Goal: Task Accomplishment & Management: Complete application form

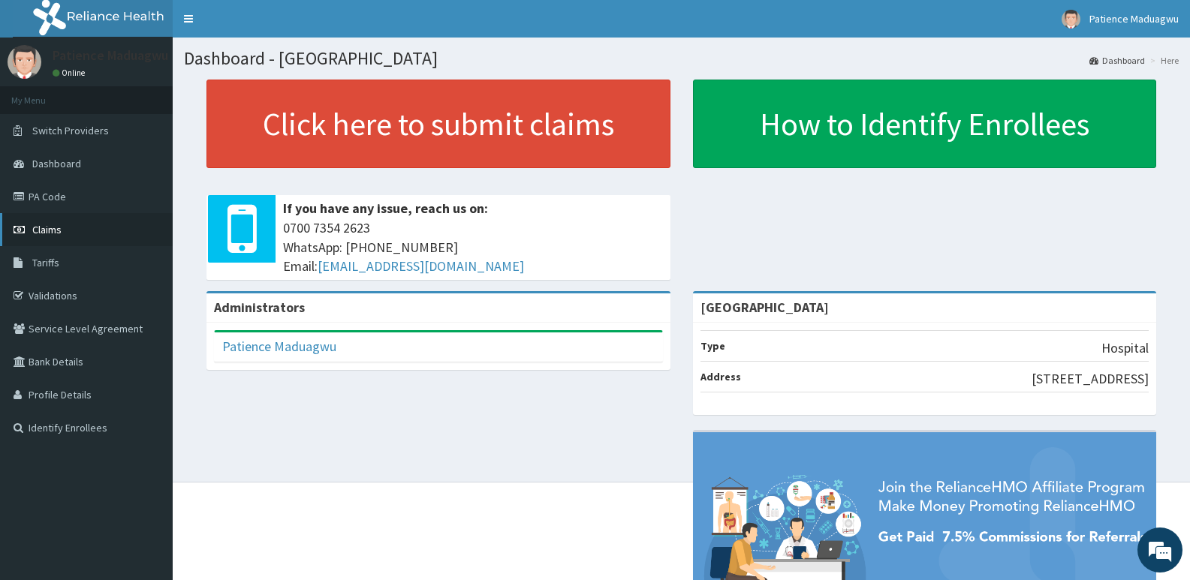
click at [39, 231] on span "Claims" at bounding box center [46, 230] width 29 height 14
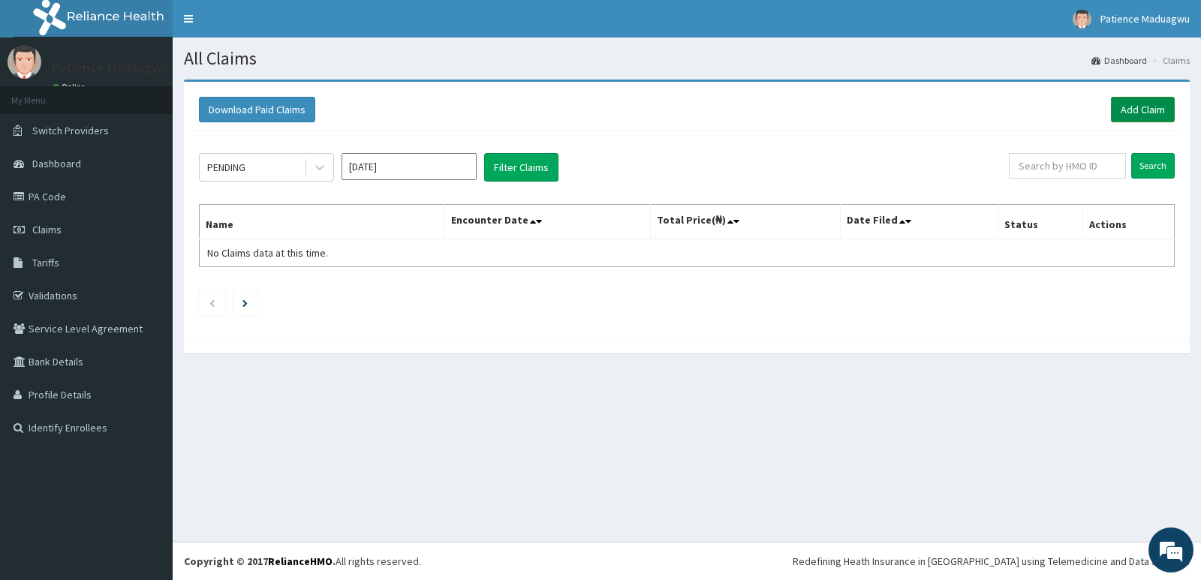
click at [1147, 108] on link "Add Claim" at bounding box center [1143, 110] width 64 height 26
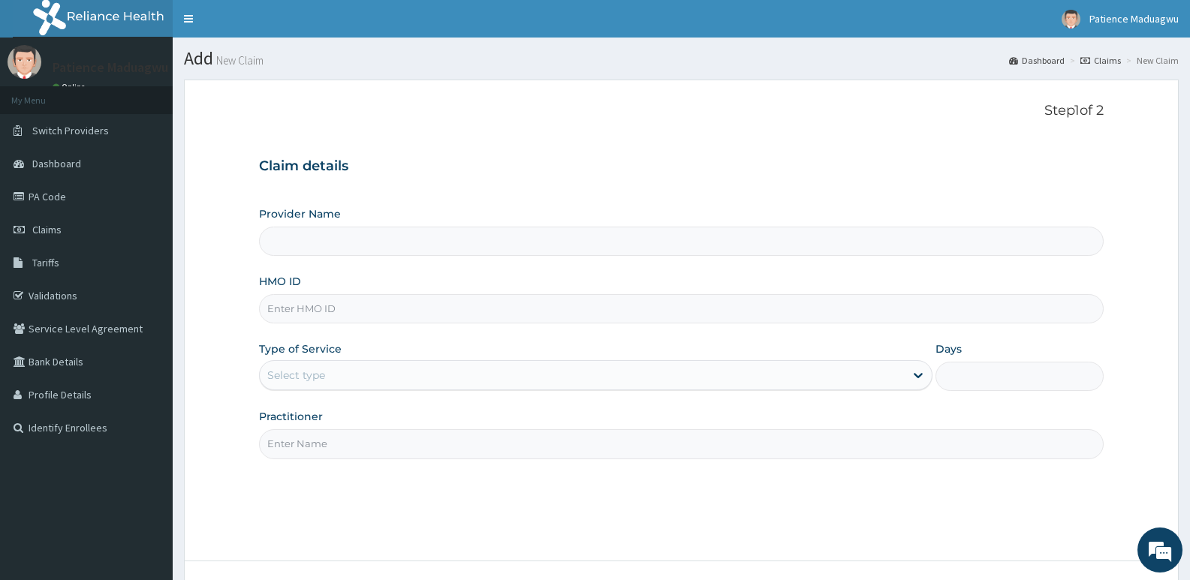
type input "[GEOGRAPHIC_DATA]"
click at [287, 326] on div "Provider Name Faleti Medical Centre HMO ID Type of Service Select type Days Pra…" at bounding box center [681, 332] width 844 height 252
click at [318, 305] on input "HMO ID" at bounding box center [681, 308] width 844 height 29
paste input "TNO/10071/A"
type input "TNO/10071/A"
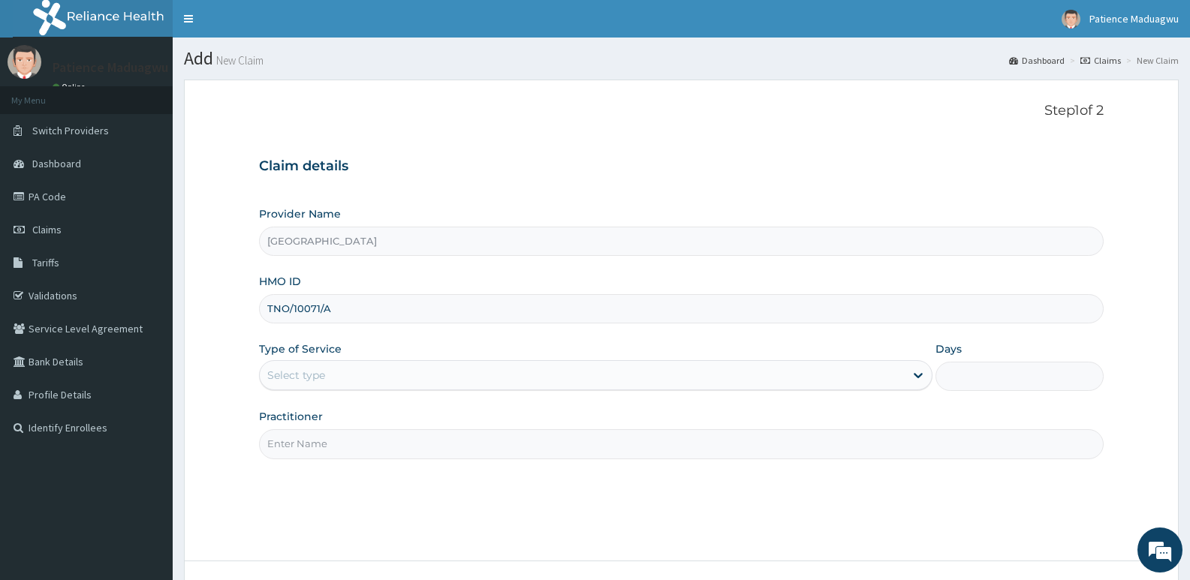
click at [302, 377] on div "Select type" at bounding box center [296, 375] width 58 height 15
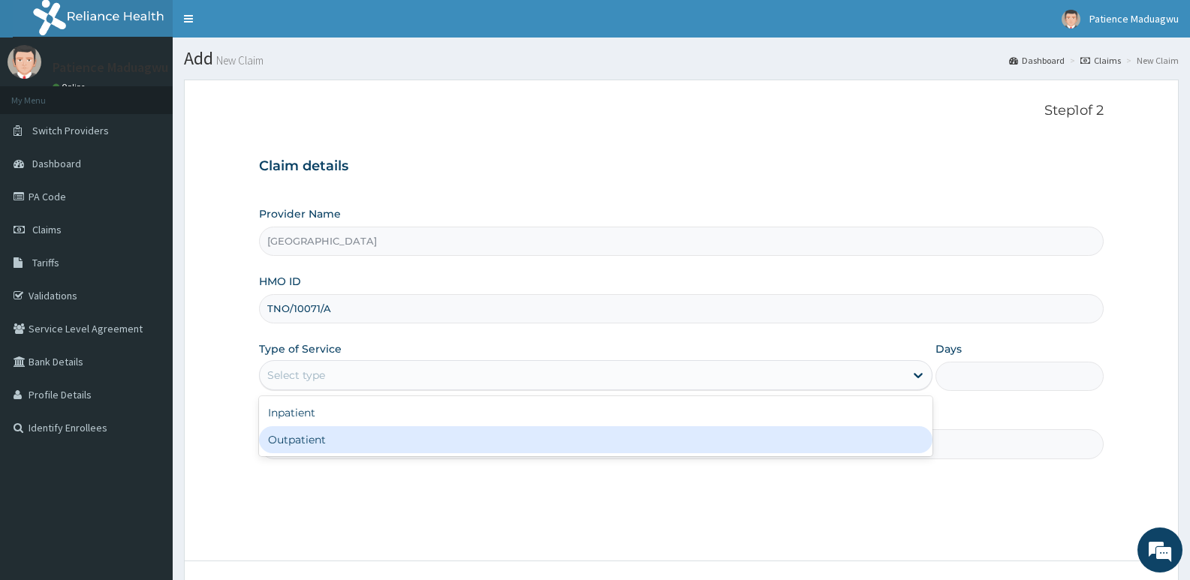
click at [302, 435] on div "Outpatient" at bounding box center [595, 439] width 673 height 27
type input "1"
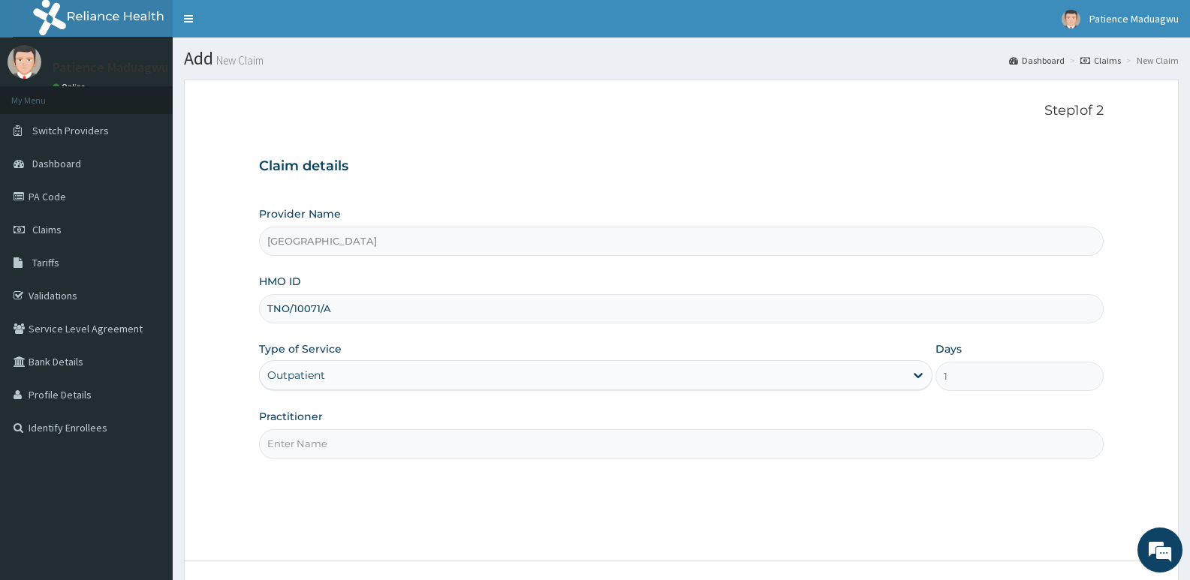
click at [406, 447] on input "Practitioner" at bounding box center [681, 443] width 844 height 29
type input "Dr kelechi"
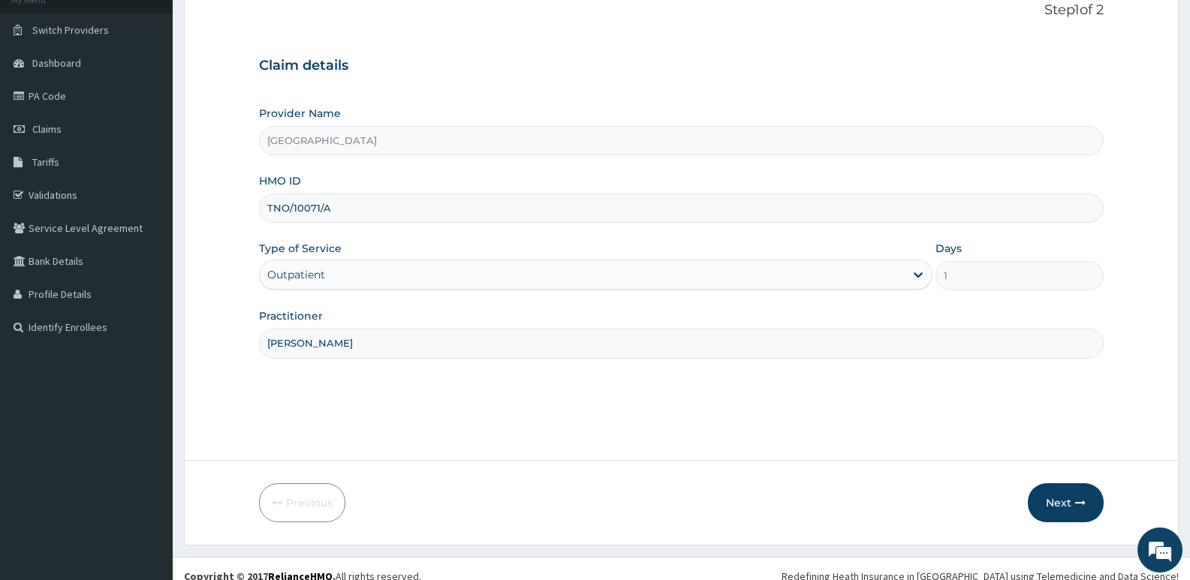
scroll to position [116, 0]
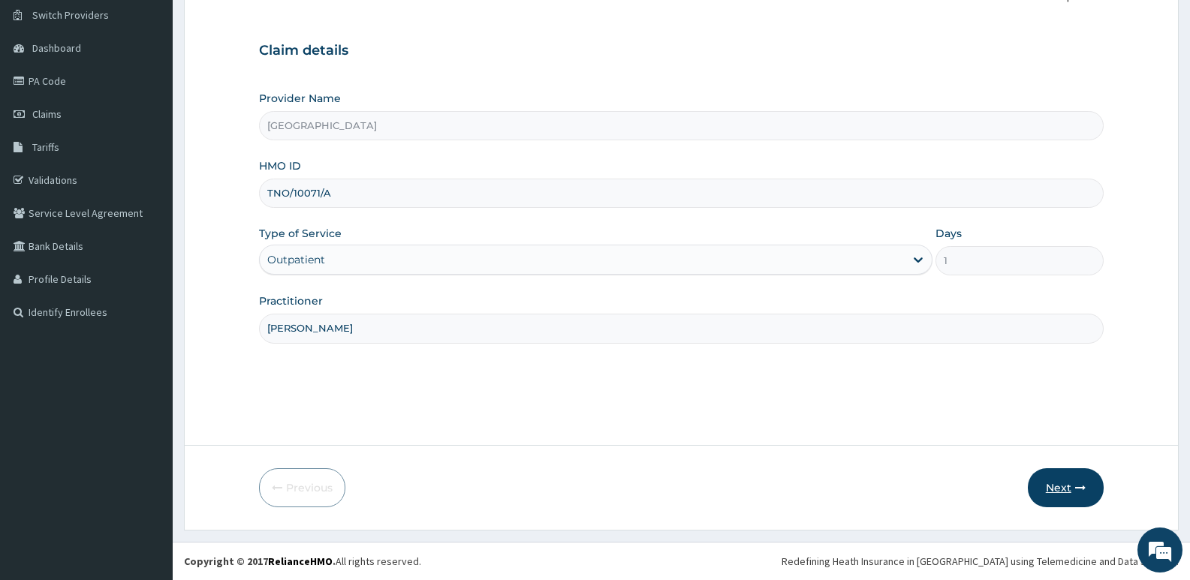
click at [1064, 489] on button "Next" at bounding box center [1066, 487] width 76 height 39
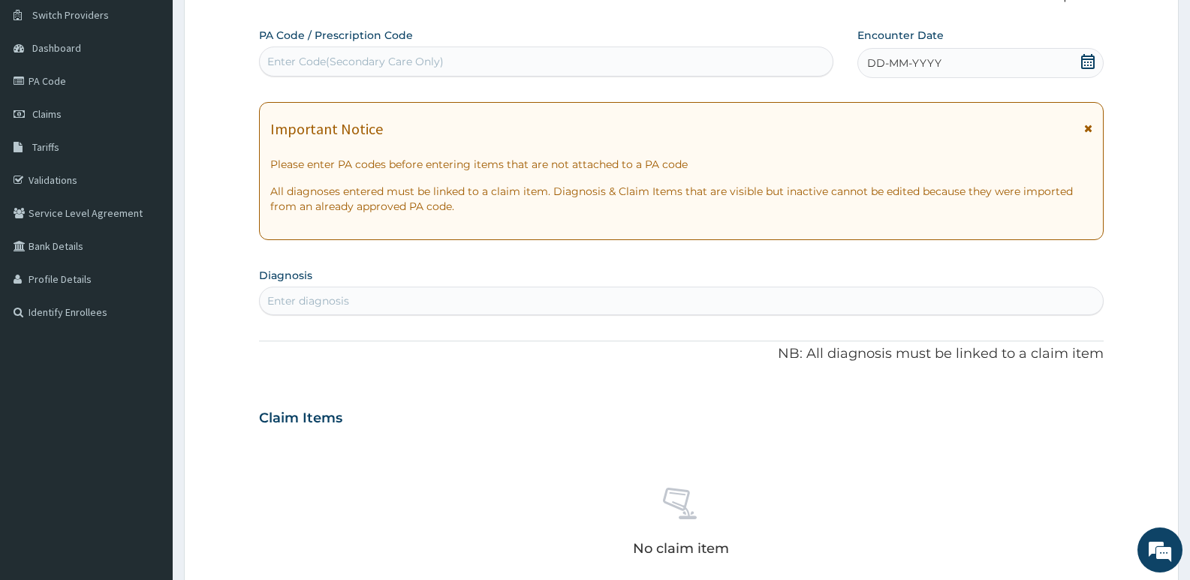
click at [354, 59] on div "Enter Code(Secondary Care Only)" at bounding box center [355, 61] width 176 height 15
paste input "PA/0FBF4B"
type input "PA/0FBF4B"
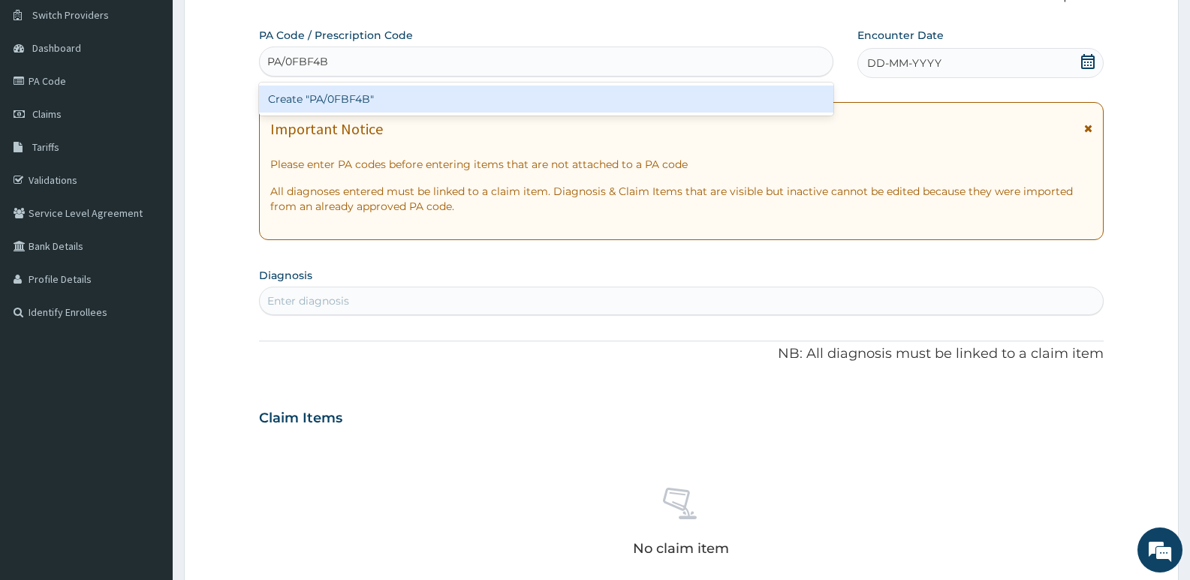
click at [354, 93] on div "Create "PA/0FBF4B"" at bounding box center [546, 99] width 574 height 27
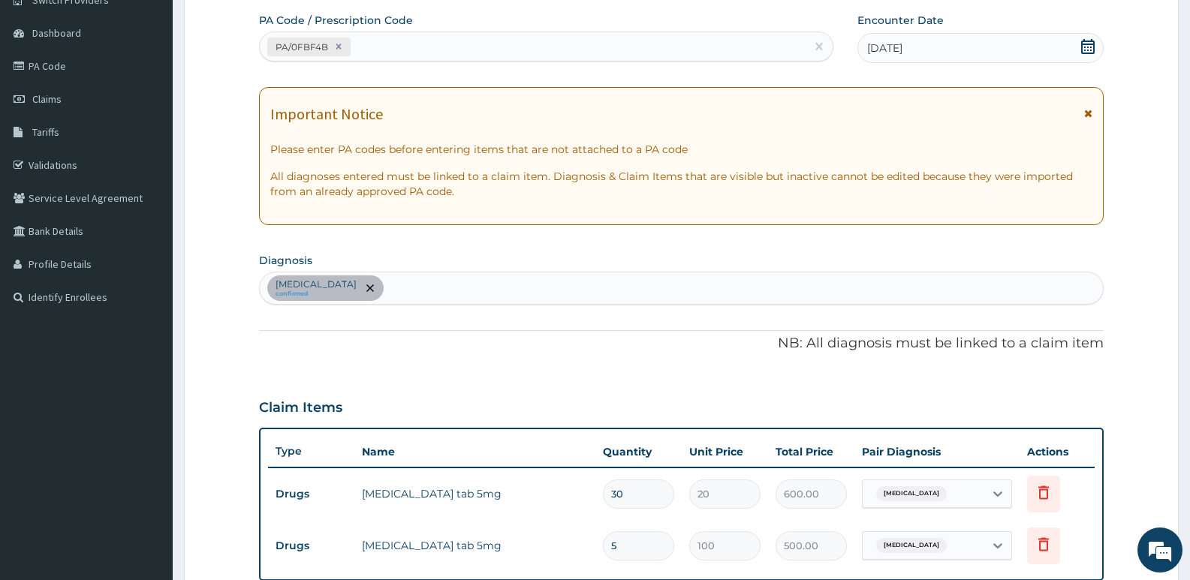
scroll to position [0, 0]
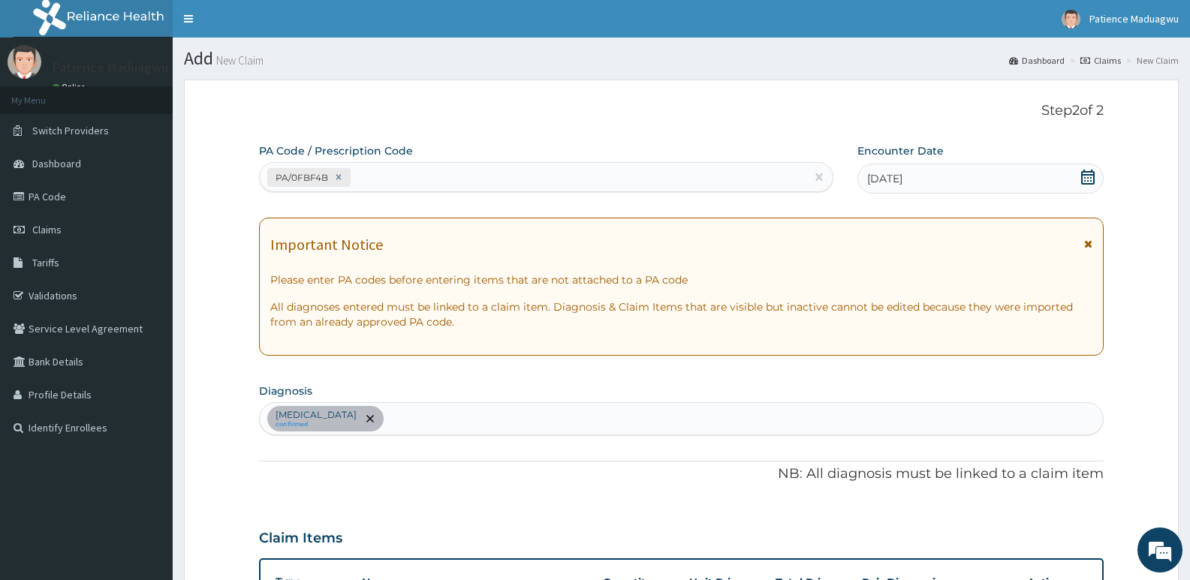
click at [351, 417] on div "Sciatica confirmed" at bounding box center [681, 419] width 843 height 32
type input "anore"
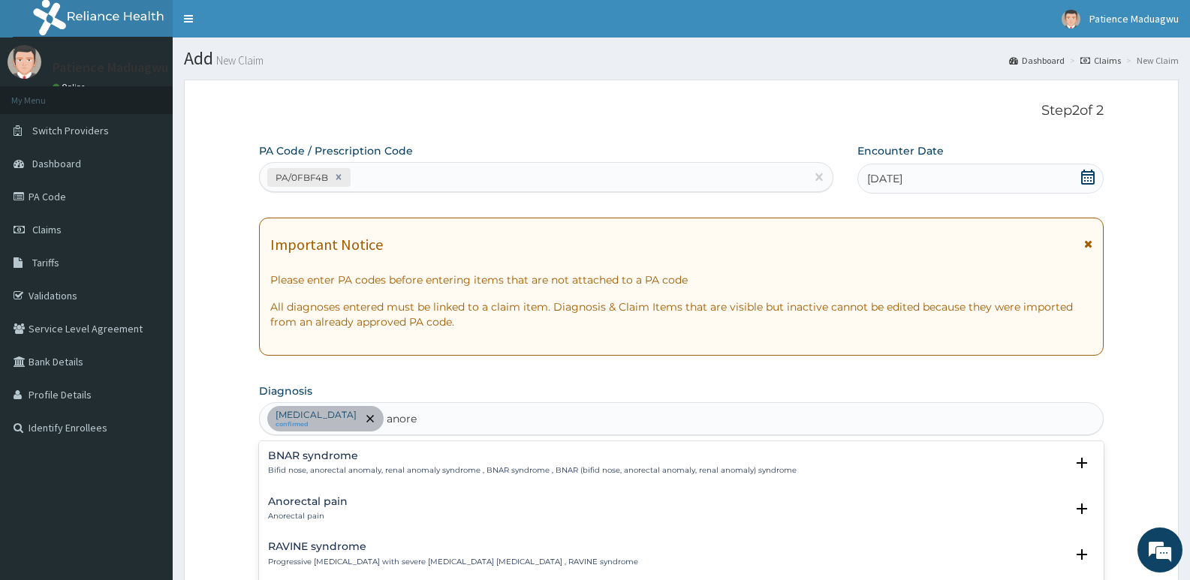
scroll to position [75, 0]
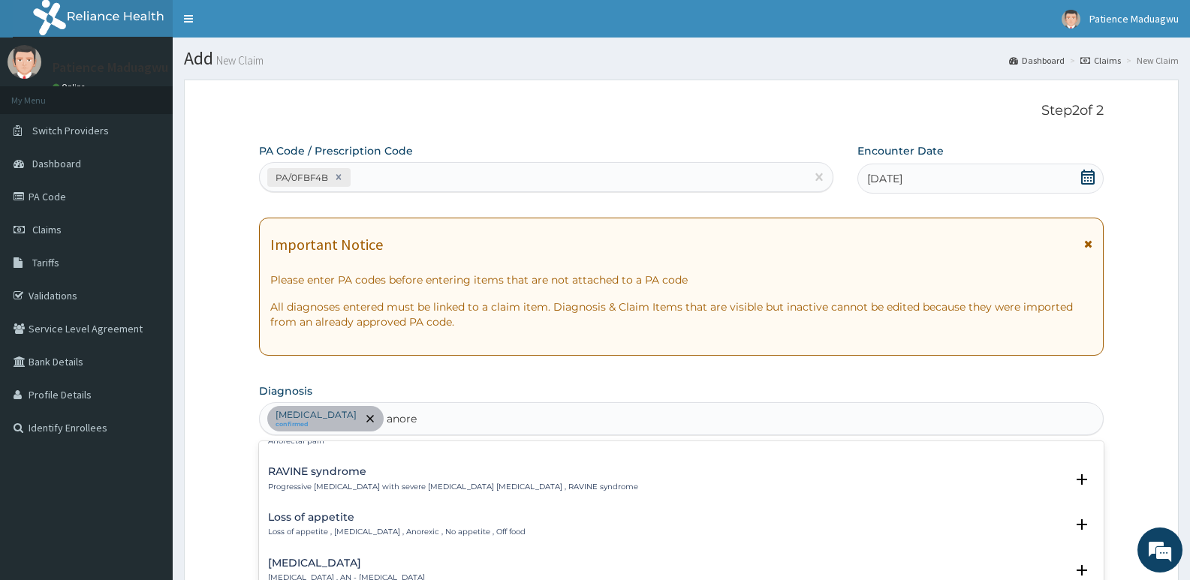
click at [324, 524] on div "Loss of appetite Loss of appetite , Anorexia , Anorexic , No appetite , Off food" at bounding box center [396, 525] width 257 height 26
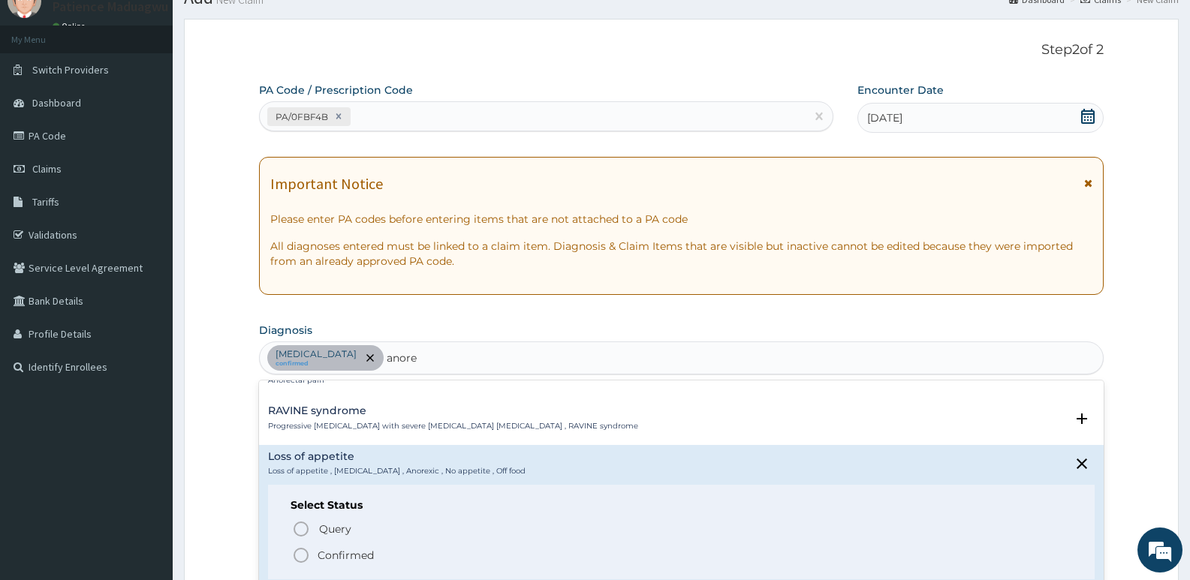
scroll to position [150, 0]
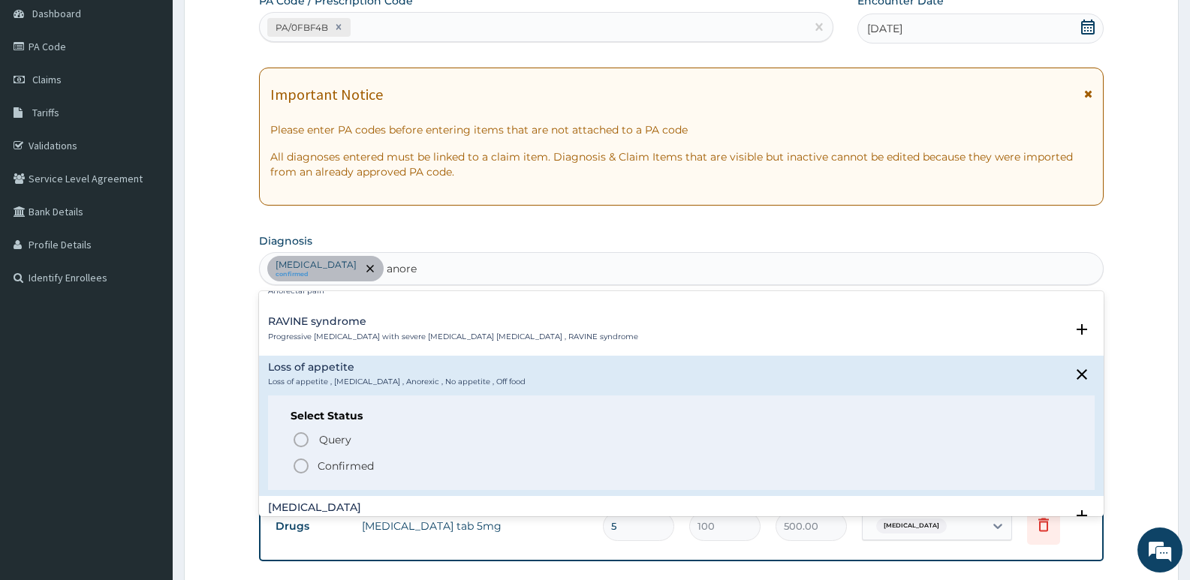
click at [296, 471] on circle "status option filled" at bounding box center [301, 466] width 14 height 14
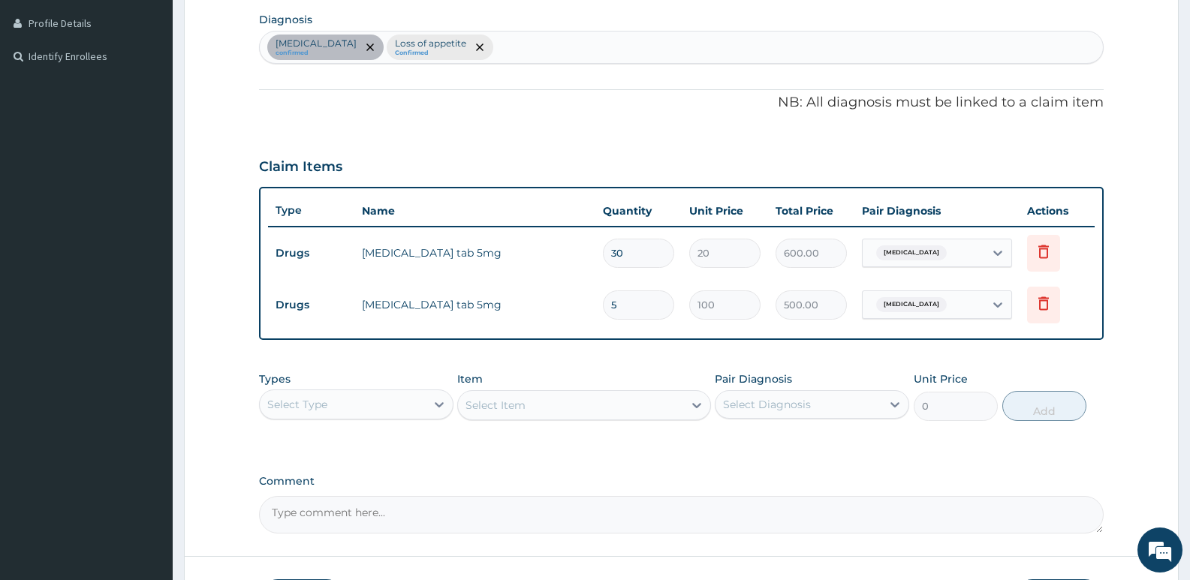
scroll to position [375, 0]
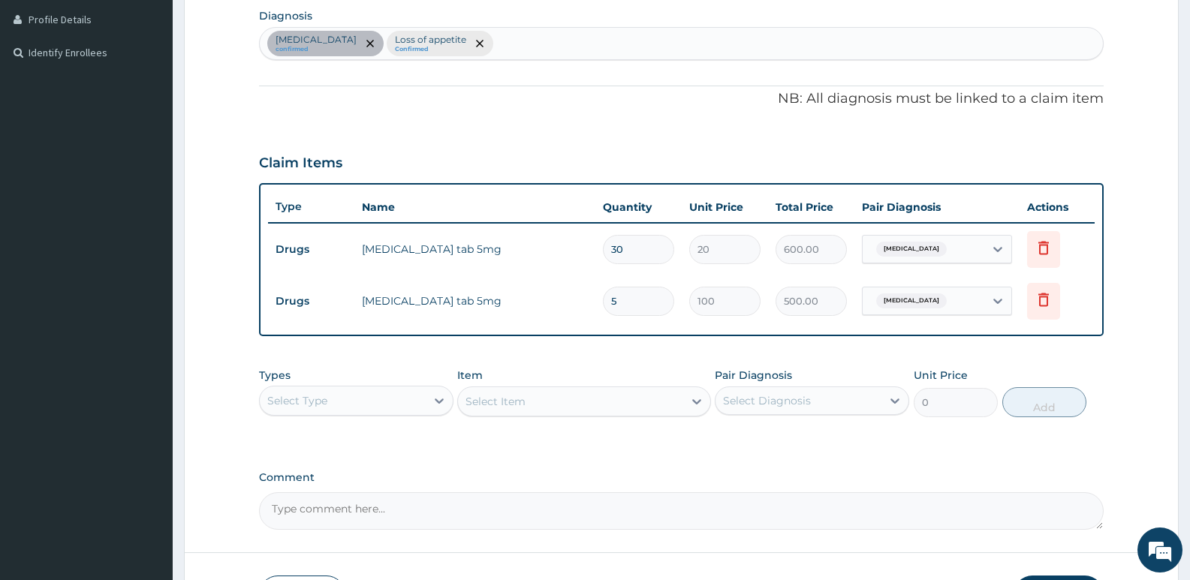
click at [405, 399] on div "Select Type" at bounding box center [343, 401] width 166 height 24
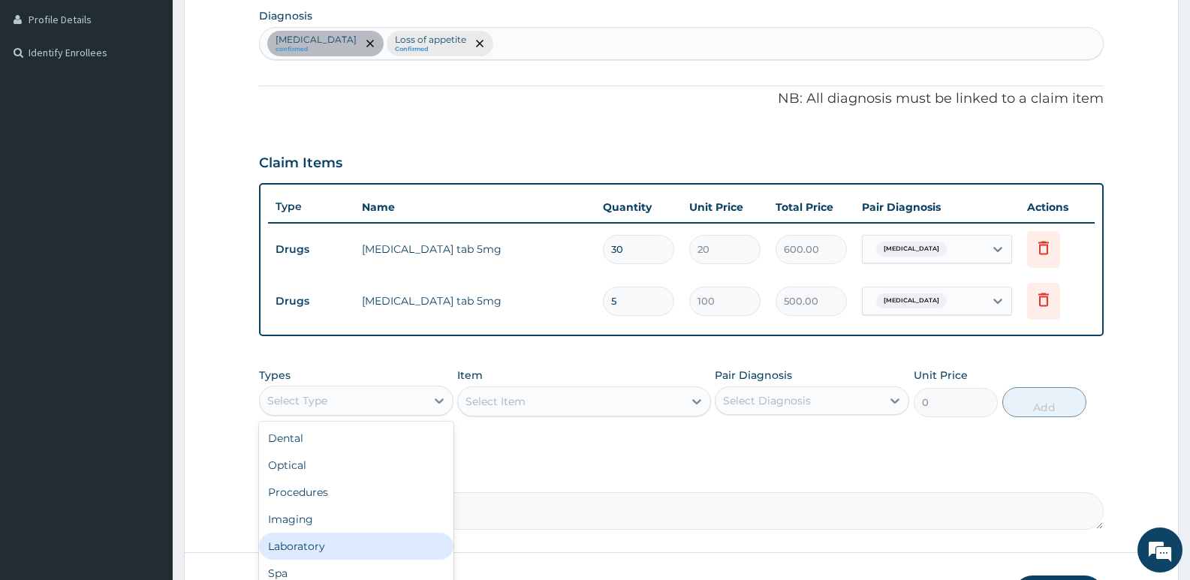
scroll to position [51, 0]
click at [324, 543] on div "Drugs" at bounding box center [356, 549] width 194 height 27
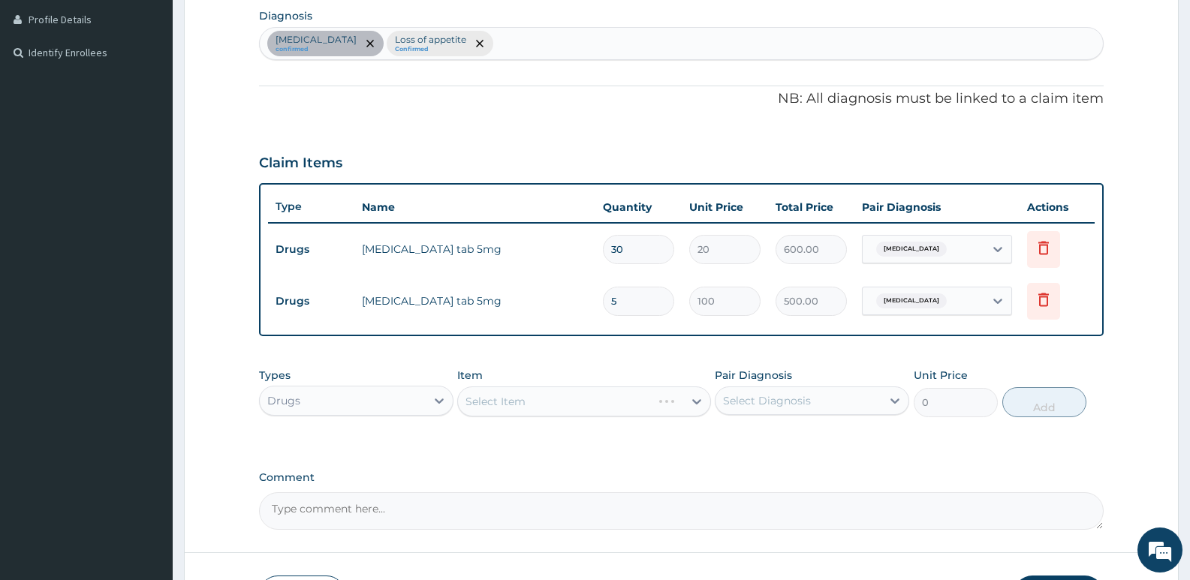
click at [503, 405] on div "Select Item" at bounding box center [583, 402] width 253 height 30
click at [486, 405] on div "Select Item" at bounding box center [495, 401] width 60 height 15
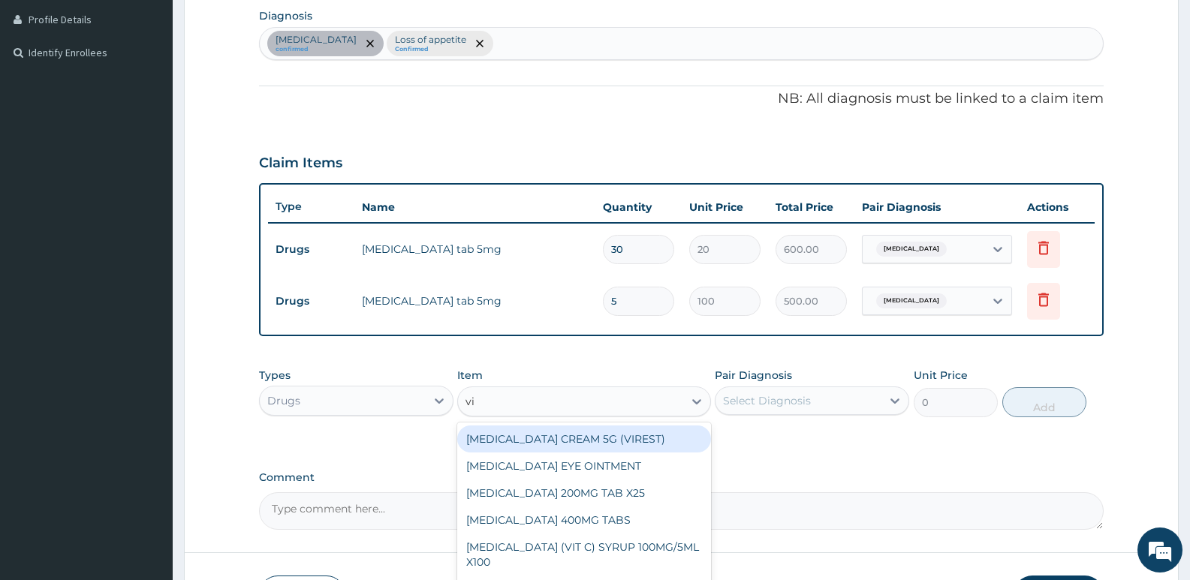
type input "vit"
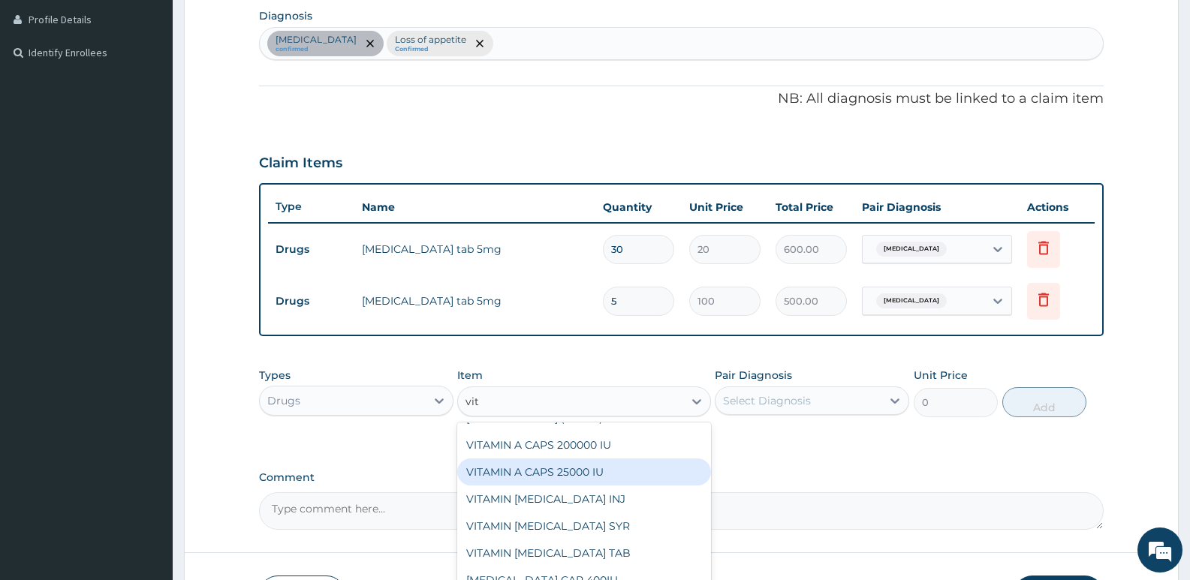
scroll to position [255, 0]
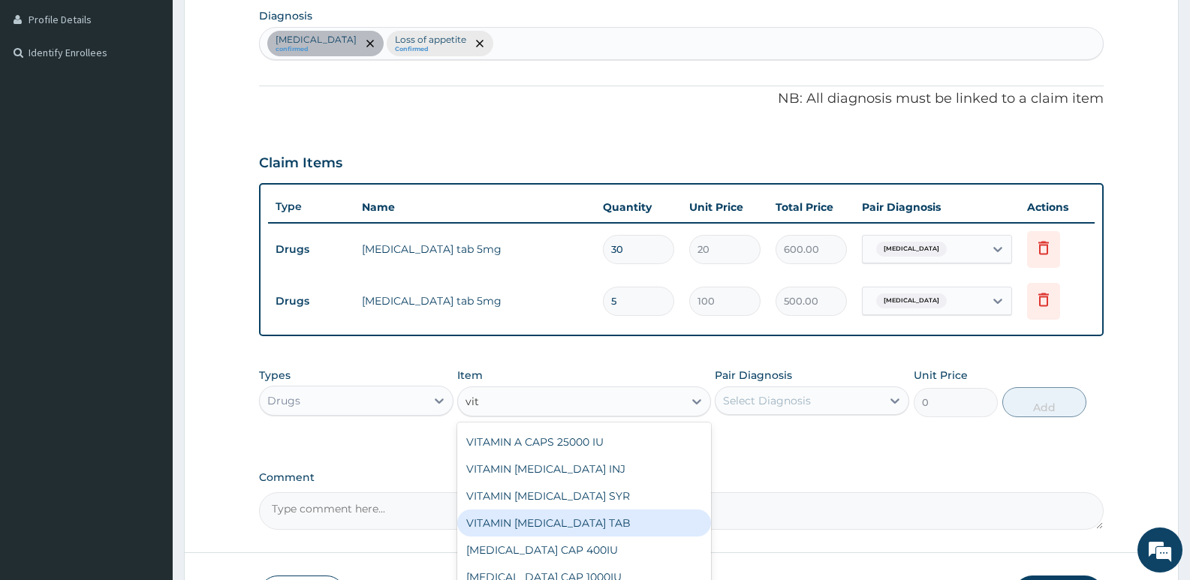
click at [542, 510] on div "VITAMIN B COMPLEX TAB" at bounding box center [583, 523] width 253 height 27
type input "5"
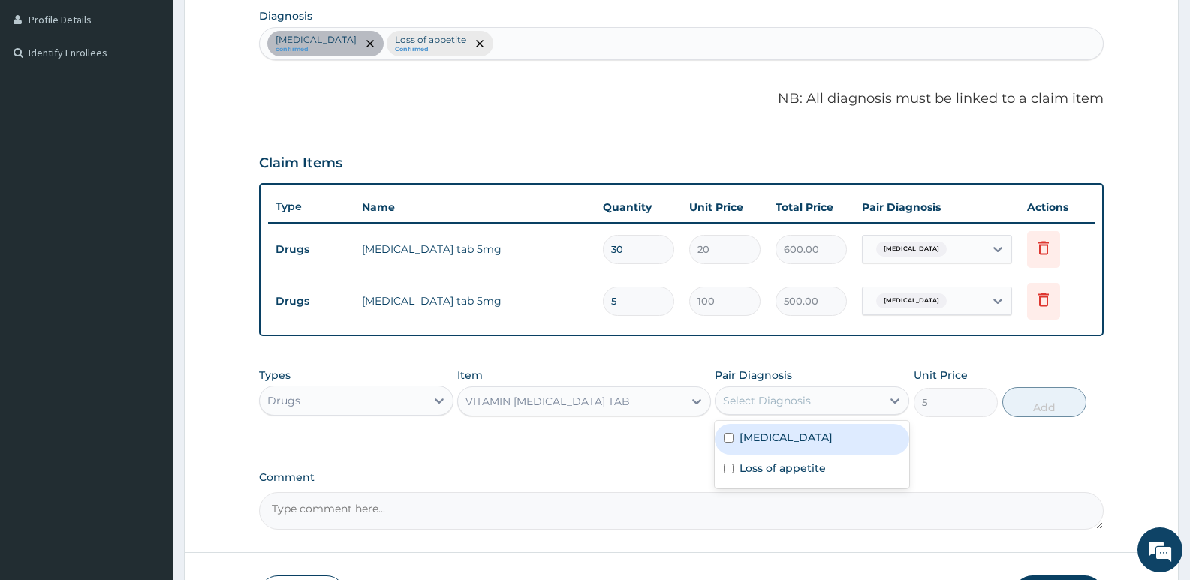
click at [772, 399] on div "Select Diagnosis" at bounding box center [767, 400] width 88 height 15
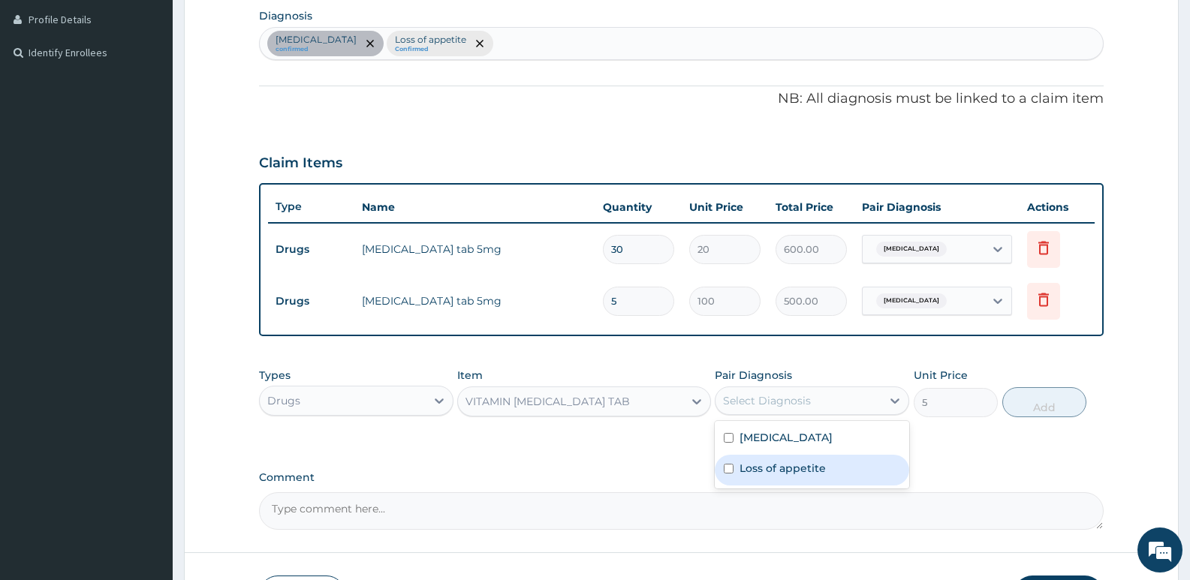
click at [769, 463] on label "Loss of appetite" at bounding box center [782, 468] width 86 height 15
checkbox input "true"
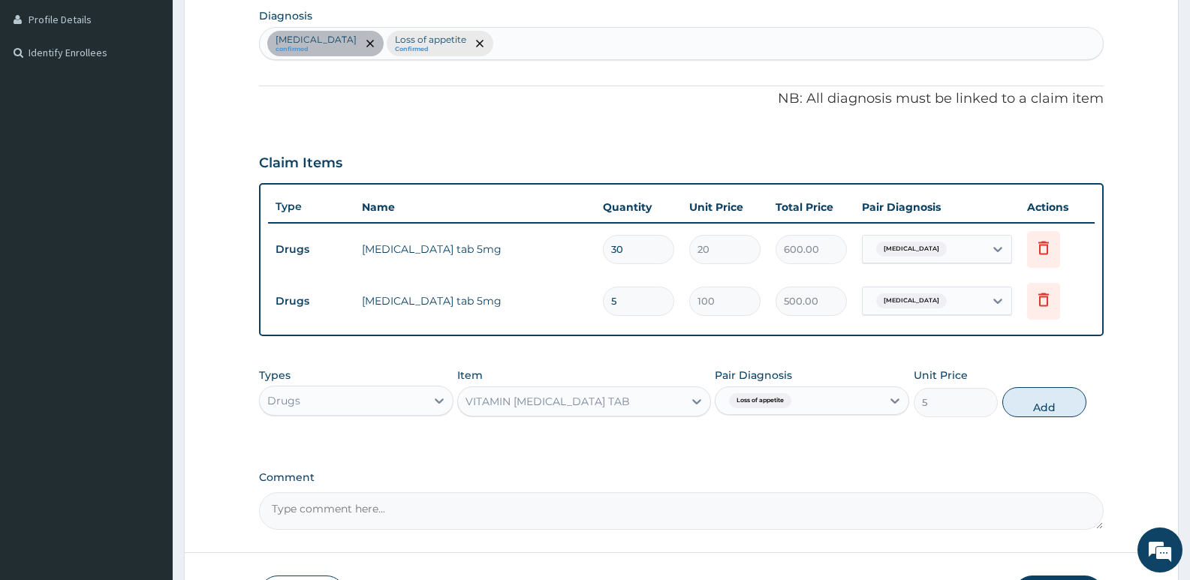
drag, startPoint x: 1026, startPoint y: 404, endPoint x: 917, endPoint y: 419, distance: 109.9
click at [1028, 405] on button "Add" at bounding box center [1044, 402] width 84 height 30
type input "0"
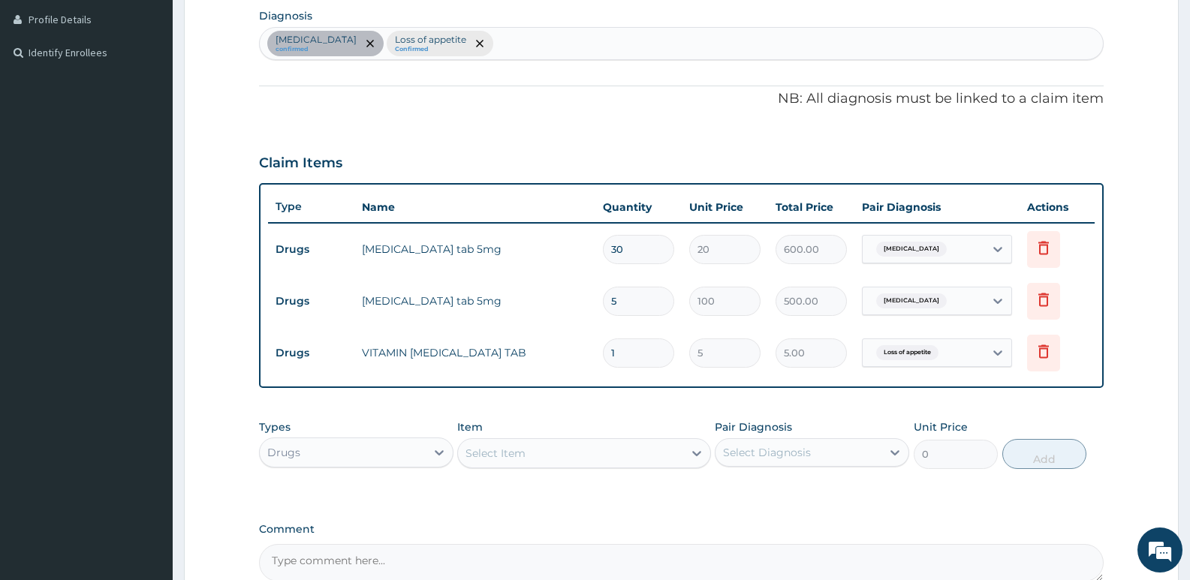
type input "0.00"
type input "9"
type input "45.00"
type input "9"
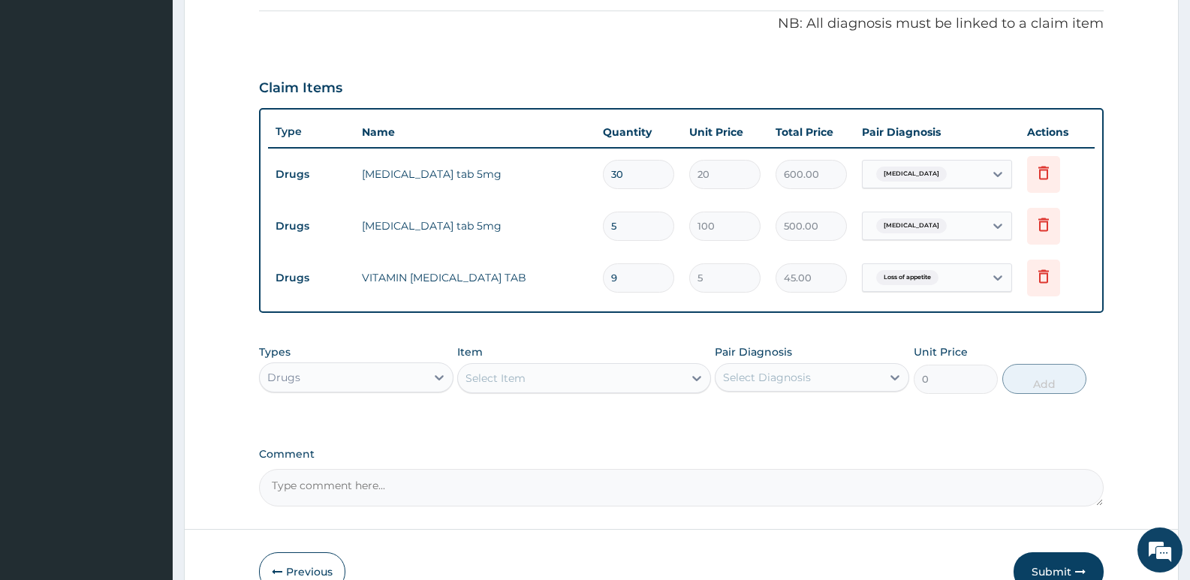
scroll to position [375, 0]
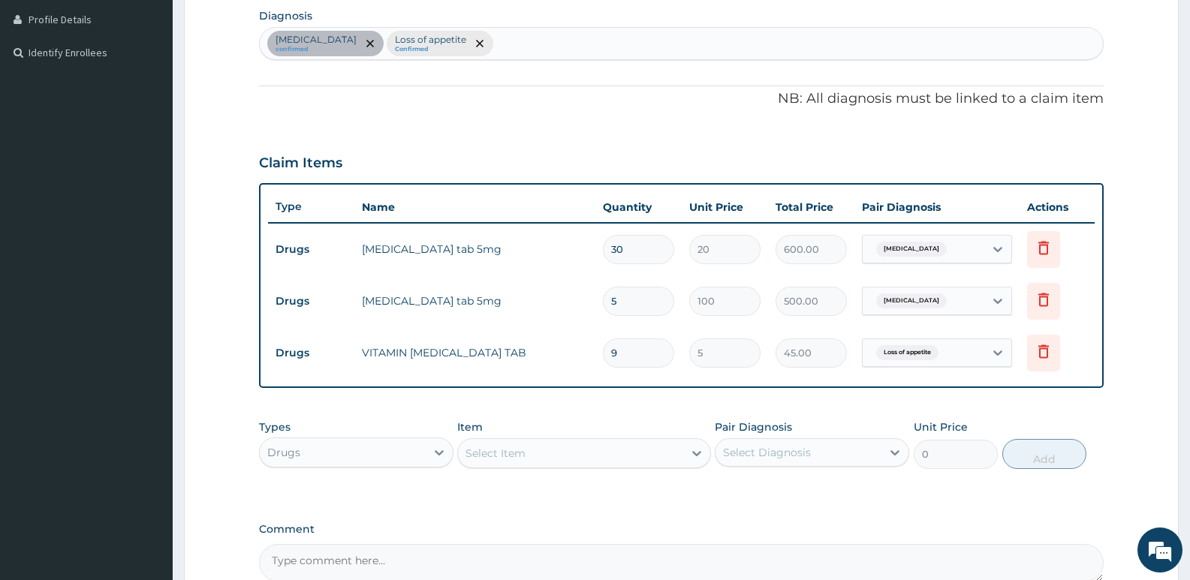
click at [519, 49] on div "Sciatica confirmed Loss of appetite Confirmed" at bounding box center [681, 44] width 843 height 32
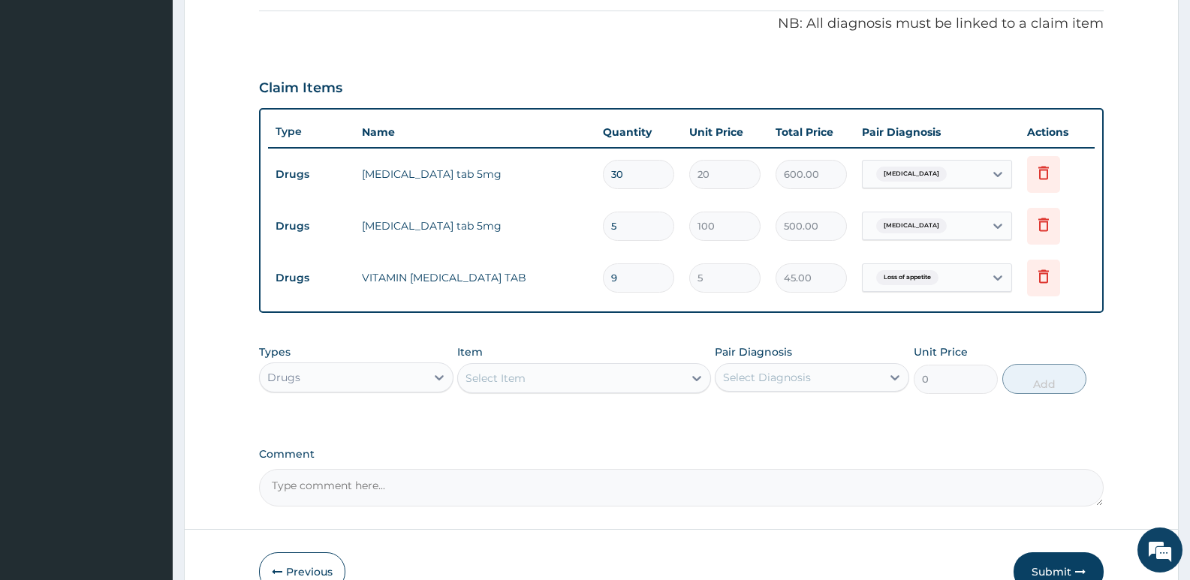
click at [504, 373] on div "Select Item" at bounding box center [495, 378] width 60 height 15
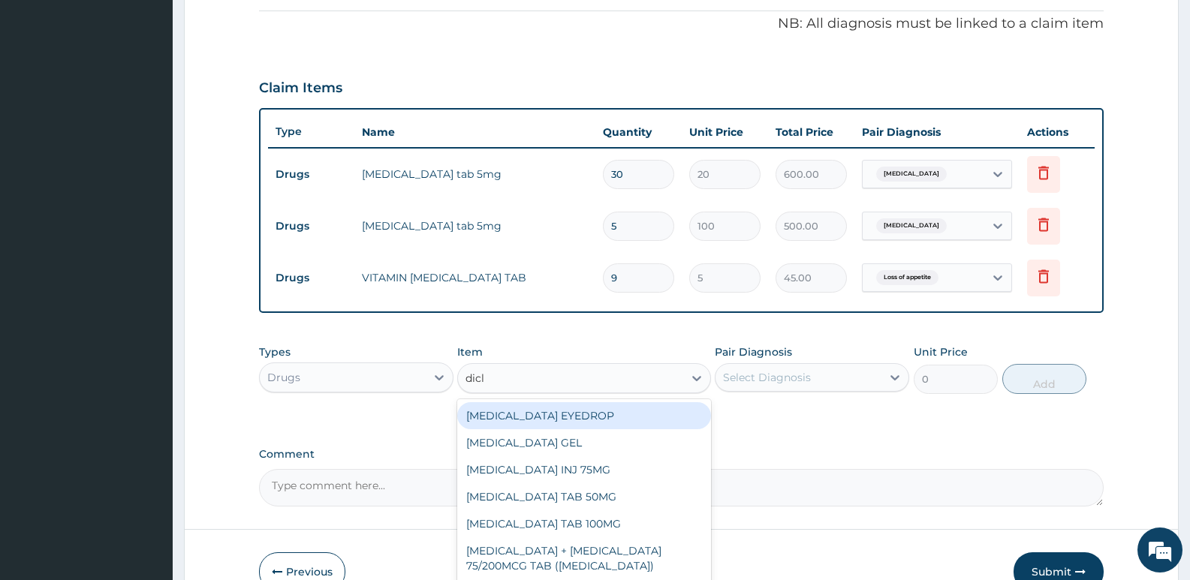
type input "diclo"
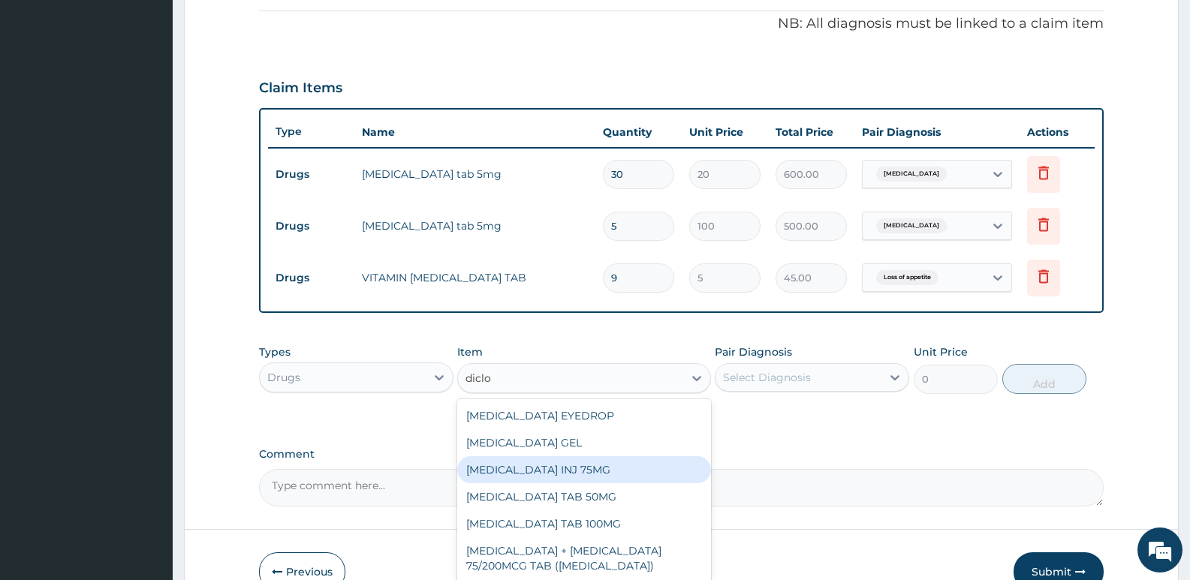
click at [556, 475] on div "DICLOFENAC INJ 75MG" at bounding box center [583, 469] width 253 height 27
type input "200"
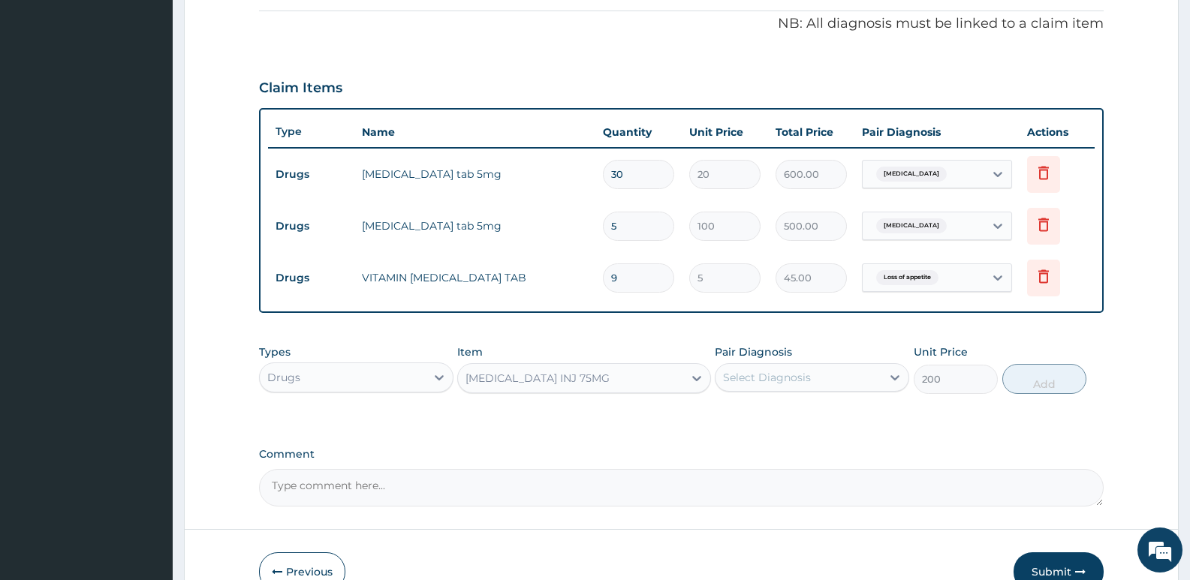
click at [788, 384] on div "Select Diagnosis" at bounding box center [767, 377] width 88 height 15
click at [772, 430] on div "Sciatica" at bounding box center [812, 416] width 194 height 31
checkbox input "true"
click at [1050, 386] on button "Add" at bounding box center [1044, 379] width 84 height 30
type input "0"
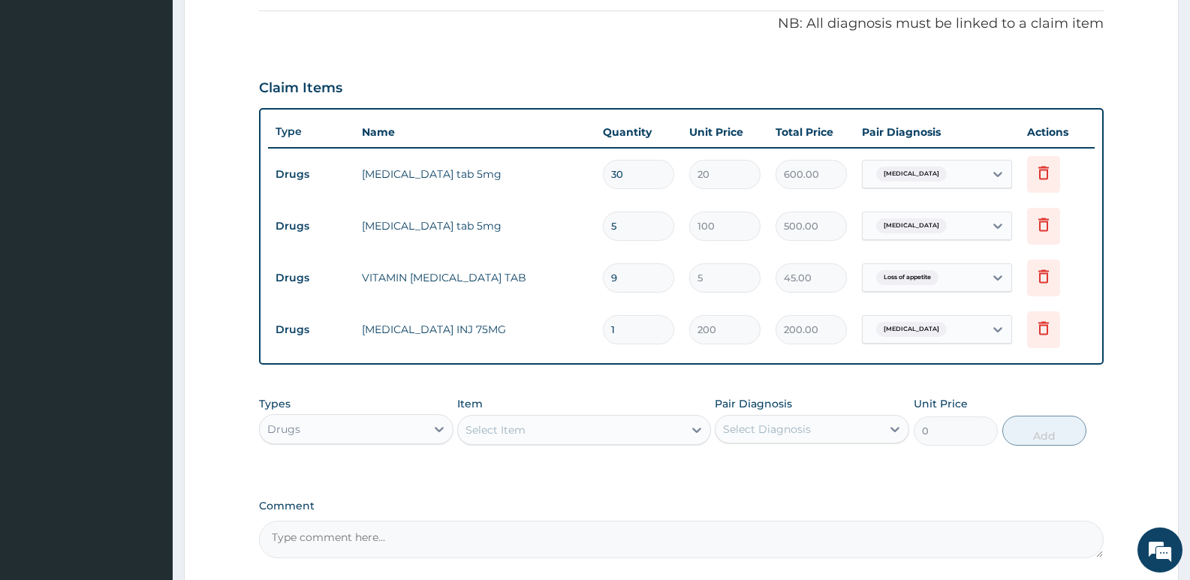
click at [543, 436] on div "Select Item" at bounding box center [570, 430] width 224 height 24
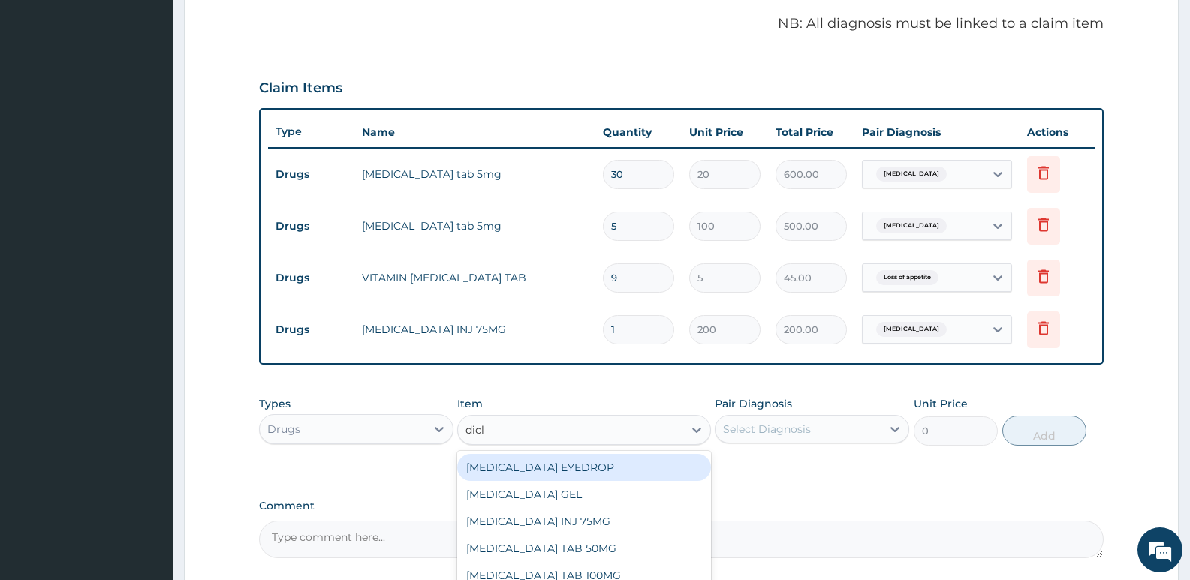
type input "diclo"
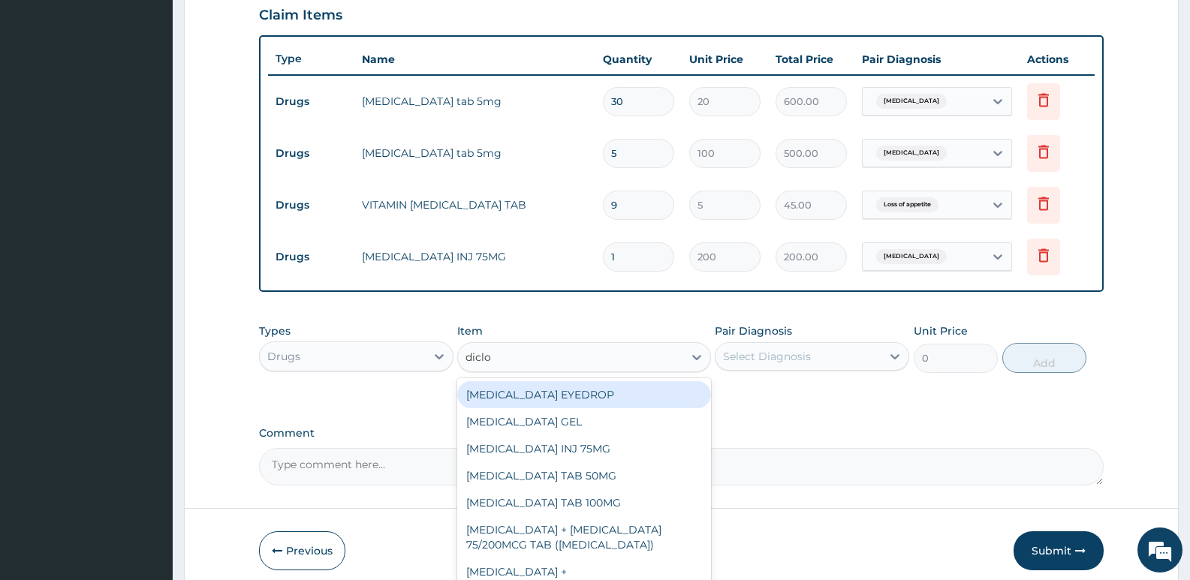
scroll to position [586, 0]
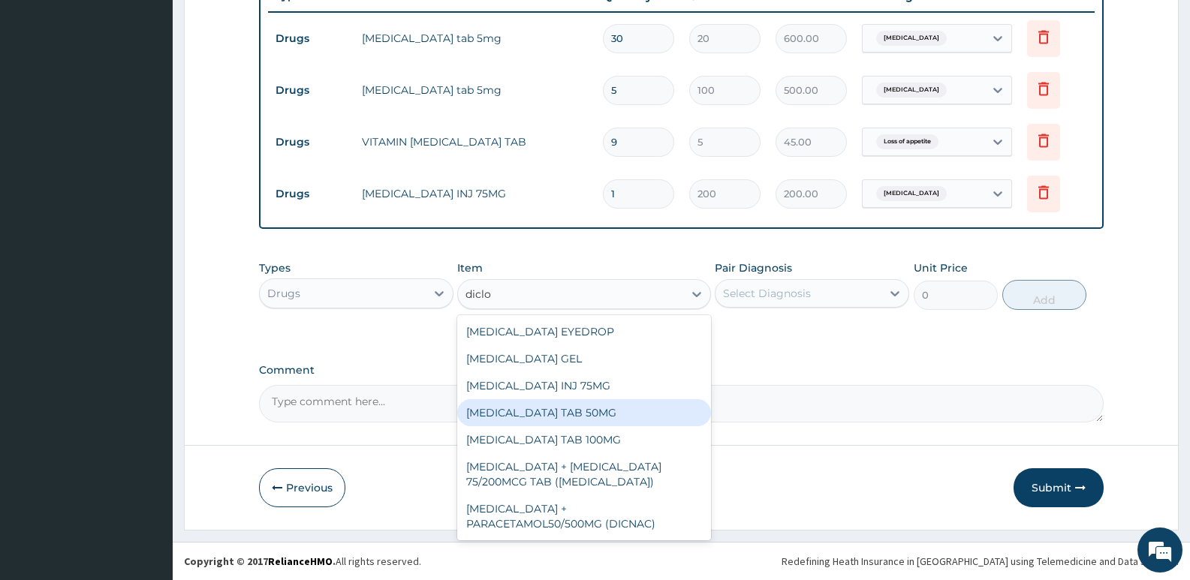
click at [603, 411] on div "DICLOFENAC POTASSIUM TAB 50MG" at bounding box center [583, 412] width 253 height 27
type input "30"
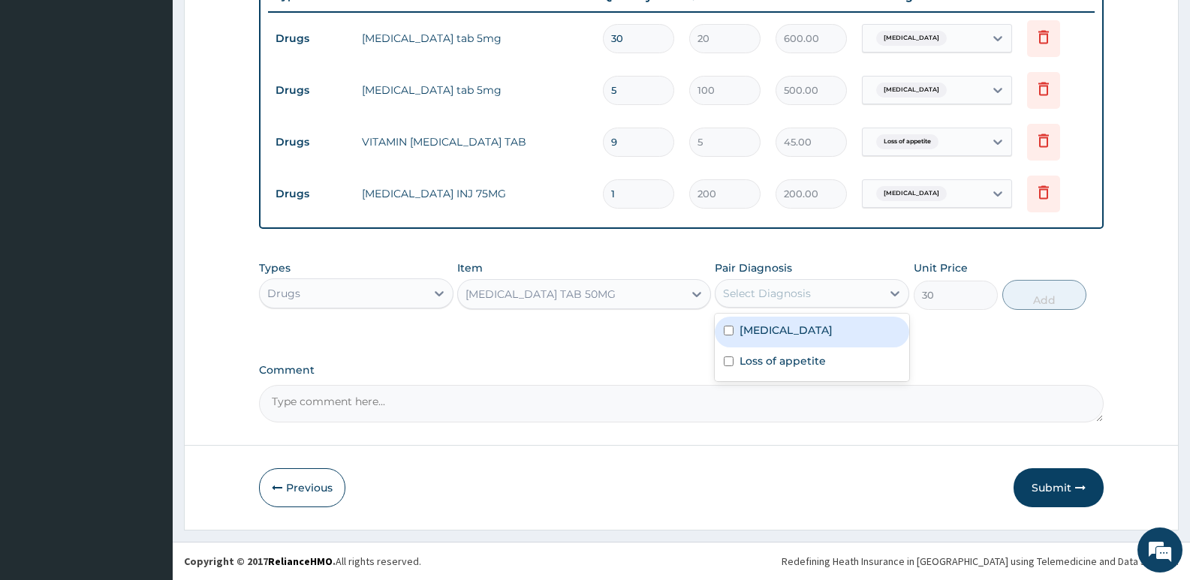
click at [839, 293] on div "Select Diagnosis" at bounding box center [798, 293] width 166 height 24
click at [784, 333] on div "Sciatica" at bounding box center [812, 332] width 194 height 31
checkbox input "true"
click at [1016, 300] on button "Add" at bounding box center [1044, 295] width 84 height 30
type input "0"
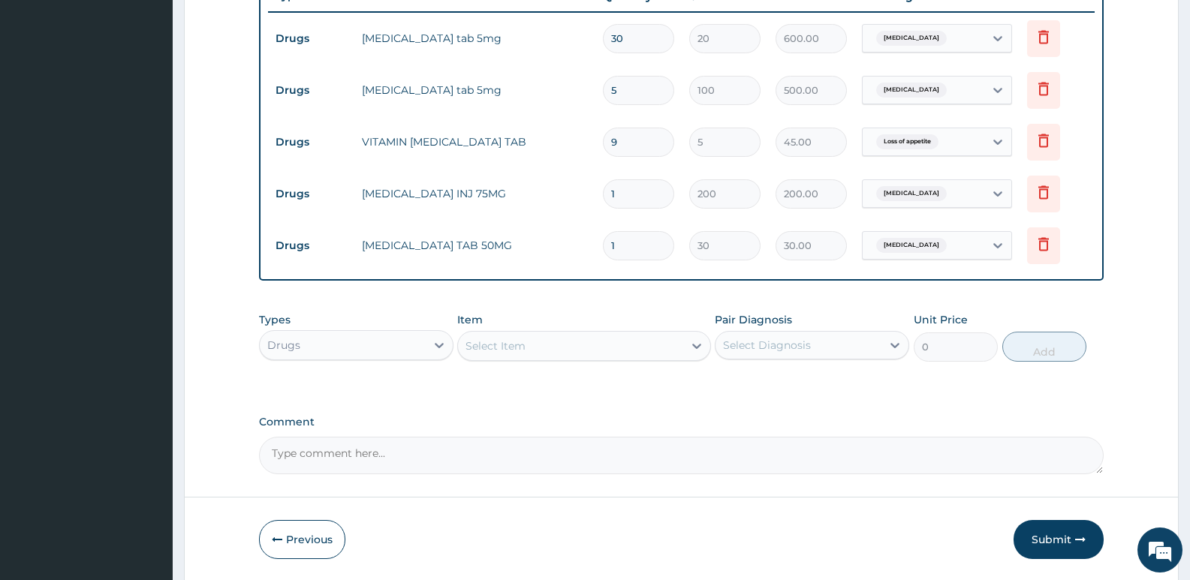
type input "10"
type input "300.00"
type input "11"
type input "330.00"
type input "11"
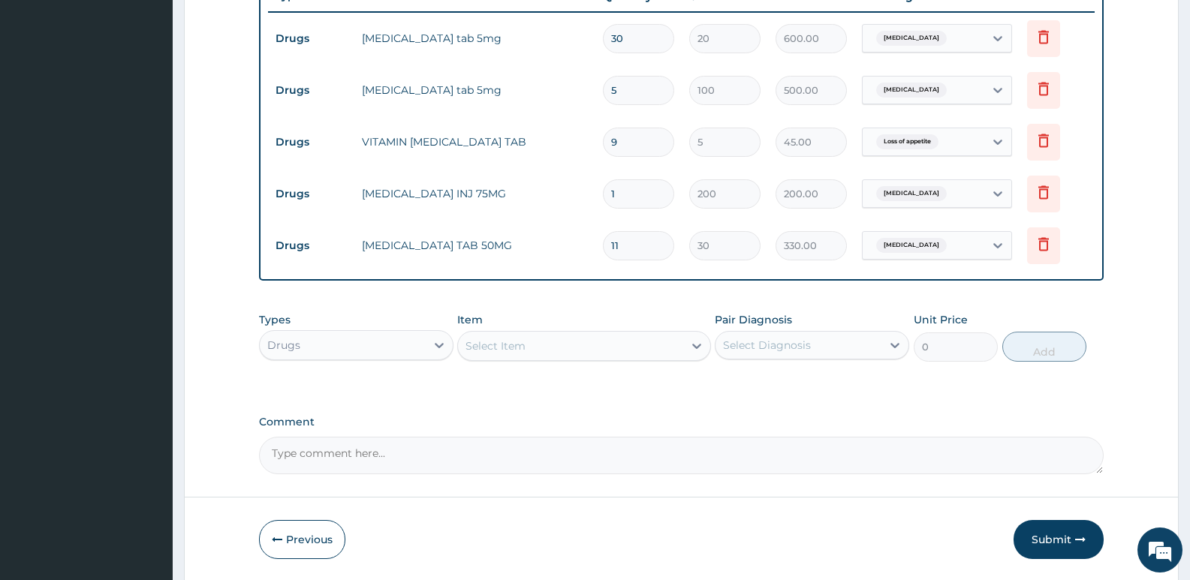
click at [310, 354] on div "Drugs" at bounding box center [343, 345] width 166 height 24
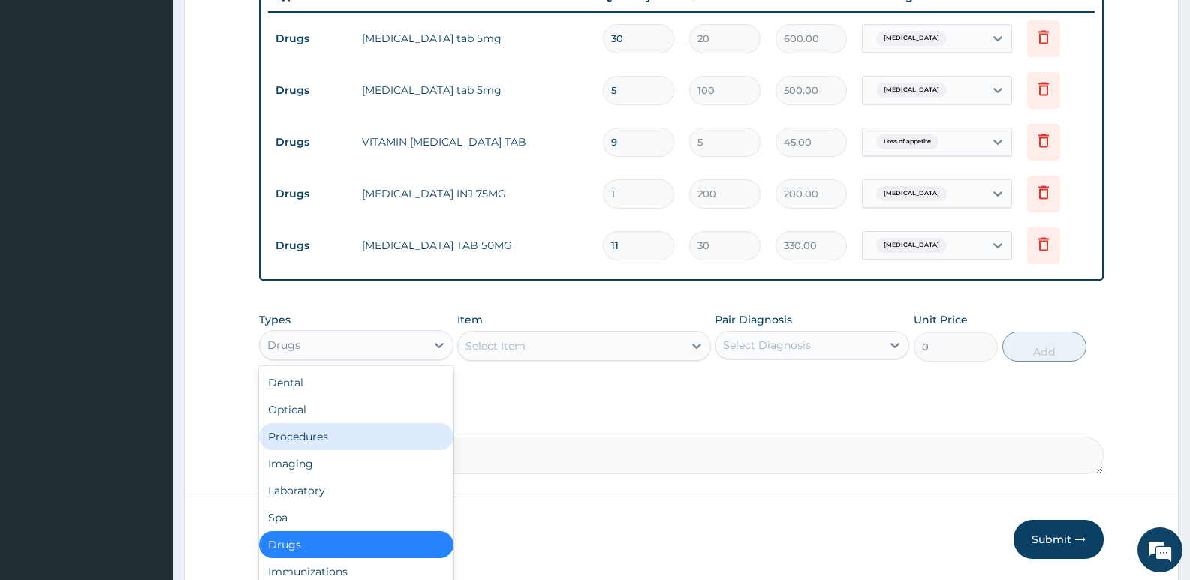
click at [316, 434] on div "Procedures" at bounding box center [356, 436] width 194 height 27
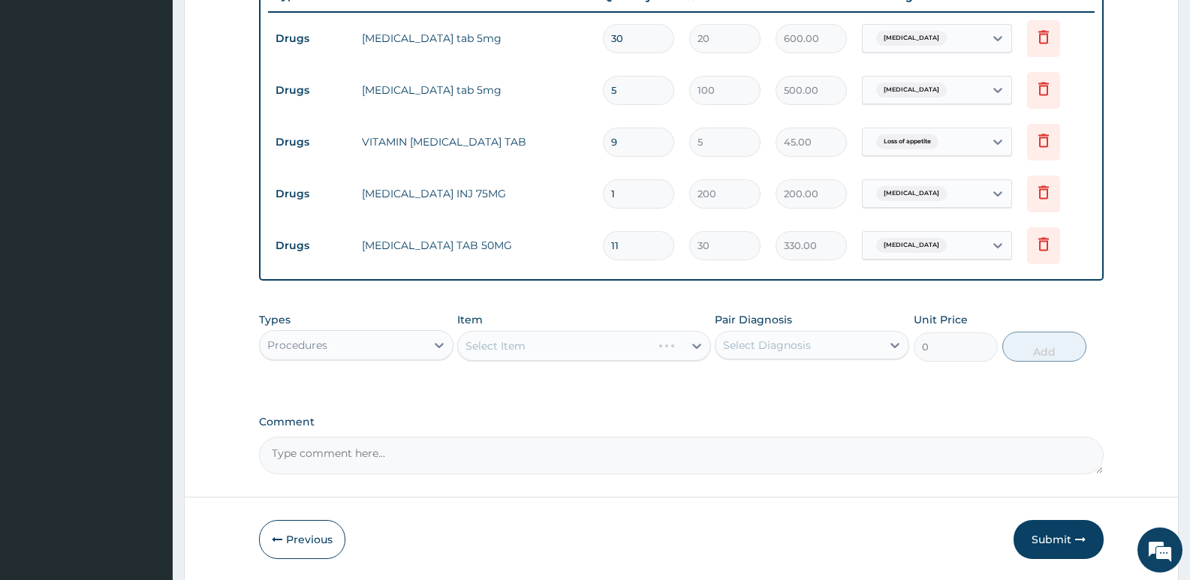
click at [506, 341] on div "Select Item" at bounding box center [583, 346] width 253 height 30
click at [495, 347] on div "Select Item" at bounding box center [583, 346] width 253 height 30
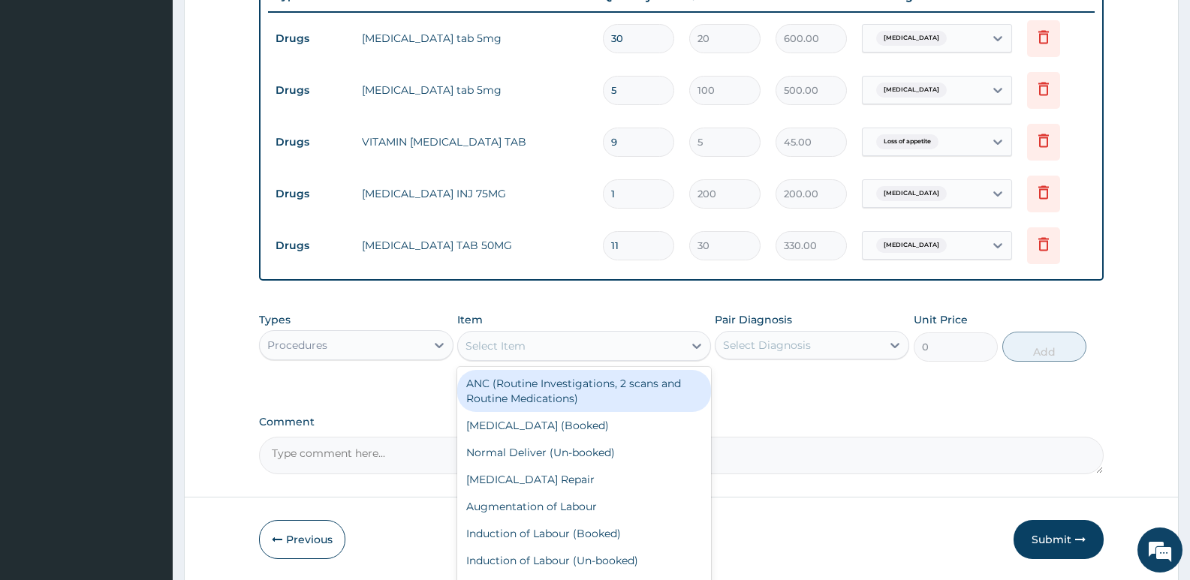
click at [495, 347] on div "Select Item" at bounding box center [495, 346] width 60 height 15
type input "gp"
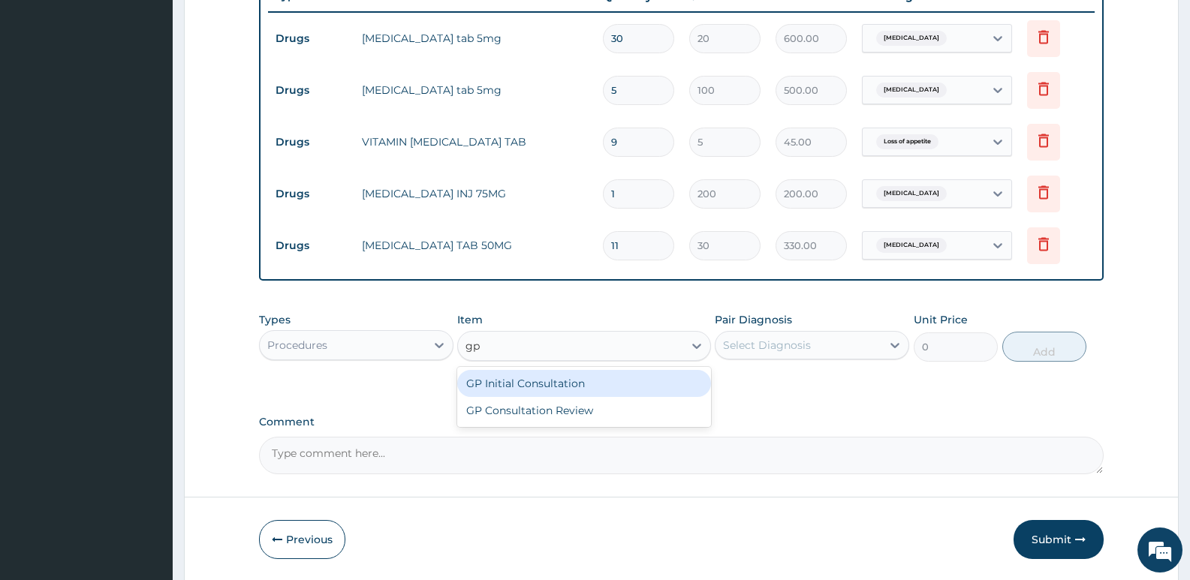
click at [525, 389] on div "GP Initial Consultation" at bounding box center [583, 383] width 253 height 27
type input "2500"
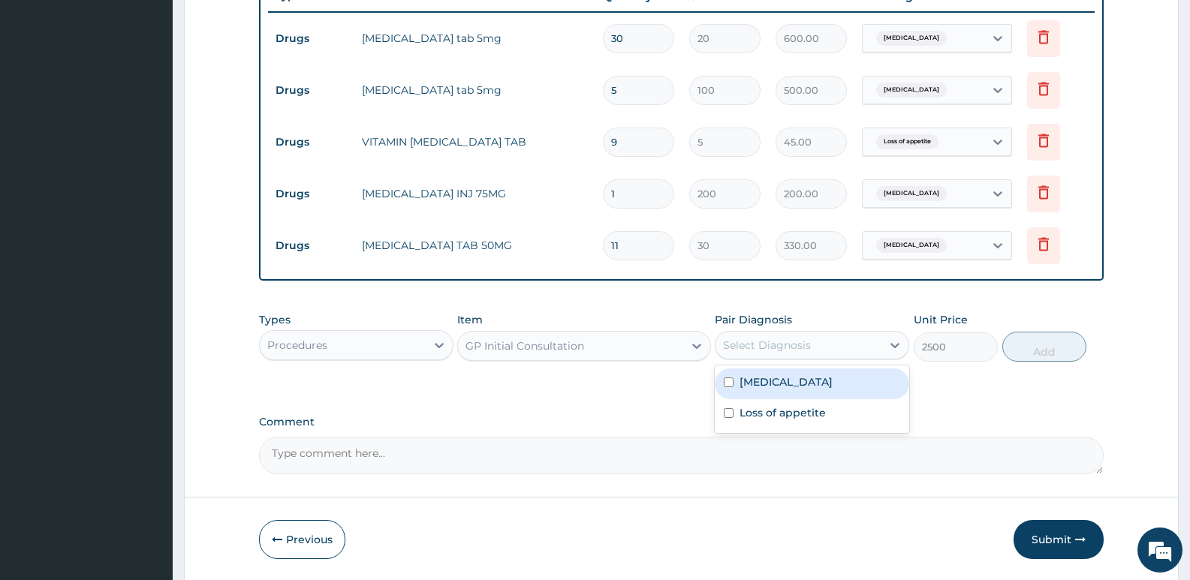
click at [790, 345] on div "Select Diagnosis" at bounding box center [767, 345] width 88 height 15
click at [787, 380] on div "Sciatica" at bounding box center [812, 384] width 194 height 31
checkbox input "true"
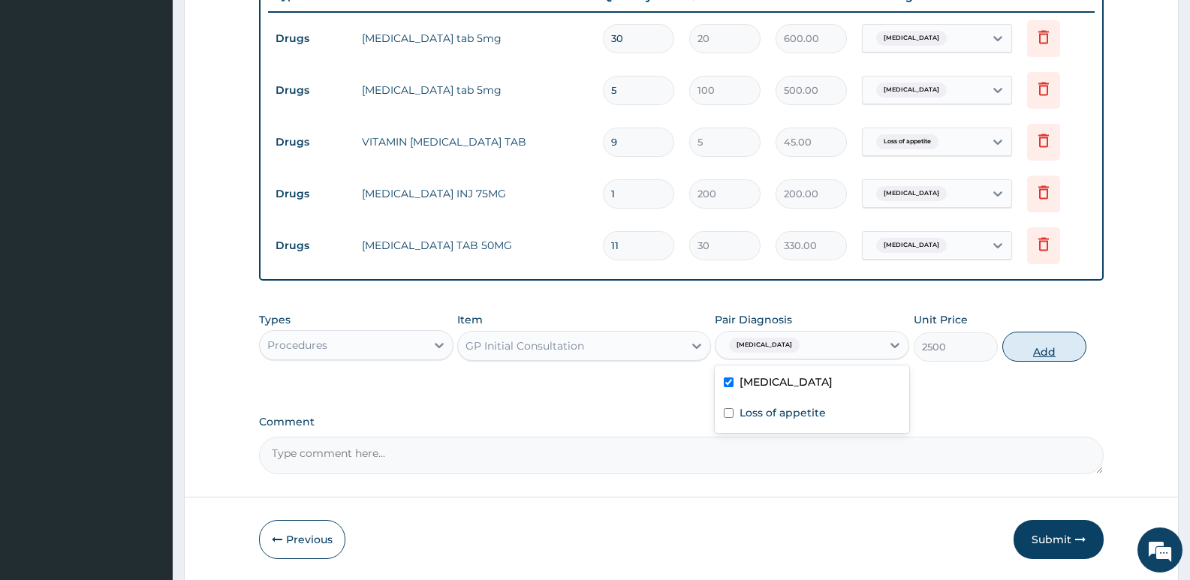
click at [1054, 352] on button "Add" at bounding box center [1044, 347] width 84 height 30
type input "0"
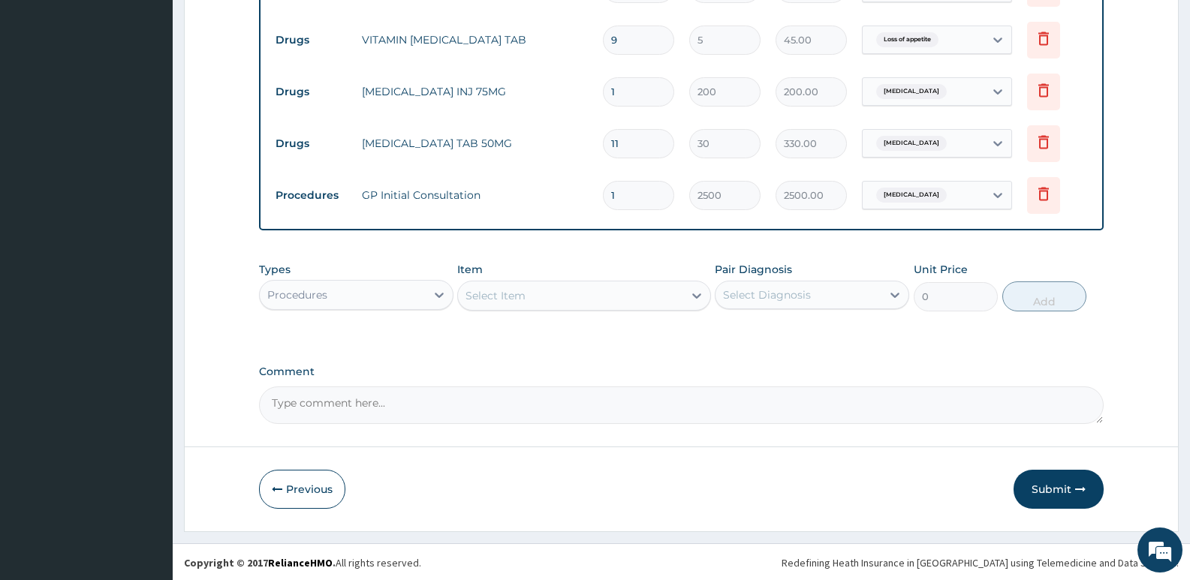
scroll to position [690, 0]
click at [1031, 482] on button "Submit" at bounding box center [1058, 487] width 90 height 39
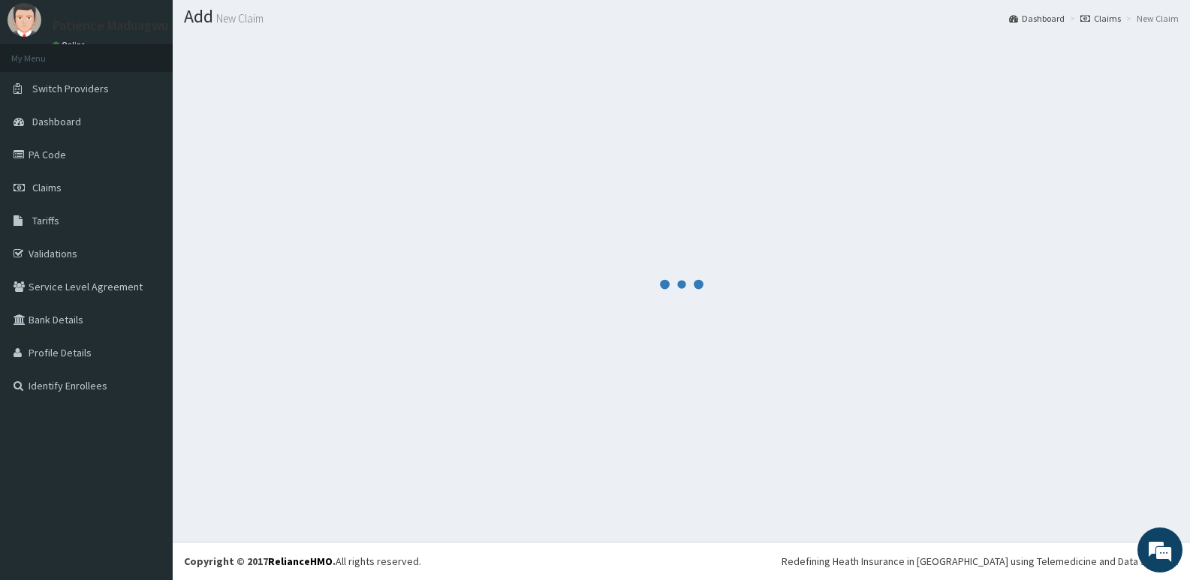
scroll to position [42, 0]
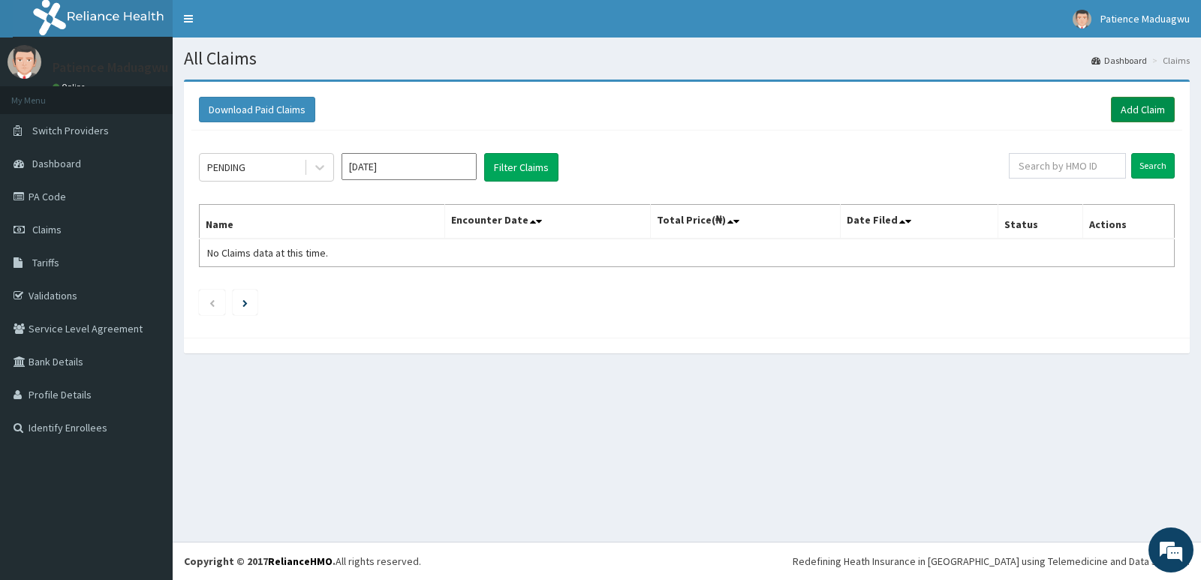
click at [1135, 105] on link "Add Claim" at bounding box center [1143, 110] width 64 height 26
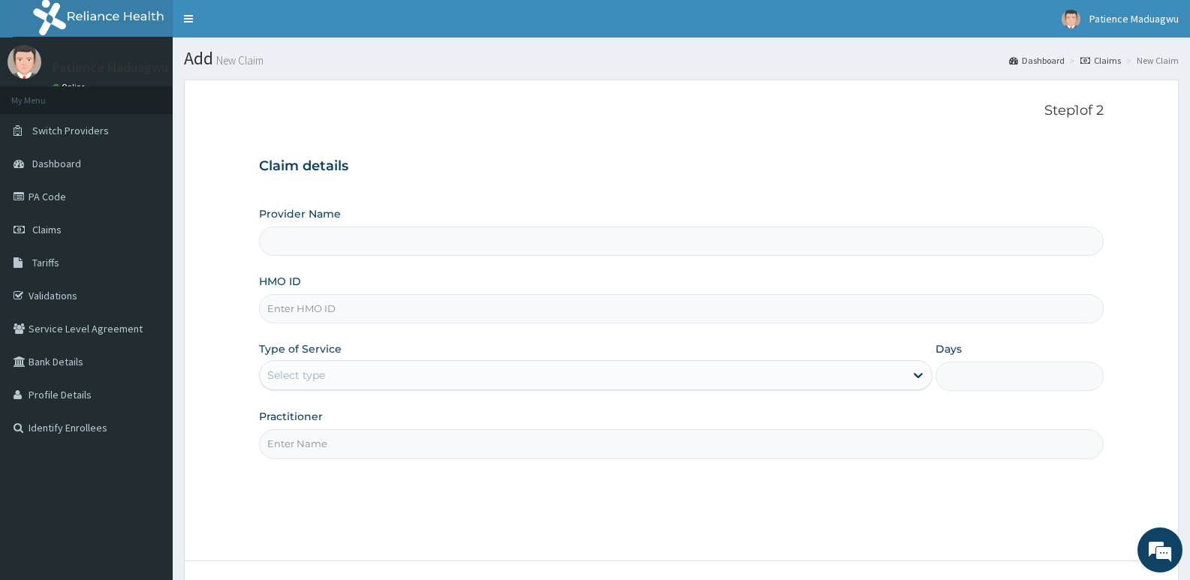
type input "[GEOGRAPHIC_DATA]"
click at [403, 314] on input "HMO ID" at bounding box center [681, 308] width 844 height 29
paste input "GMT/10114/B"
type input "GMT/10114/B"
click at [322, 379] on div "Select type" at bounding box center [296, 375] width 58 height 15
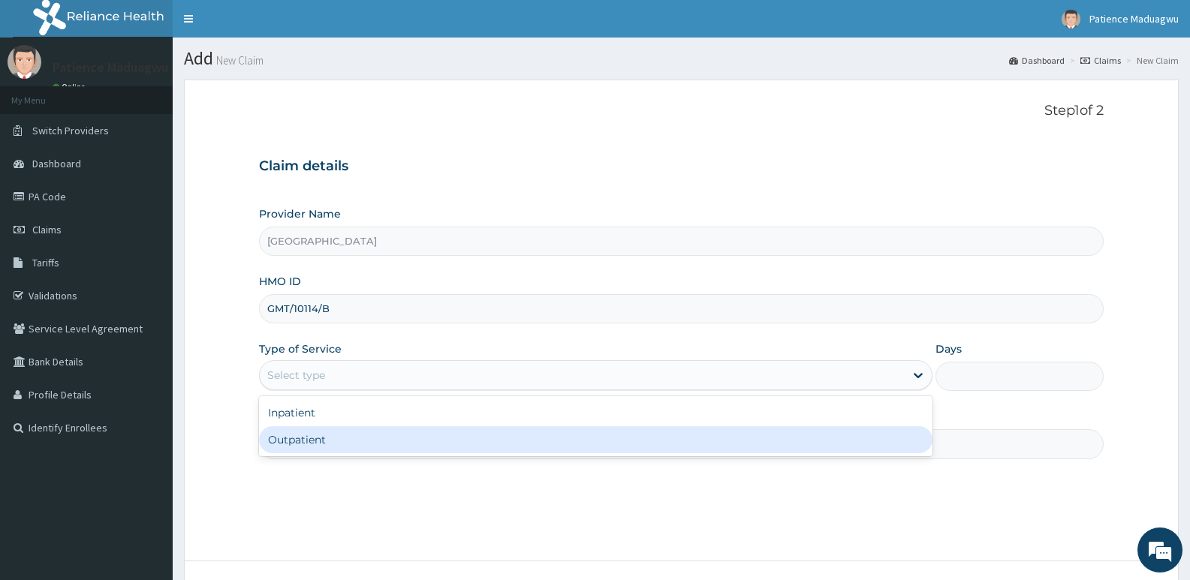
click at [305, 441] on div "Outpatient" at bounding box center [595, 439] width 673 height 27
type input "1"
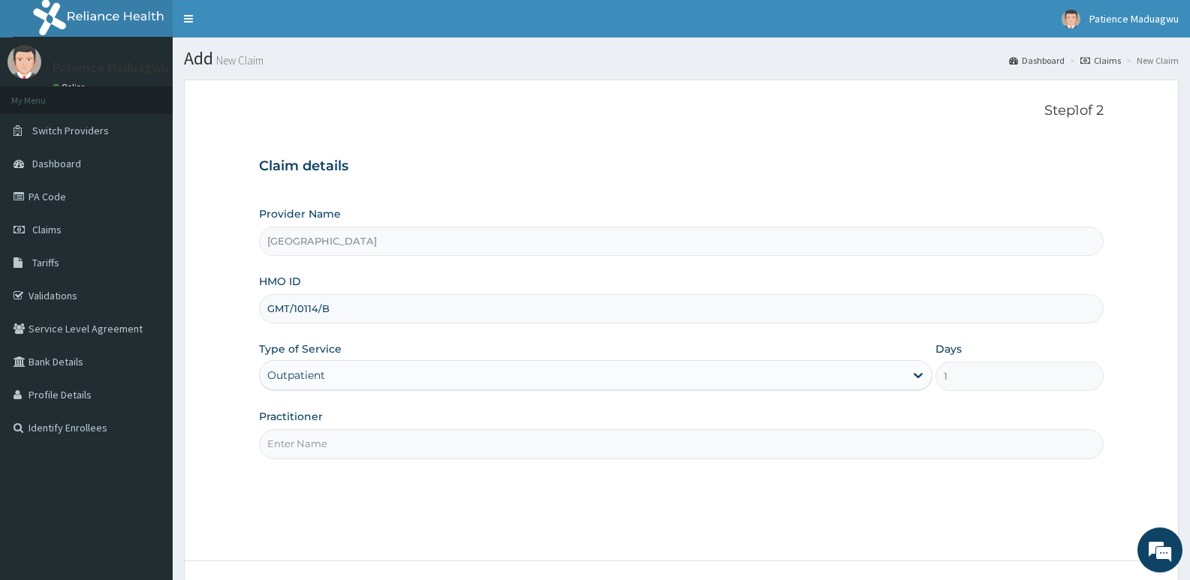
click at [356, 441] on input "Practitioner" at bounding box center [681, 443] width 844 height 29
type input "Dr kelechi"
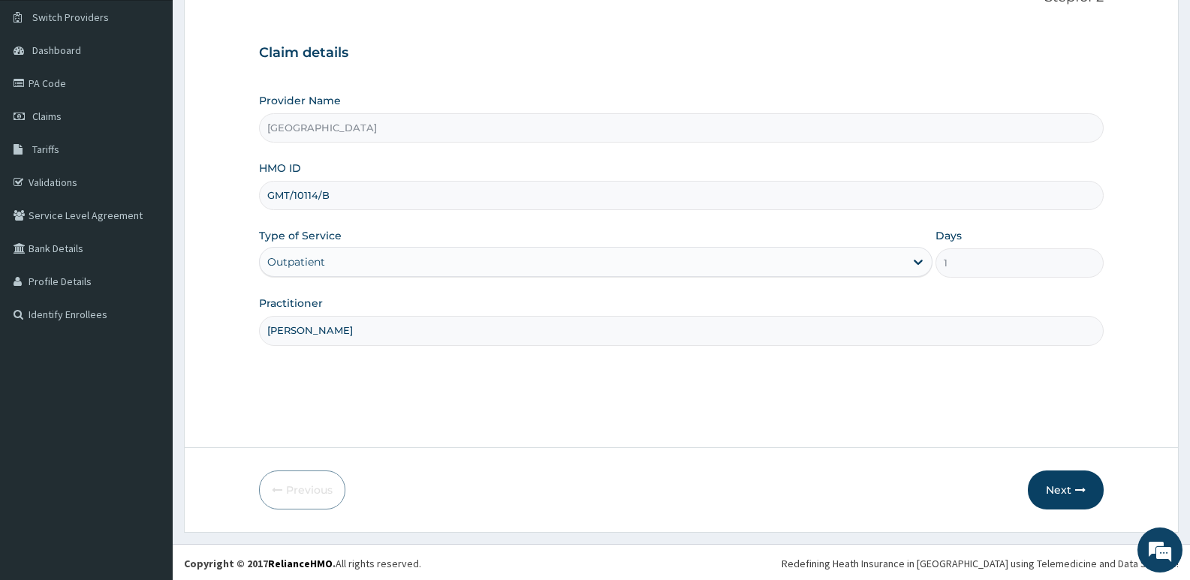
scroll to position [116, 0]
click at [1056, 486] on button "Next" at bounding box center [1066, 487] width 76 height 39
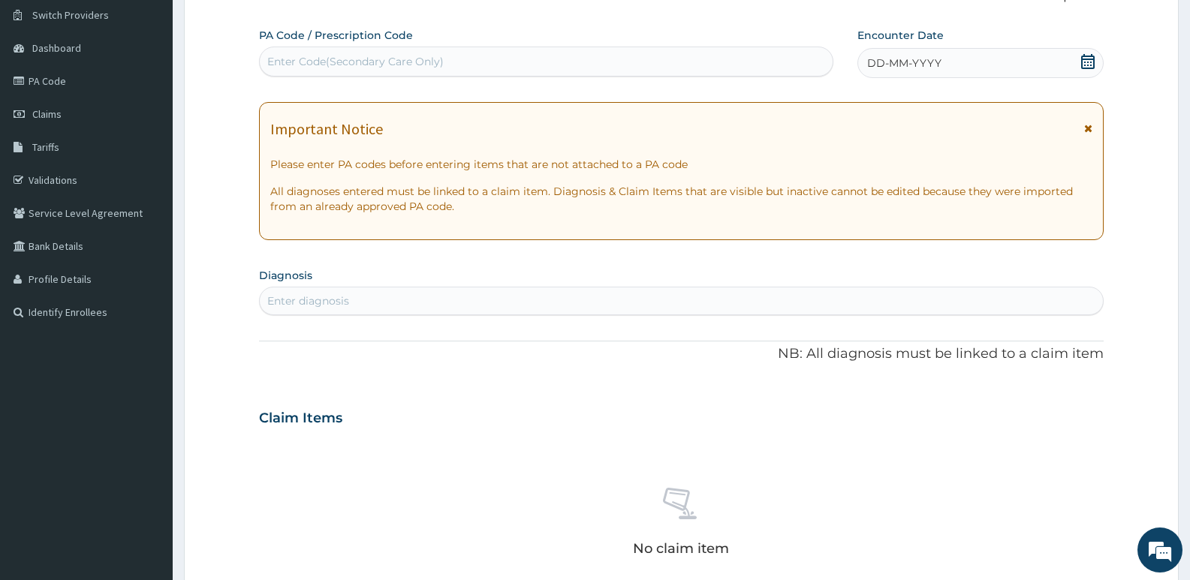
click at [343, 53] on div "Enter Code(Secondary Care Only)" at bounding box center [546, 62] width 573 height 24
paste input "PA/7B81CF"
type input "PA/7B81CF"
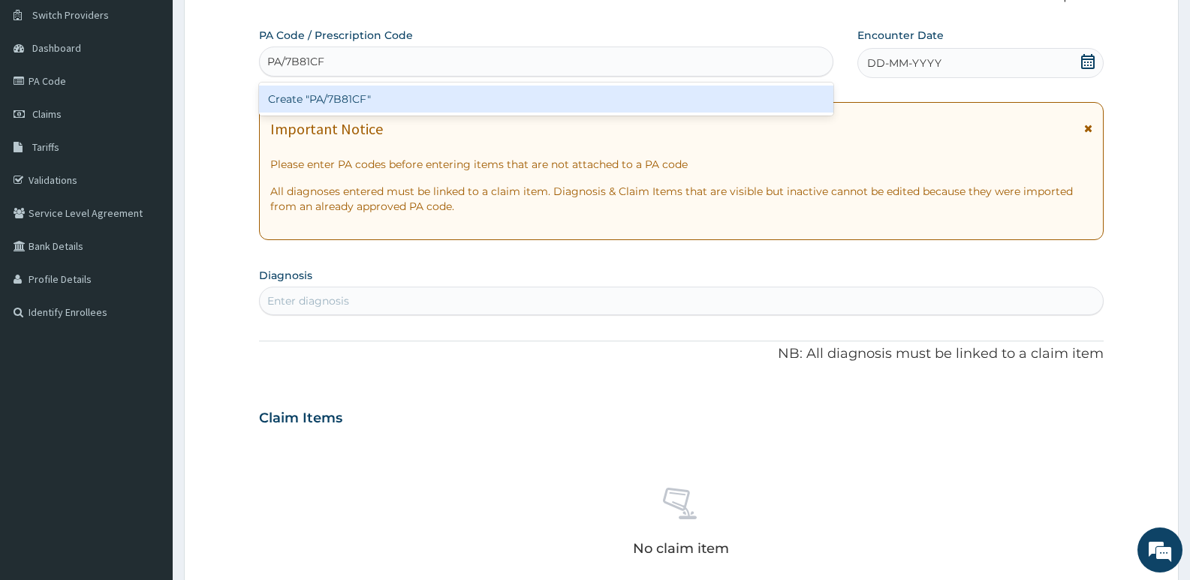
click at [345, 97] on div "Create "PA/7B81CF"" at bounding box center [546, 99] width 574 height 27
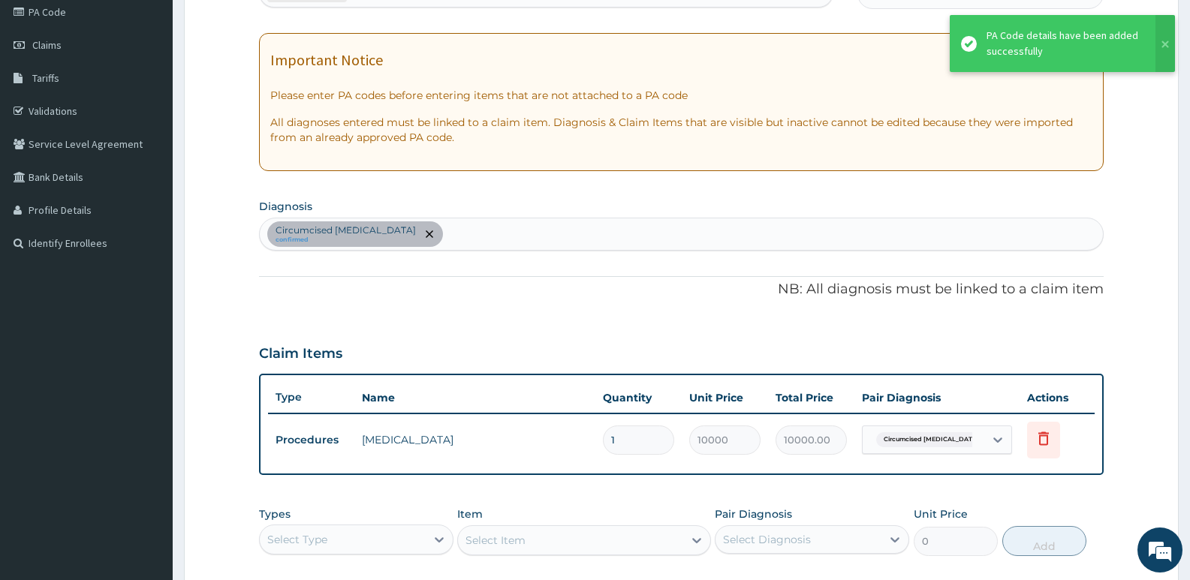
scroll to position [266, 0]
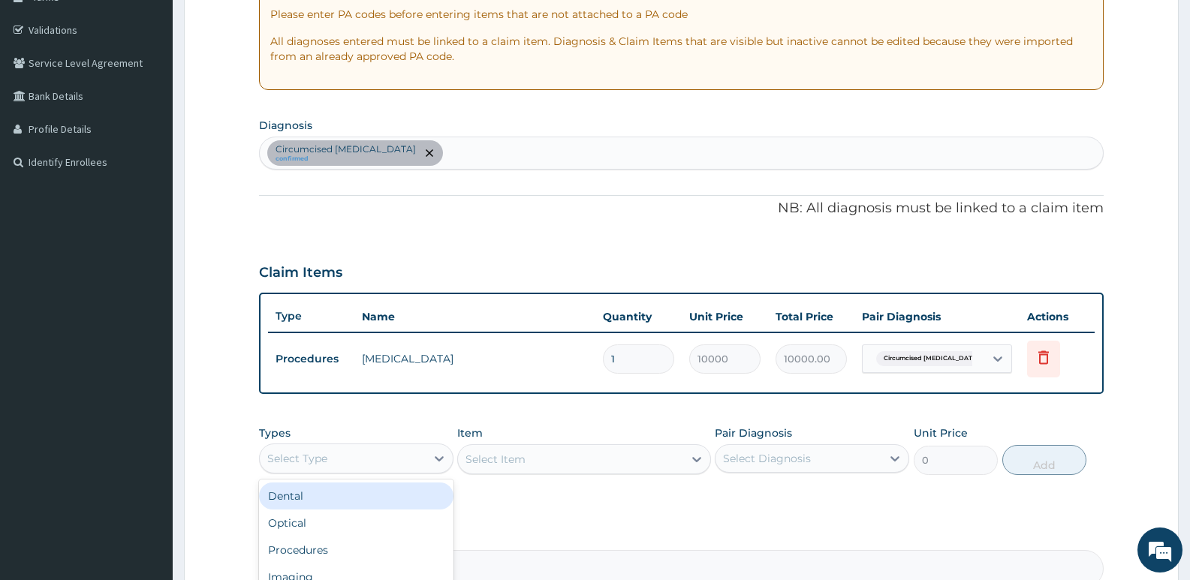
click at [355, 458] on div "Select Type" at bounding box center [343, 459] width 166 height 24
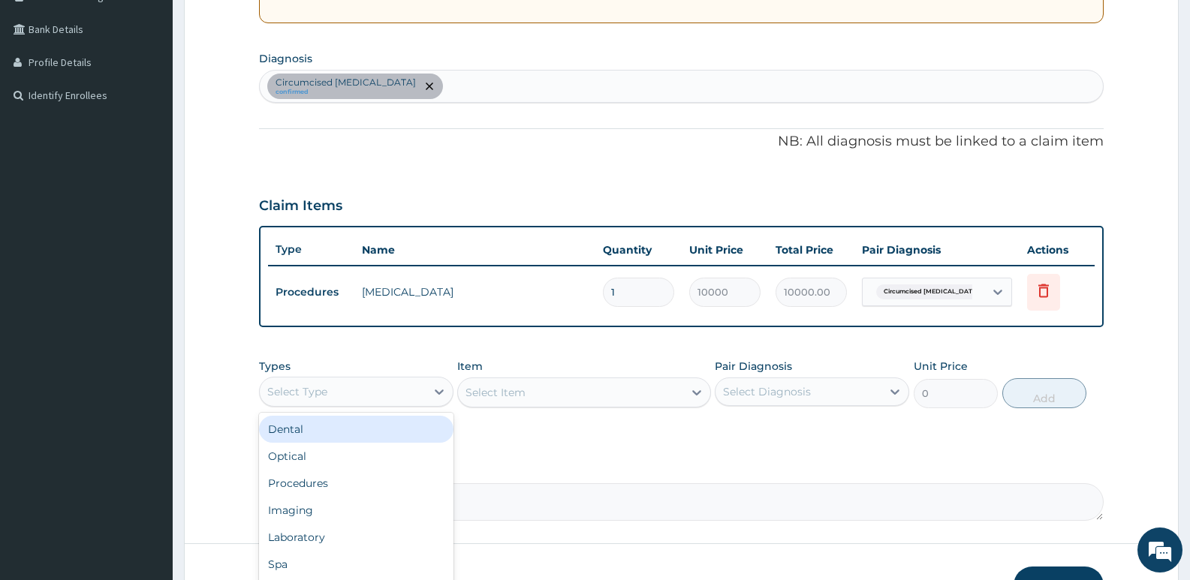
scroll to position [431, 0]
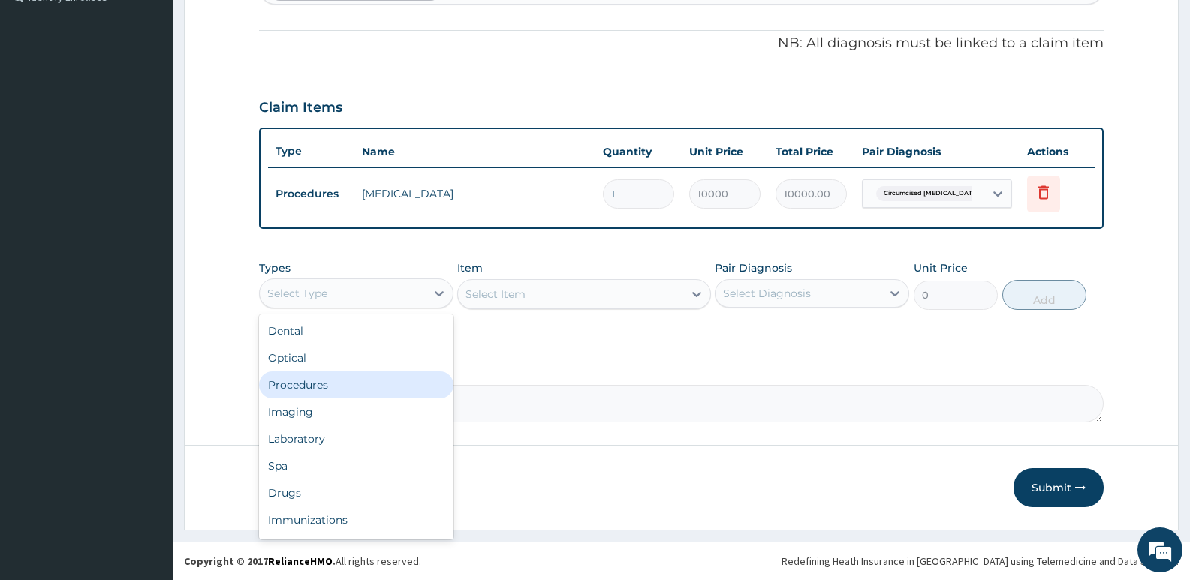
click at [337, 378] on div "Procedures" at bounding box center [356, 385] width 194 height 27
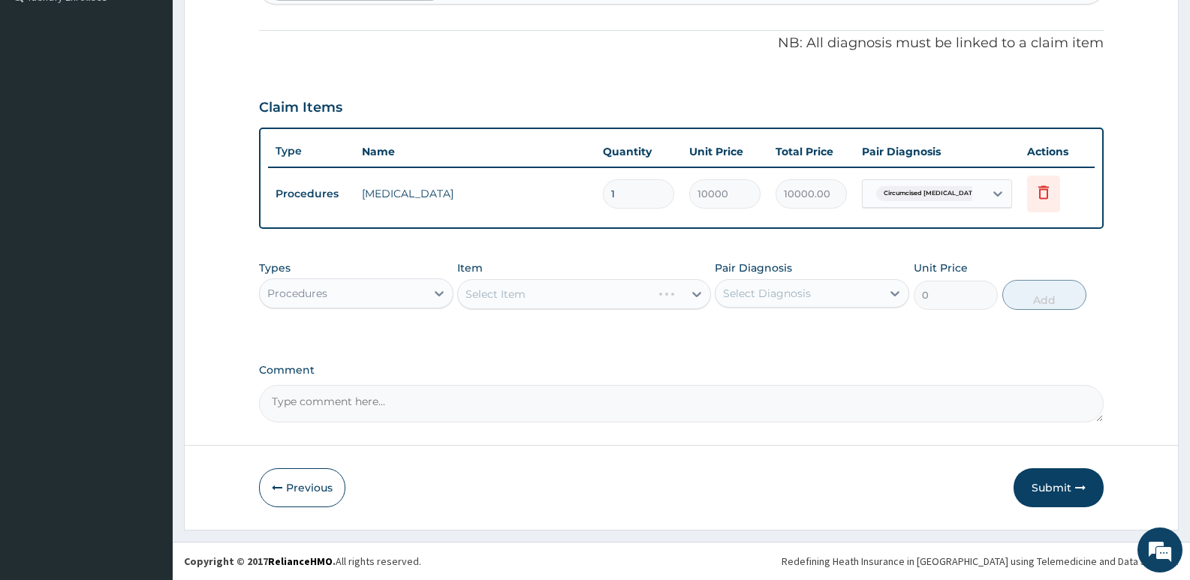
click at [559, 291] on div "Select Item" at bounding box center [583, 294] width 253 height 30
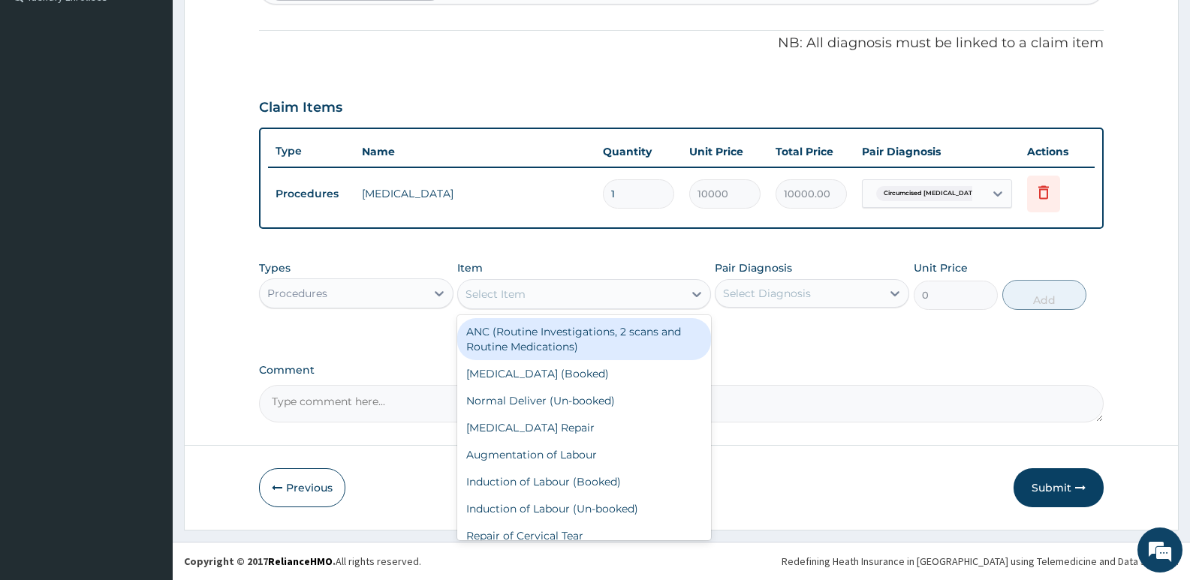
click at [500, 298] on div "Select Item" at bounding box center [495, 294] width 60 height 15
type input "gp"
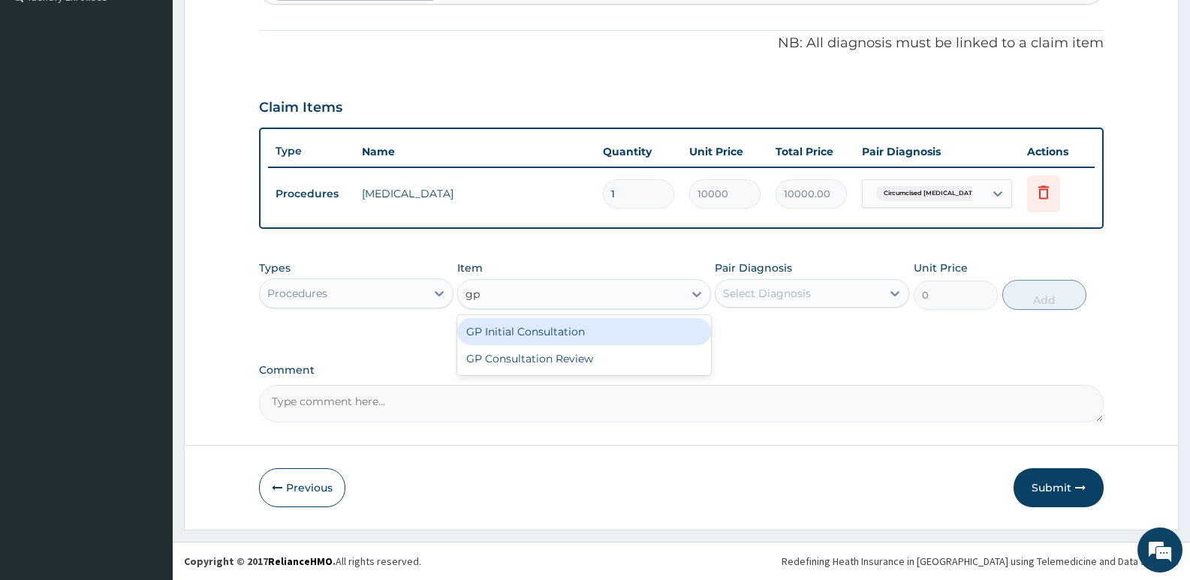
click at [549, 322] on div "GP Initial Consultation" at bounding box center [583, 331] width 253 height 27
type input "2500"
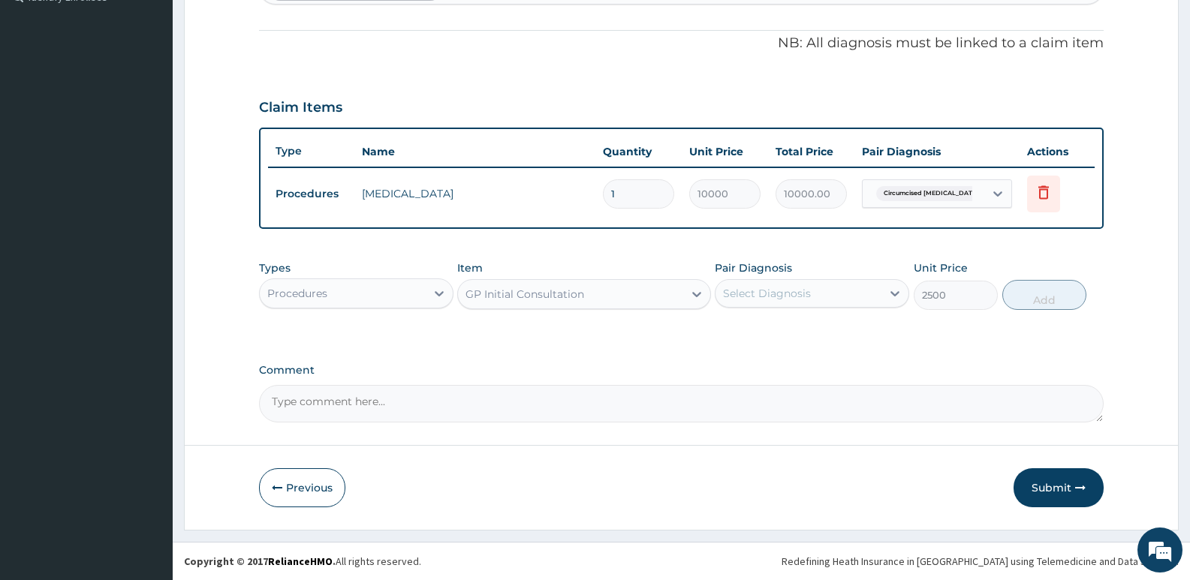
click at [736, 290] on div "Select Diagnosis" at bounding box center [767, 293] width 88 height 15
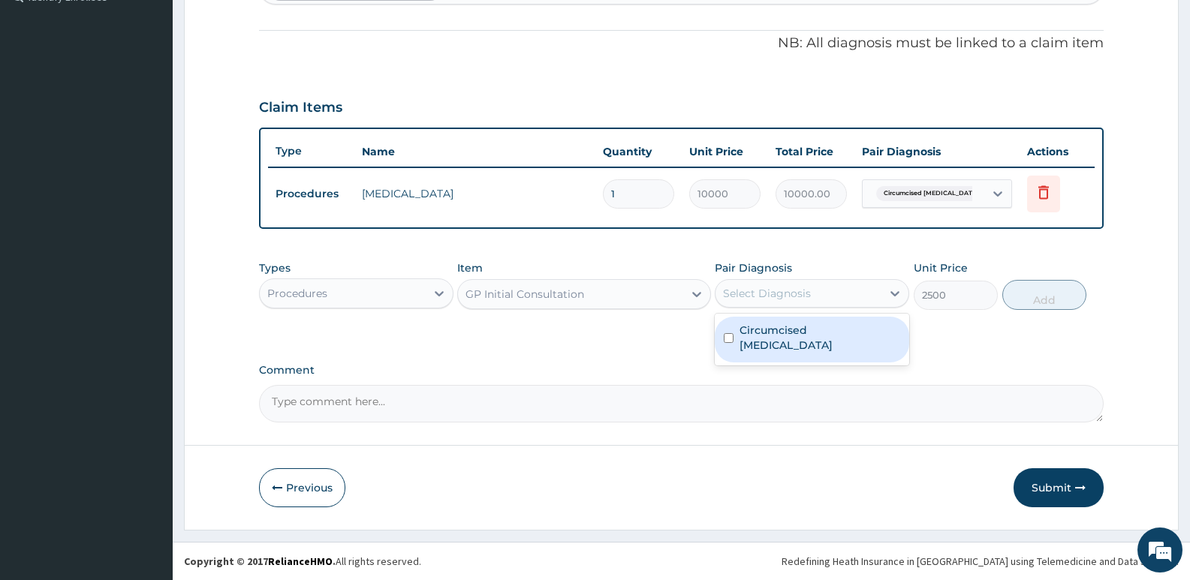
click at [745, 328] on label "Circumcised foreskin" at bounding box center [819, 338] width 161 height 30
checkbox input "true"
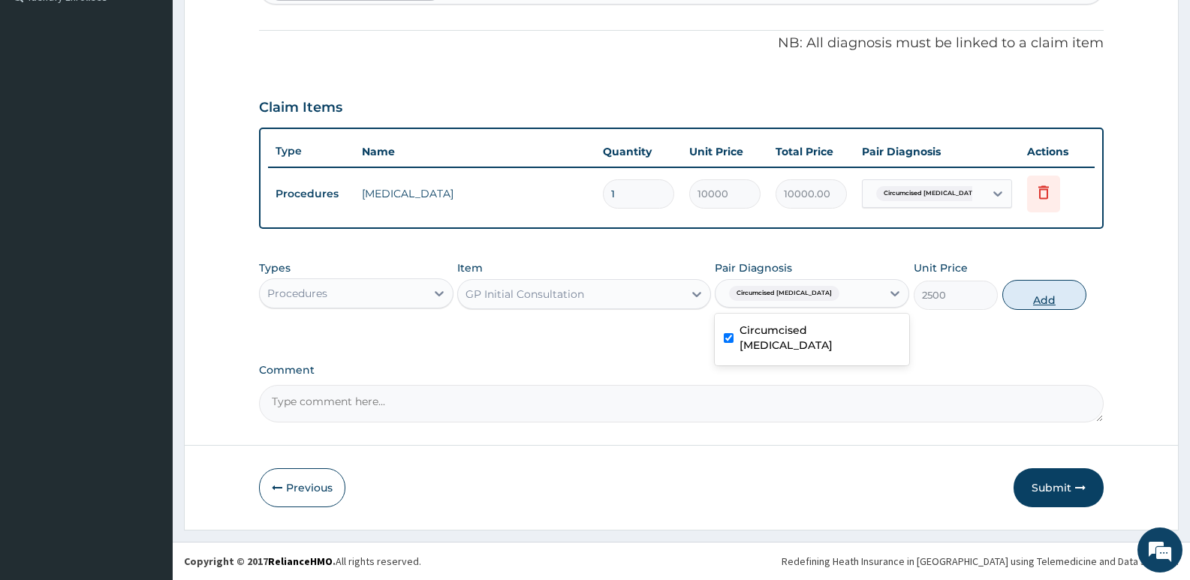
click at [1058, 290] on button "Add" at bounding box center [1044, 295] width 84 height 30
type input "0"
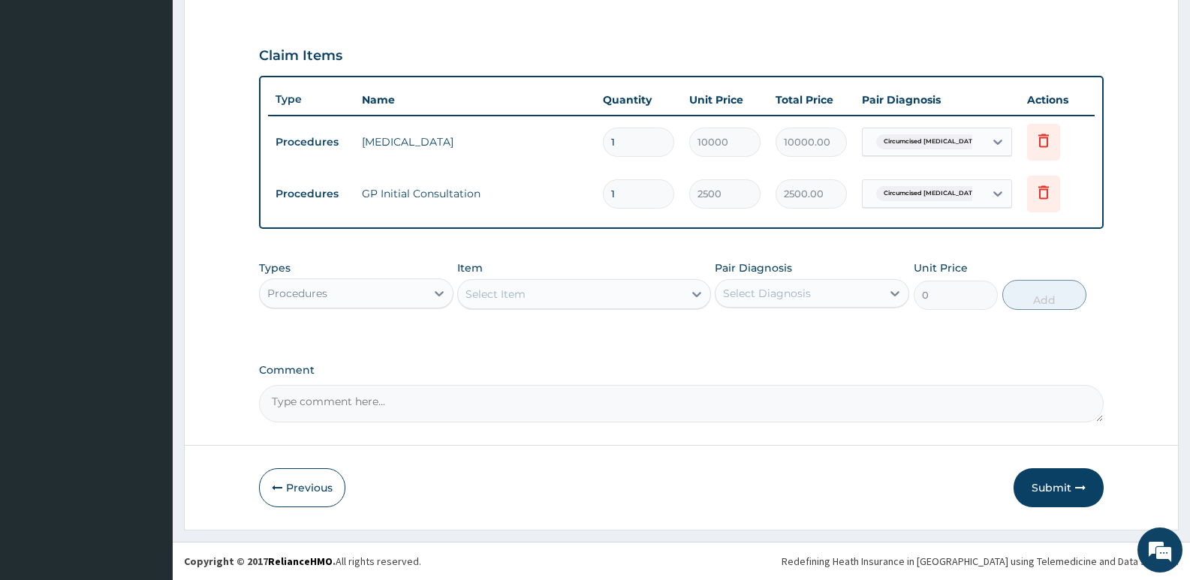
drag, startPoint x: 1027, startPoint y: 484, endPoint x: 957, endPoint y: 281, distance: 215.1
click at [1028, 485] on button "Submit" at bounding box center [1058, 487] width 90 height 39
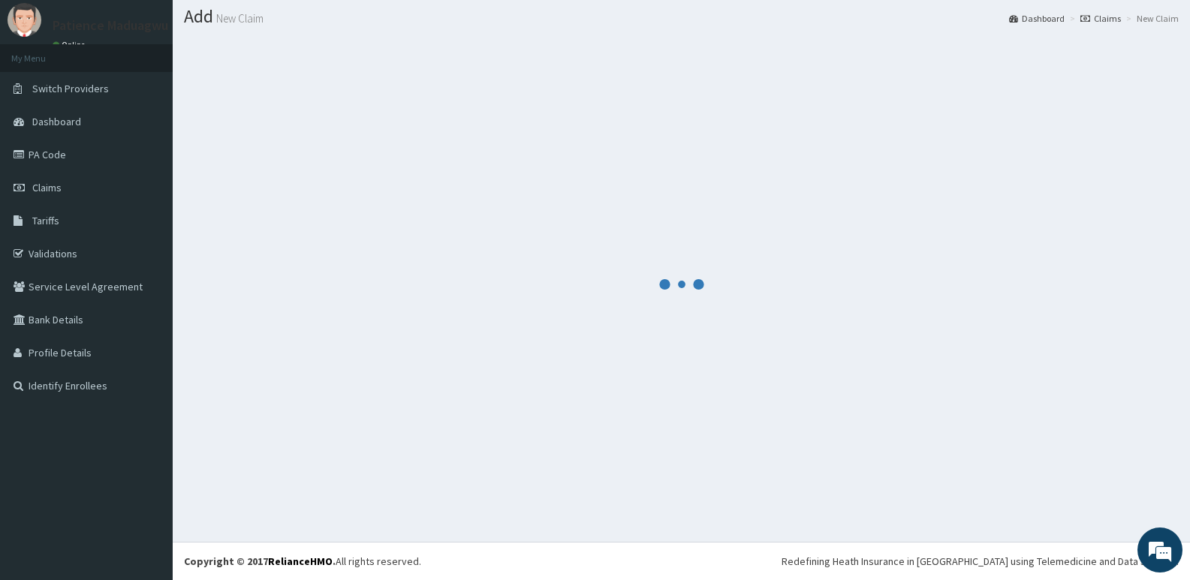
scroll to position [42, 0]
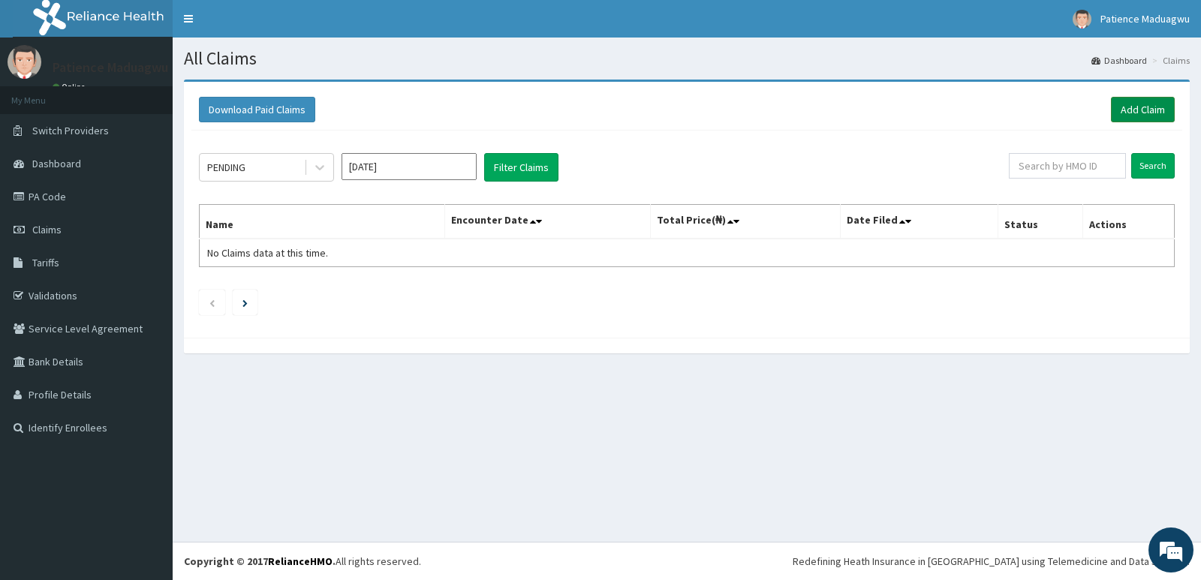
click at [1144, 105] on link "Add Claim" at bounding box center [1143, 110] width 64 height 26
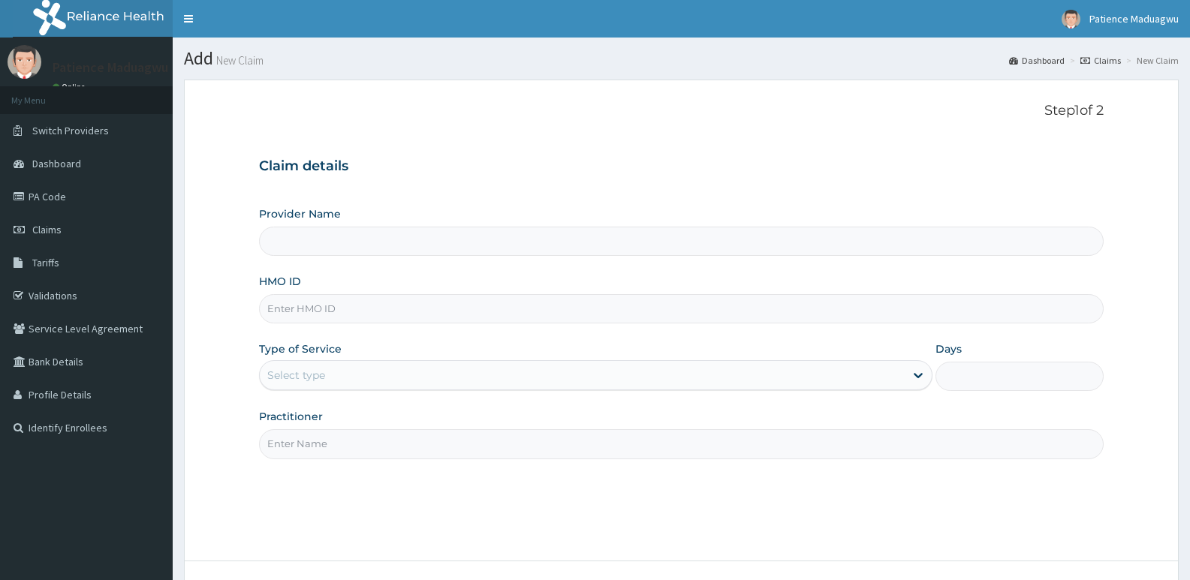
type input "[GEOGRAPHIC_DATA]"
click at [300, 299] on input "HMO ID" at bounding box center [681, 308] width 844 height 29
paste input "VTL/10238/B"
type input "VTL/10238/B"
click at [302, 369] on div "Select type" at bounding box center [296, 375] width 58 height 15
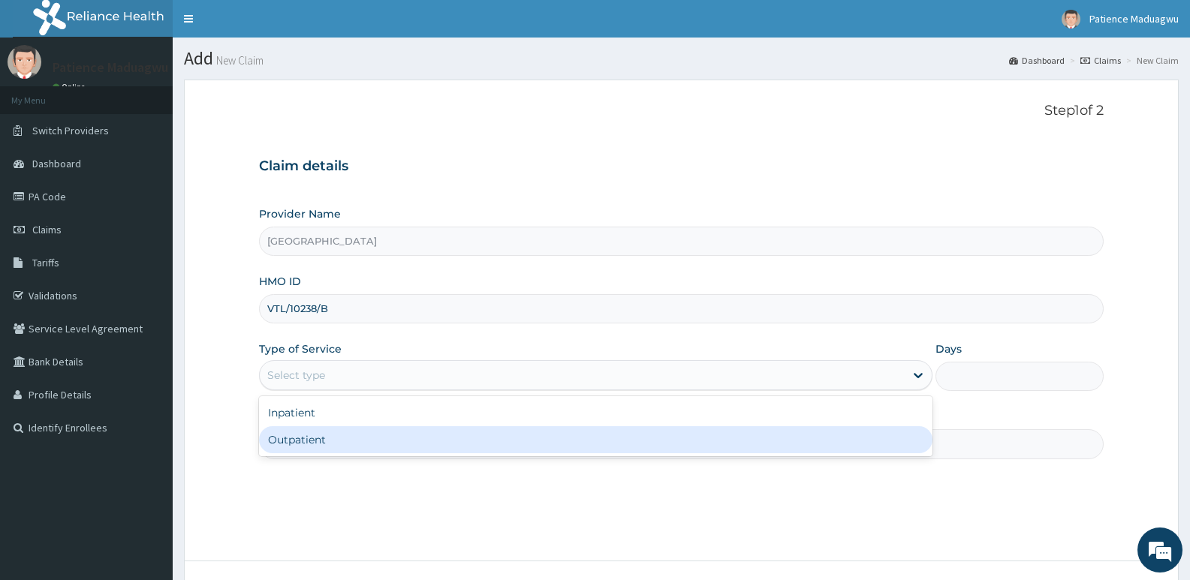
click at [307, 442] on div "Outpatient" at bounding box center [595, 439] width 673 height 27
type input "1"
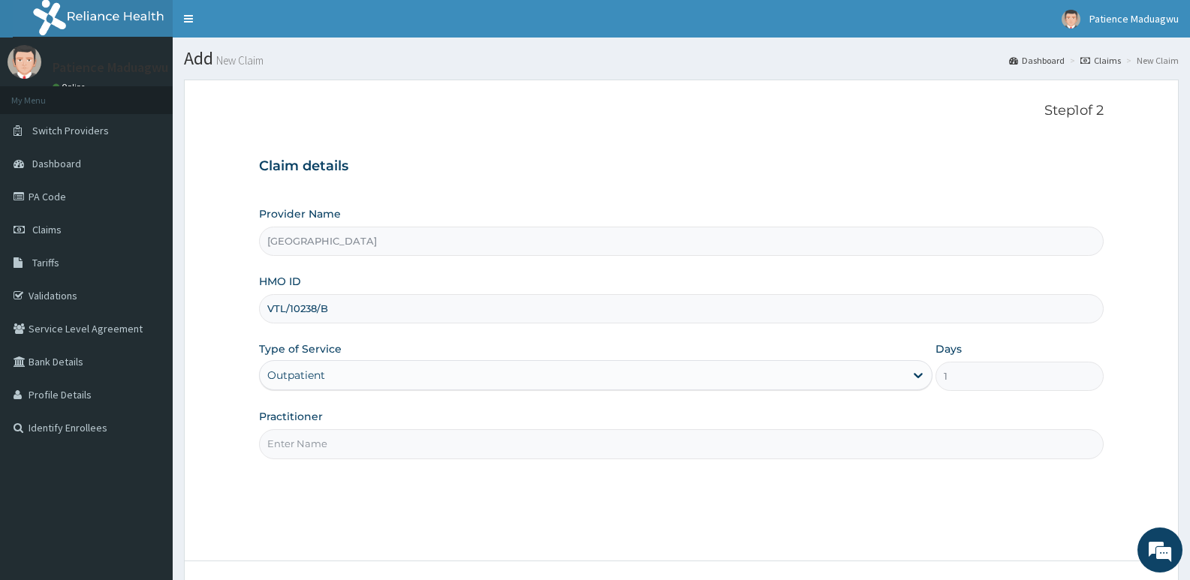
click at [287, 444] on input "Practitioner" at bounding box center [681, 443] width 844 height 29
type input "DR STANLEY"
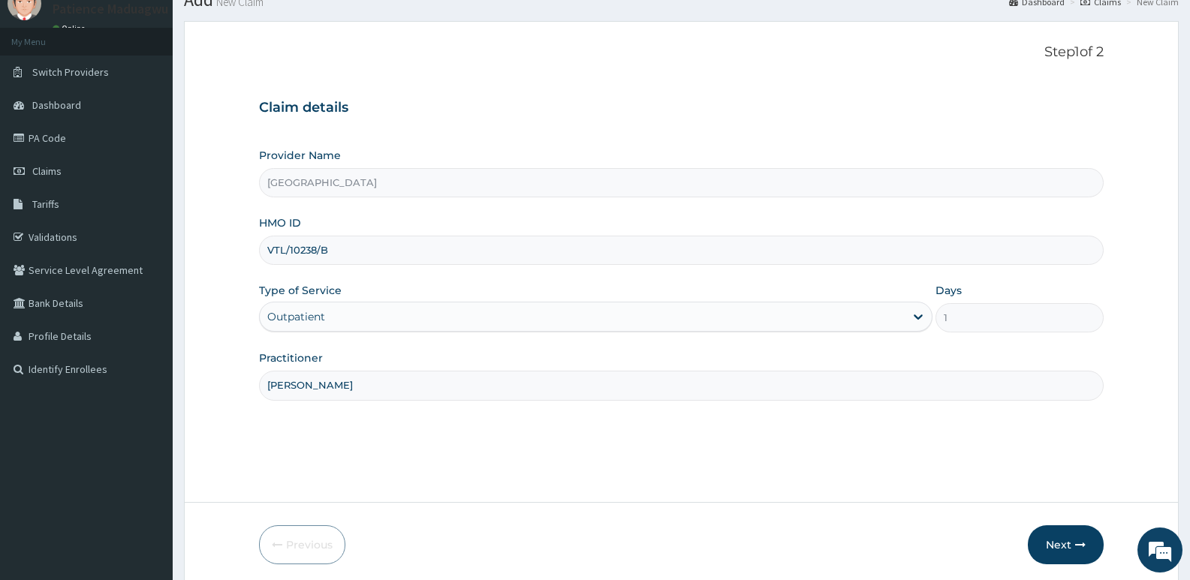
scroll to position [75, 0]
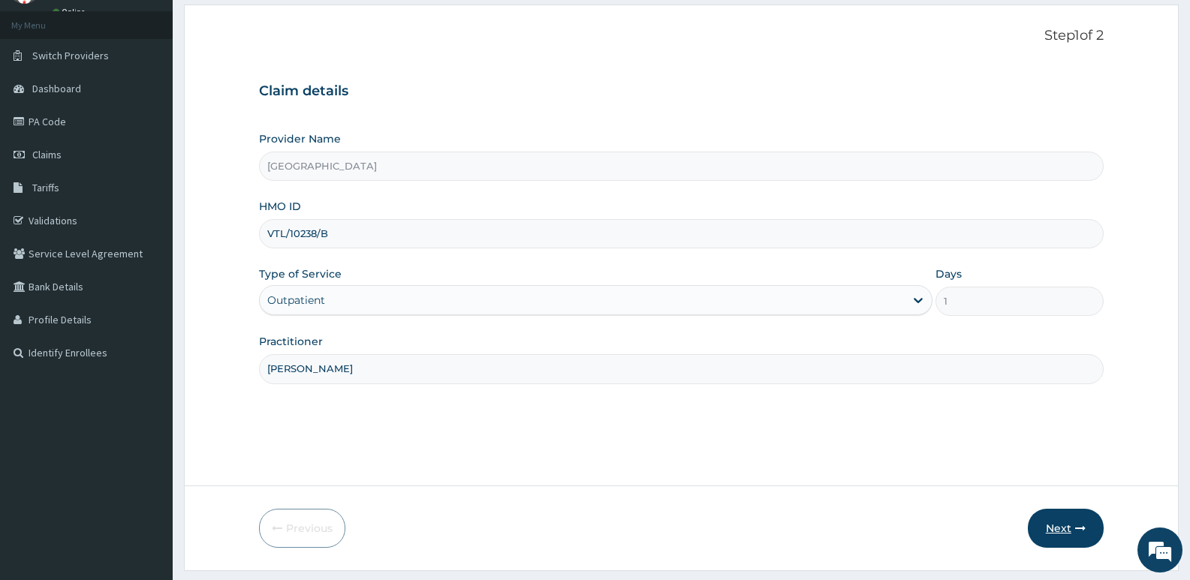
click at [1069, 530] on button "Next" at bounding box center [1066, 528] width 76 height 39
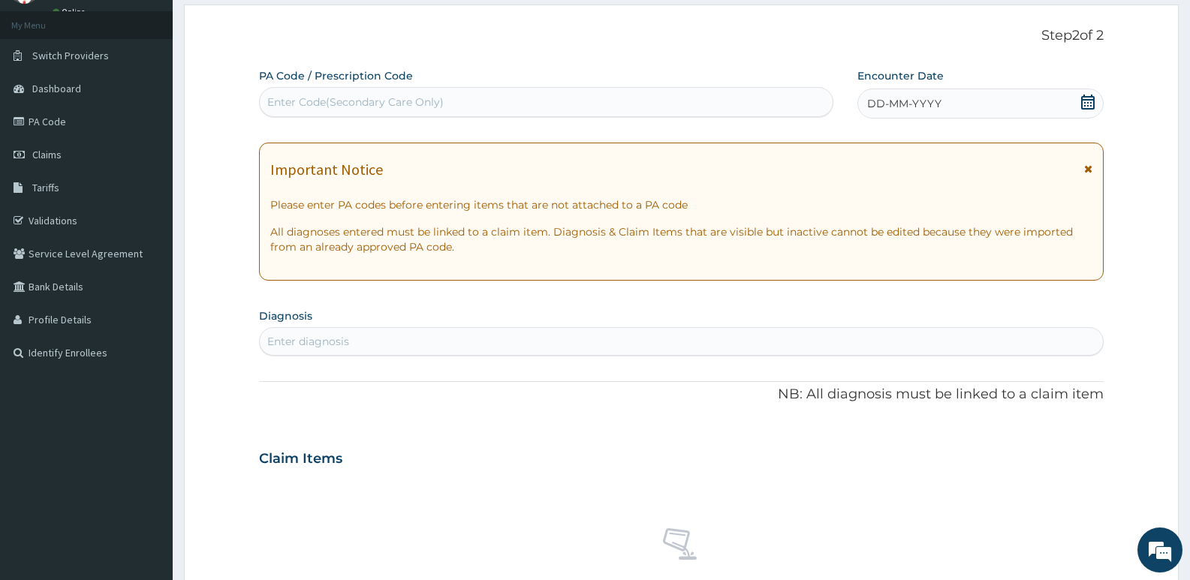
click at [1085, 99] on icon at bounding box center [1088, 102] width 14 height 15
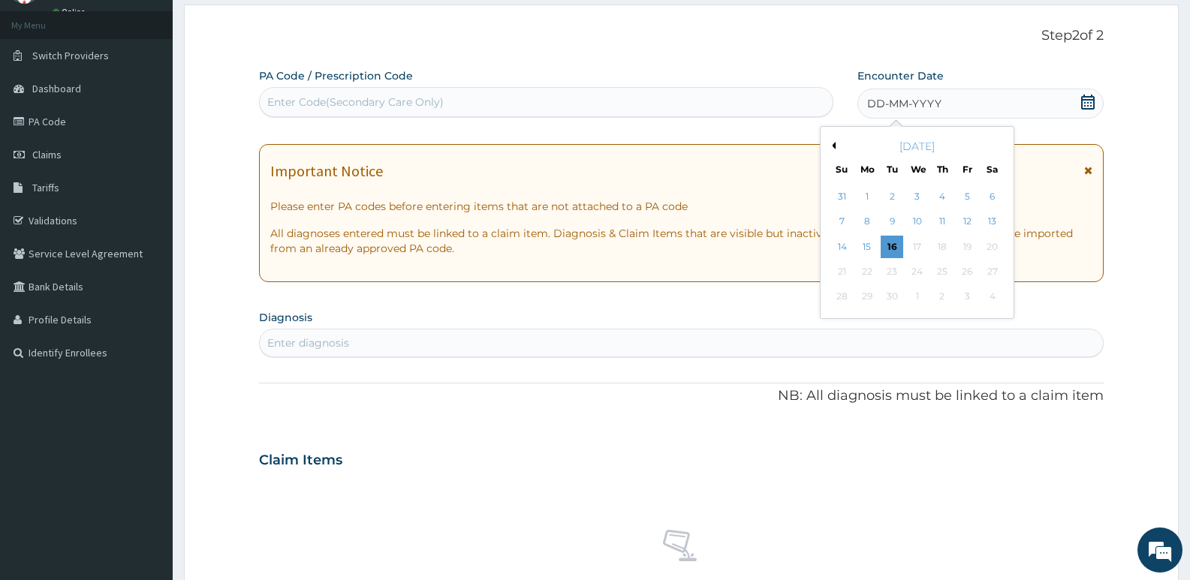
click at [831, 146] on button "Previous Month" at bounding box center [832, 146] width 8 height 8
click at [983, 217] on div "9" at bounding box center [992, 222] width 23 height 23
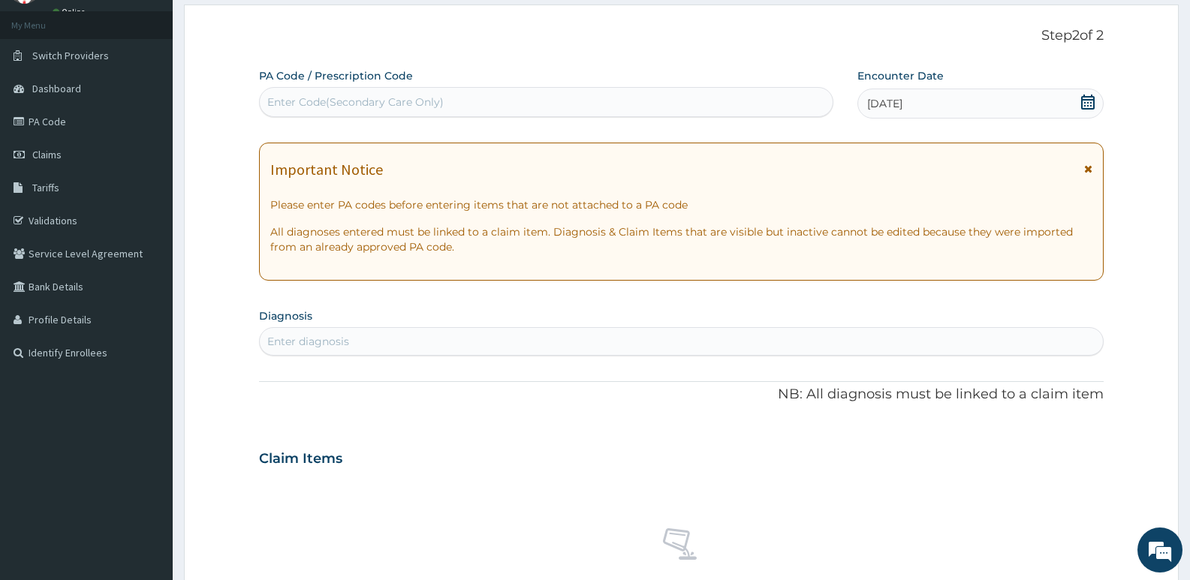
click at [504, 337] on div "Enter diagnosis" at bounding box center [681, 342] width 843 height 24
type input "dyspe"
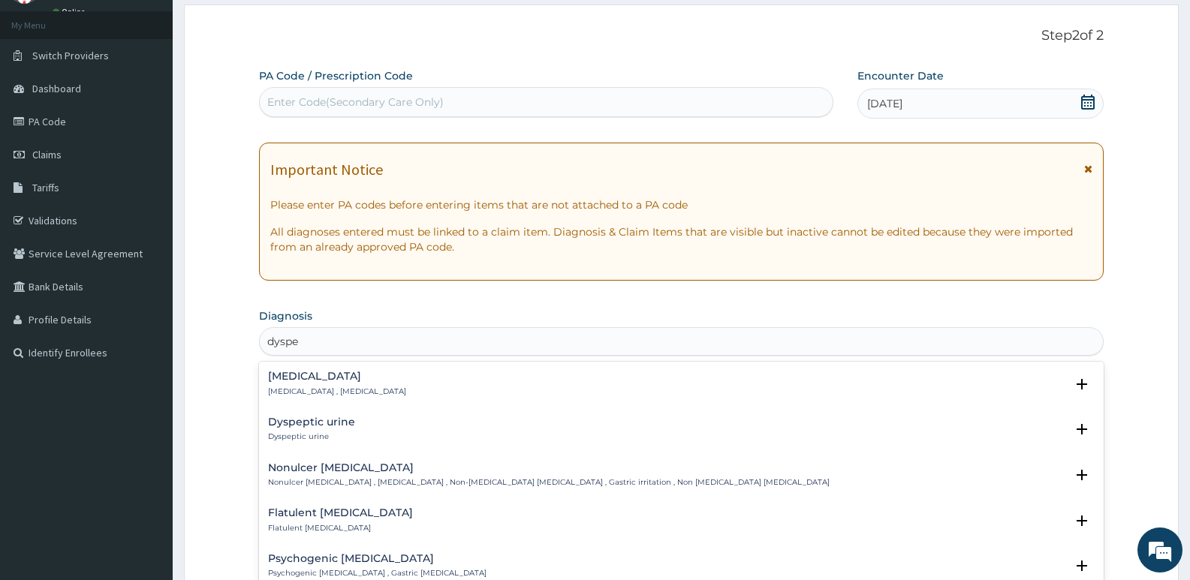
click at [340, 387] on p "Indigestion , Dyspepsia" at bounding box center [337, 392] width 138 height 11
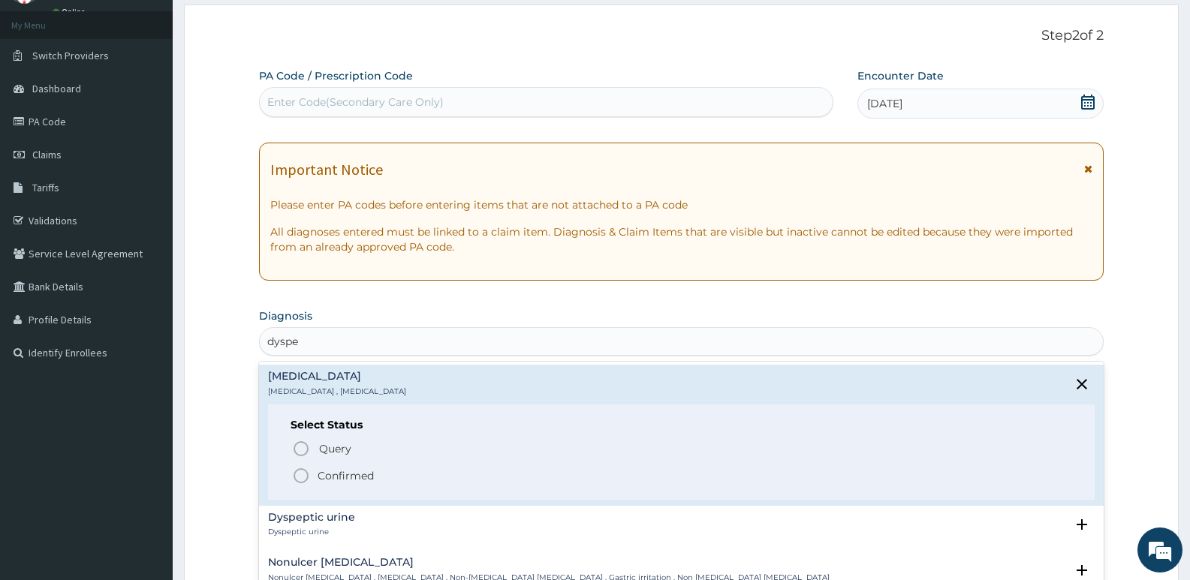
click at [305, 475] on icon "status option filled" at bounding box center [301, 476] width 18 height 18
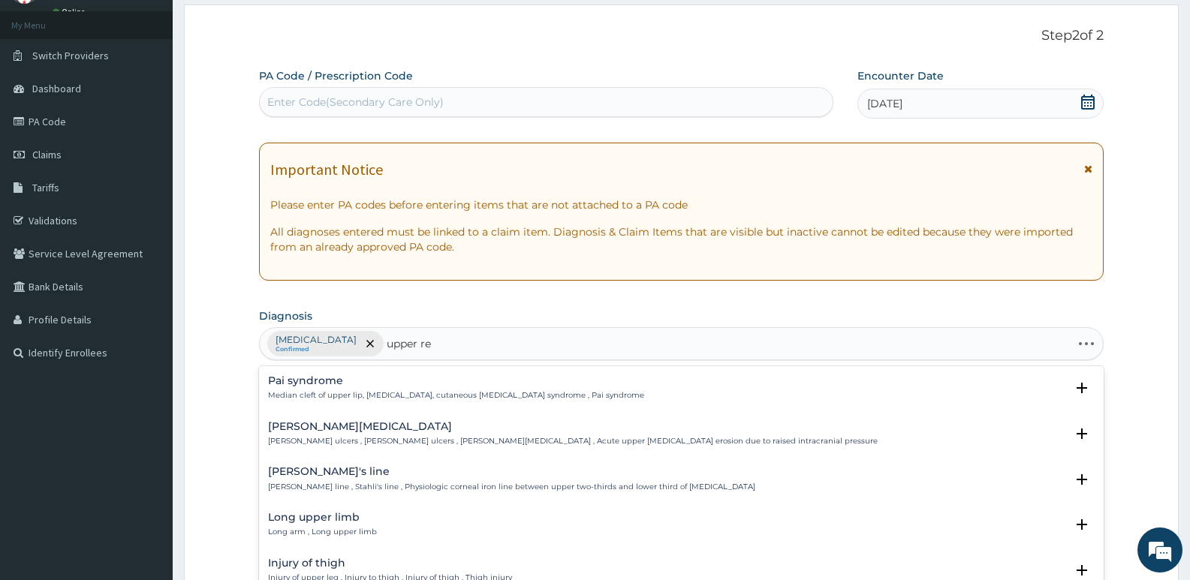
type input "upper res"
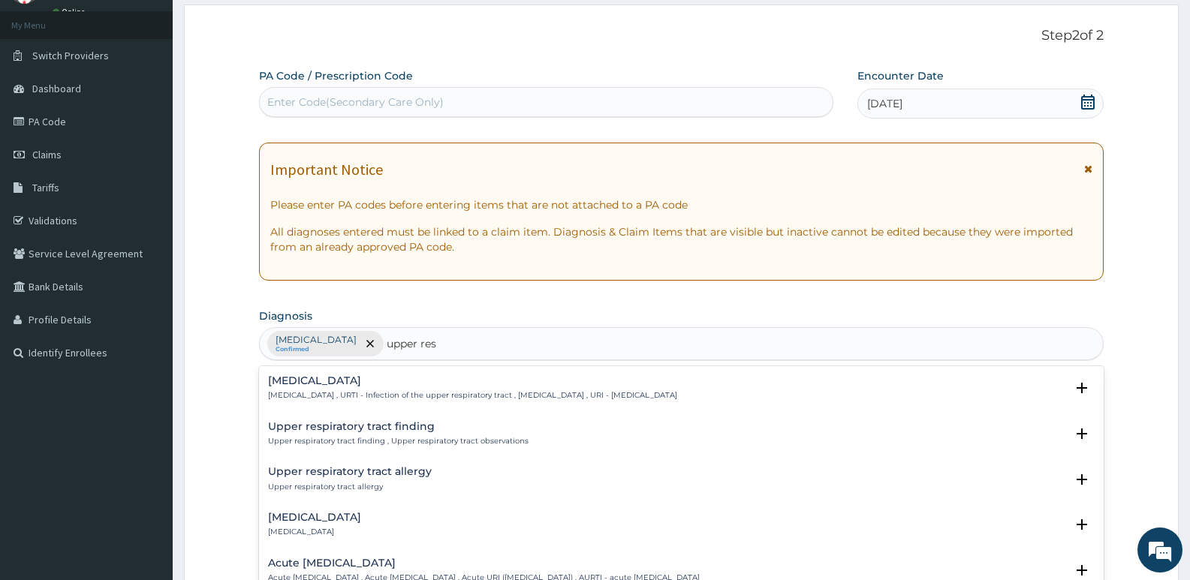
click at [345, 380] on h4 "[MEDICAL_DATA]" at bounding box center [472, 380] width 409 height 11
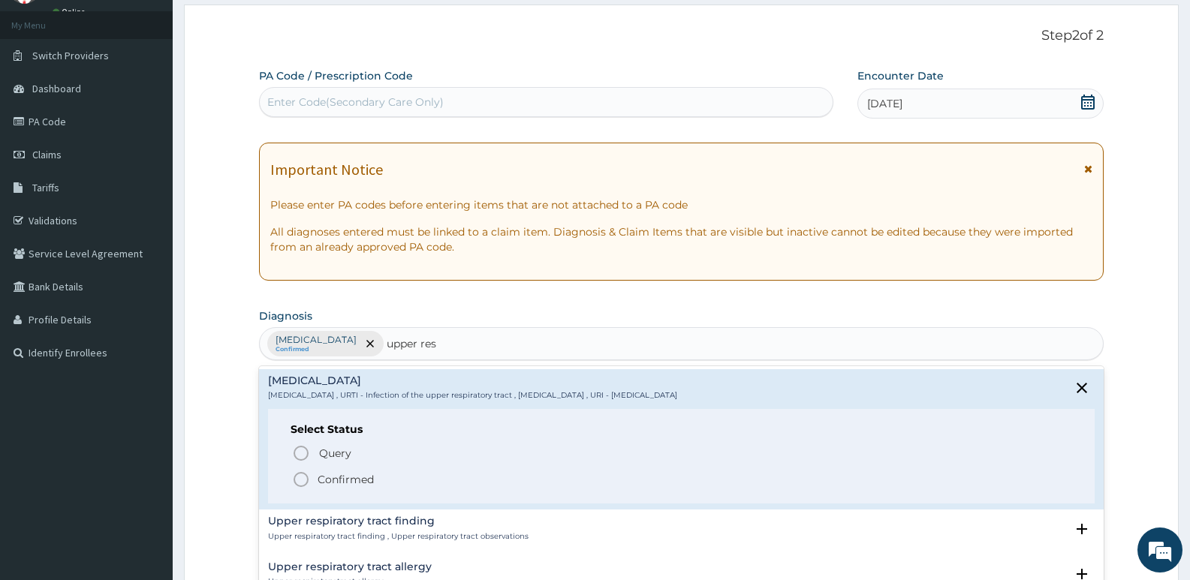
click at [301, 483] on icon "status option filled" at bounding box center [301, 480] width 18 height 18
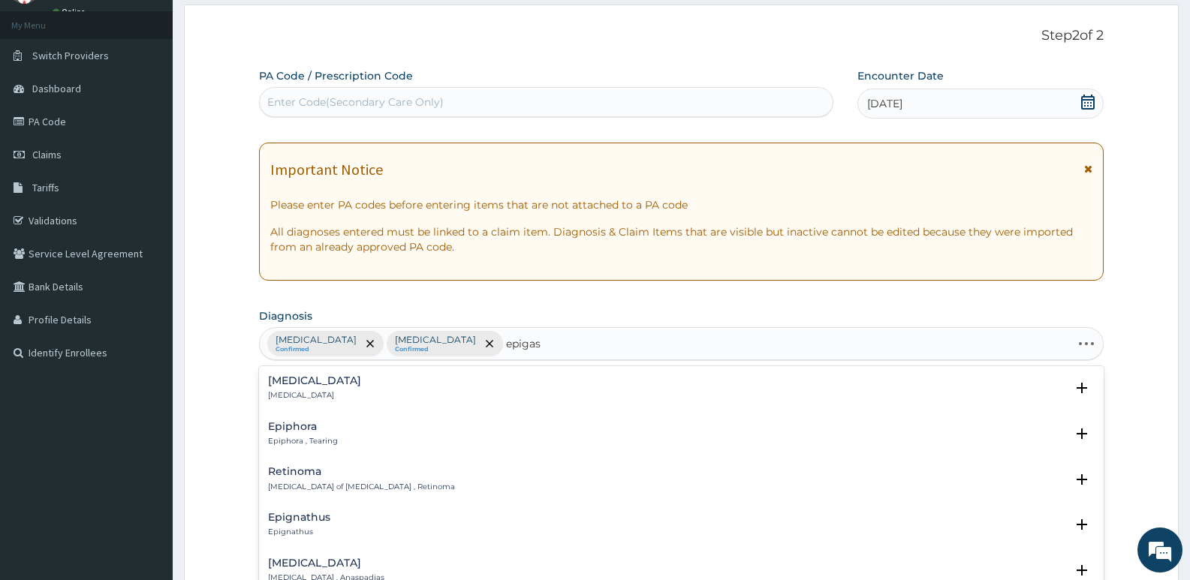
type input "epigast"
click at [324, 428] on h4 "Epigastric pain" at bounding box center [314, 426] width 93 height 11
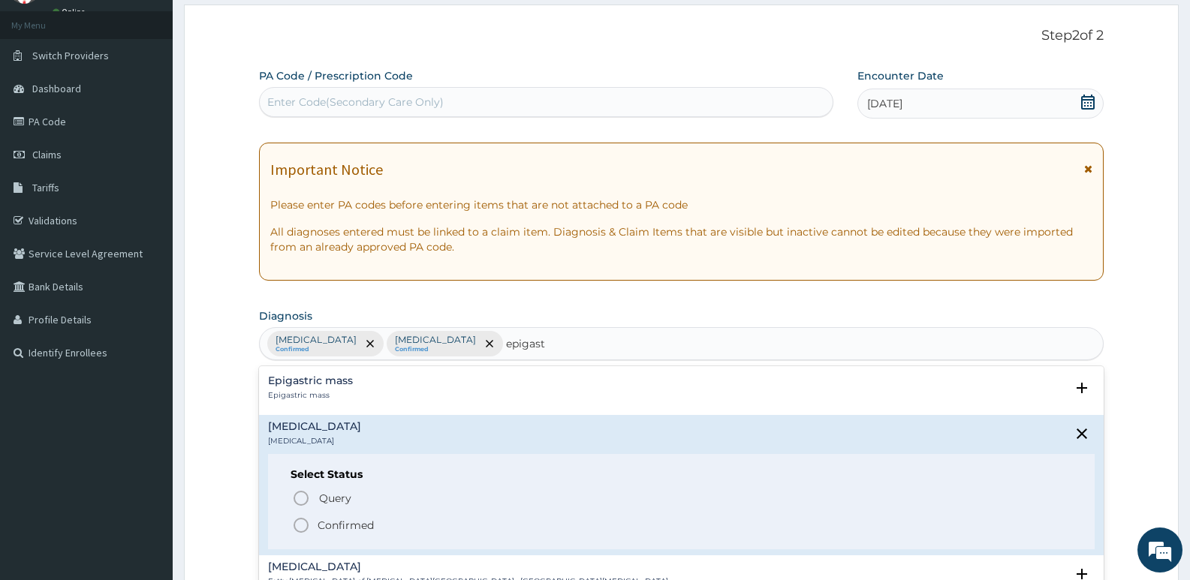
click at [300, 524] on icon "status option filled" at bounding box center [301, 525] width 18 height 18
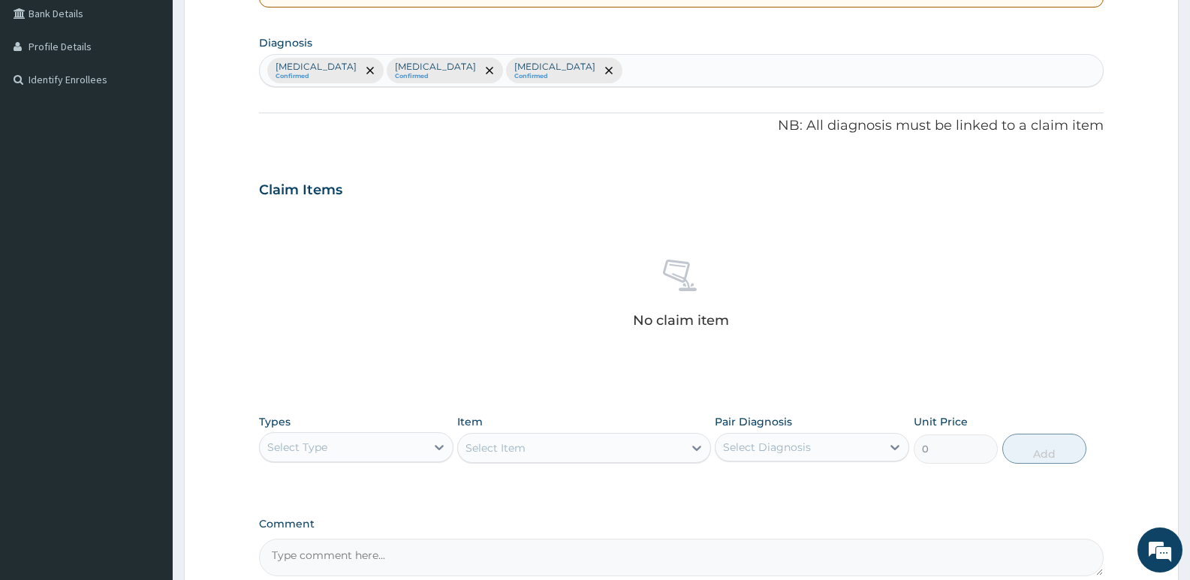
scroll to position [375, 0]
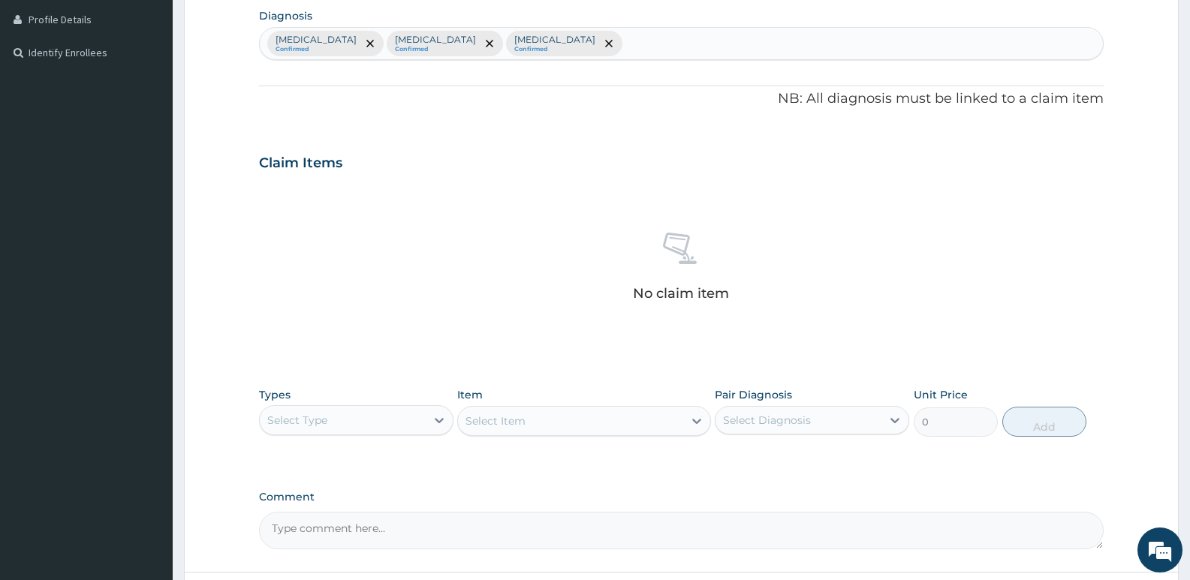
click at [390, 418] on div "Select Type" at bounding box center [343, 420] width 166 height 24
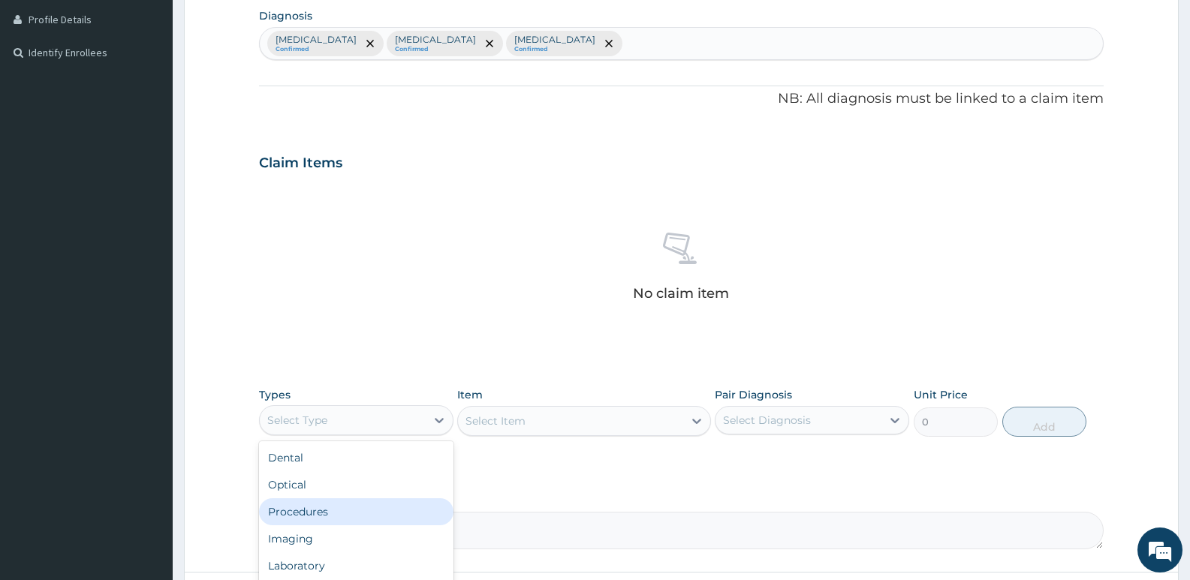
click at [301, 515] on div "Procedures" at bounding box center [356, 511] width 194 height 27
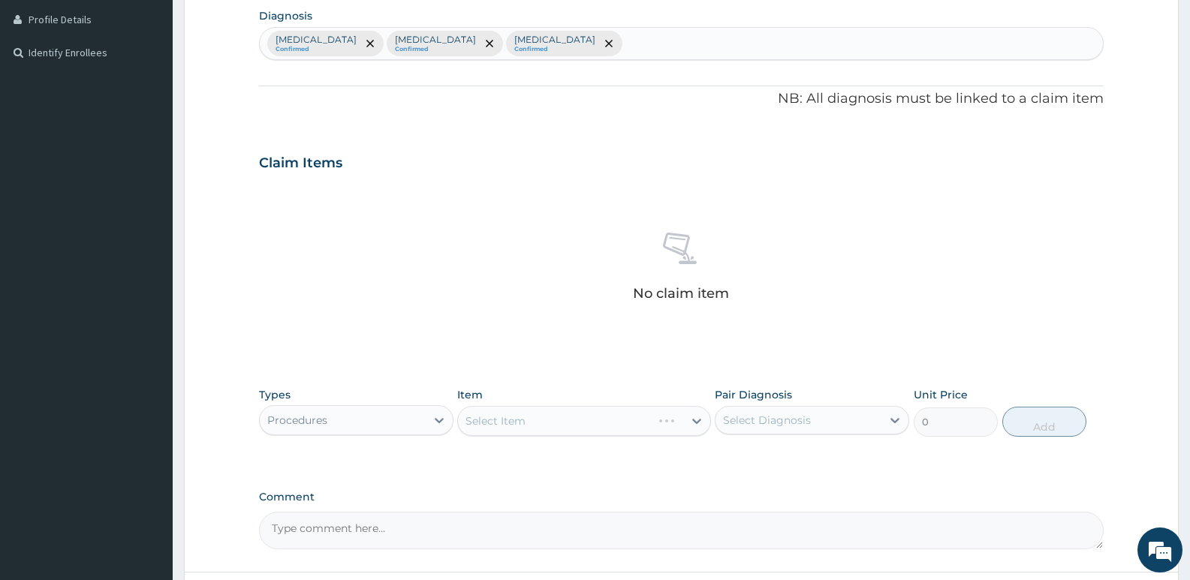
click at [534, 430] on div "Select Item" at bounding box center [583, 421] width 253 height 30
click at [527, 426] on div "Select Item" at bounding box center [583, 421] width 253 height 30
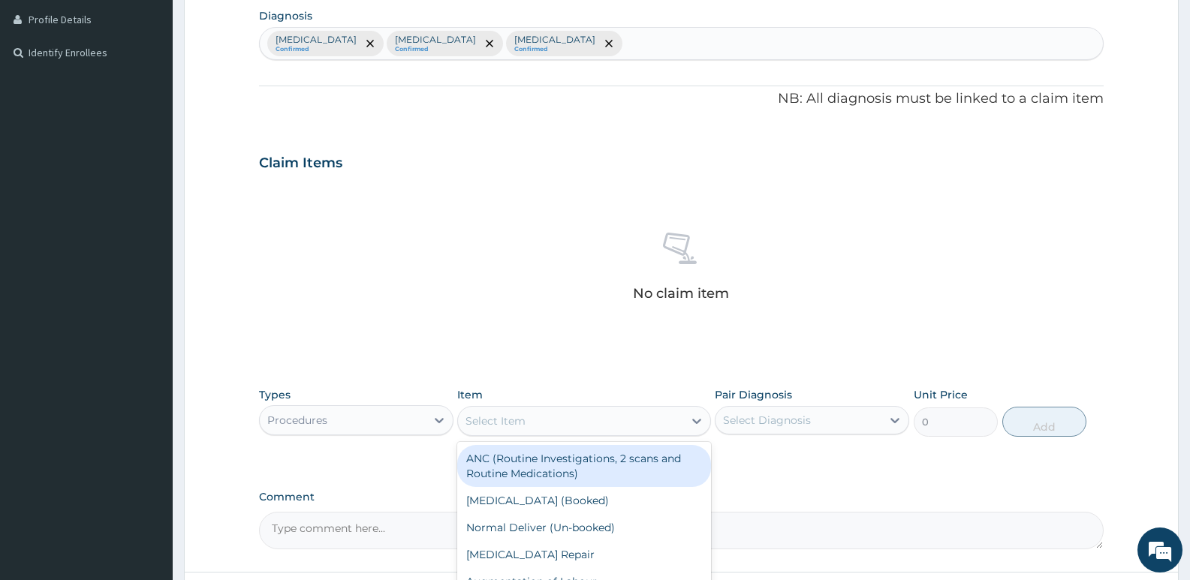
click at [527, 426] on div "Select Item" at bounding box center [570, 421] width 224 height 24
type input "gp"
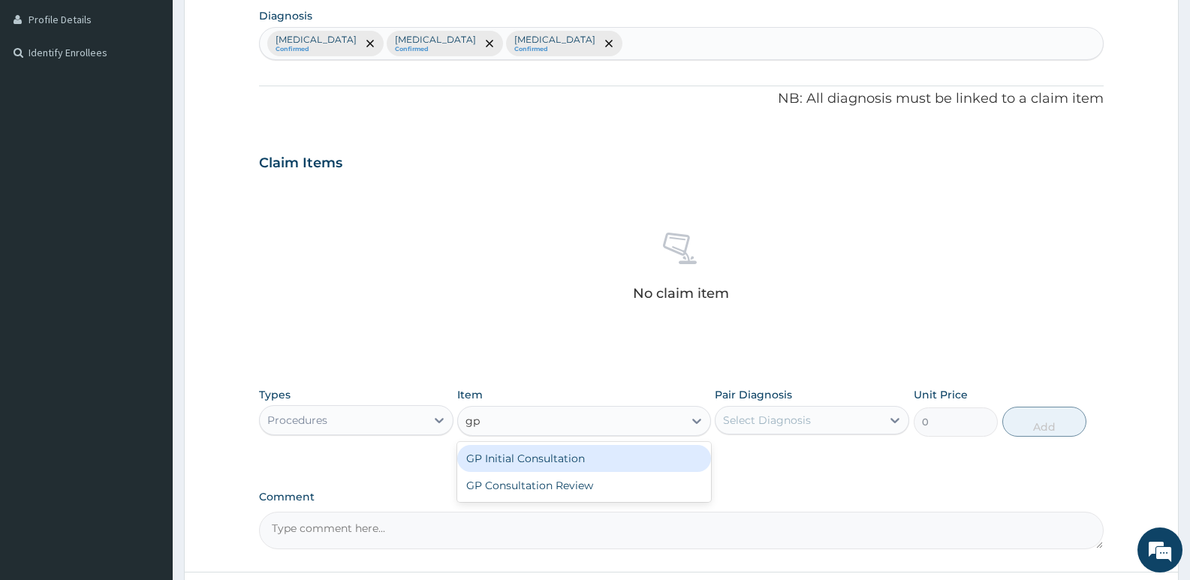
click at [527, 465] on div "GP Initial Consultation" at bounding box center [583, 458] width 253 height 27
type input "2500"
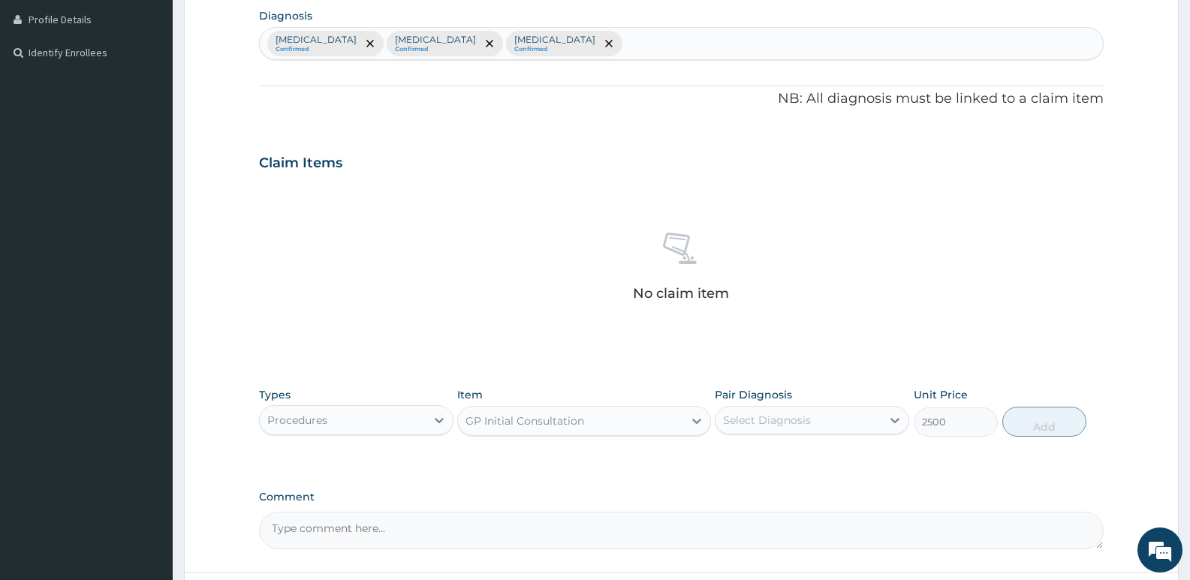
click at [818, 411] on div "Select Diagnosis" at bounding box center [798, 420] width 166 height 24
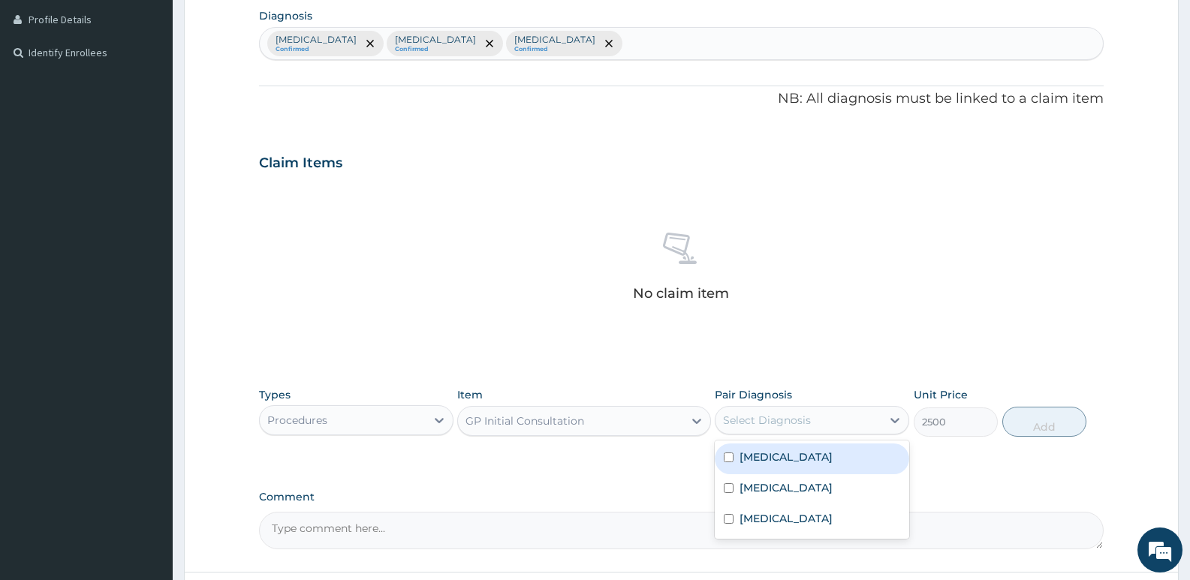
click at [787, 454] on label "Indigestion" at bounding box center [785, 457] width 93 height 15
checkbox input "true"
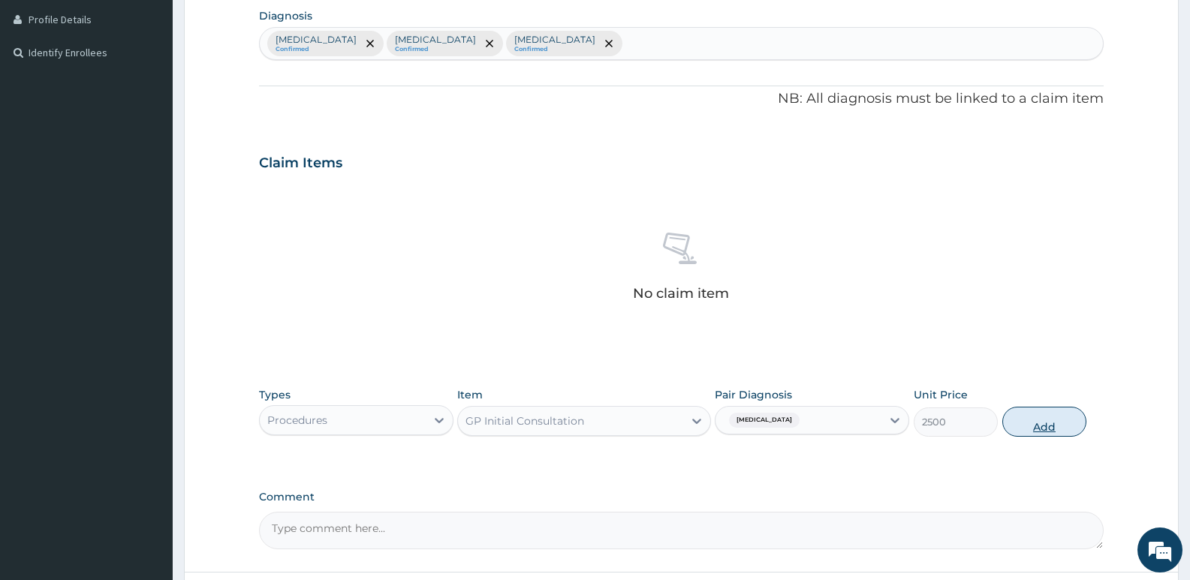
click at [1059, 424] on button "Add" at bounding box center [1044, 422] width 84 height 30
type input "0"
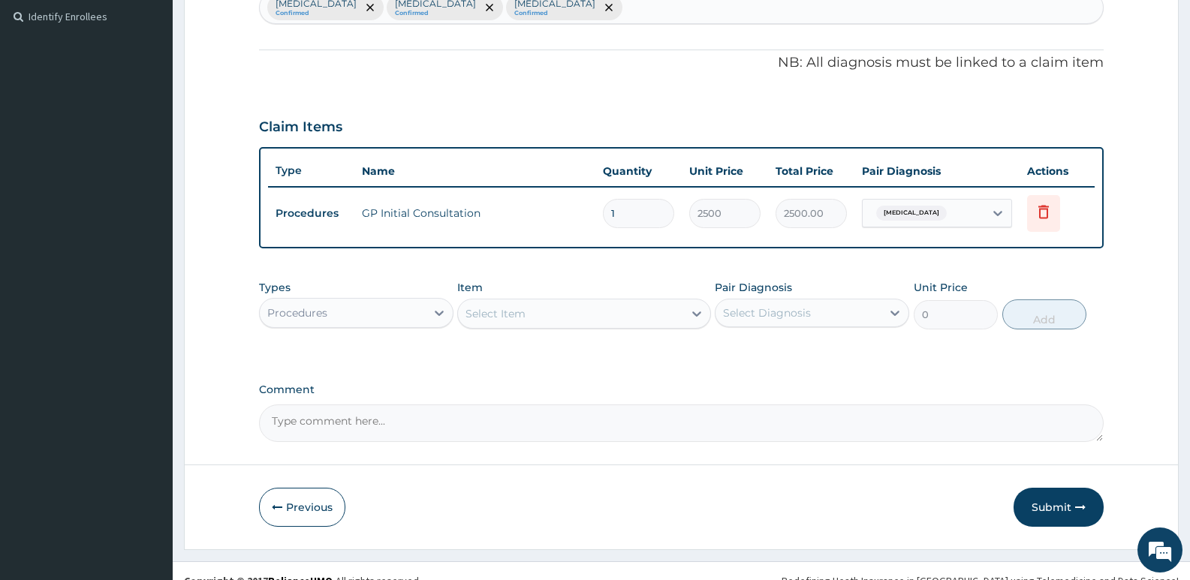
scroll to position [431, 0]
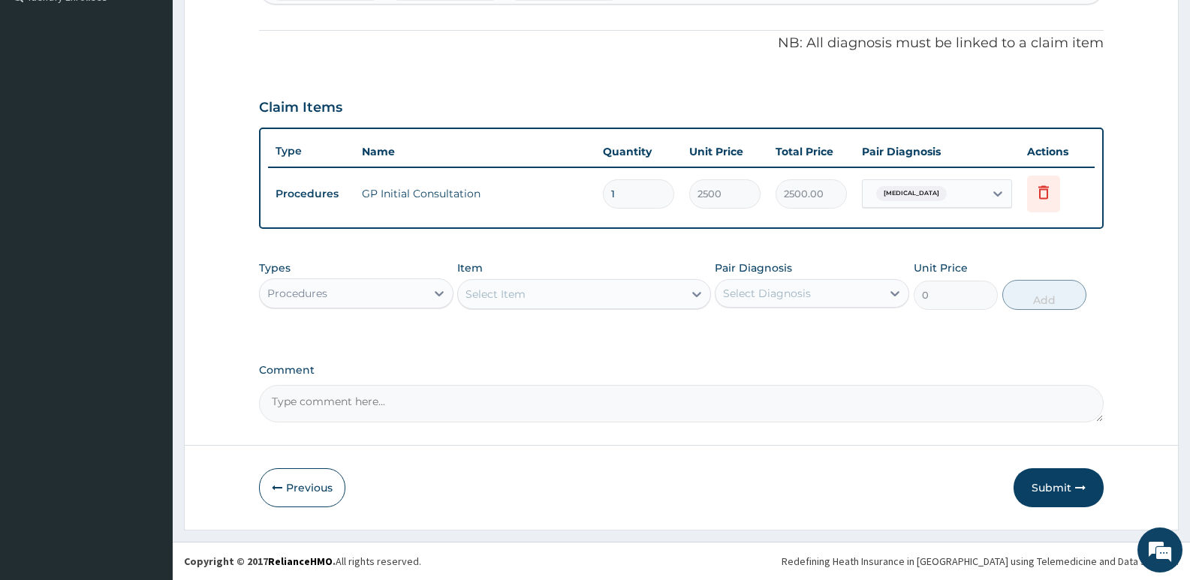
click at [383, 298] on div "Procedures" at bounding box center [343, 293] width 166 height 24
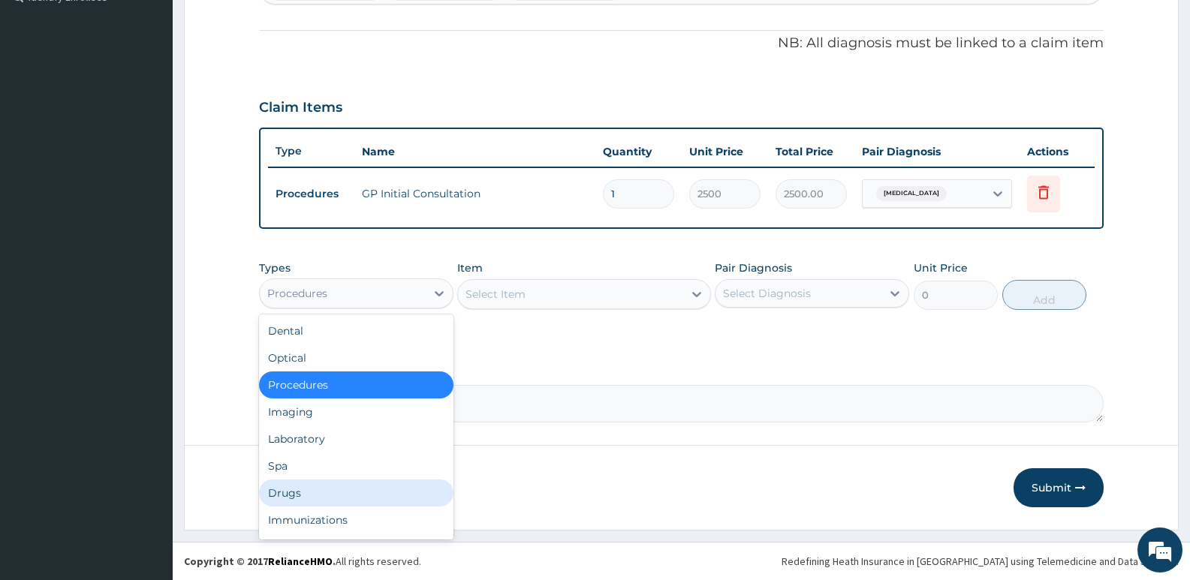
click at [292, 492] on div "Drugs" at bounding box center [356, 493] width 194 height 27
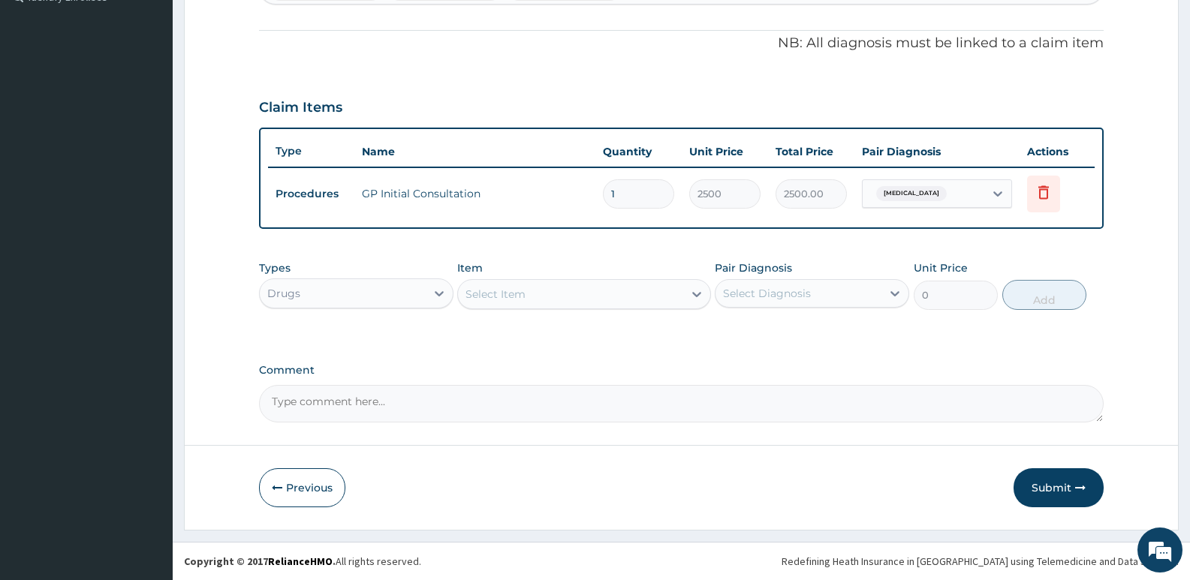
click at [507, 296] on div "Select Item" at bounding box center [495, 294] width 60 height 15
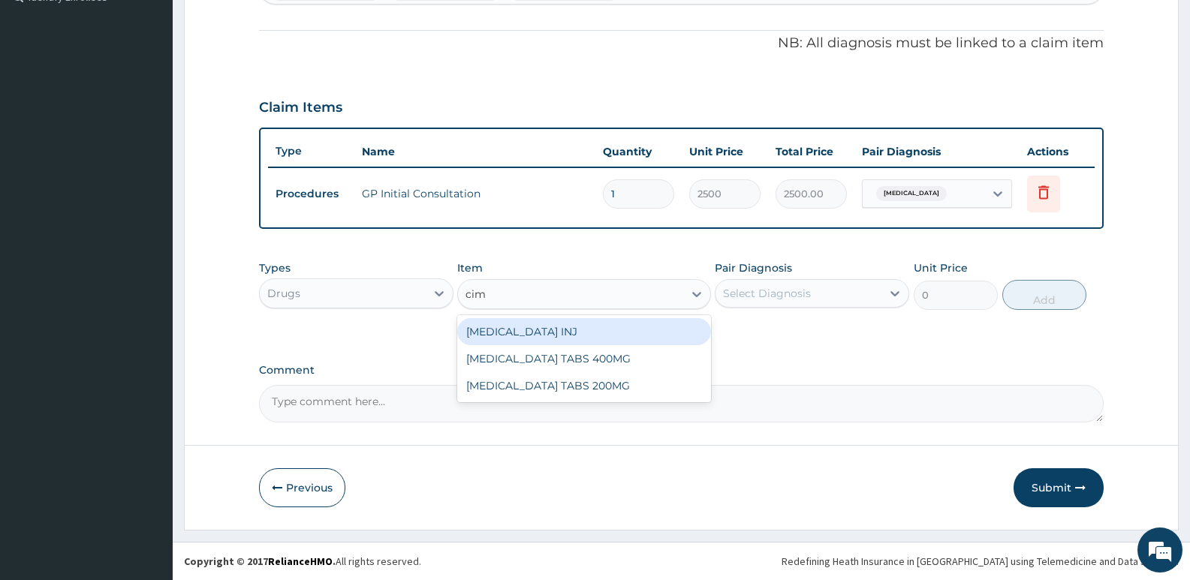
type input "cime"
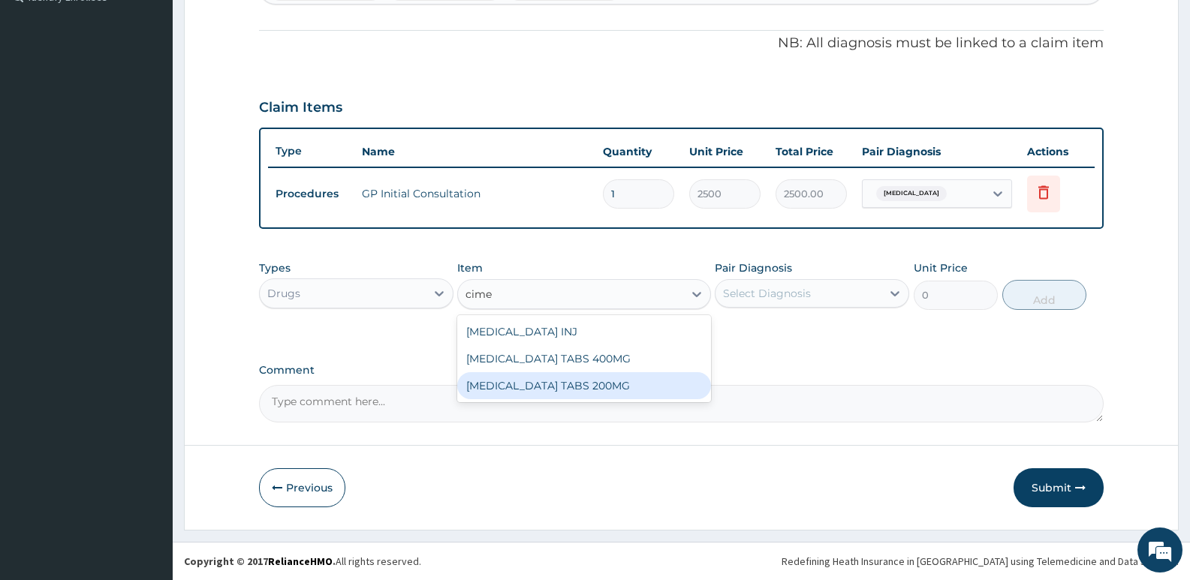
click at [528, 387] on div "CIMETIDINE TABS 200MG" at bounding box center [583, 385] width 253 height 27
type input "30"
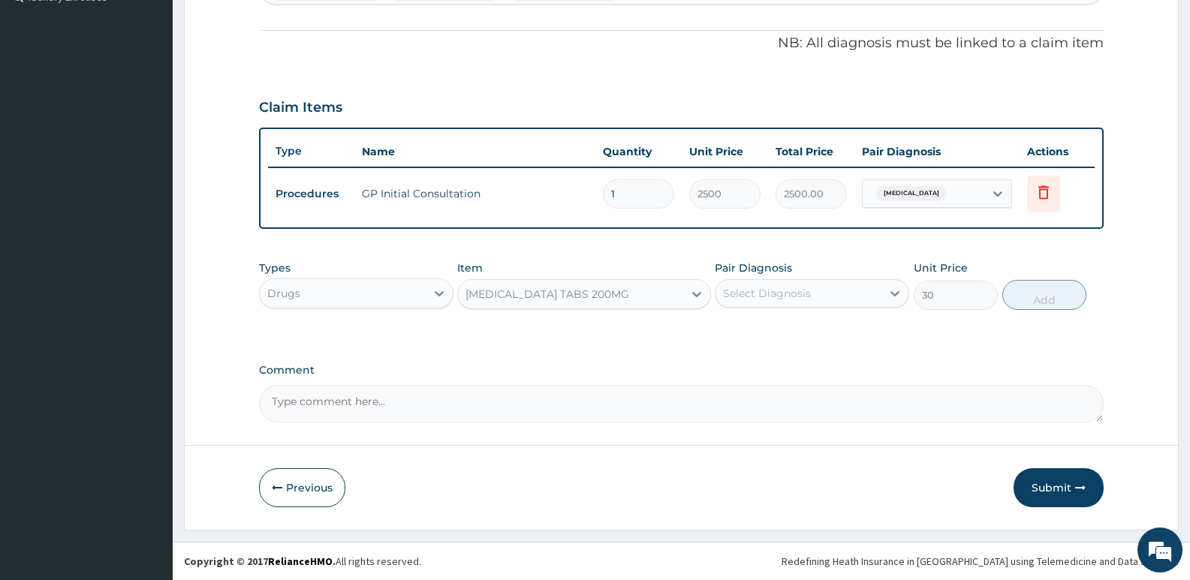
click at [818, 286] on div "Select Diagnosis" at bounding box center [798, 293] width 166 height 24
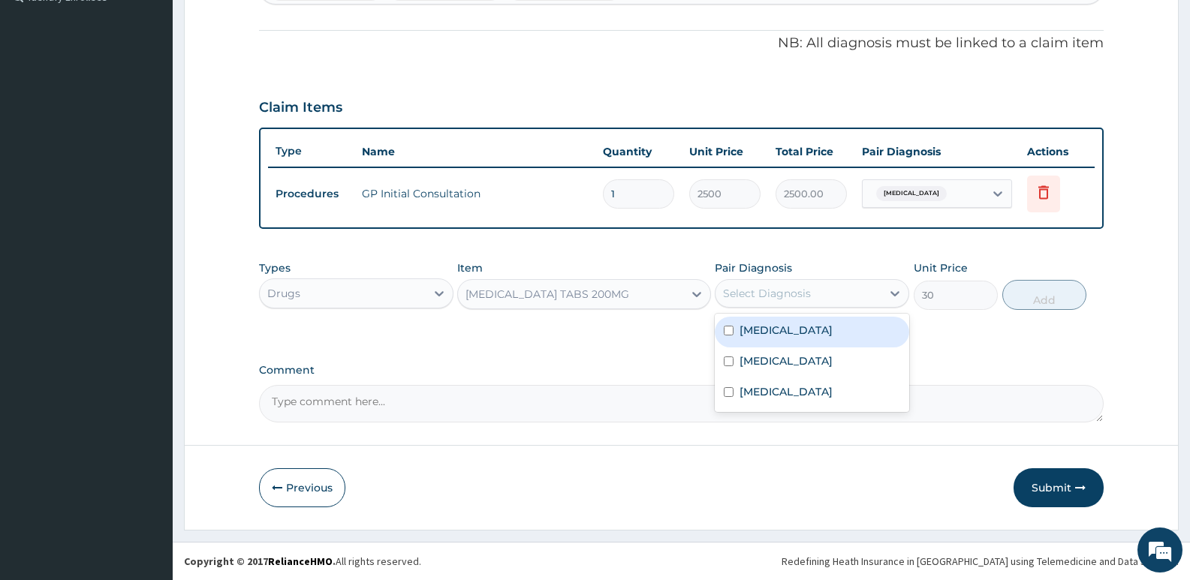
click at [798, 337] on label "Indigestion" at bounding box center [785, 330] width 93 height 15
checkbox input "true"
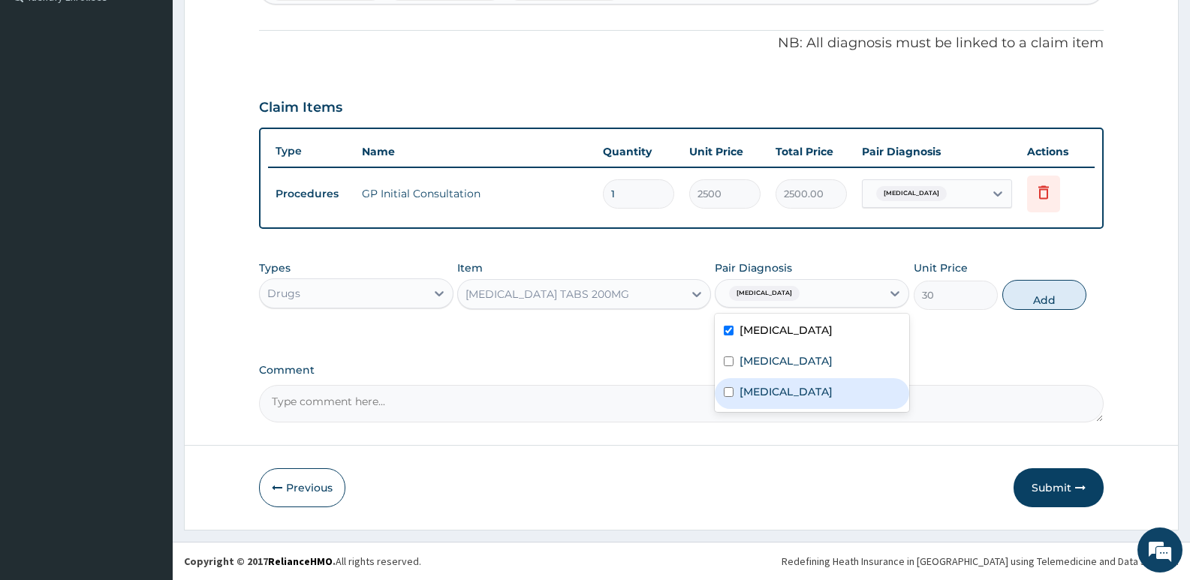
click at [787, 389] on label "Epigastric pain" at bounding box center [785, 391] width 93 height 15
checkbox input "true"
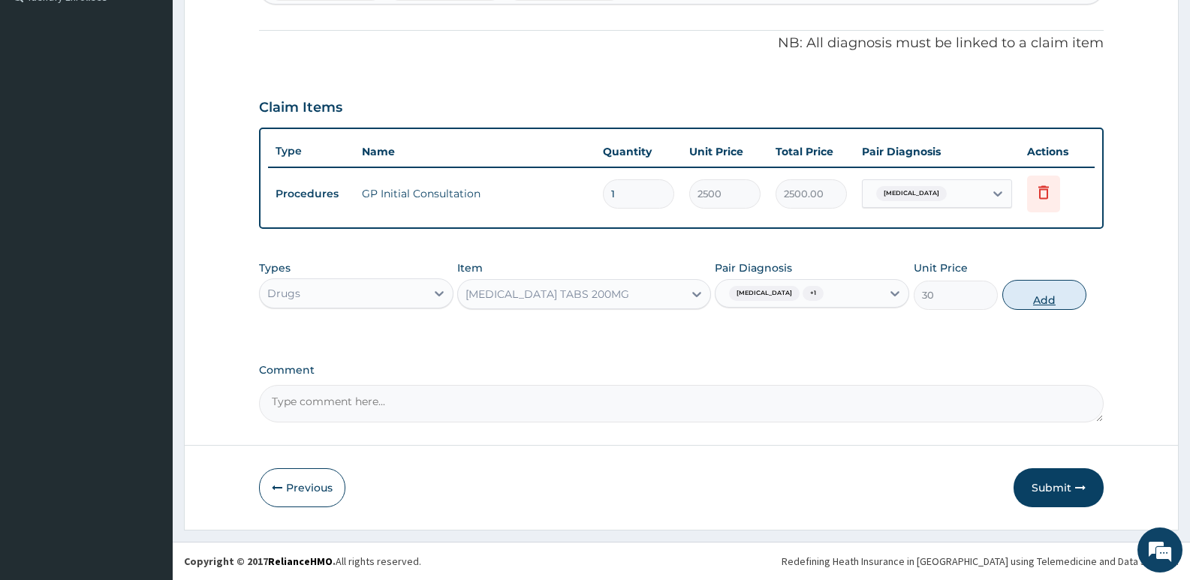
click at [1037, 298] on button "Add" at bounding box center [1044, 295] width 84 height 30
type input "0"
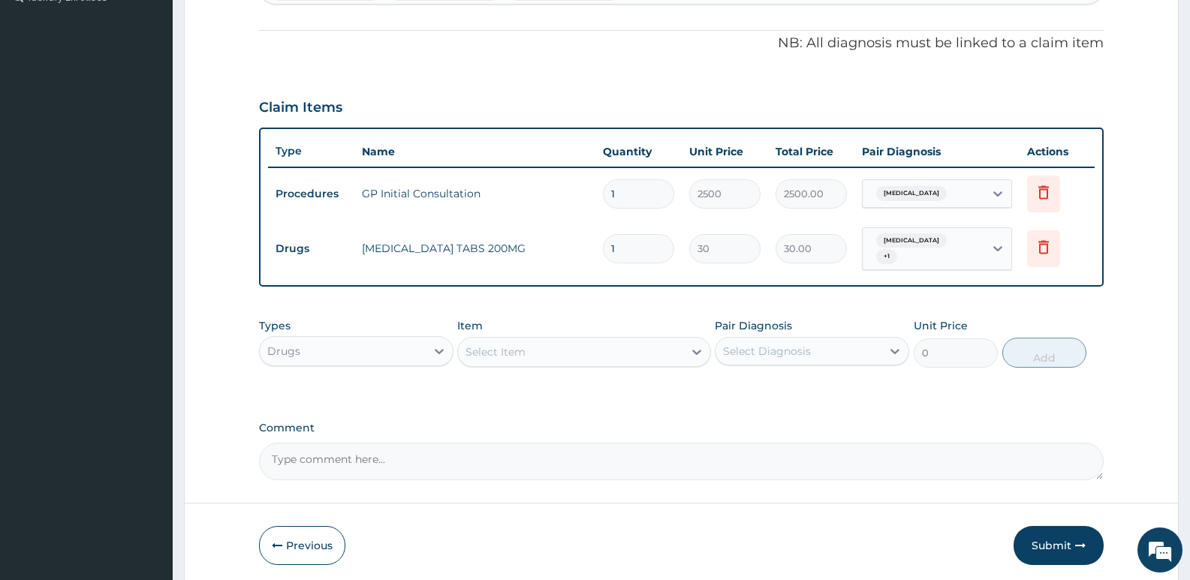
type input "10"
type input "300.00"
type input "10"
click at [539, 340] on div "Select Item" at bounding box center [570, 352] width 224 height 24
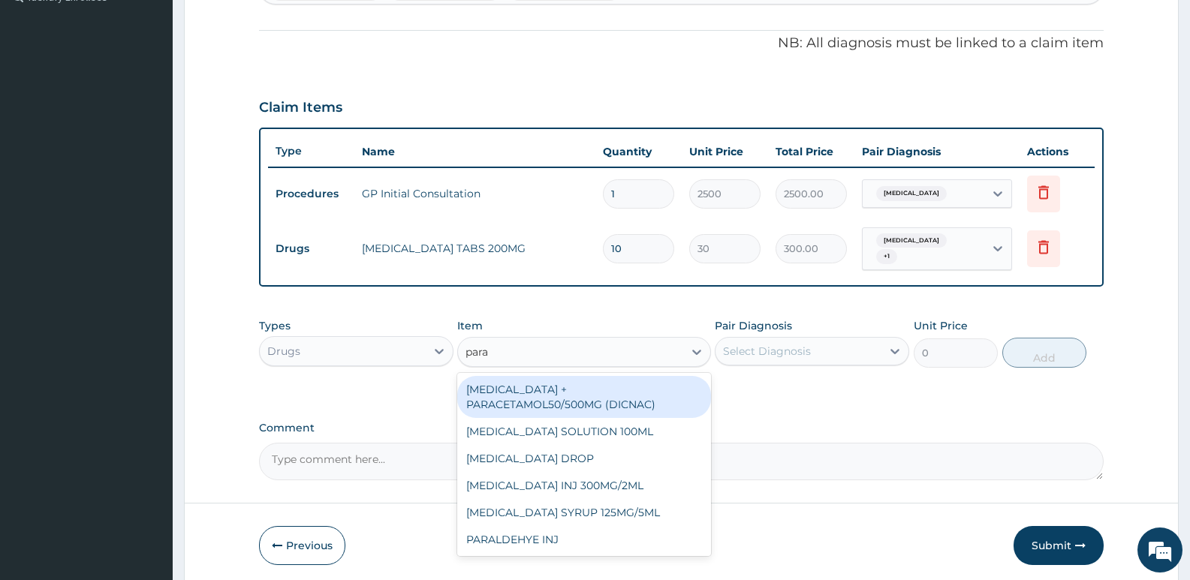
type input "parac"
click at [542, 403] on div "DICLOFENAC + PARACETAMOL50/500MG (DICNAC)" at bounding box center [583, 397] width 253 height 42
type input "40"
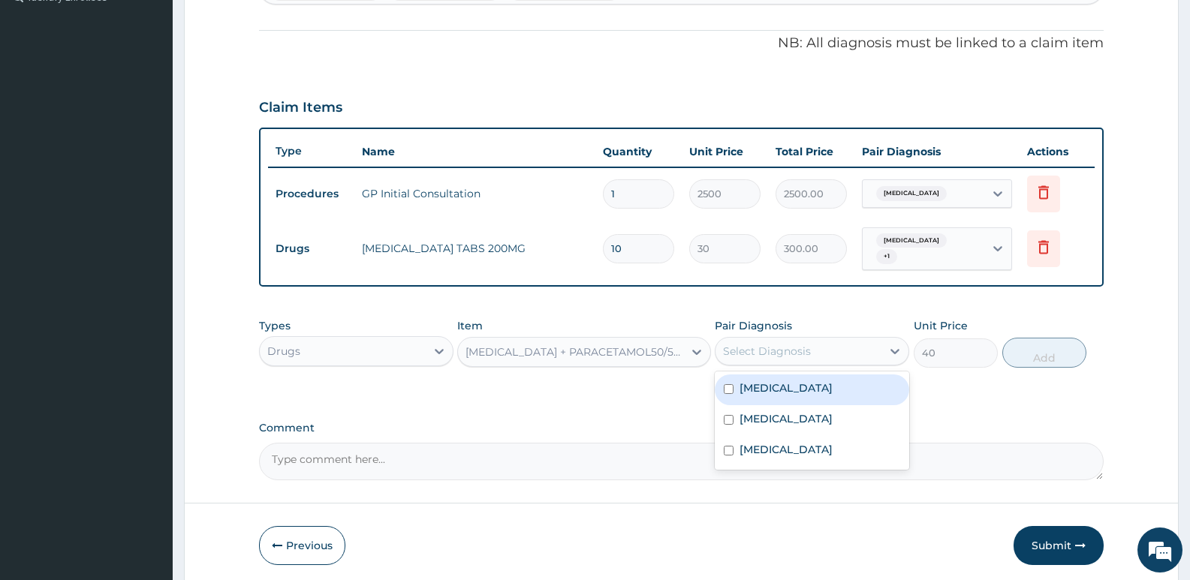
click at [792, 344] on div "Select Diagnosis" at bounding box center [767, 351] width 88 height 15
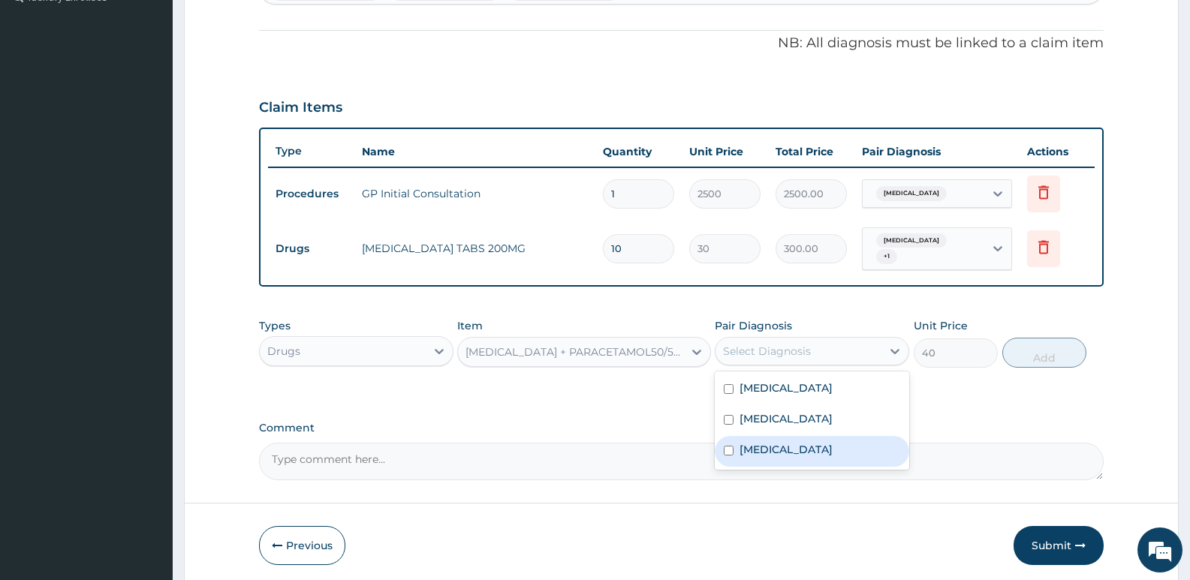
click at [792, 447] on label "Epigastric pain" at bounding box center [785, 449] width 93 height 15
checkbox input "true"
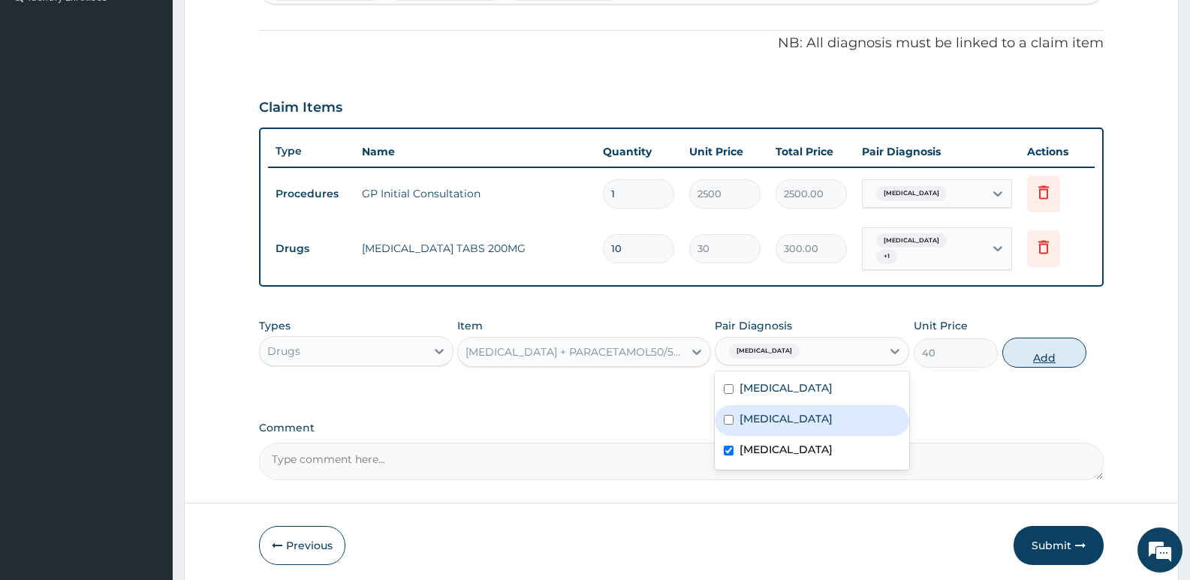
click at [1057, 343] on button "Add" at bounding box center [1044, 353] width 84 height 30
type input "0"
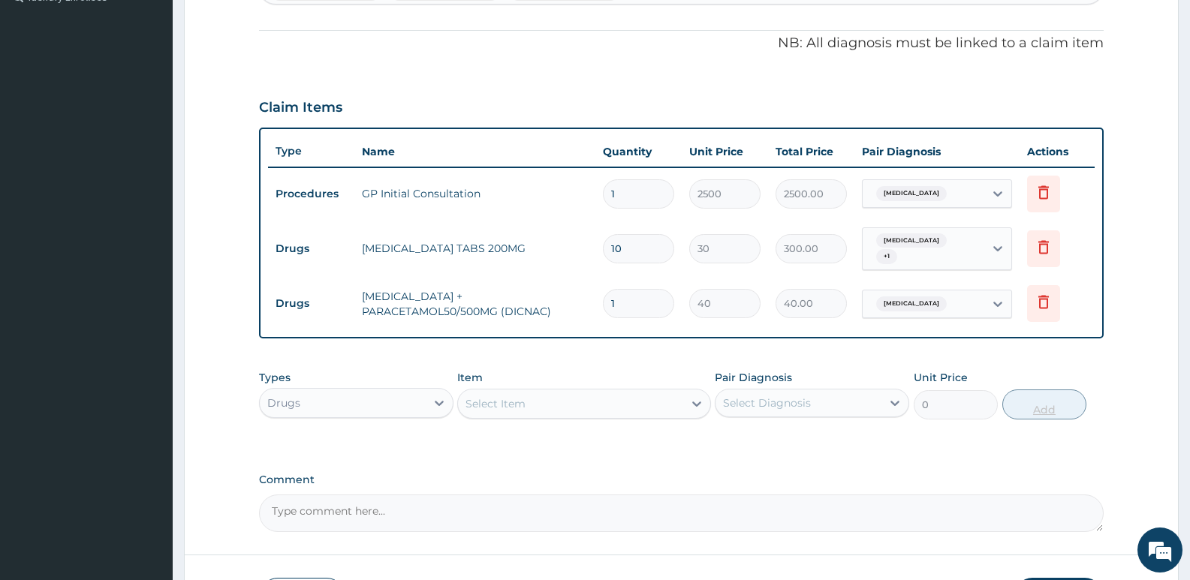
type input "18"
type input "720.00"
type input "18"
click at [523, 405] on div "Select Item" at bounding box center [495, 403] width 60 height 15
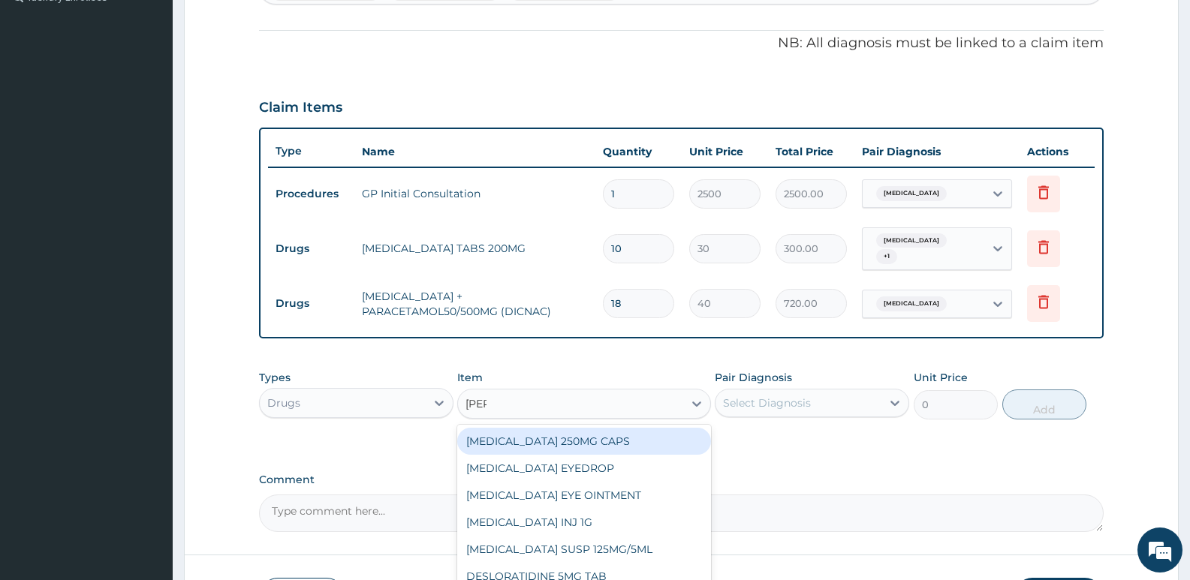
type input "lorat"
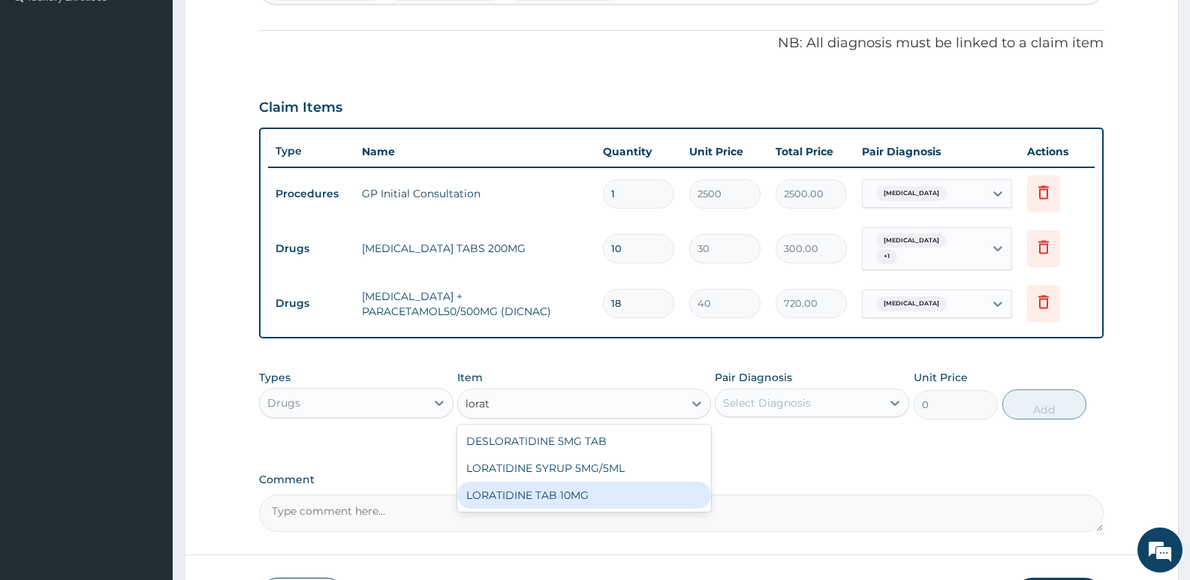
click at [513, 489] on div "LORATIDINE TAB 10MG" at bounding box center [583, 495] width 253 height 27
type input "30"
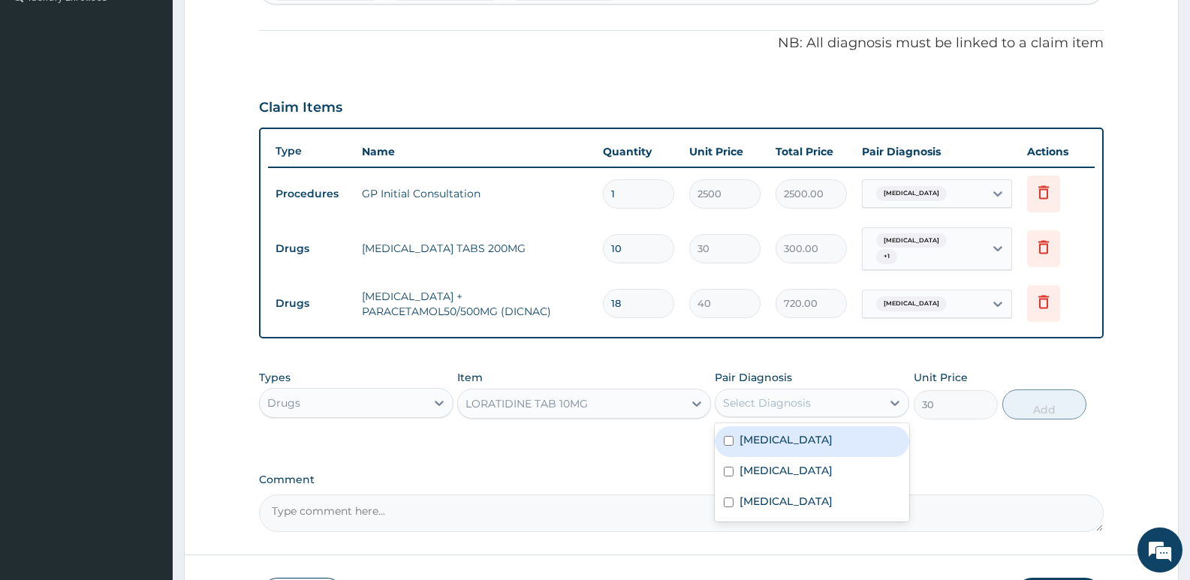
click at [801, 396] on div "Select Diagnosis" at bounding box center [767, 403] width 88 height 15
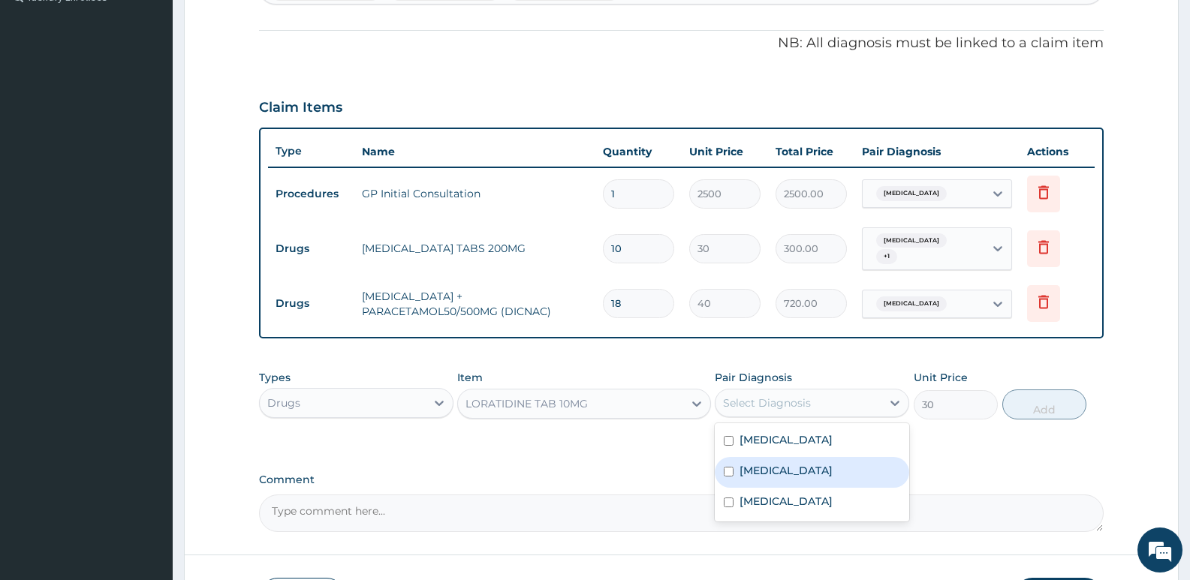
click at [775, 471] on label "[MEDICAL_DATA]" at bounding box center [785, 470] width 93 height 15
checkbox input "true"
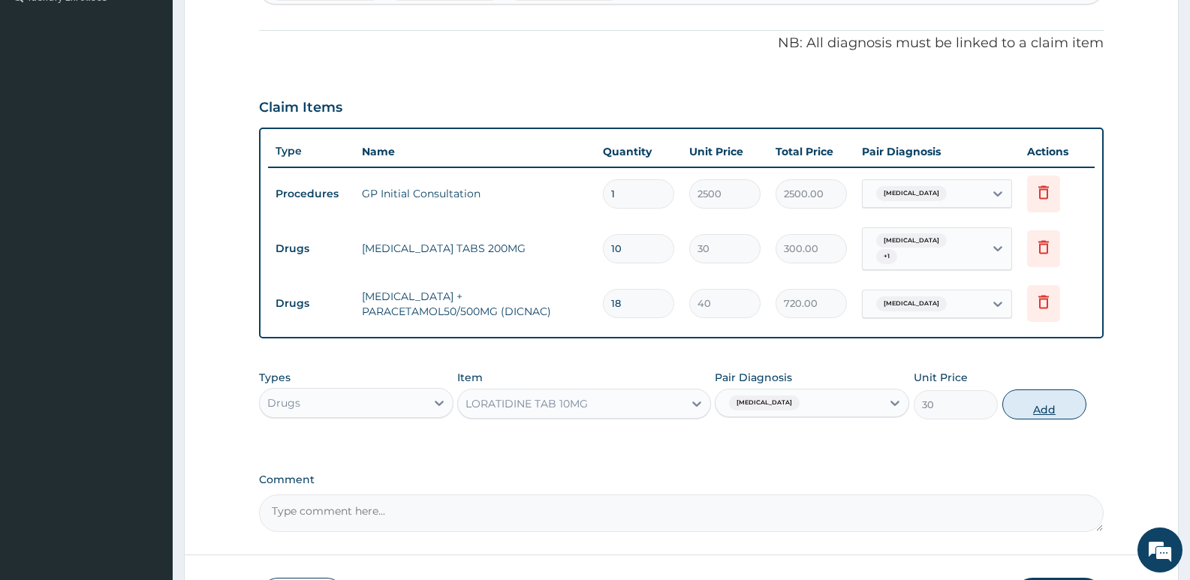
click at [1050, 397] on button "Add" at bounding box center [1044, 405] width 84 height 30
type input "0"
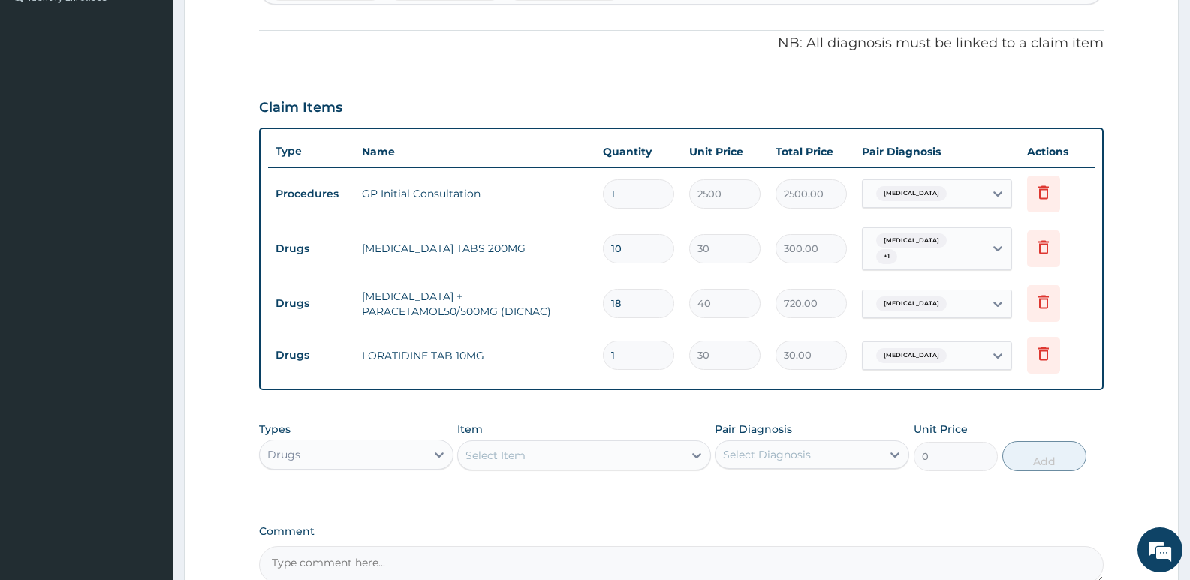
type input "0.00"
type input "6"
type input "180.00"
type input "6"
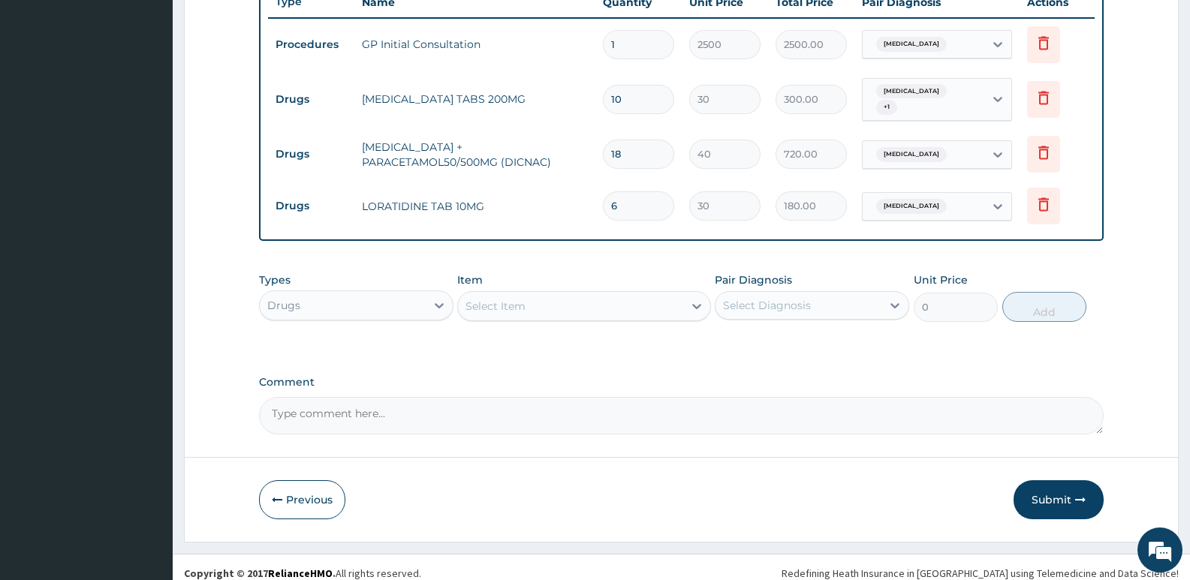
scroll to position [581, 0]
click at [1043, 498] on button "Submit" at bounding box center [1058, 499] width 90 height 39
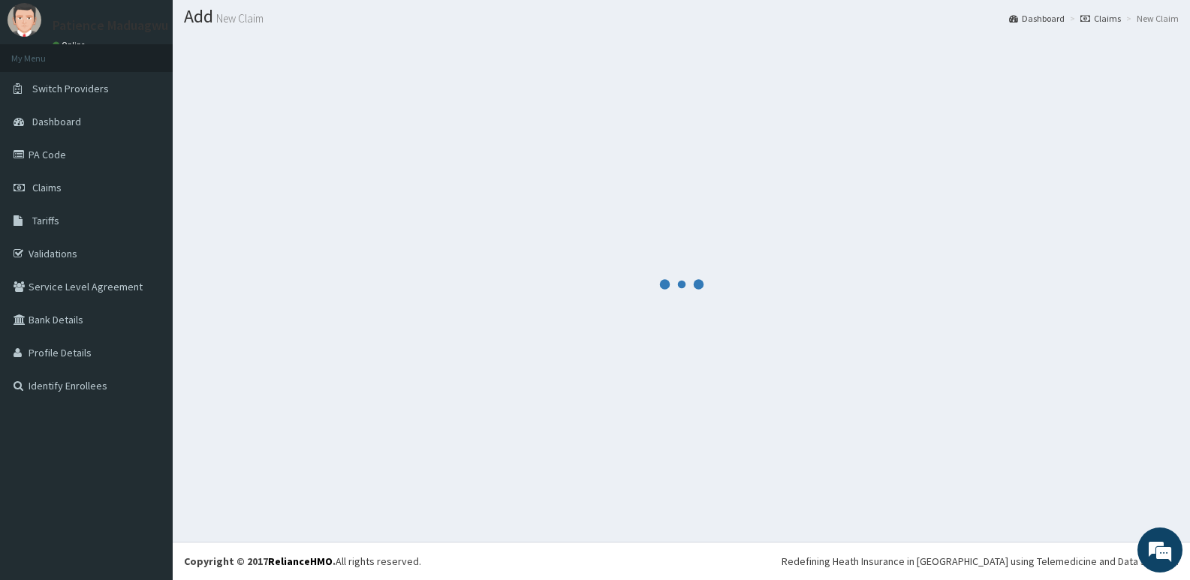
scroll to position [42, 0]
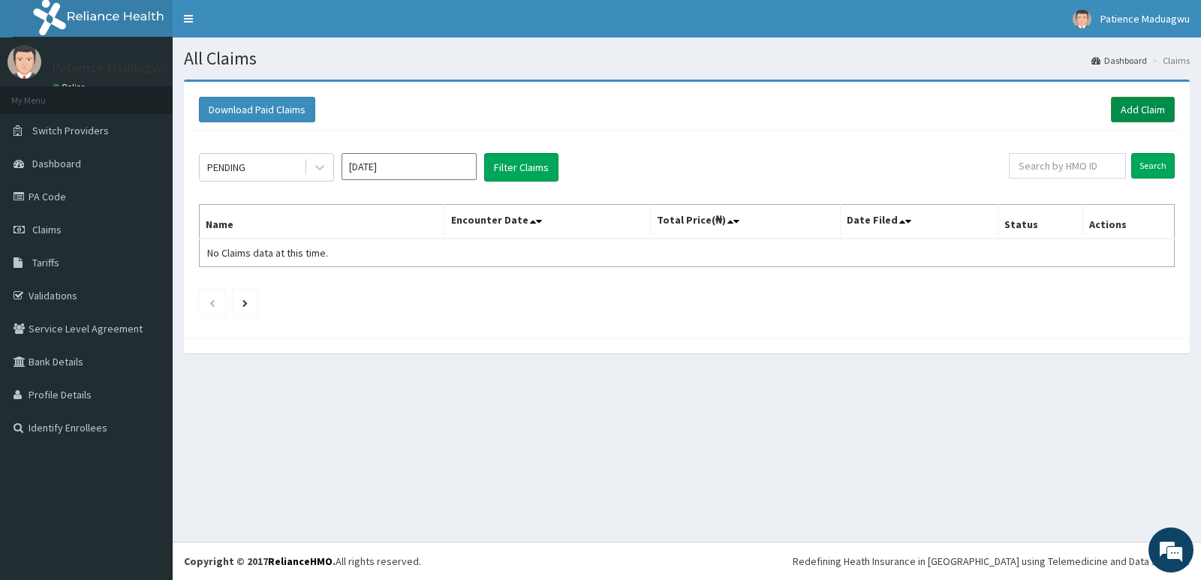
click at [1160, 108] on link "Add Claim" at bounding box center [1143, 110] width 64 height 26
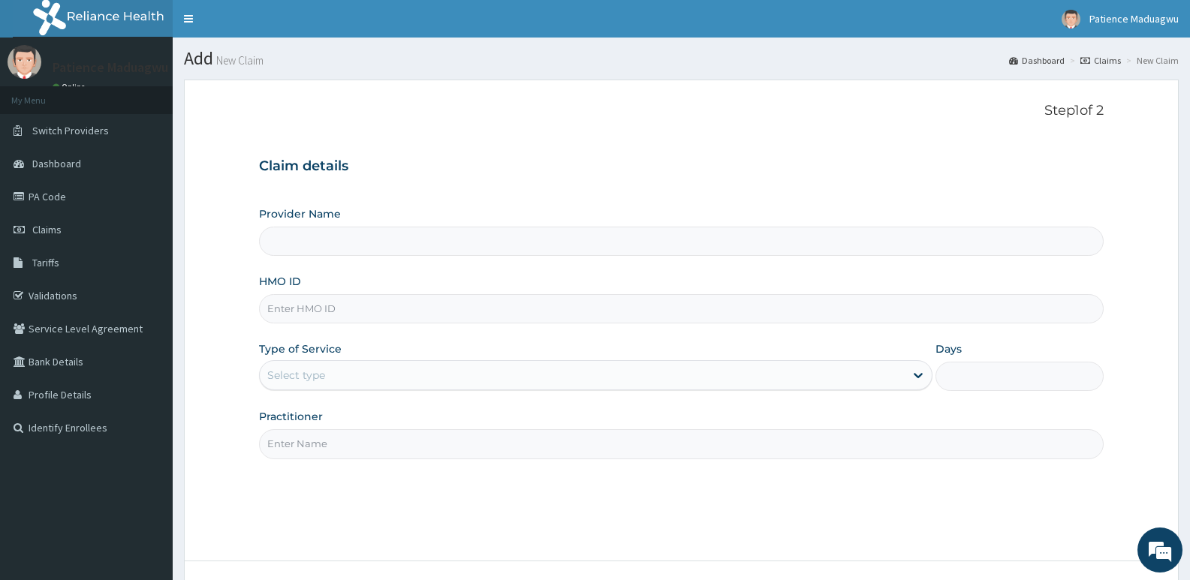
type input "[GEOGRAPHIC_DATA]"
click at [317, 305] on input "HMO ID" at bounding box center [681, 308] width 844 height 29
paste input "IPP/10052/A"
type input "IPP/10052/A"
click at [287, 366] on div "Select type" at bounding box center [582, 375] width 644 height 24
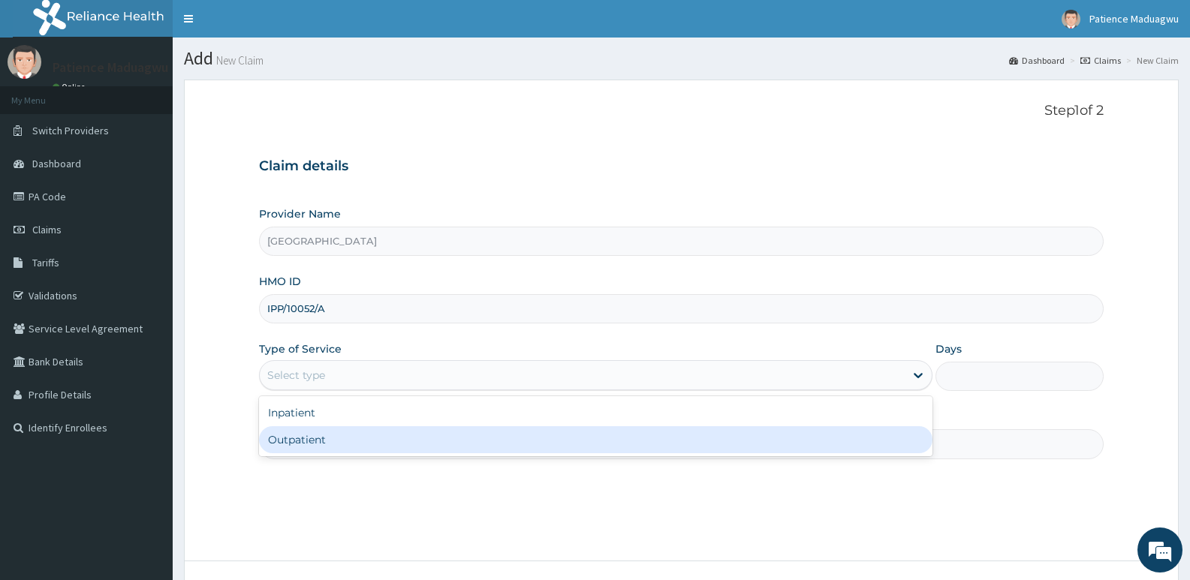
click at [281, 433] on div "Outpatient" at bounding box center [595, 439] width 673 height 27
type input "1"
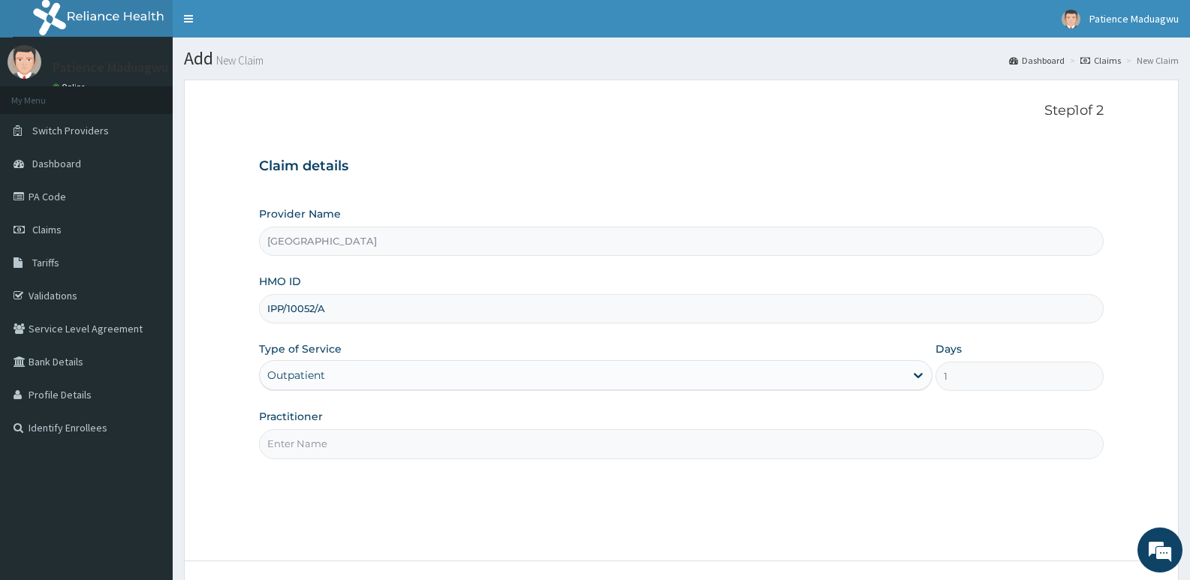
click at [296, 449] on input "Practitioner" at bounding box center [681, 443] width 844 height 29
type input "[PERSON_NAME]"
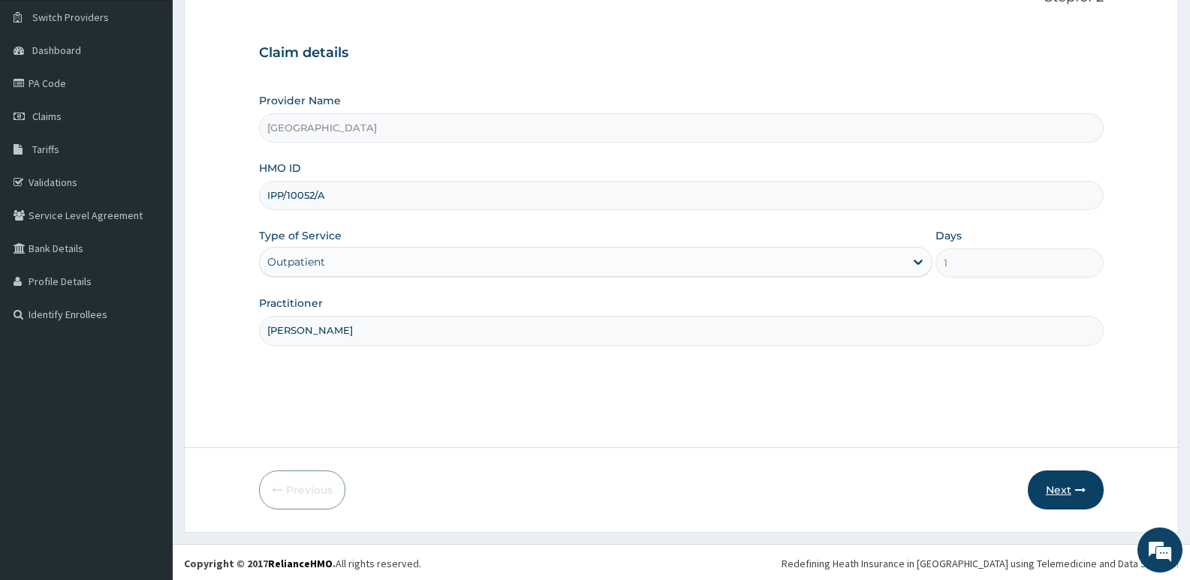
scroll to position [116, 0]
click at [1057, 491] on button "Next" at bounding box center [1066, 487] width 76 height 39
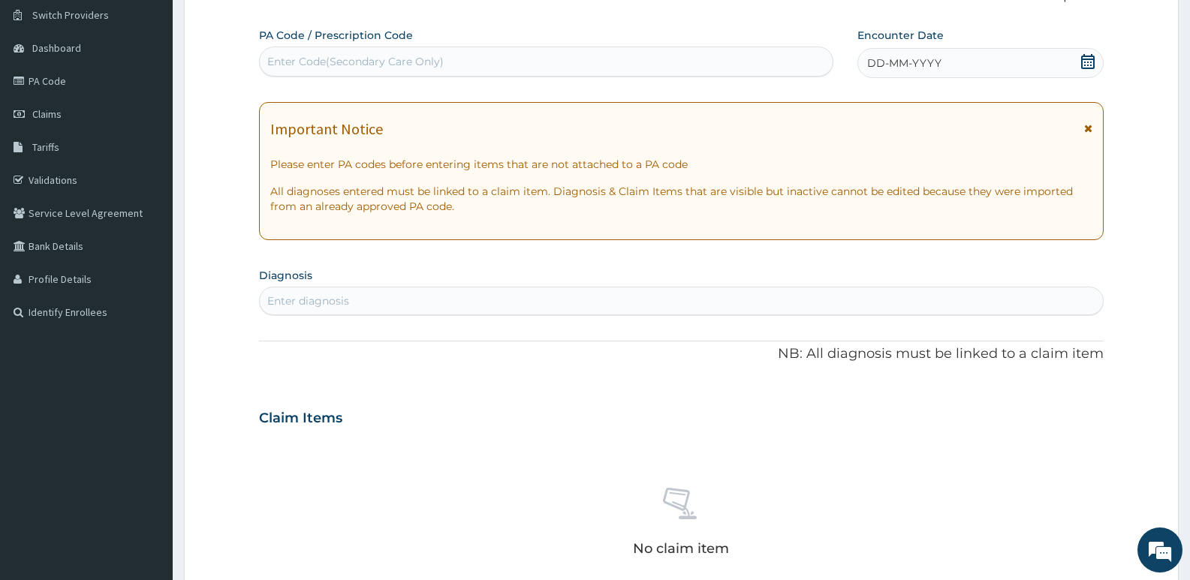
click at [1090, 58] on icon at bounding box center [1087, 61] width 15 height 15
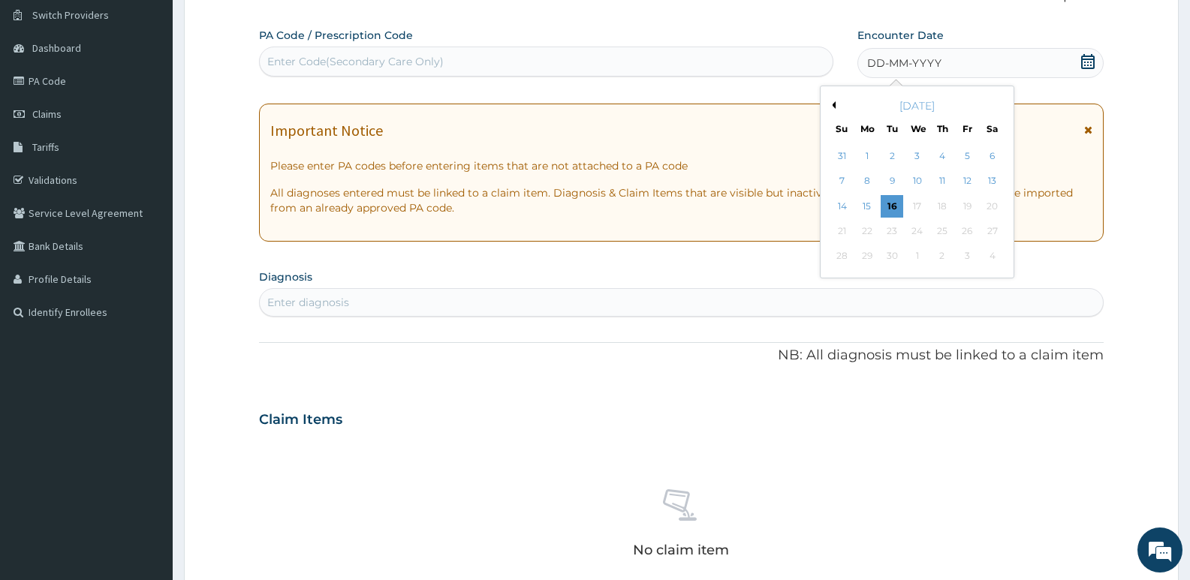
click at [830, 104] on button "Previous Month" at bounding box center [832, 105] width 8 height 8
click at [957, 179] on div "8" at bounding box center [967, 181] width 23 height 23
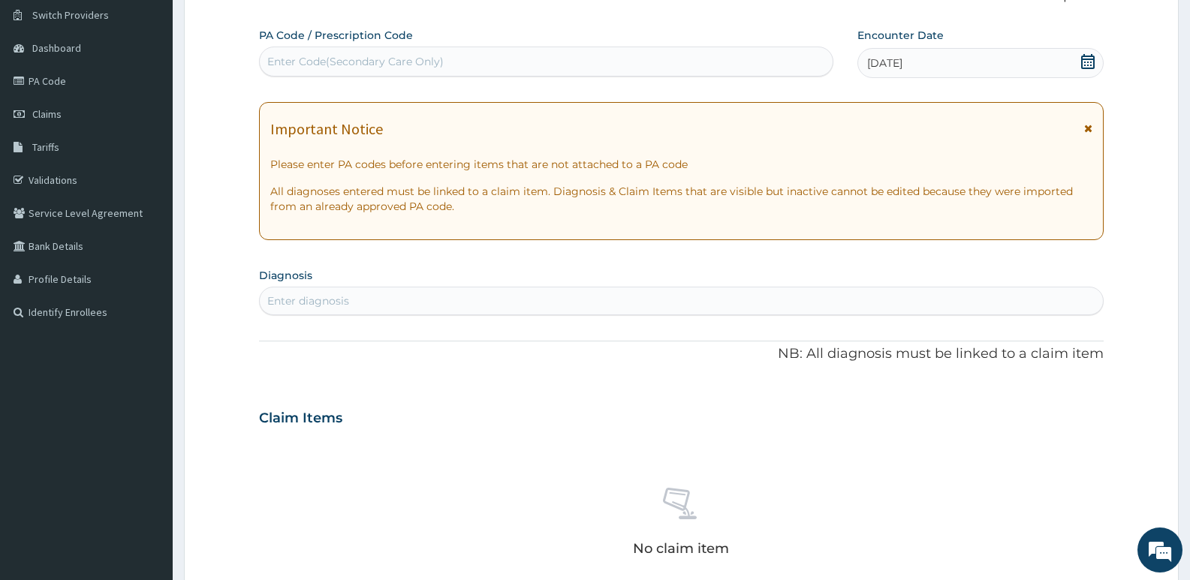
click at [435, 296] on div "Enter diagnosis" at bounding box center [681, 301] width 843 height 24
type input "upper resp"
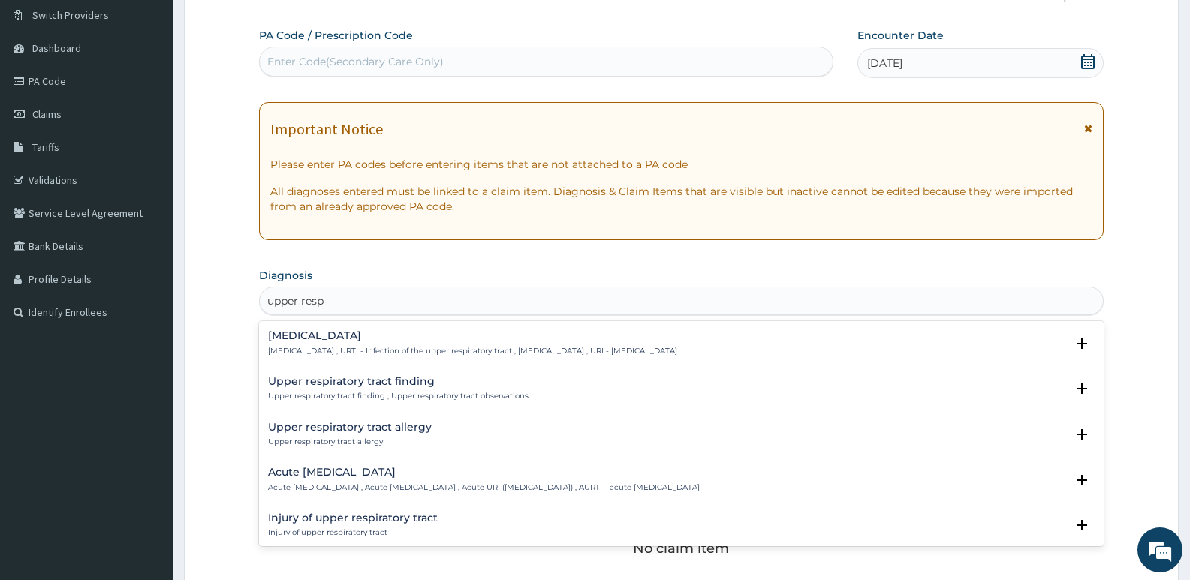
click at [385, 342] on h4 "[MEDICAL_DATA]" at bounding box center [472, 335] width 409 height 11
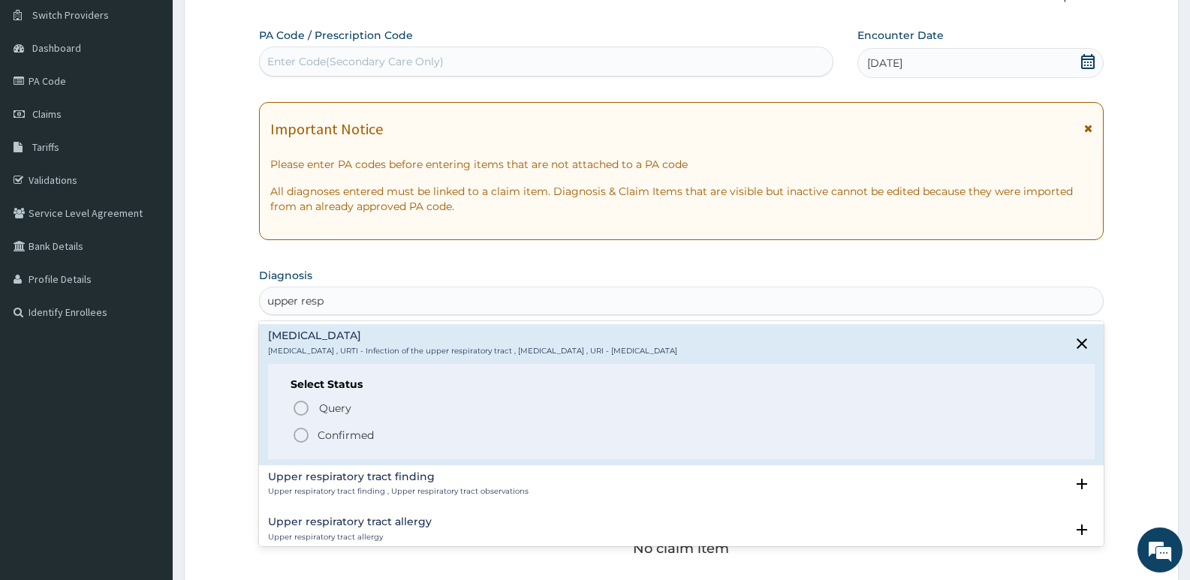
click at [304, 434] on icon "status option filled" at bounding box center [301, 435] width 18 height 18
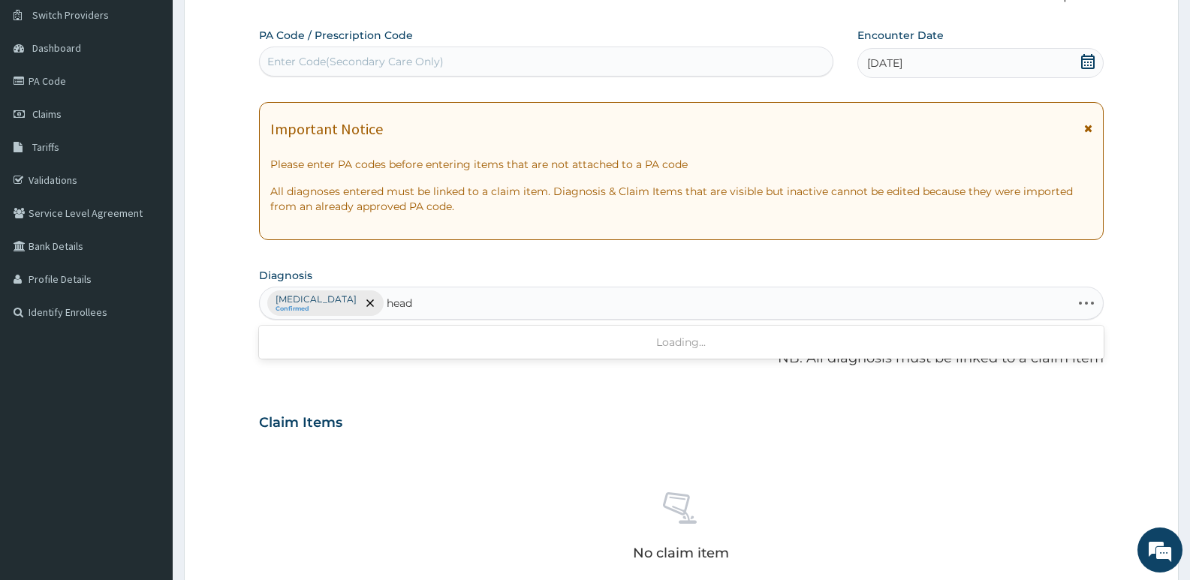
type input "heada"
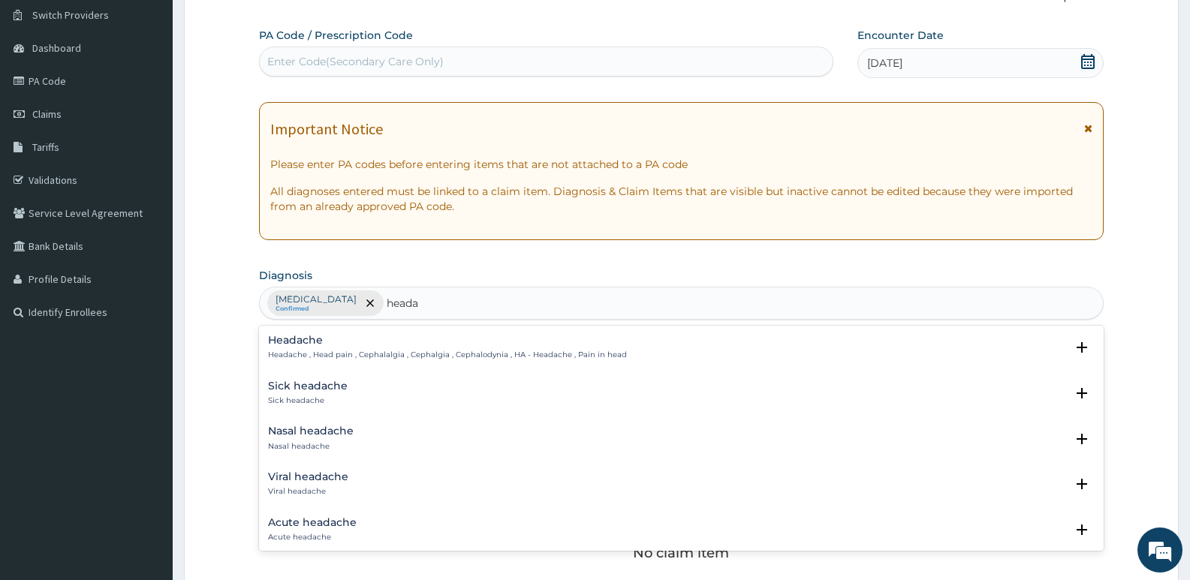
click at [319, 387] on h4 "Sick headache" at bounding box center [308, 386] width 80 height 11
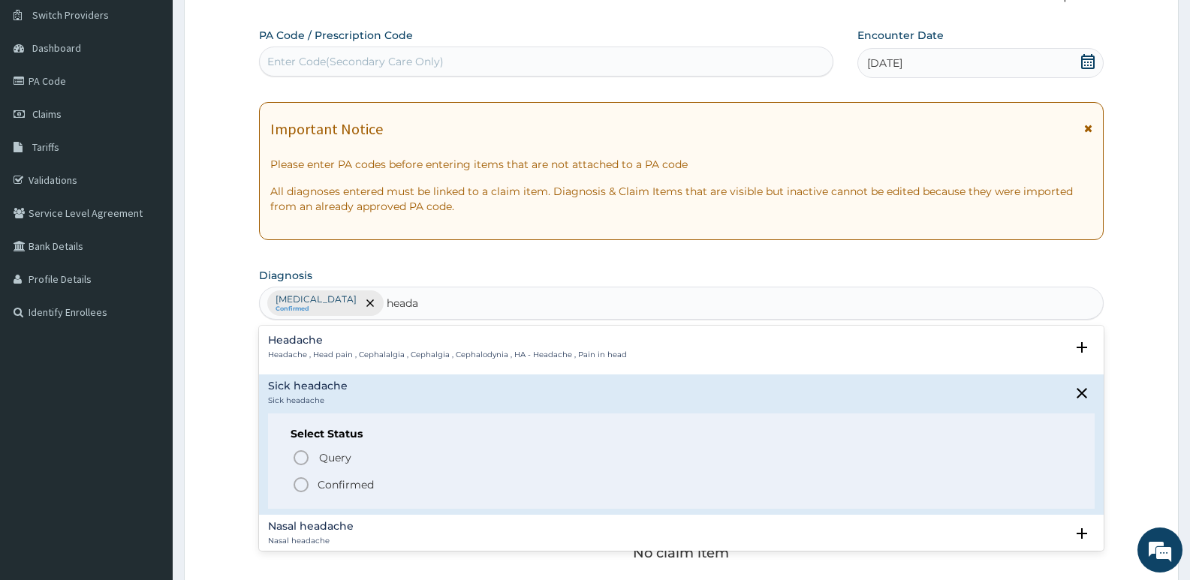
click at [329, 345] on h4 "Headache" at bounding box center [447, 340] width 359 height 11
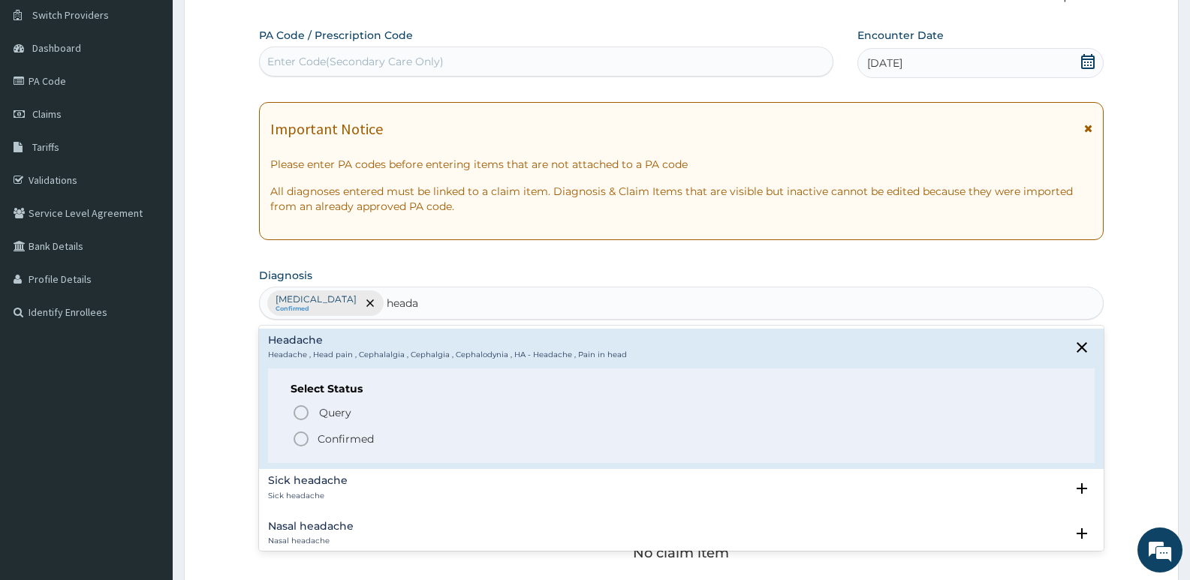
click at [304, 432] on icon "status option filled" at bounding box center [301, 439] width 18 height 18
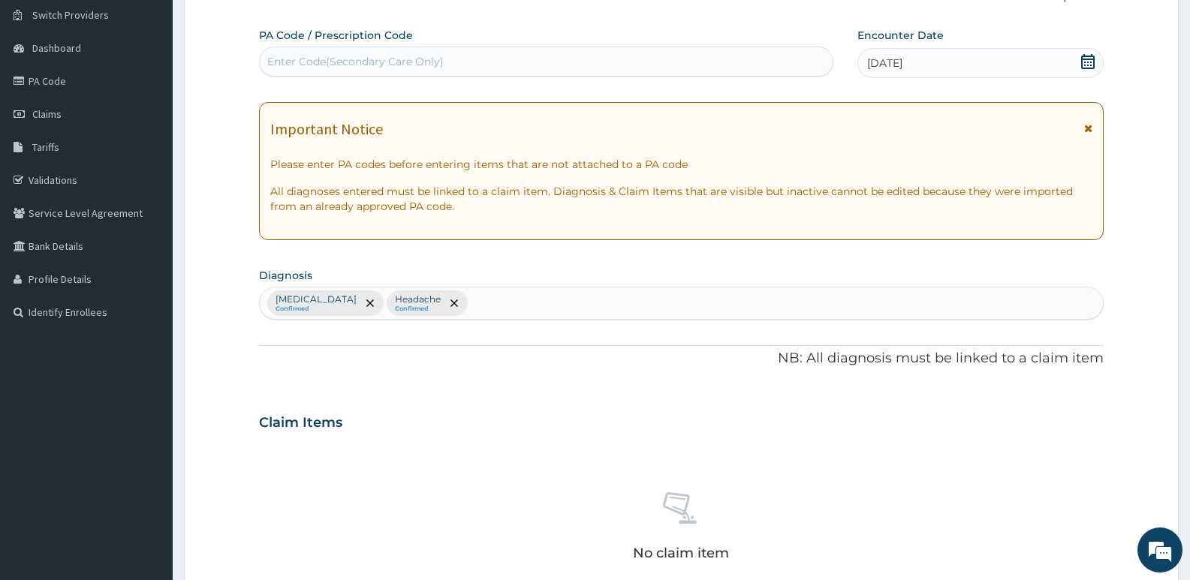
scroll to position [416, 0]
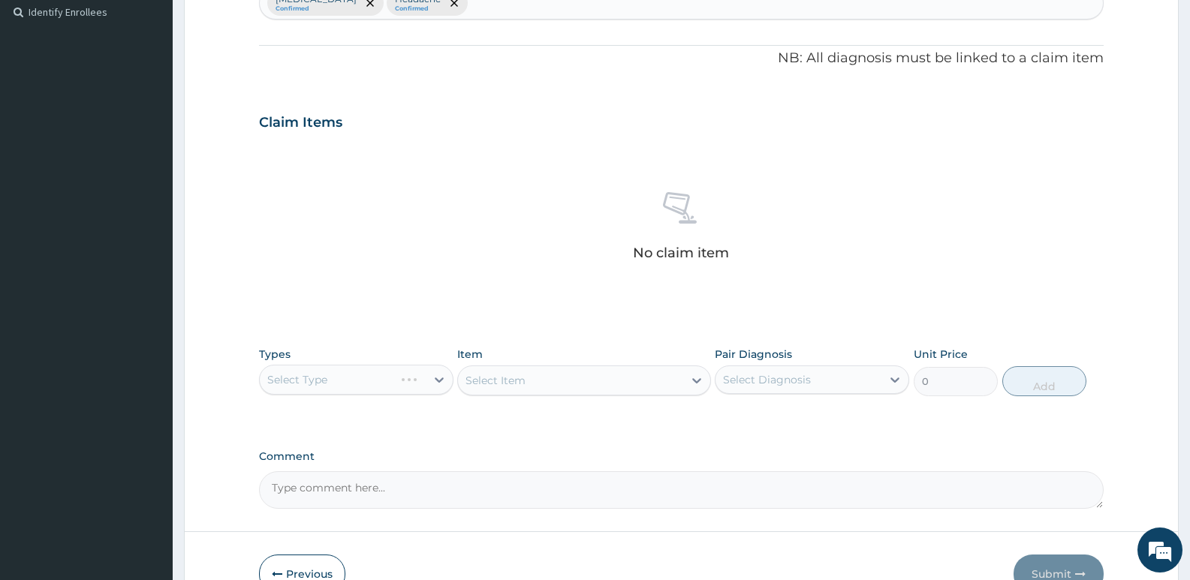
click at [281, 389] on div "Select Type" at bounding box center [356, 380] width 194 height 30
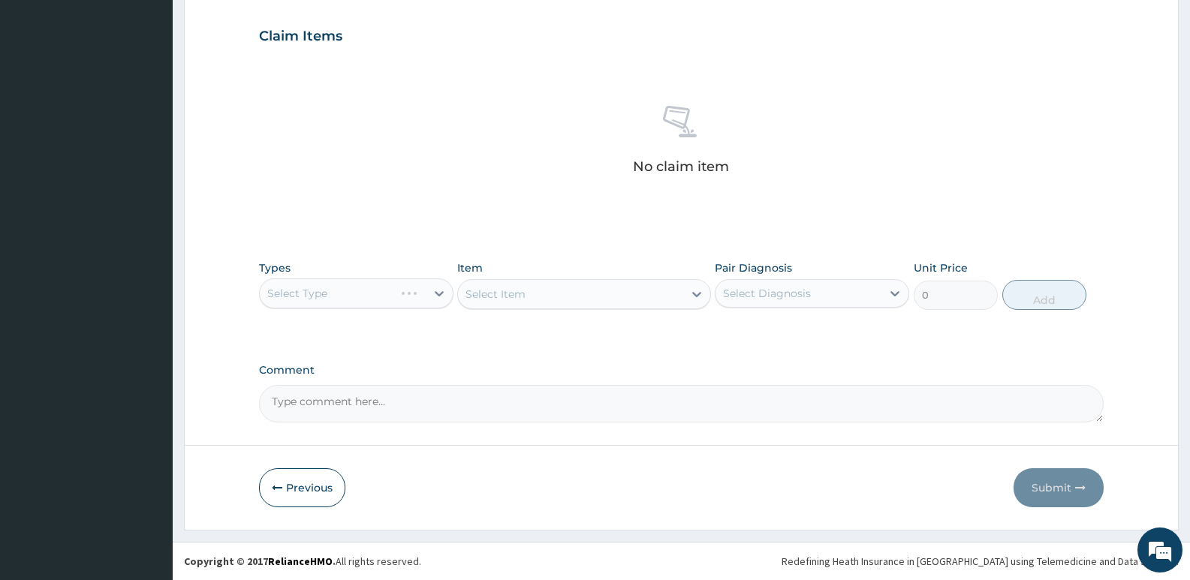
click at [402, 293] on div "Select Type" at bounding box center [356, 293] width 194 height 30
click at [420, 298] on div "Select Type" at bounding box center [356, 293] width 194 height 30
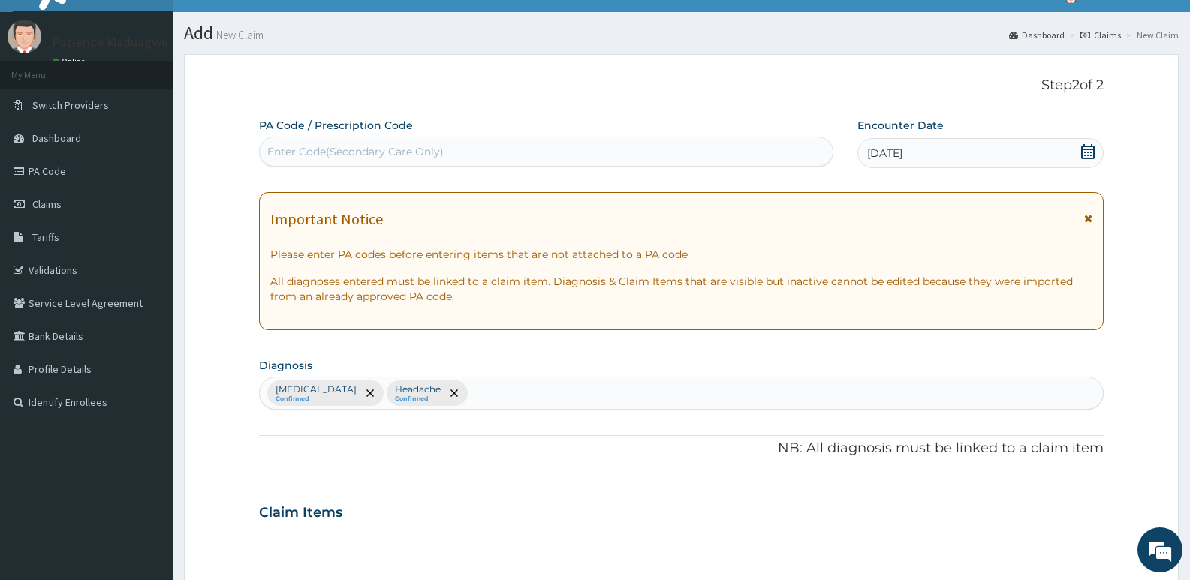
scroll to position [0, 0]
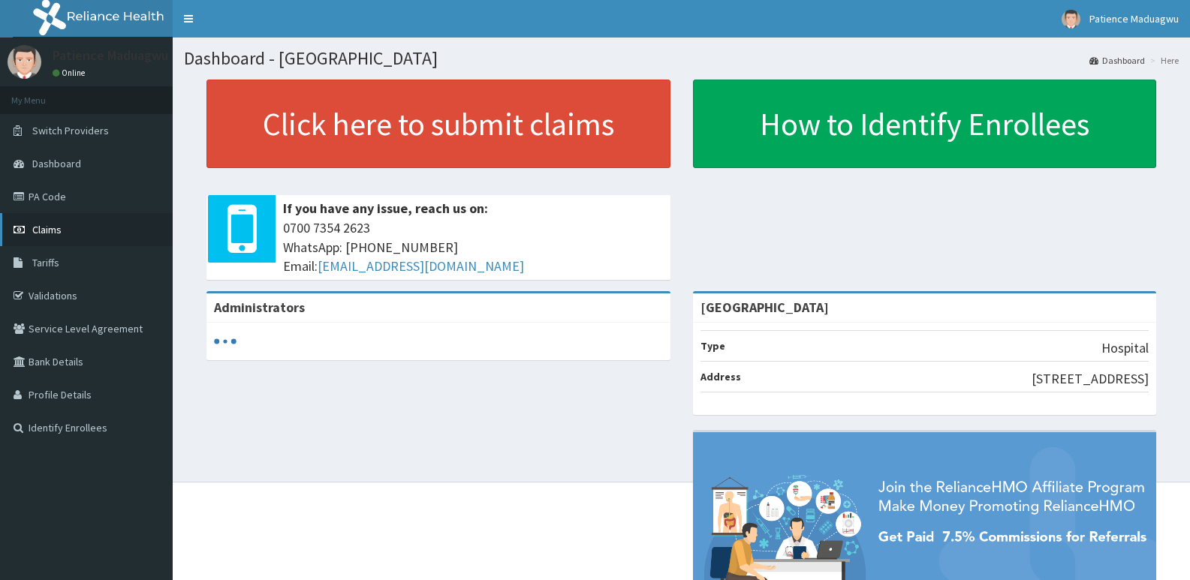
click at [53, 227] on span "Claims" at bounding box center [46, 230] width 29 height 14
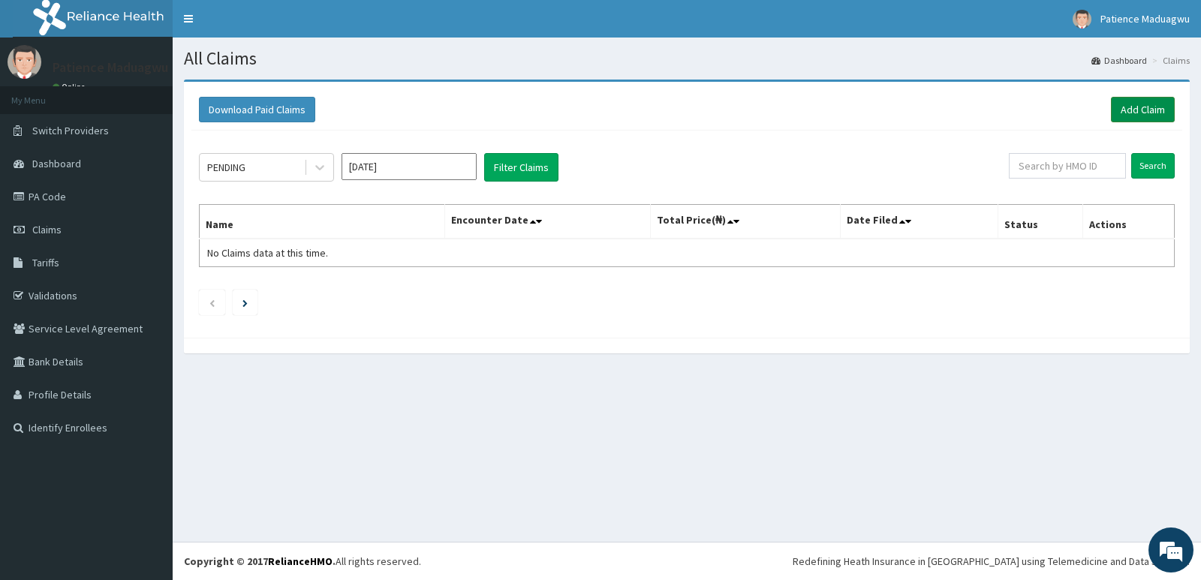
click at [1139, 101] on link "Add Claim" at bounding box center [1143, 110] width 64 height 26
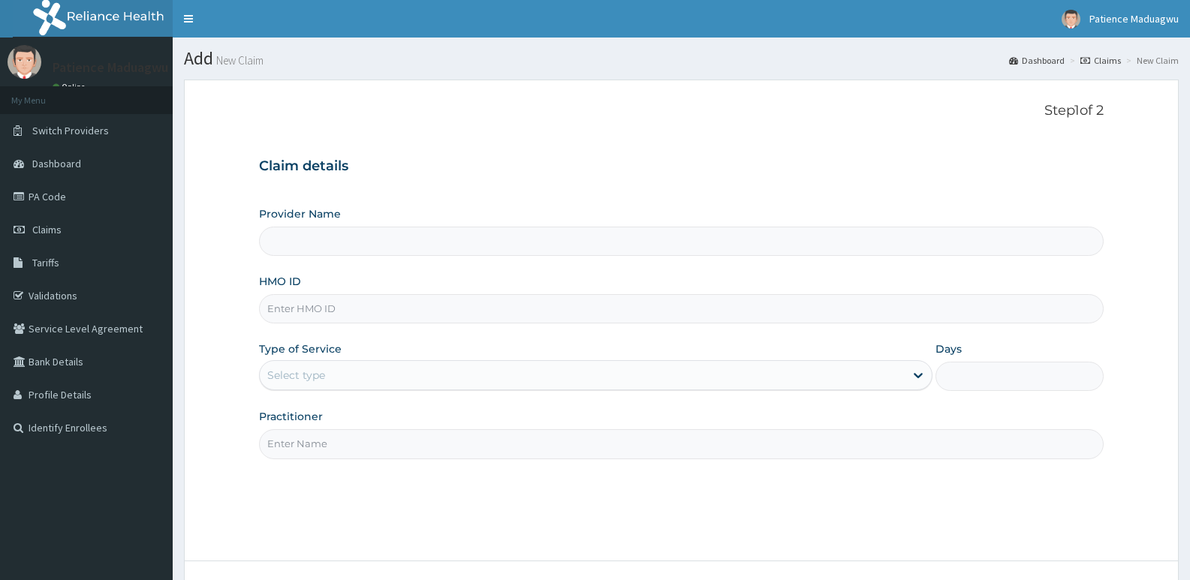
click at [319, 313] on input "HMO ID" at bounding box center [681, 308] width 844 height 29
paste input "IPP/10052/A"
type input "IPP/10052/A"
type input "[GEOGRAPHIC_DATA]"
type input "IPP/10052/A"
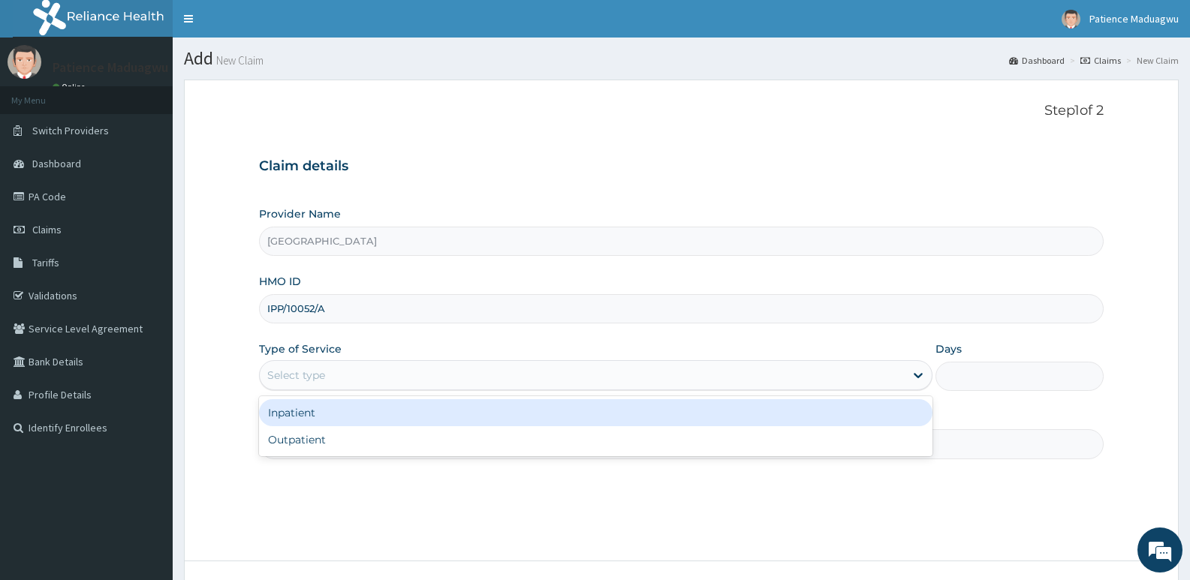
click at [297, 382] on div "Select type" at bounding box center [296, 375] width 58 height 15
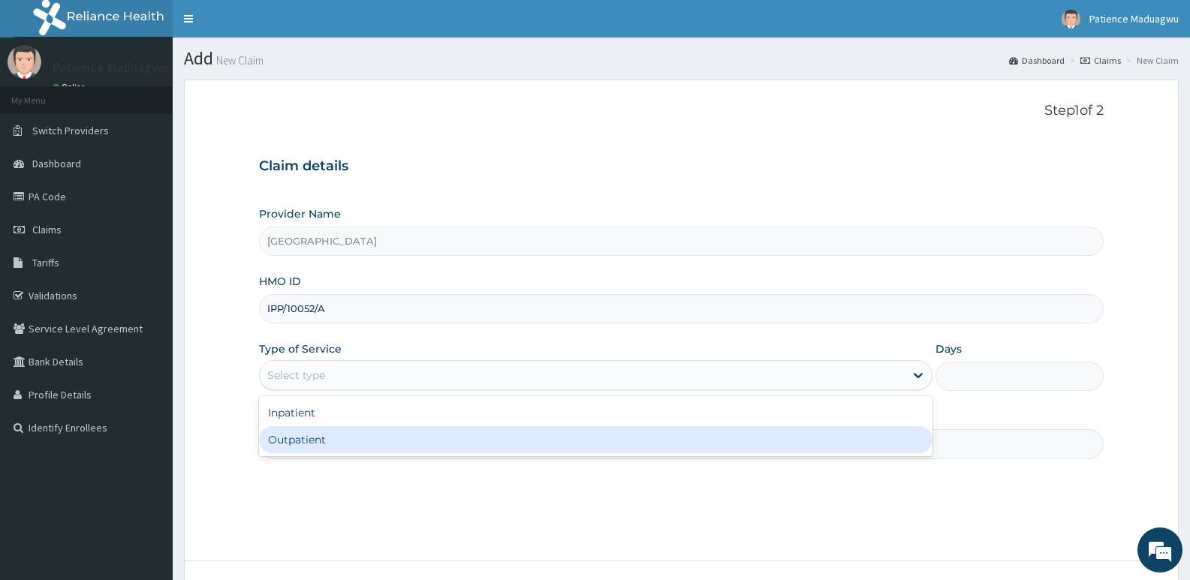
click at [266, 440] on div "Outpatient" at bounding box center [595, 439] width 673 height 27
type input "1"
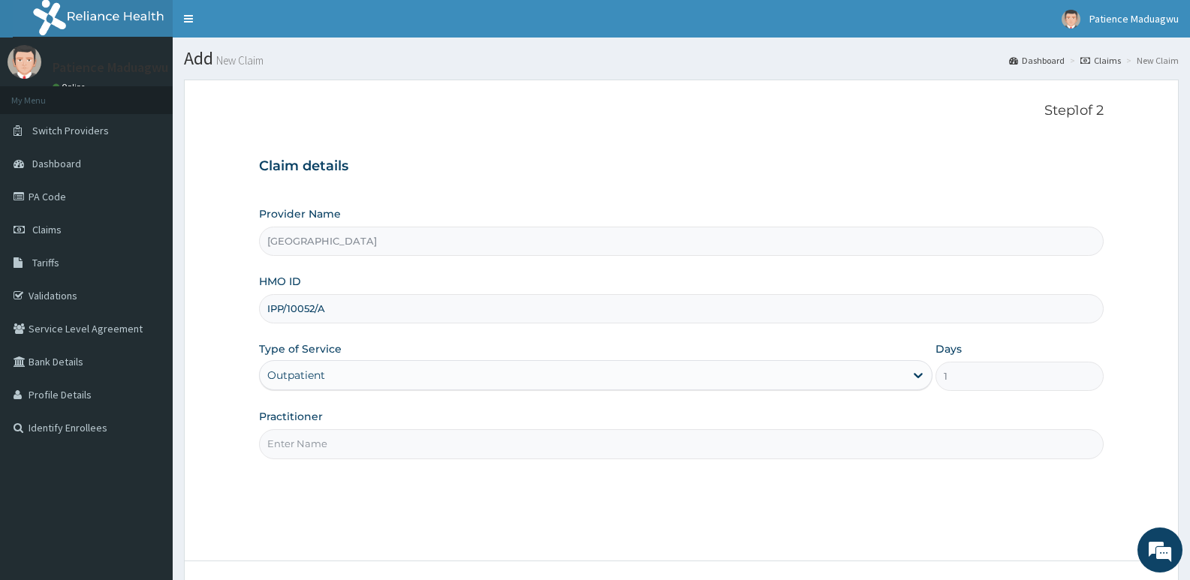
click at [316, 441] on input "Practitioner" at bounding box center [681, 443] width 844 height 29
type input "[PERSON_NAME]"
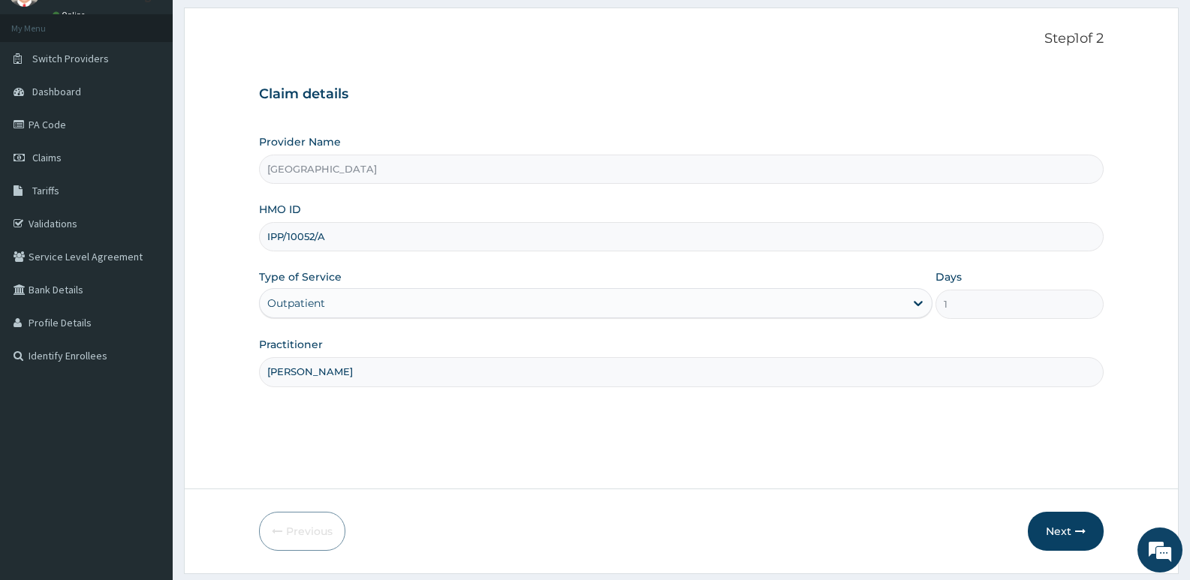
scroll to position [116, 0]
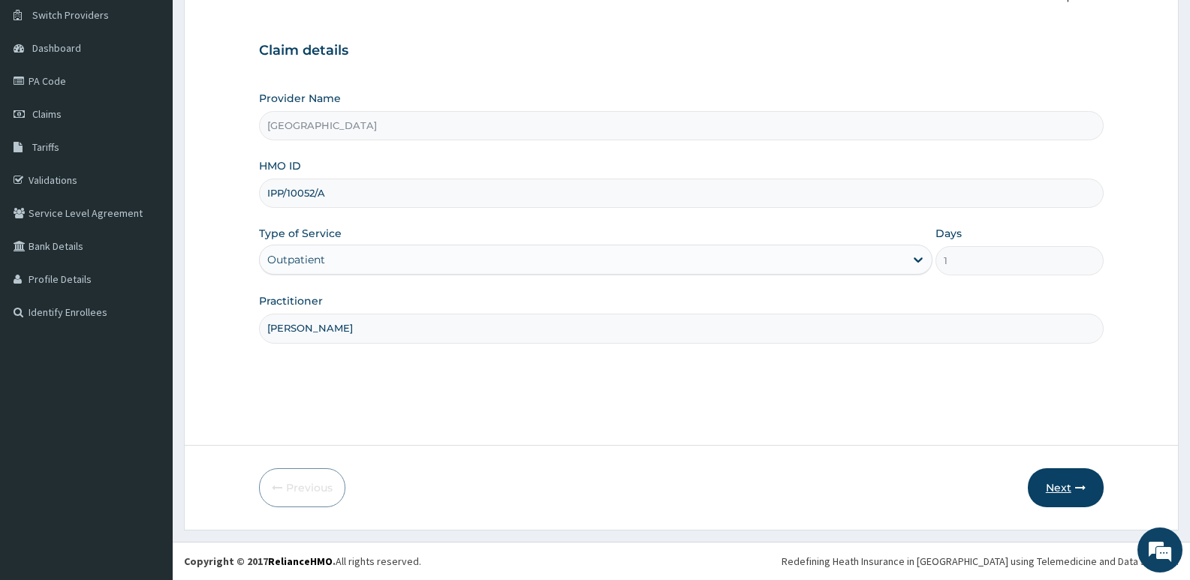
click at [1059, 488] on button "Next" at bounding box center [1066, 487] width 76 height 39
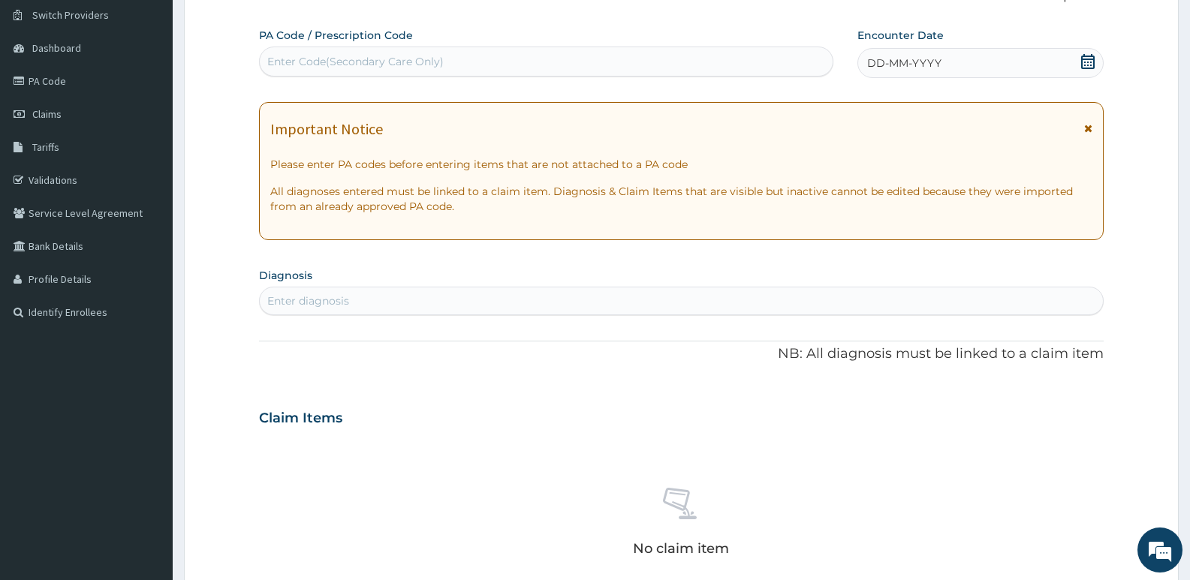
click at [1089, 62] on icon at bounding box center [1087, 61] width 15 height 15
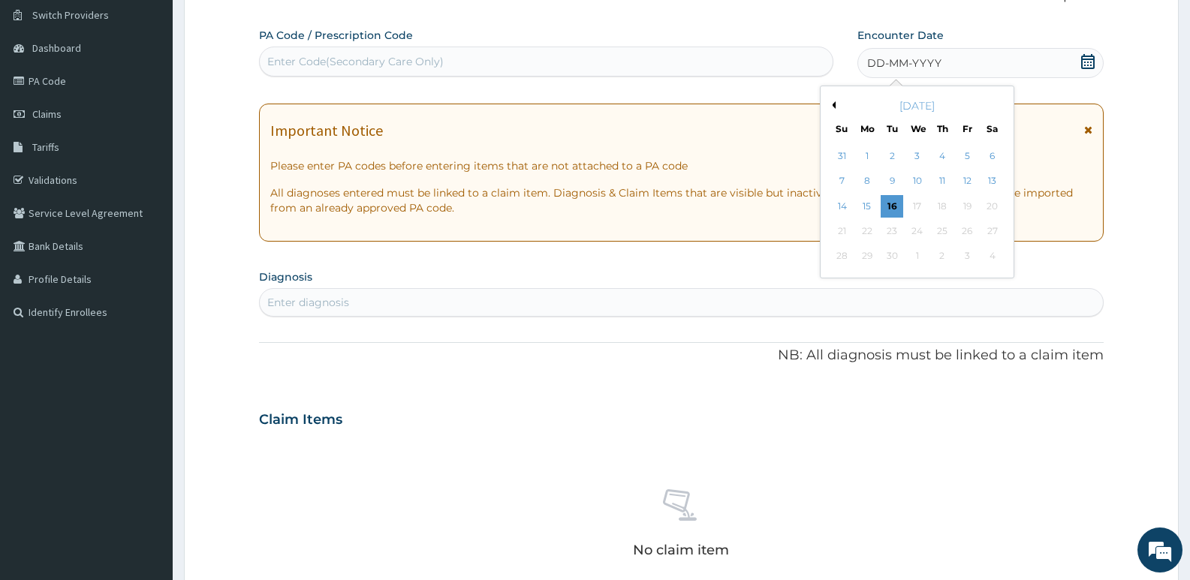
click at [838, 104] on div "[DATE]" at bounding box center [916, 105] width 181 height 15
click at [829, 101] on div "September 2025" at bounding box center [916, 105] width 181 height 15
click at [833, 104] on button "Previous Month" at bounding box center [832, 105] width 8 height 8
click at [967, 182] on div "8" at bounding box center [967, 181] width 23 height 23
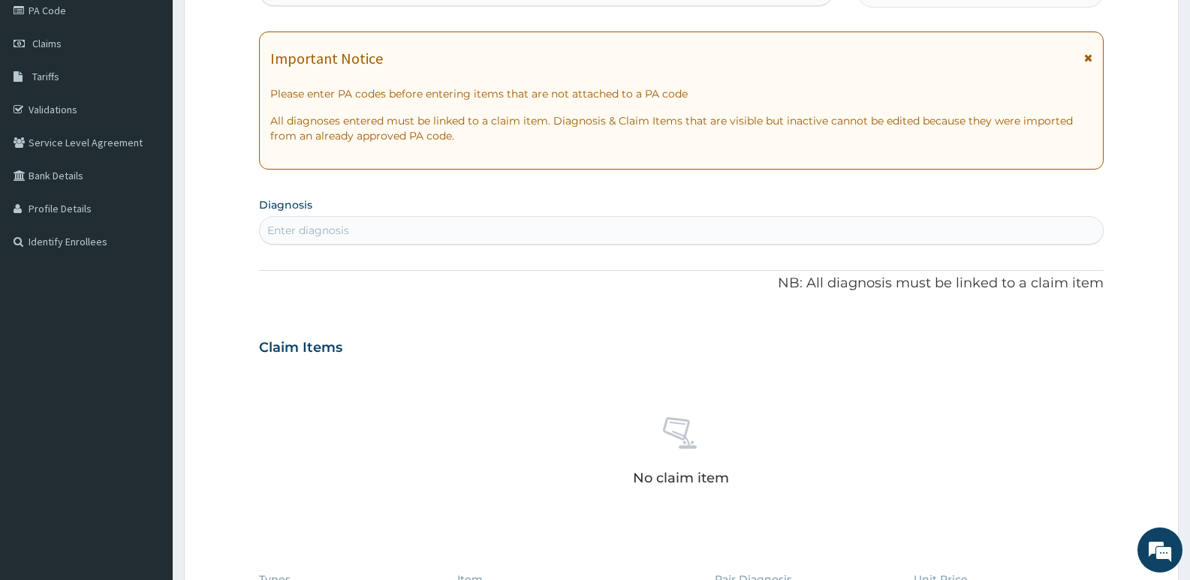
scroll to position [266, 0]
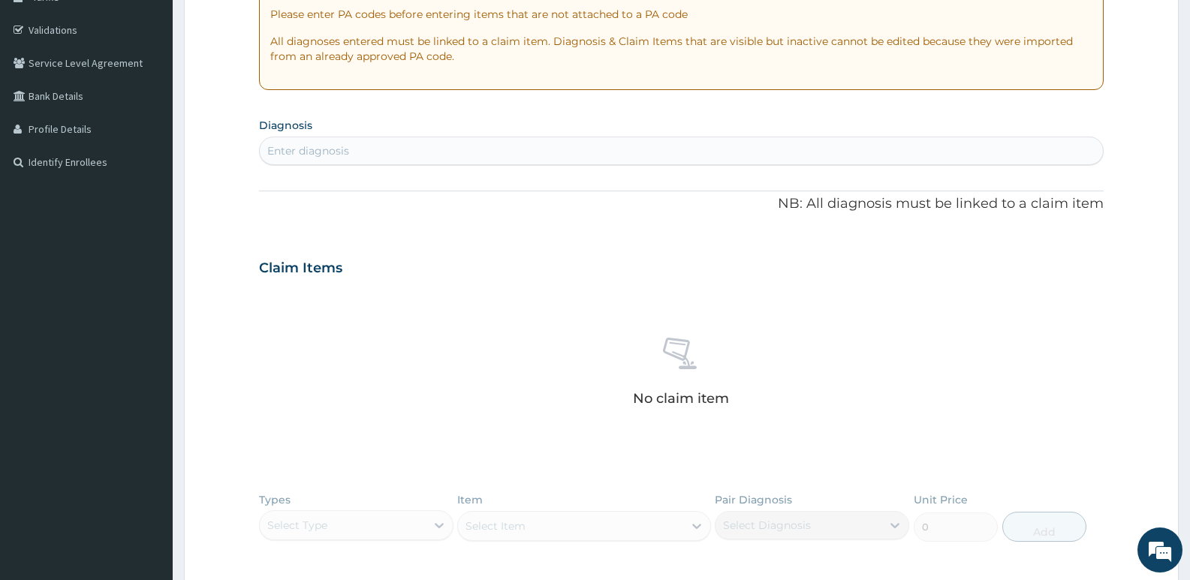
click at [366, 147] on div "Enter diagnosis" at bounding box center [681, 151] width 843 height 24
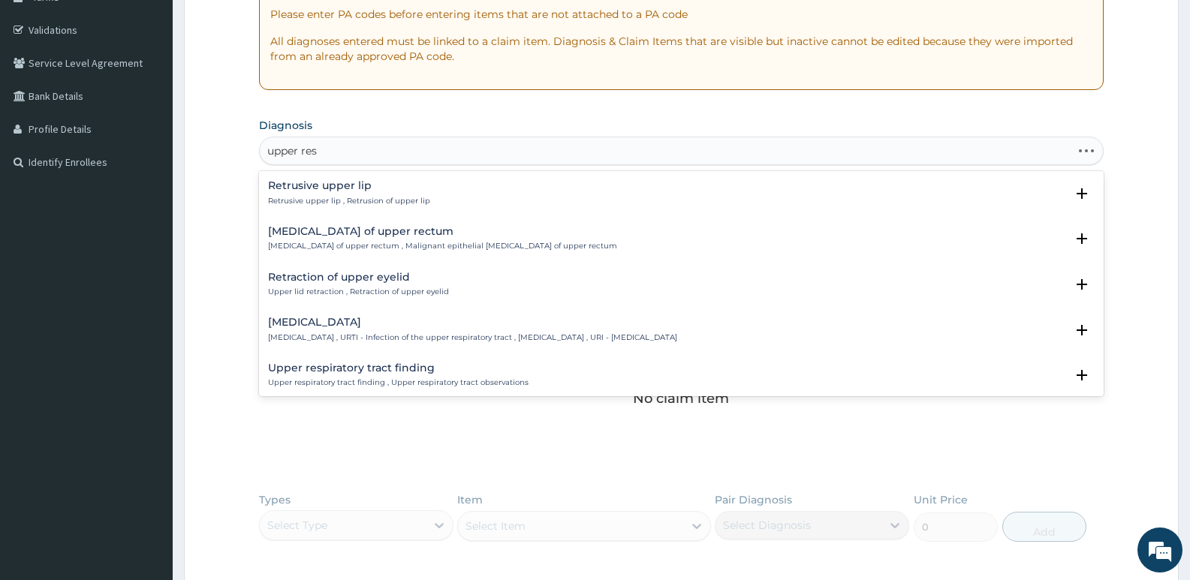
type input "upper resp"
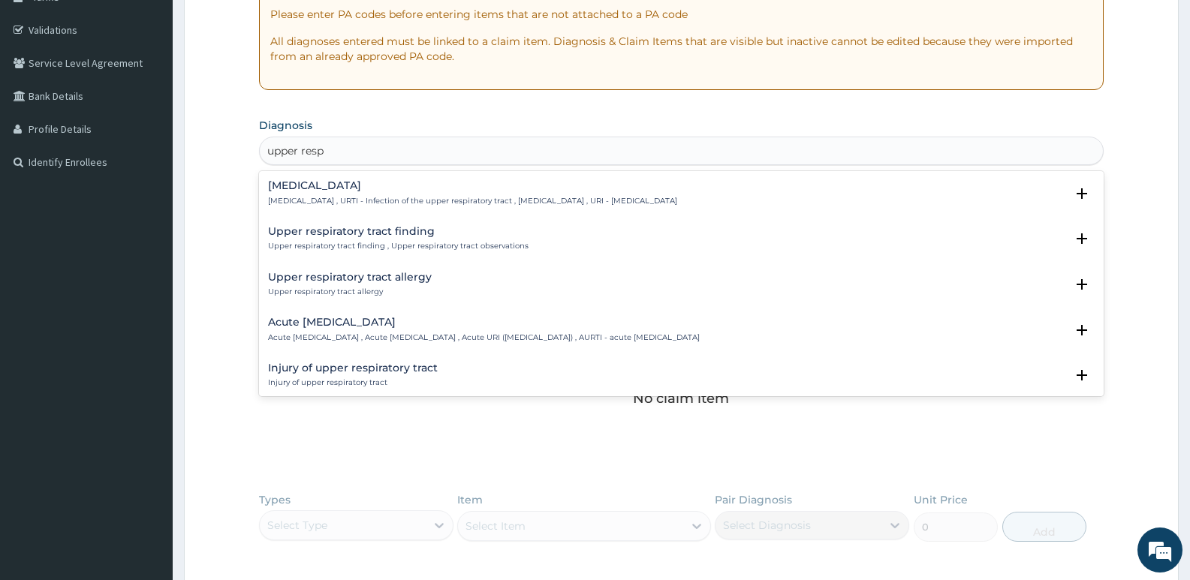
click at [339, 186] on h4 "Upper respiratory infection" at bounding box center [472, 185] width 409 height 11
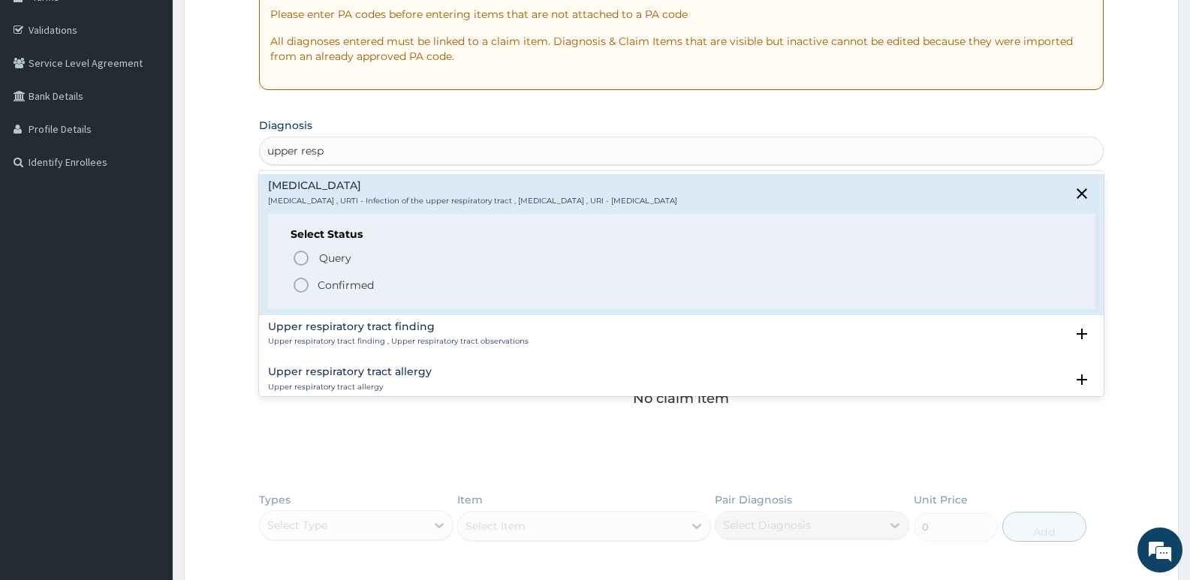
click at [303, 282] on icon "status option filled" at bounding box center [301, 285] width 18 height 18
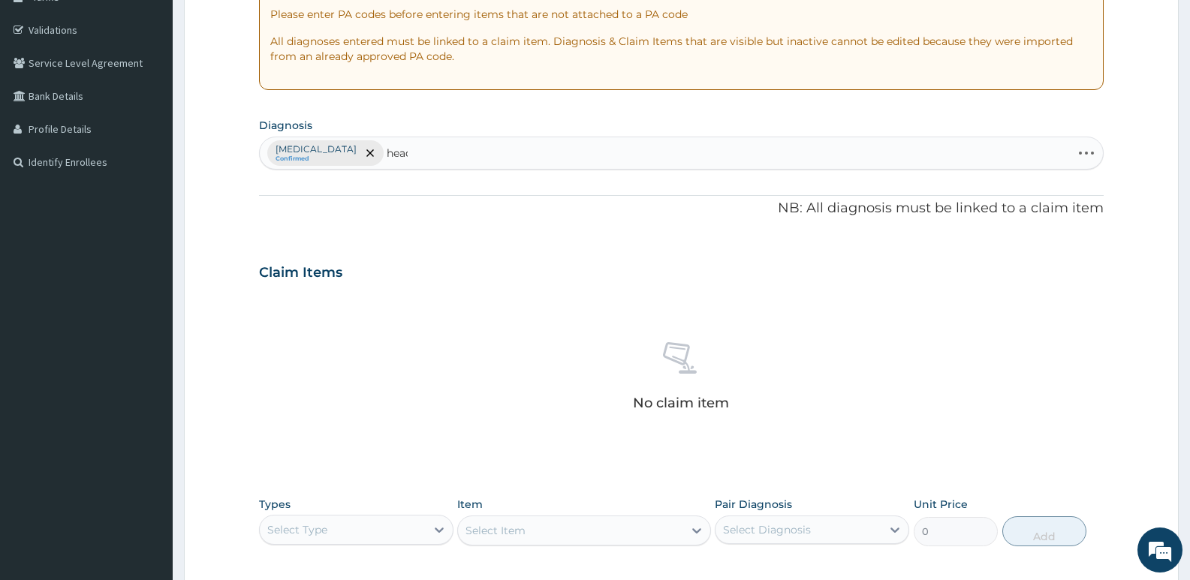
type input "heada"
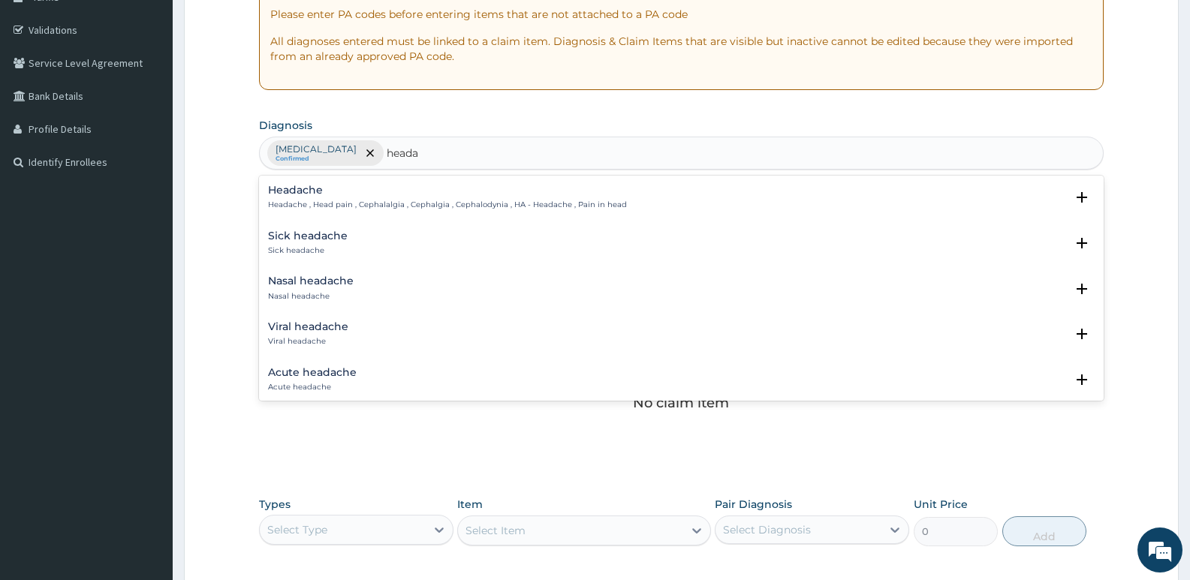
click at [316, 182] on div "Headache Headache , Head pain , Cephalalgia , Cephalgia , Cephalodynia , HA - H…" at bounding box center [681, 202] width 844 height 46
click at [308, 192] on h4 "Headache" at bounding box center [447, 190] width 359 height 11
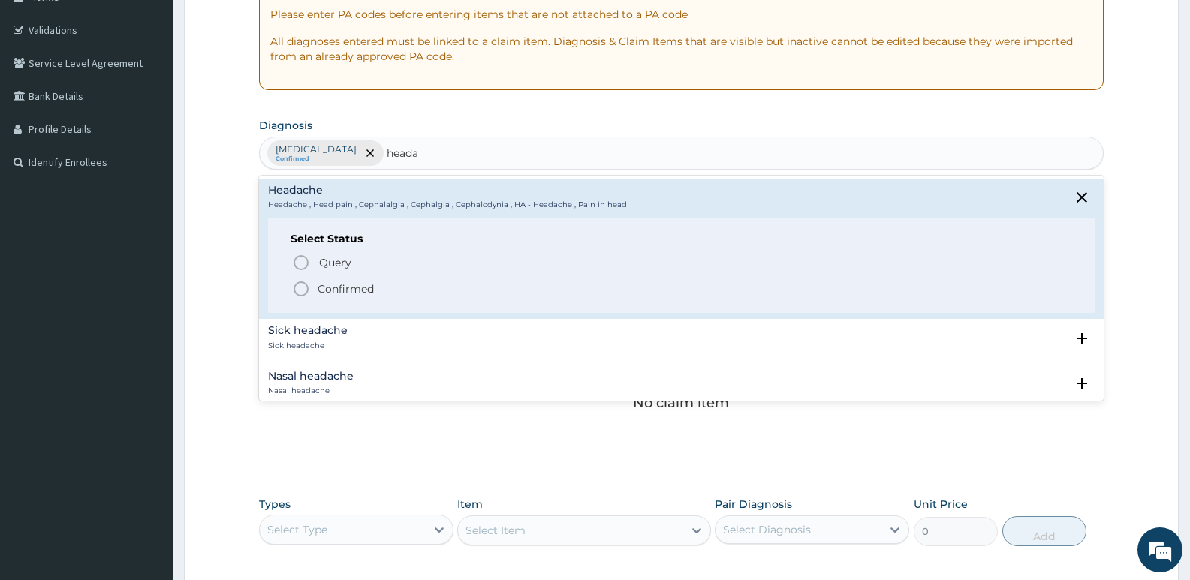
click at [295, 285] on circle "status option filled" at bounding box center [301, 289] width 14 height 14
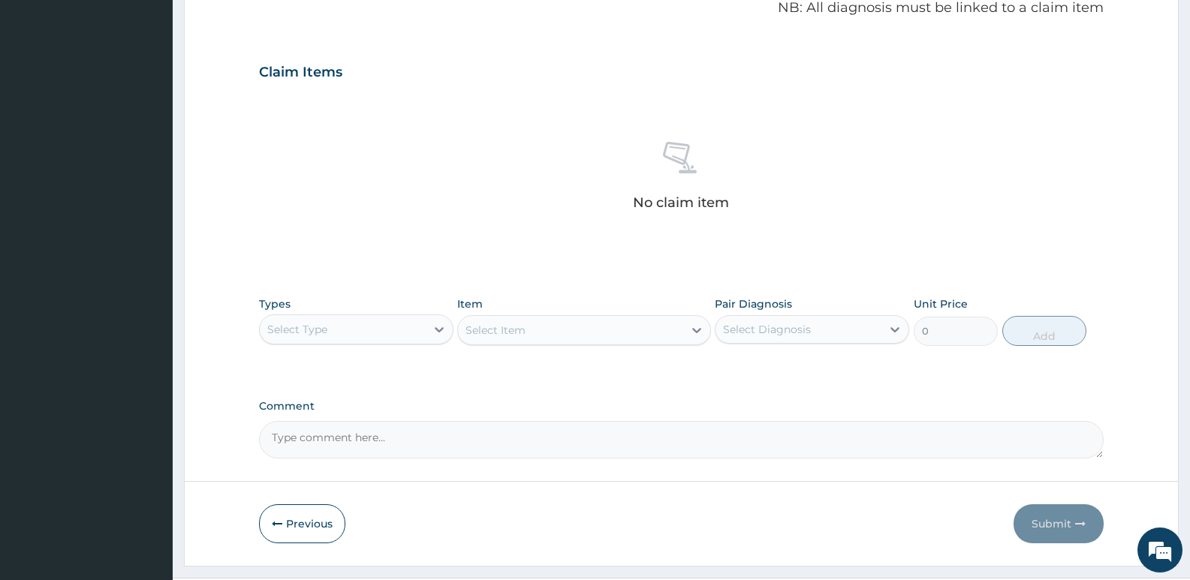
scroll to position [502, 0]
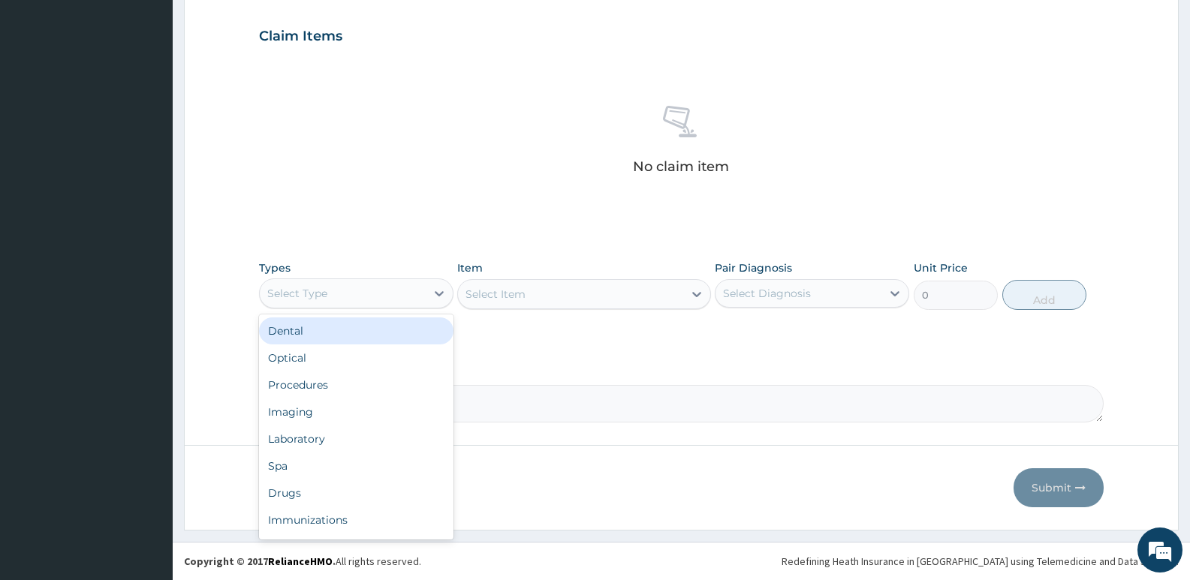
click at [354, 288] on div "Select Type" at bounding box center [343, 293] width 166 height 24
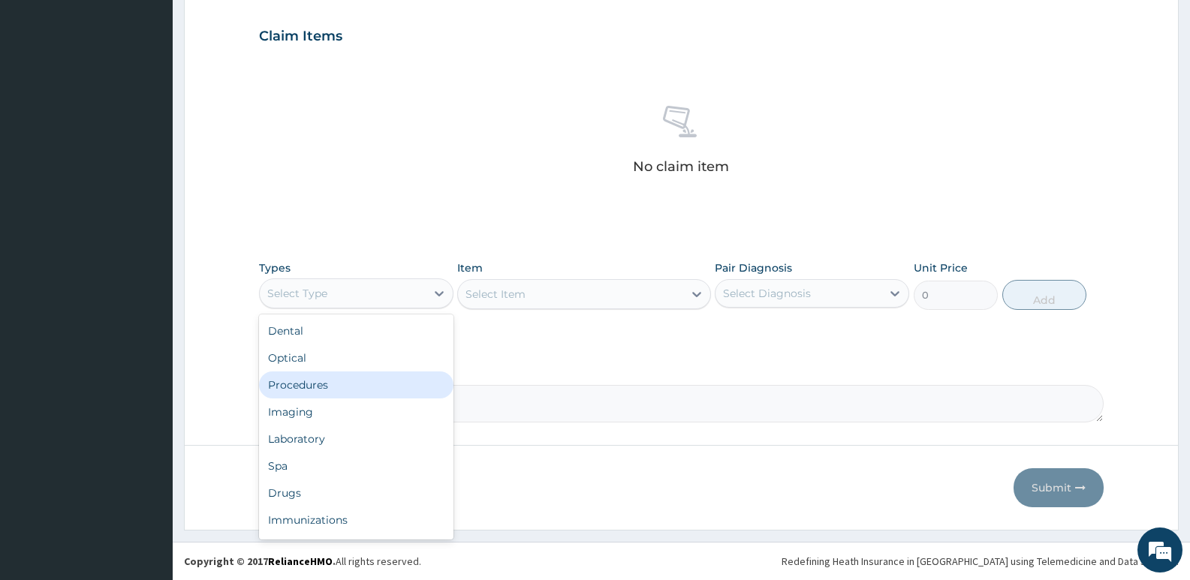
click at [312, 384] on div "Procedures" at bounding box center [356, 385] width 194 height 27
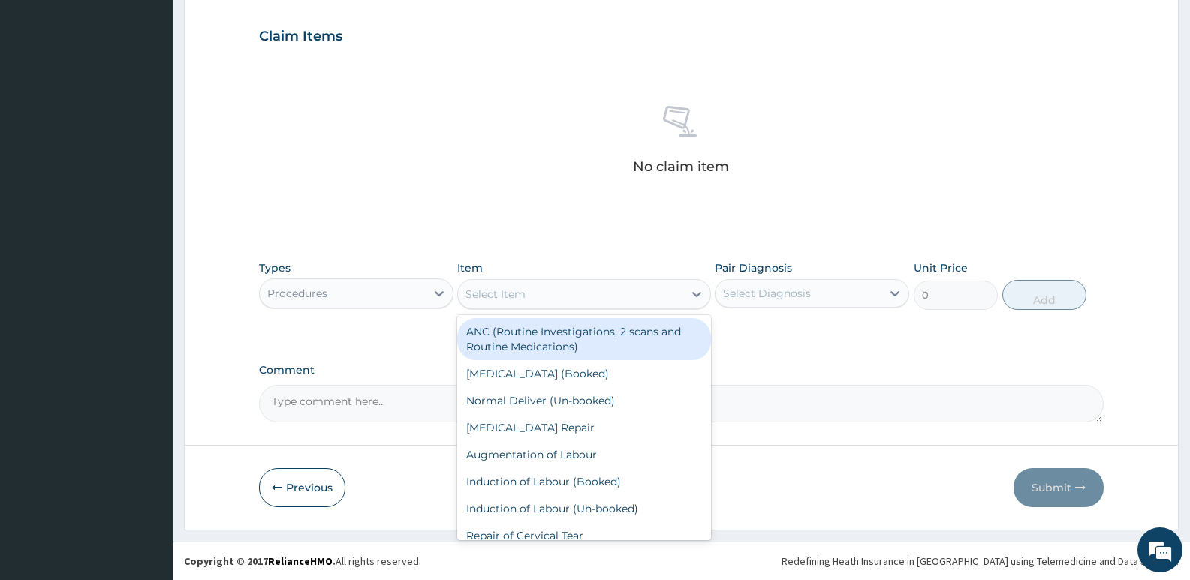
click at [531, 281] on div "Select Item" at bounding box center [583, 294] width 253 height 30
type input "gp"
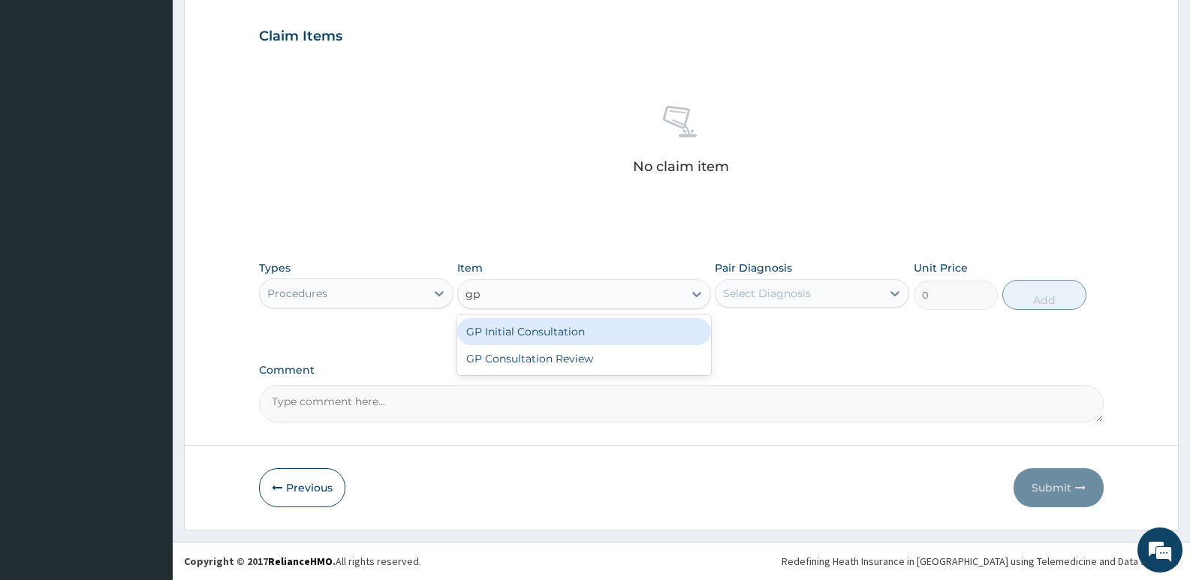
click at [516, 331] on div "GP Initial Consultation" at bounding box center [583, 331] width 253 height 27
type input "2500"
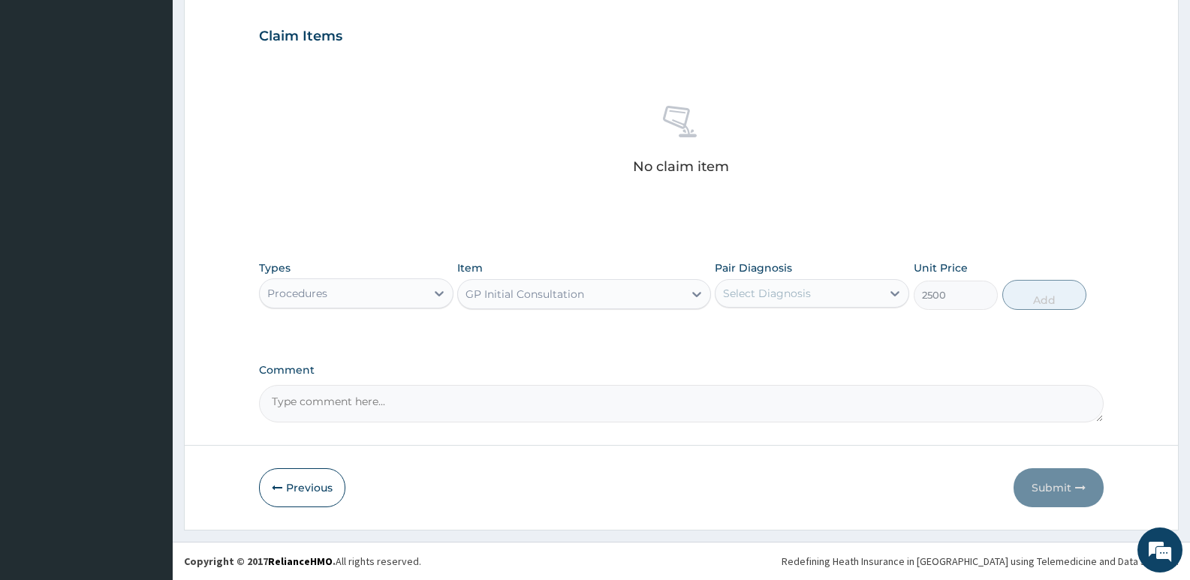
click at [784, 293] on div "Select Diagnosis" at bounding box center [767, 293] width 88 height 15
click at [777, 334] on label "[MEDICAL_DATA]" at bounding box center [785, 330] width 93 height 15
checkbox input "true"
click at [1037, 298] on button "Add" at bounding box center [1044, 295] width 84 height 30
type input "0"
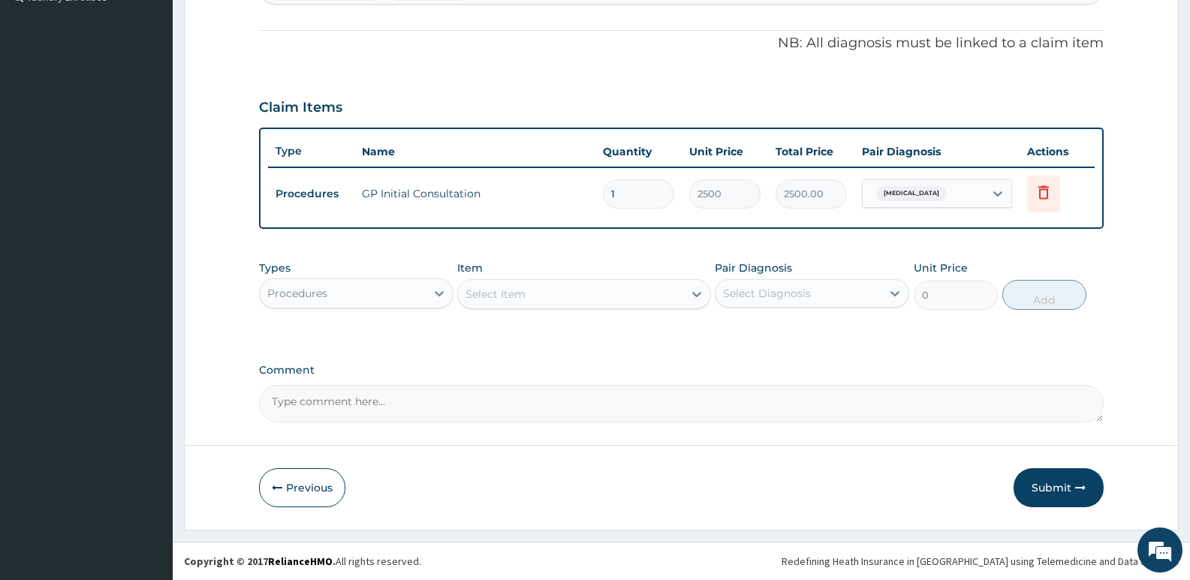
scroll to position [431, 0]
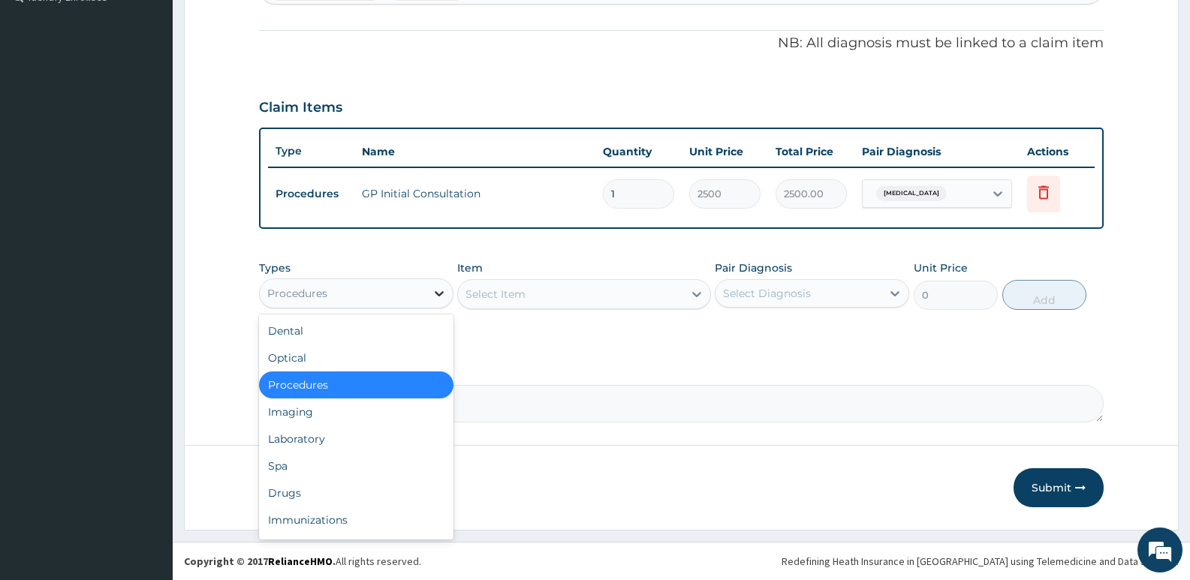
click at [439, 297] on icon at bounding box center [439, 293] width 15 height 15
click at [284, 493] on div "Drugs" at bounding box center [356, 493] width 194 height 27
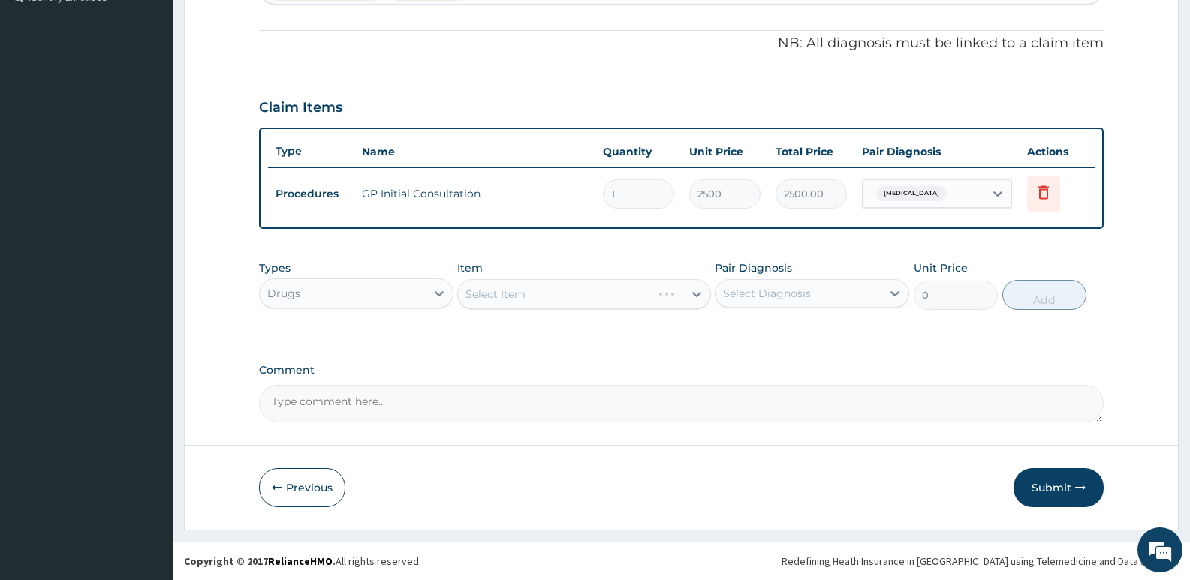
click at [484, 295] on div "Select Item" at bounding box center [583, 294] width 253 height 30
click at [594, 297] on div "Select Item" at bounding box center [583, 294] width 253 height 30
click at [594, 296] on div "Select Item" at bounding box center [570, 294] width 224 height 24
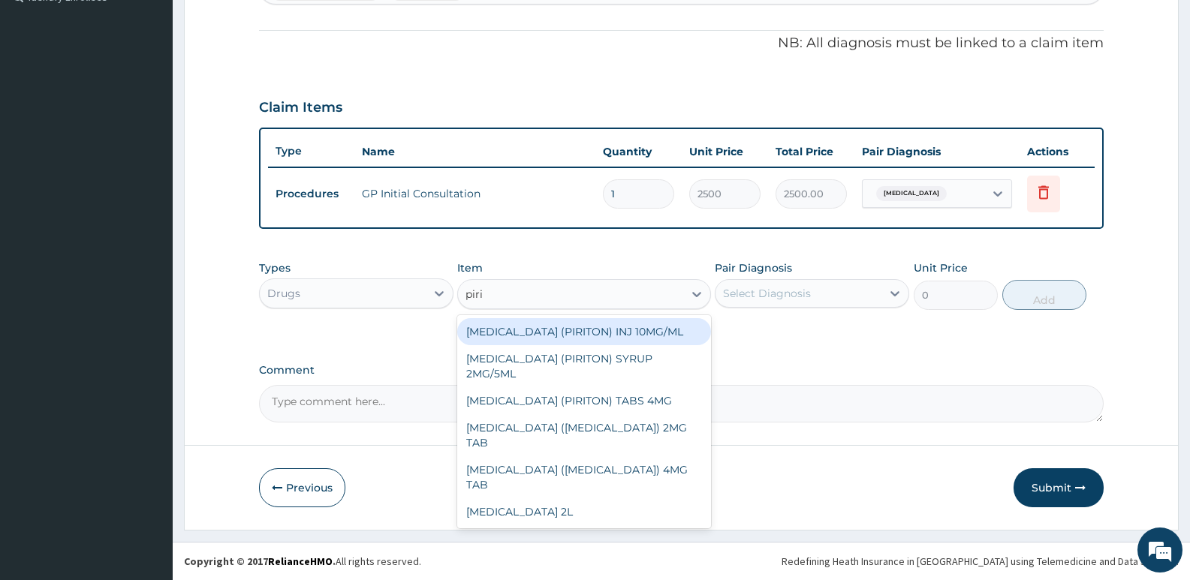
type input "pirit"
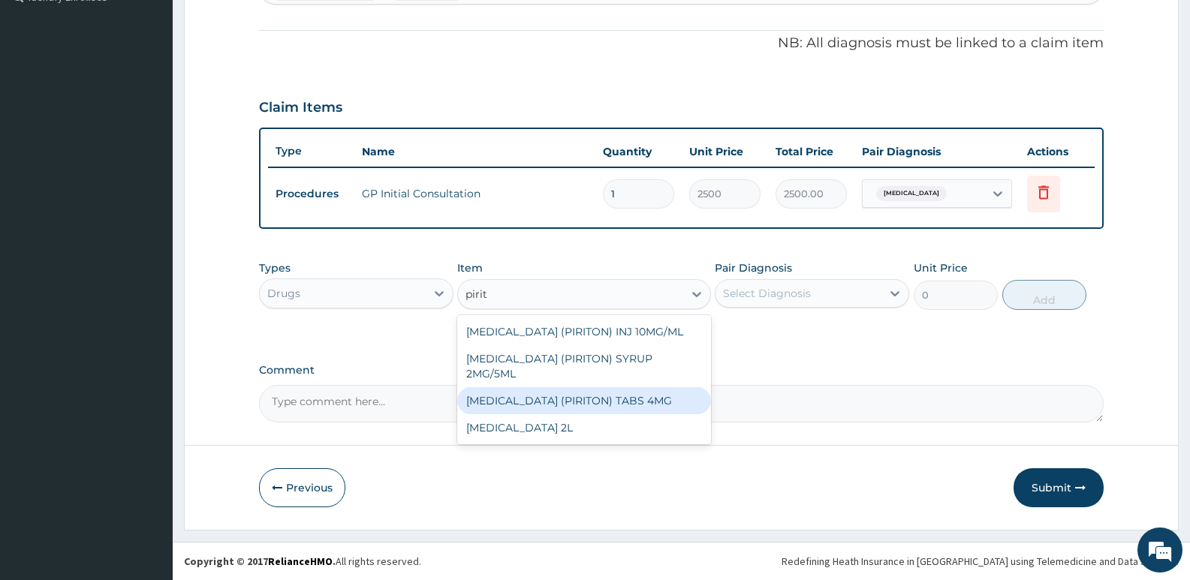
click at [602, 414] on div "[MEDICAL_DATA] (PIRITON) TABS 4MG" at bounding box center [583, 400] width 253 height 27
type input "10"
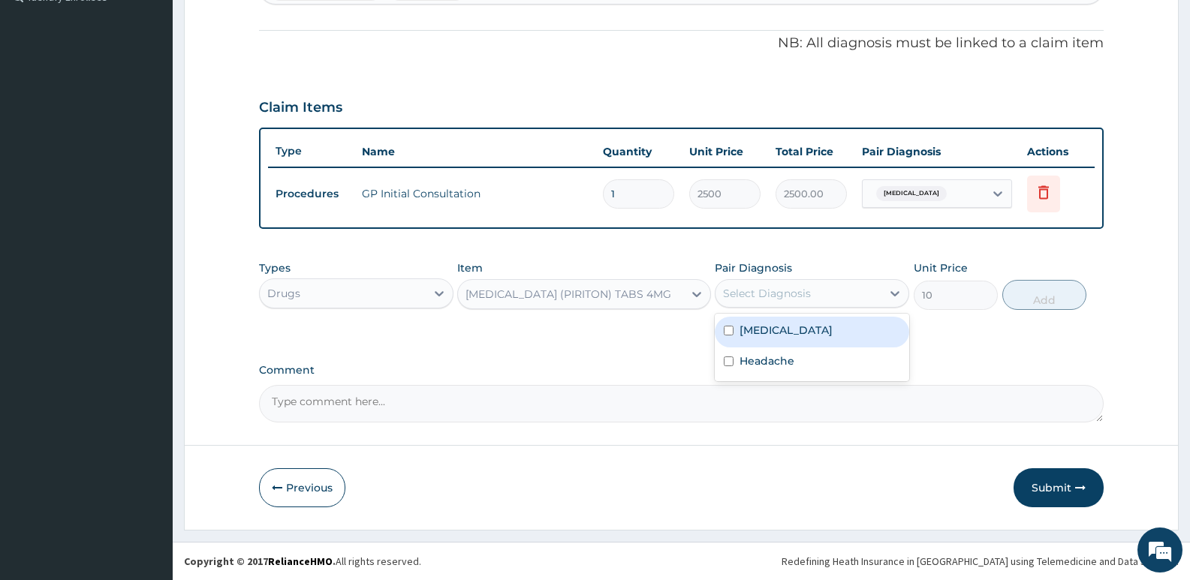
click at [806, 293] on div "Select Diagnosis" at bounding box center [767, 293] width 88 height 15
click at [790, 333] on label "[MEDICAL_DATA]" at bounding box center [785, 330] width 93 height 15
checkbox input "true"
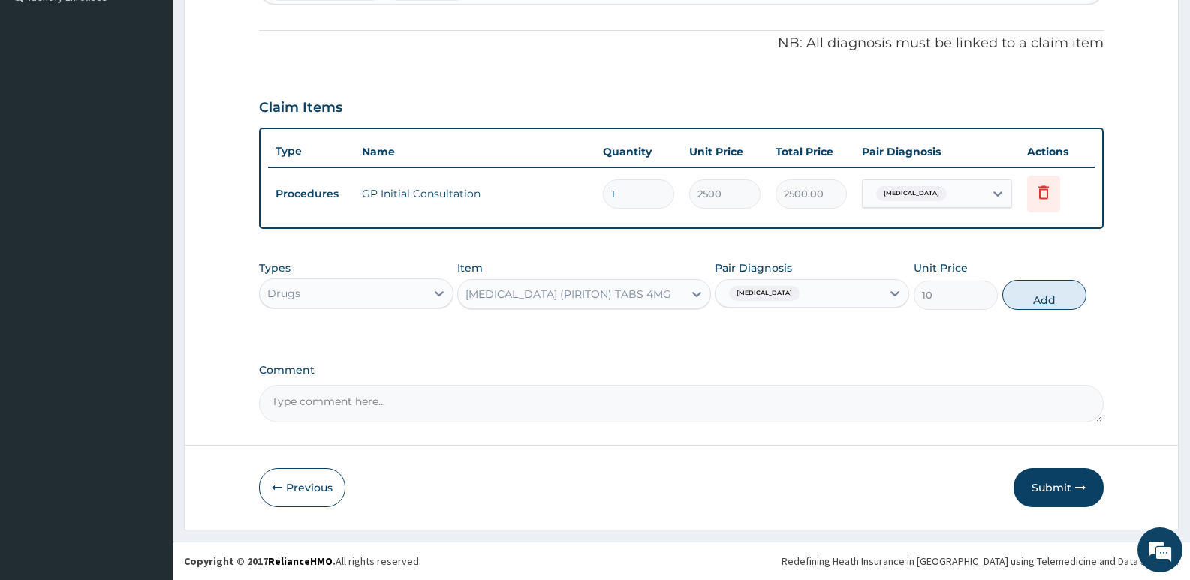
click at [1046, 284] on button "Add" at bounding box center [1044, 295] width 84 height 30
type input "0"
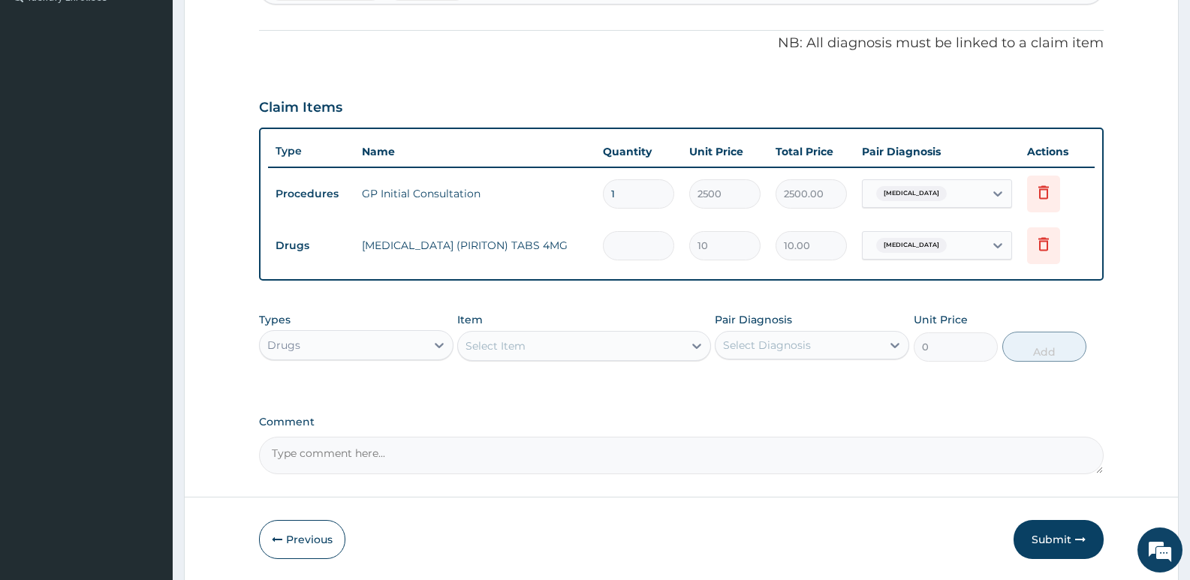
type input "0.00"
type input "6"
type input "60.00"
type input "6"
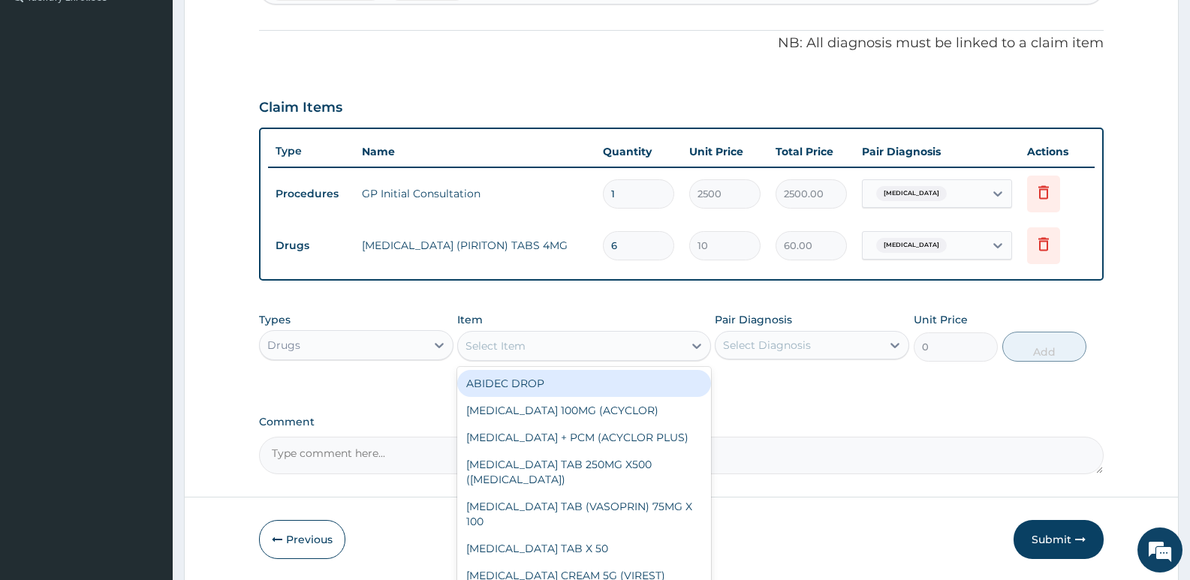
click at [497, 345] on div "Select Item" at bounding box center [495, 346] width 60 height 15
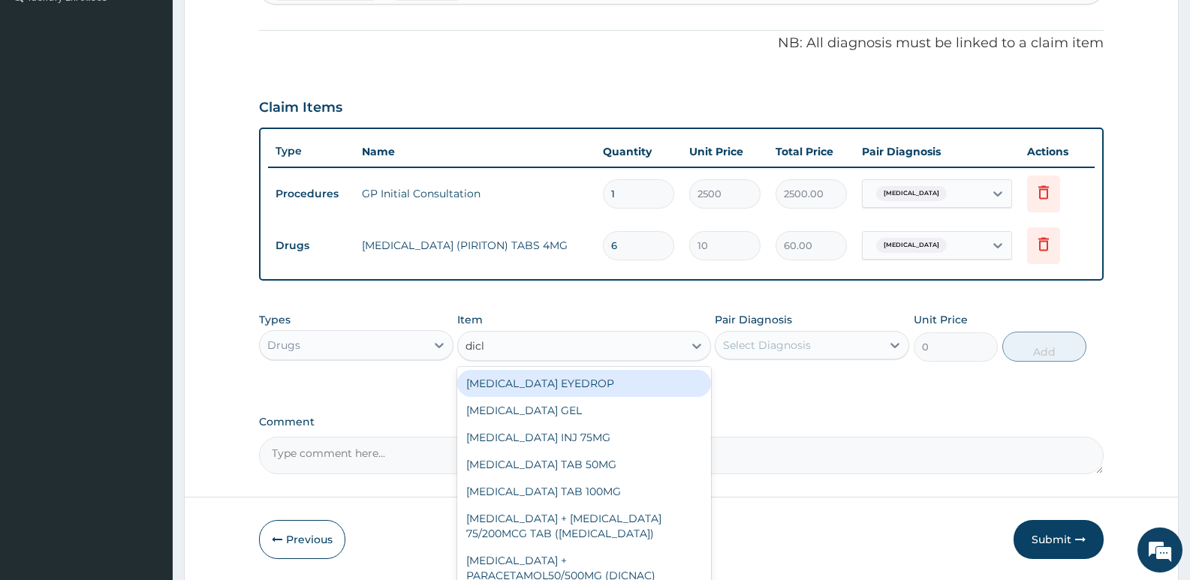
type input "diclo"
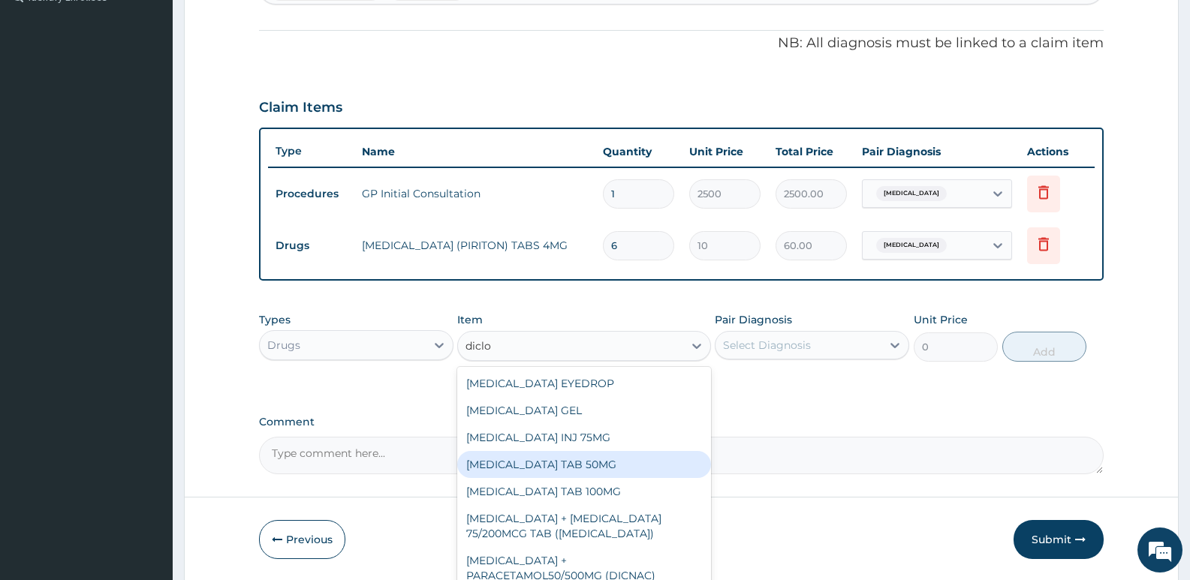
click at [519, 463] on div "[MEDICAL_DATA] TAB 50MG" at bounding box center [583, 464] width 253 height 27
type input "30"
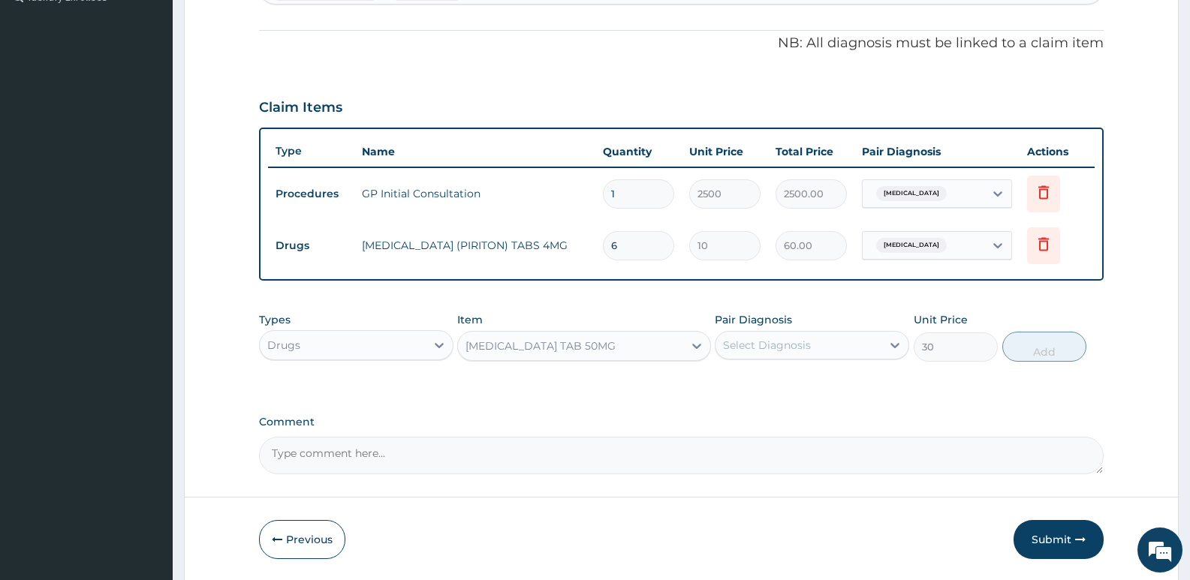
click at [755, 340] on div "Select Diagnosis" at bounding box center [767, 345] width 88 height 15
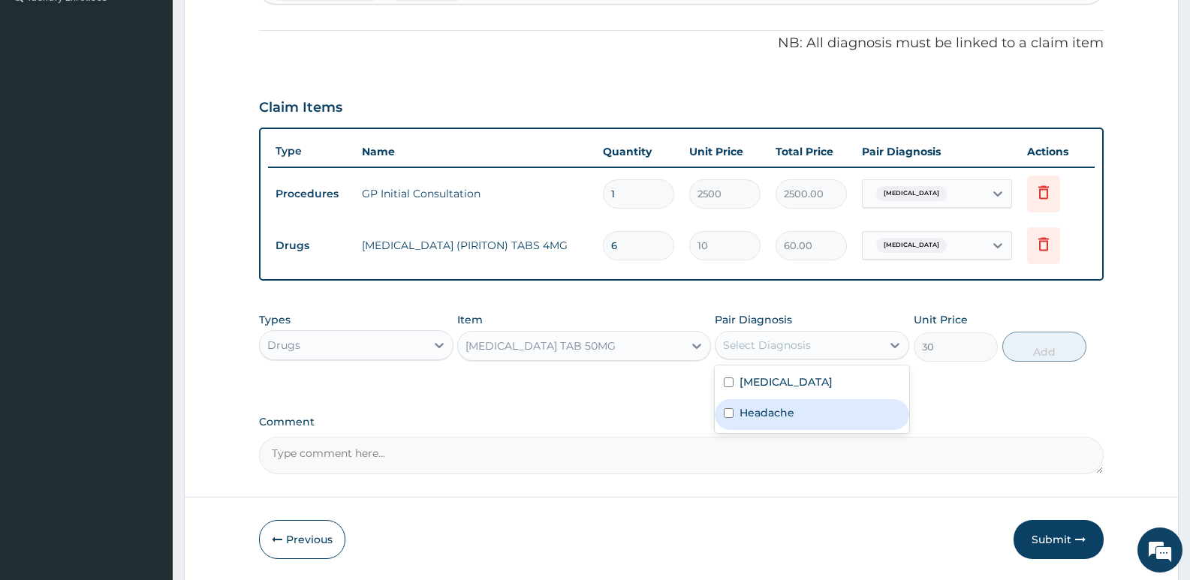
click at [763, 413] on label "Headache" at bounding box center [766, 412] width 55 height 15
checkbox input "true"
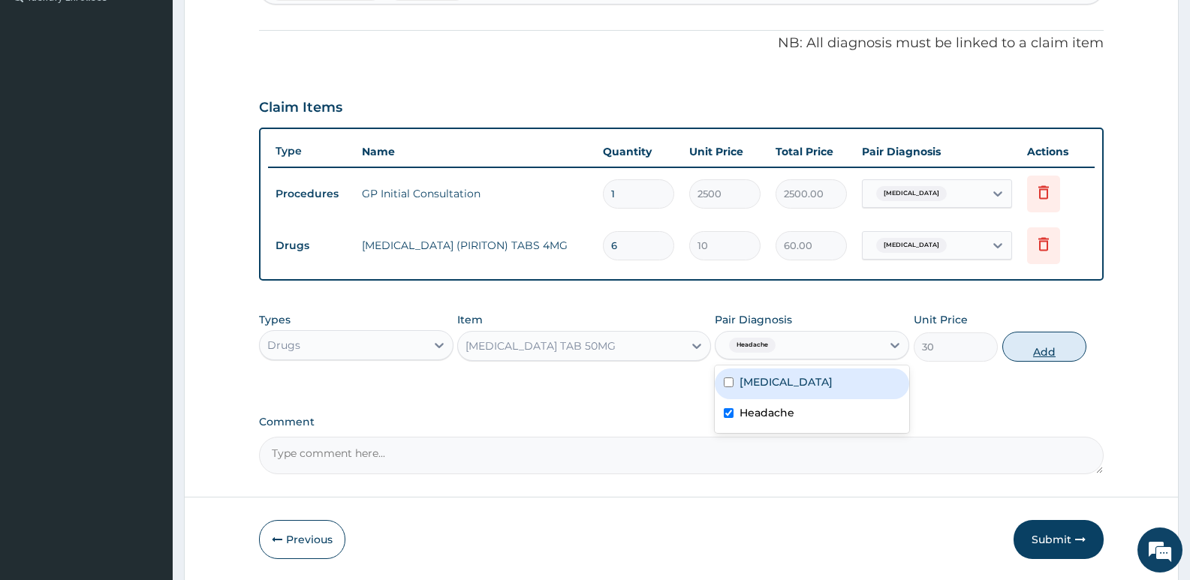
click at [1037, 340] on button "Add" at bounding box center [1044, 347] width 84 height 30
type input "0"
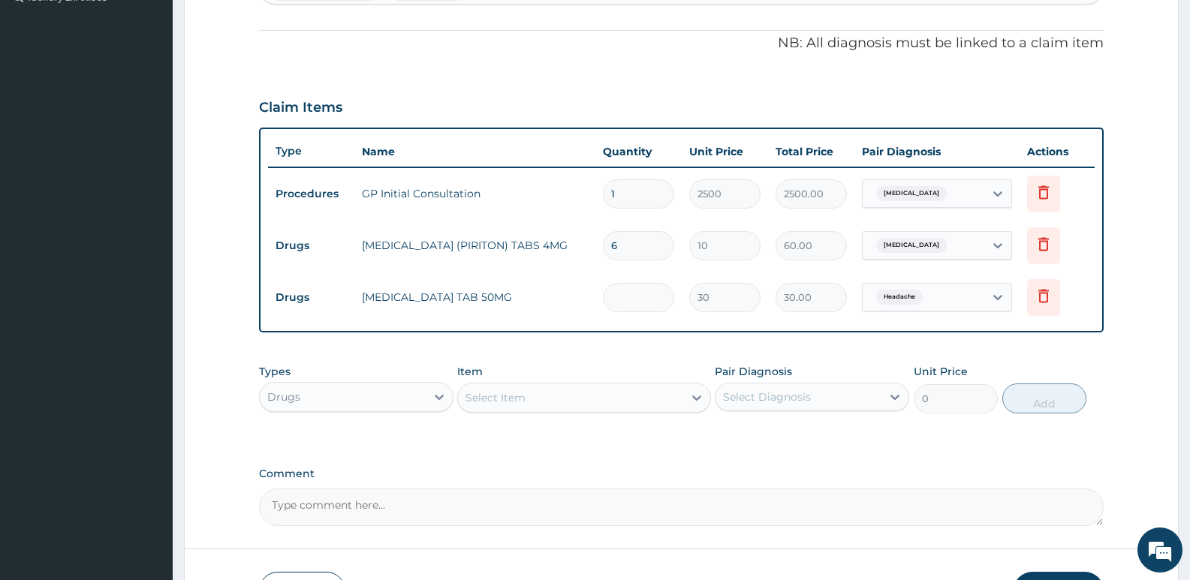
type input "0.00"
type input "6"
type input "180.00"
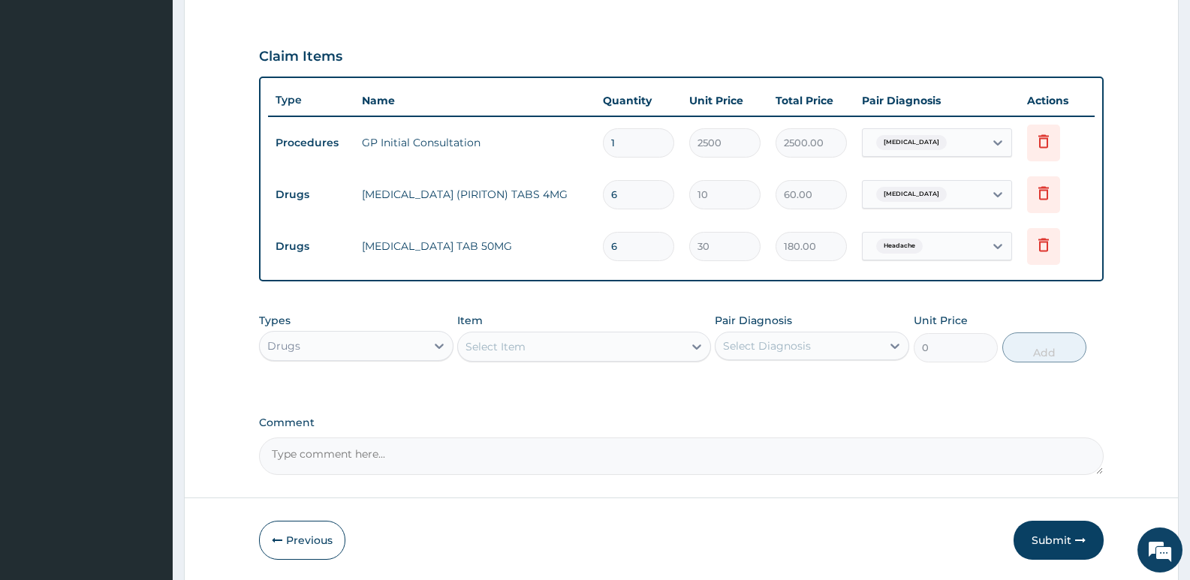
scroll to position [506, 0]
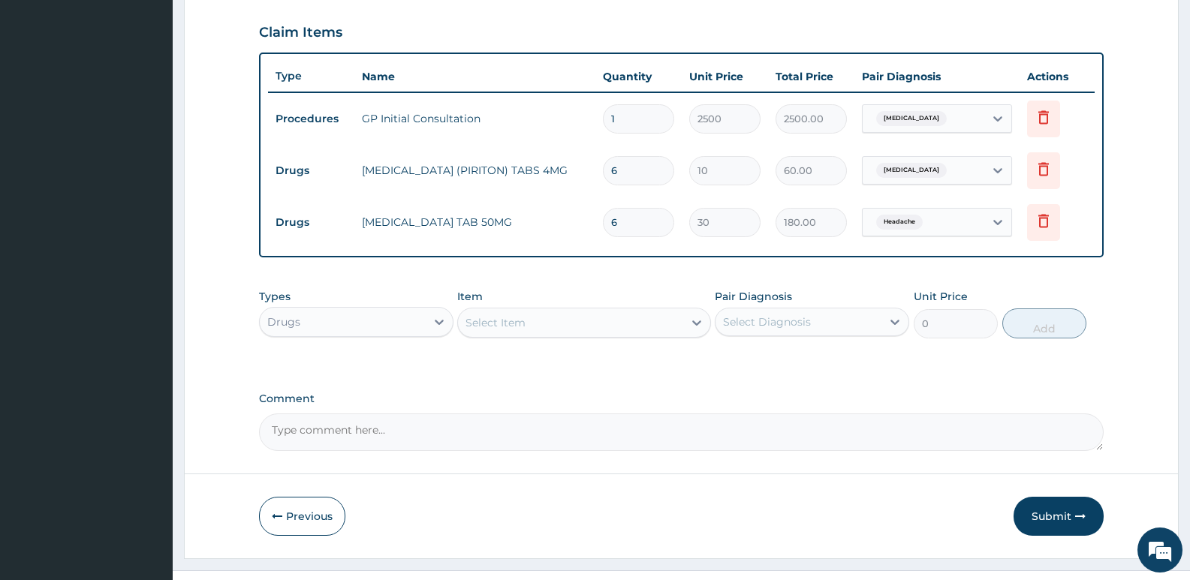
type input "6"
click at [1047, 509] on button "Submit" at bounding box center [1058, 516] width 90 height 39
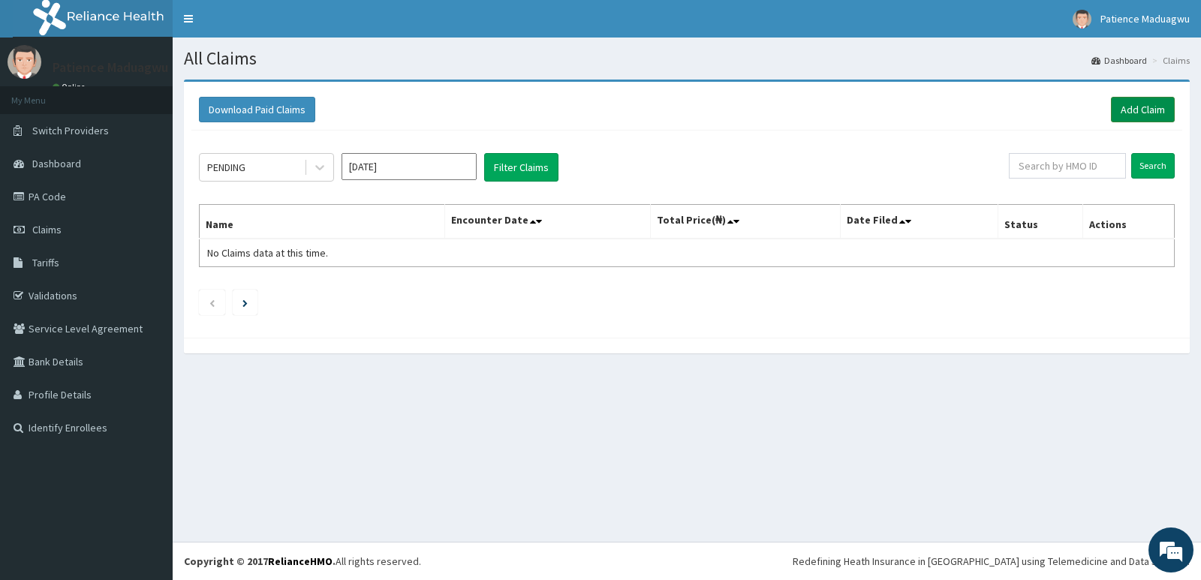
click at [1140, 116] on link "Add Claim" at bounding box center [1143, 110] width 64 height 26
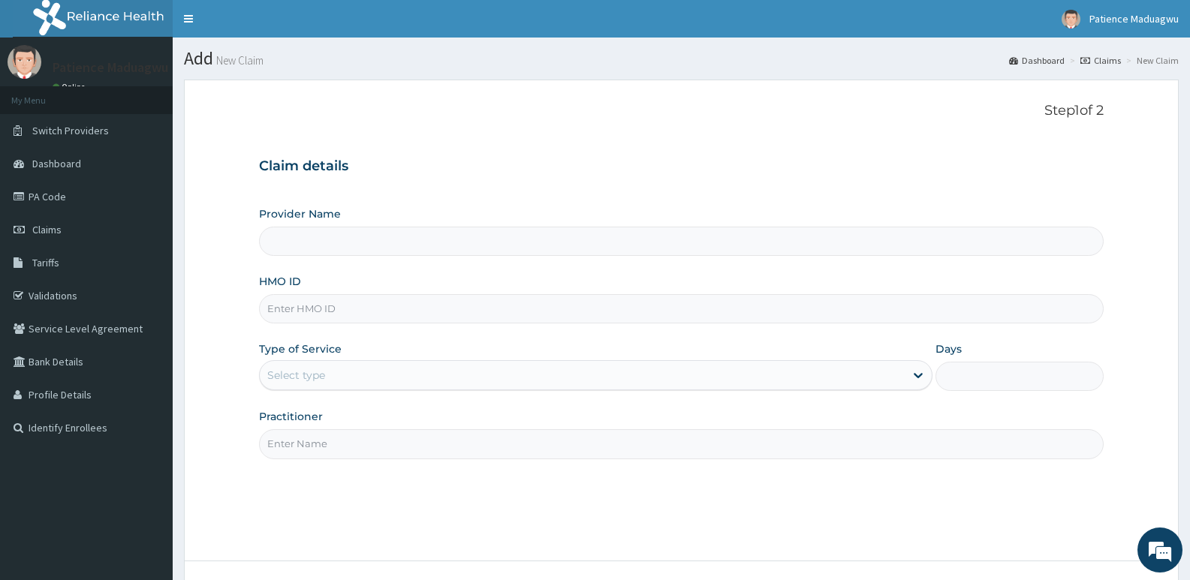
type input "[GEOGRAPHIC_DATA]"
click at [324, 313] on input "HMO ID" at bounding box center [681, 308] width 844 height 29
paste input "MMM/10034/A"
type input "MMM/10034/A"
click at [306, 371] on div "Select type" at bounding box center [296, 375] width 58 height 15
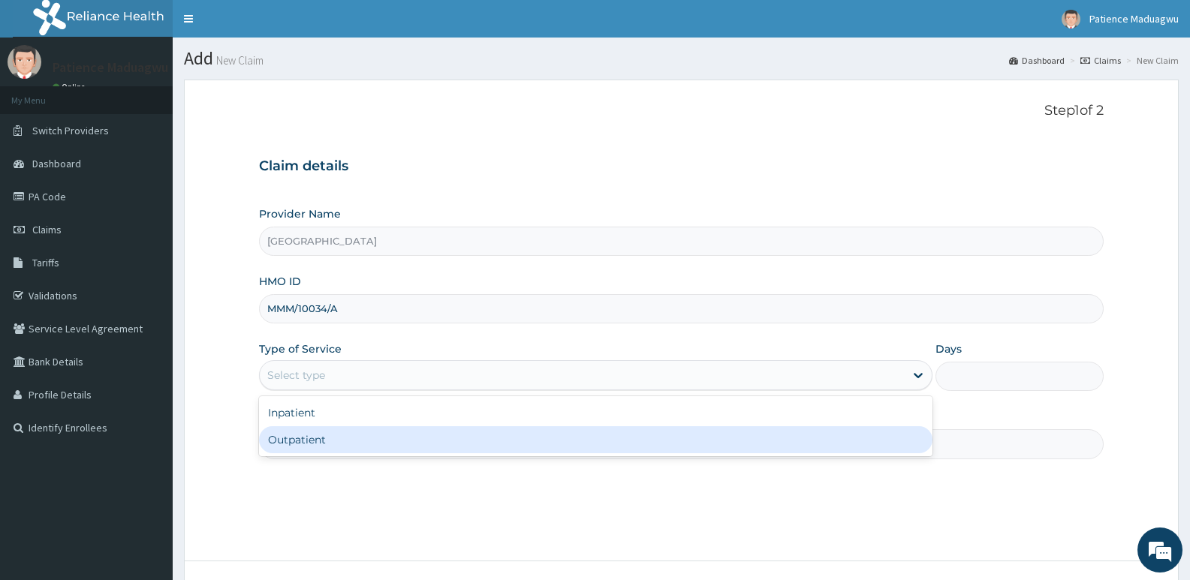
click at [306, 438] on div "Outpatient" at bounding box center [595, 439] width 673 height 27
type input "1"
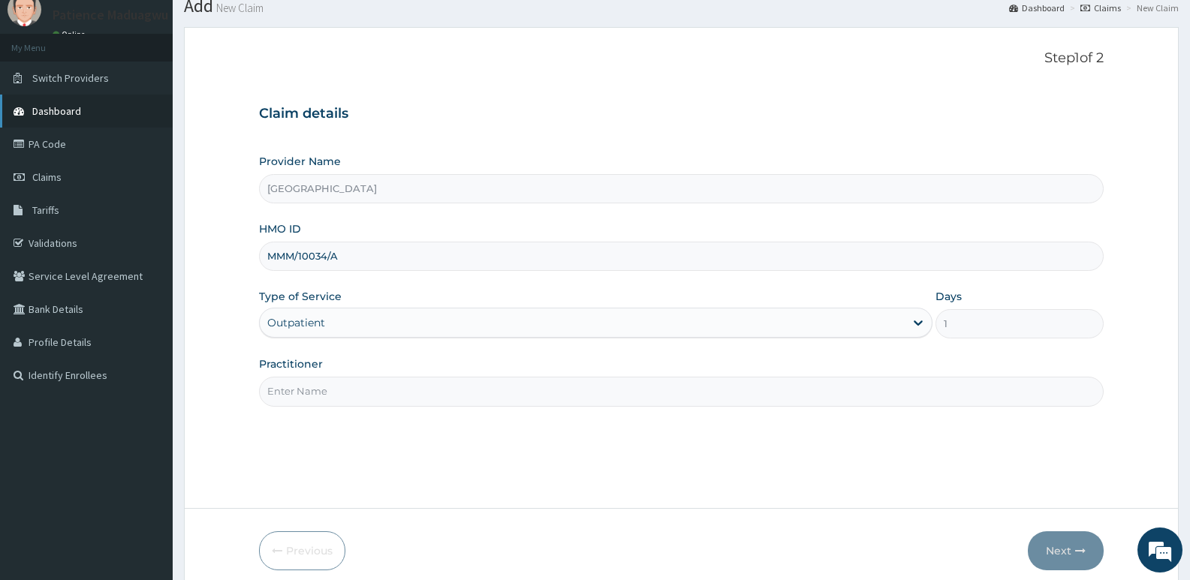
scroll to position [116, 0]
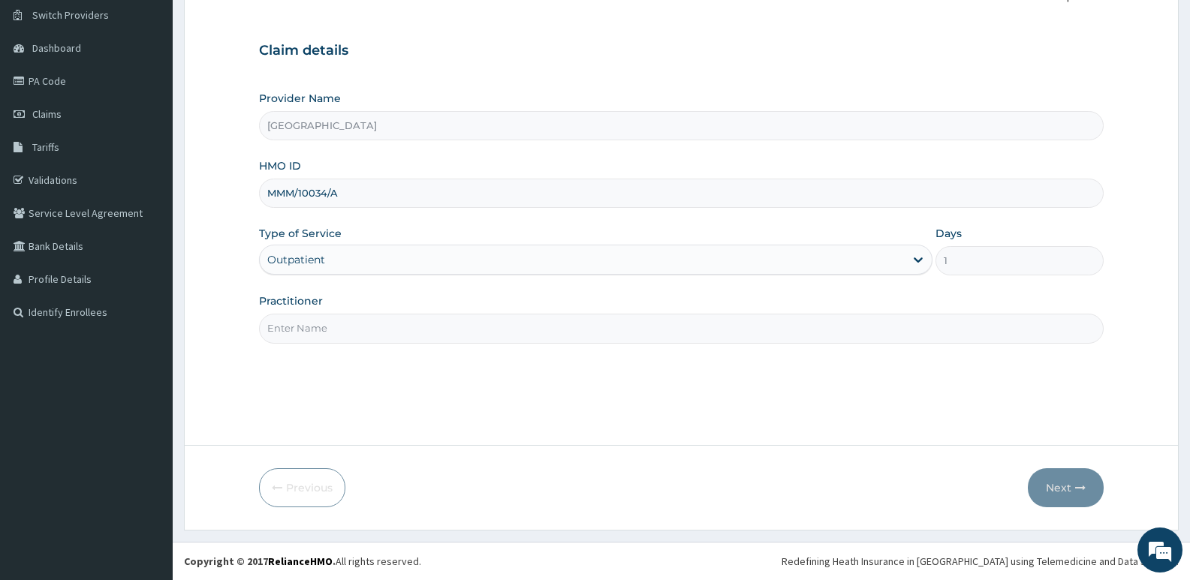
click at [419, 325] on input "Practitioner" at bounding box center [681, 328] width 844 height 29
type input "[PERSON_NAME]"
click at [1044, 482] on button "Next" at bounding box center [1066, 487] width 76 height 39
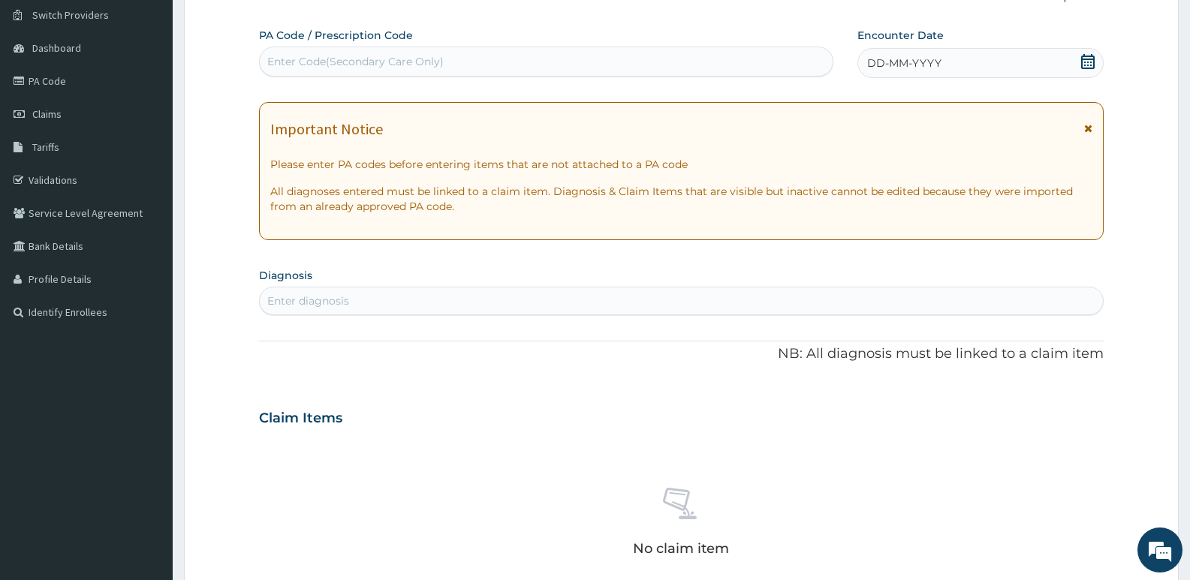
click at [1001, 53] on div "DD-MM-YYYY" at bounding box center [980, 63] width 246 height 30
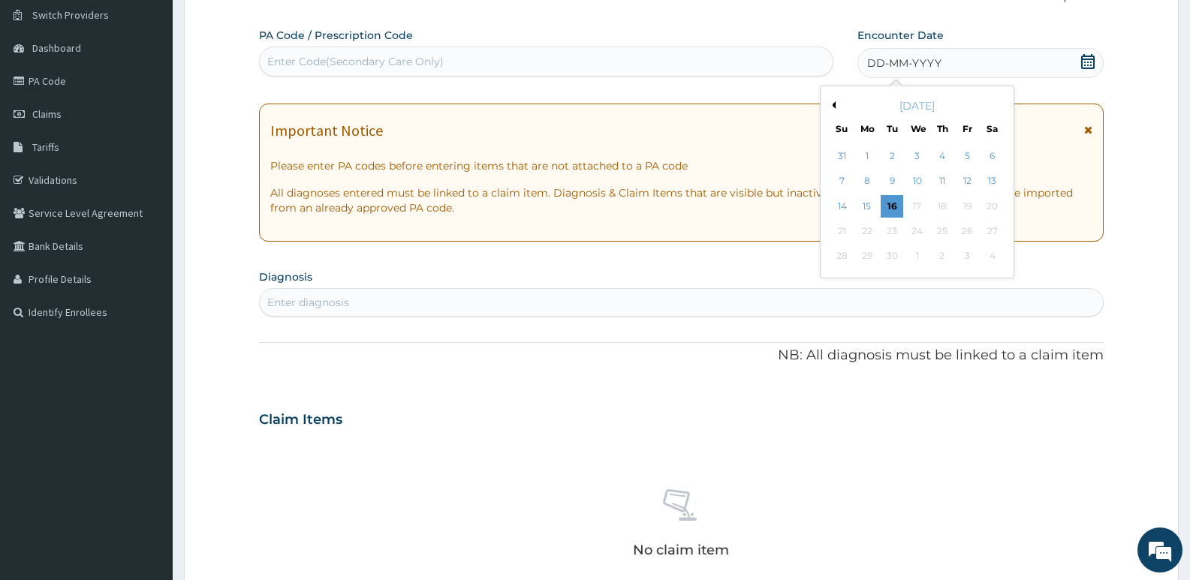
click at [831, 100] on div "[DATE]" at bounding box center [916, 105] width 181 height 15
click at [831, 104] on button "Previous Month" at bounding box center [832, 105] width 8 height 8
click at [957, 182] on div "8" at bounding box center [967, 181] width 23 height 23
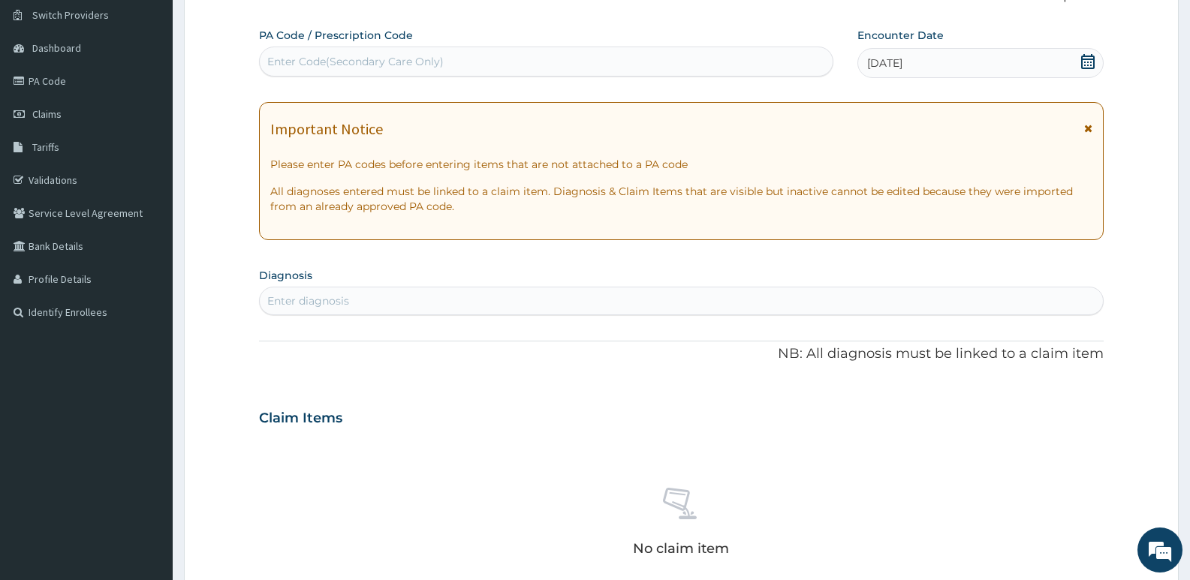
click at [474, 296] on div "Enter diagnosis" at bounding box center [681, 301] width 843 height 24
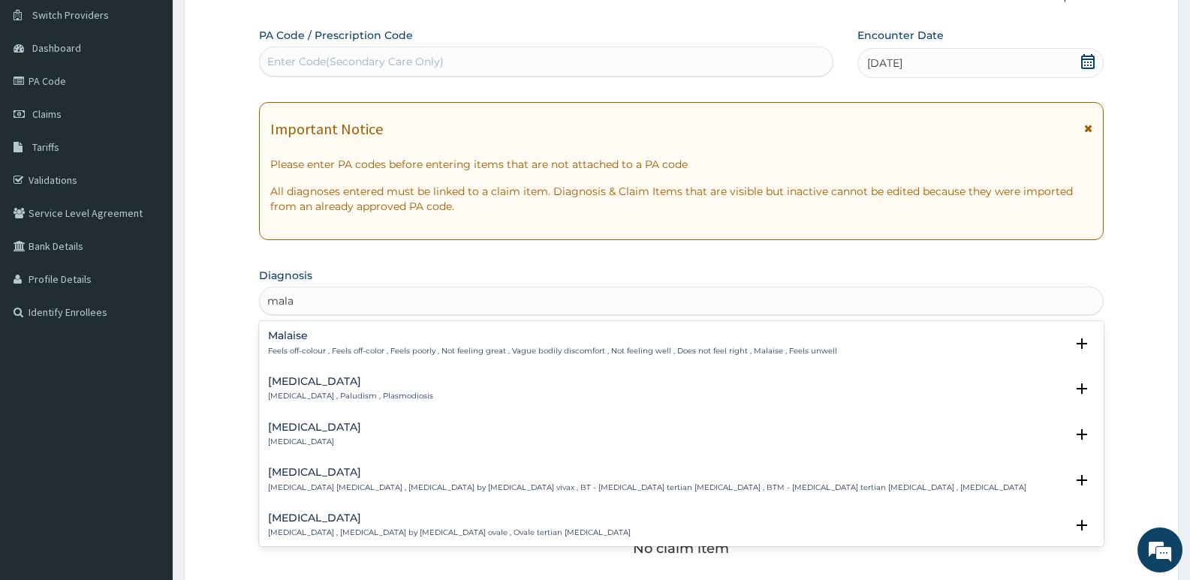
type input "malar"
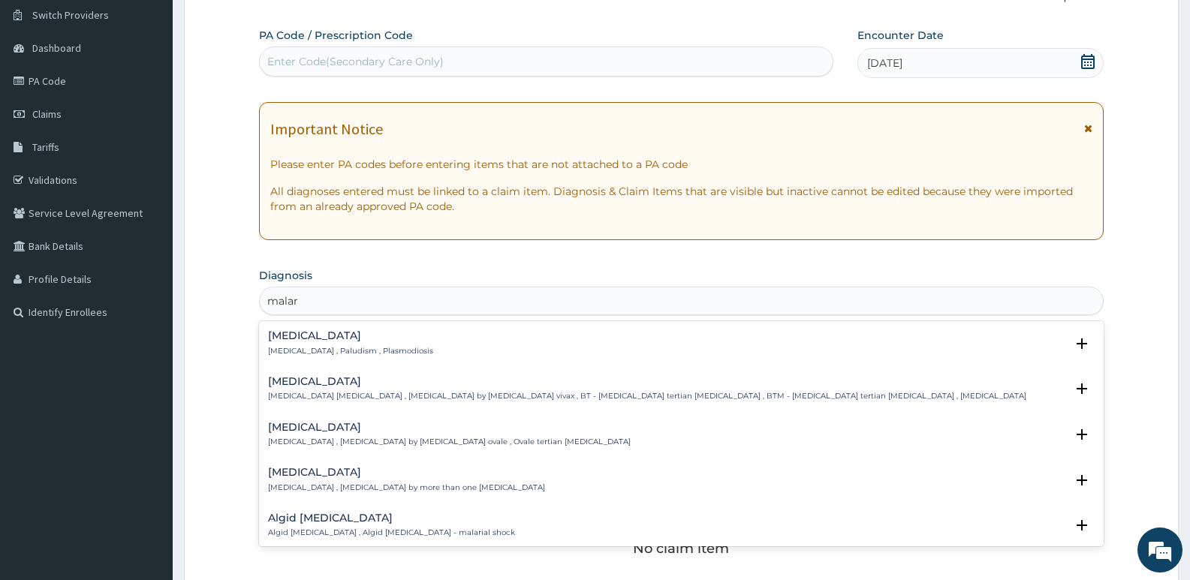
click at [326, 351] on p "[MEDICAL_DATA] , Paludism , Plasmodiosis" at bounding box center [350, 351] width 165 height 11
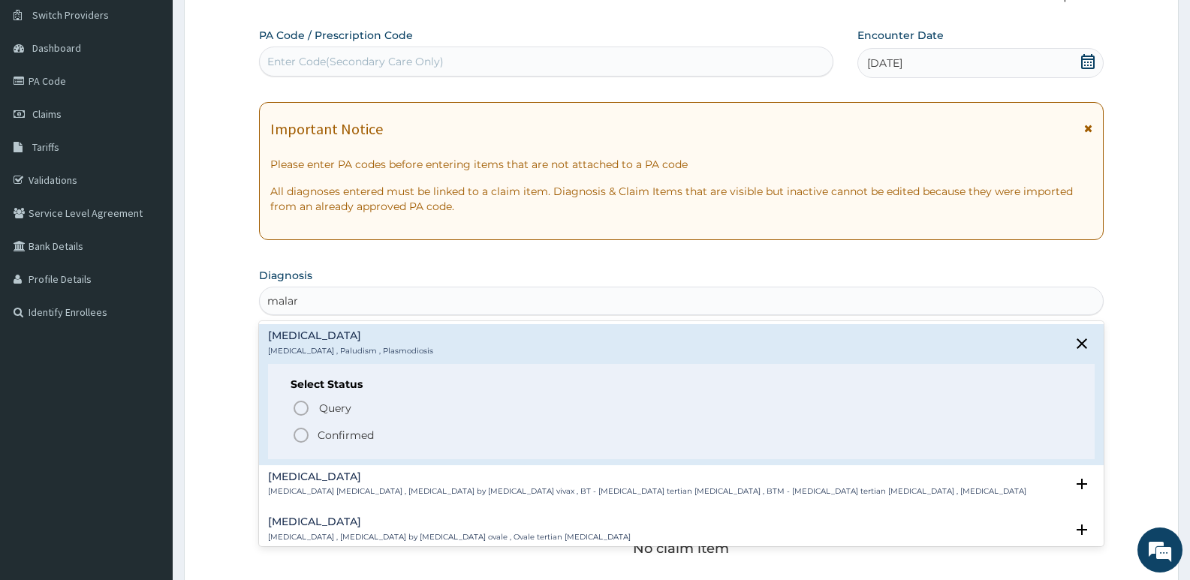
click at [292, 438] on icon "status option filled" at bounding box center [301, 435] width 18 height 18
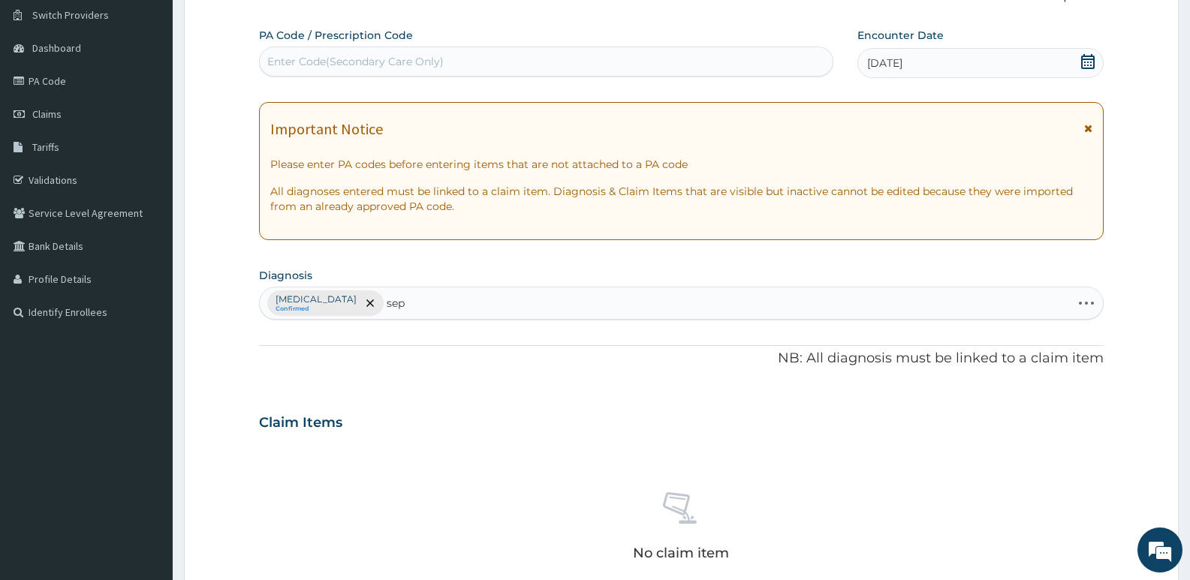
type input "seps"
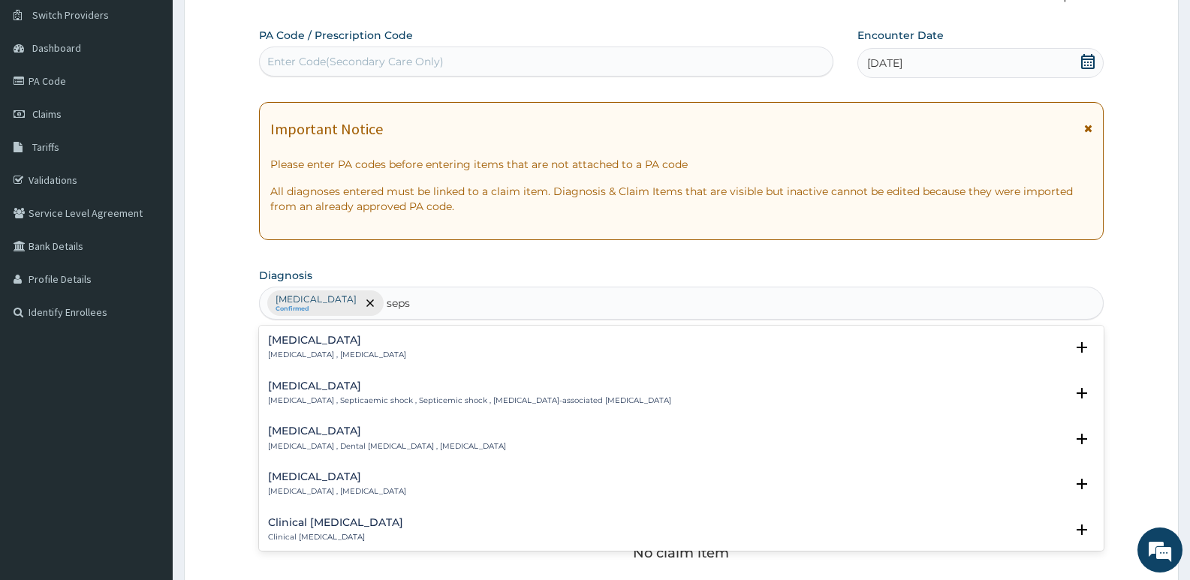
click at [319, 336] on h4 "[MEDICAL_DATA]" at bounding box center [337, 340] width 138 height 11
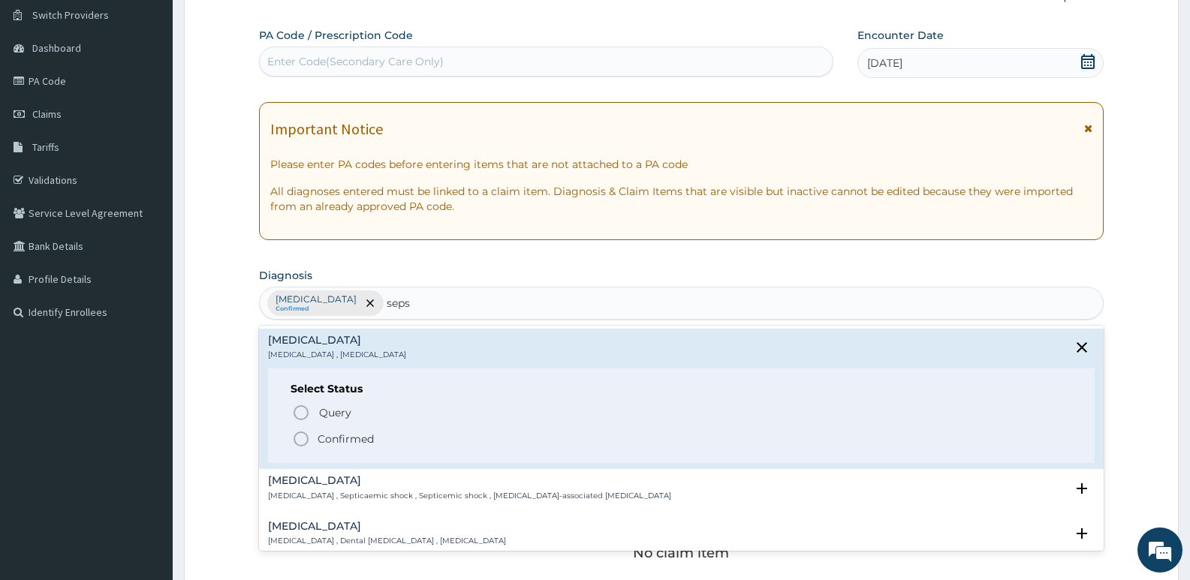
click at [302, 437] on icon "status option filled" at bounding box center [301, 439] width 18 height 18
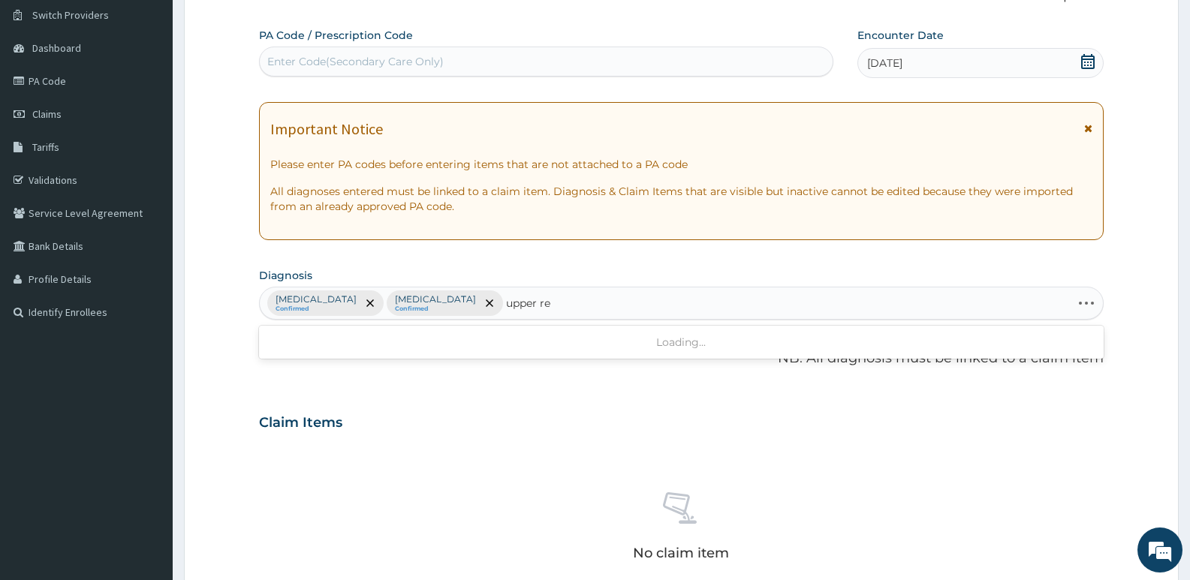
type input "upper res"
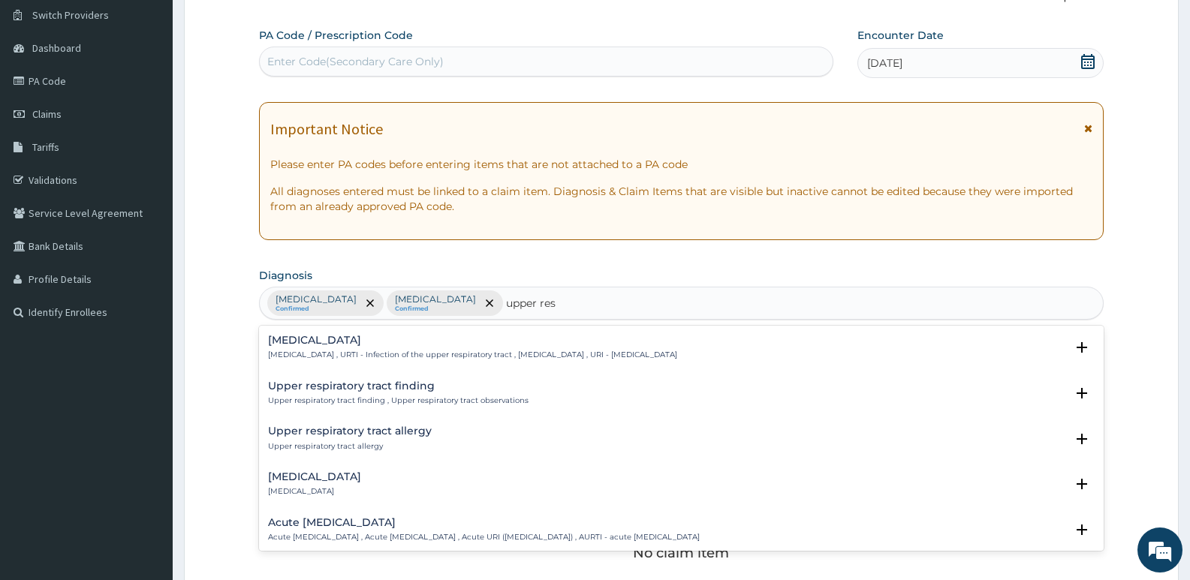
click at [401, 339] on h4 "[MEDICAL_DATA]" at bounding box center [472, 340] width 409 height 11
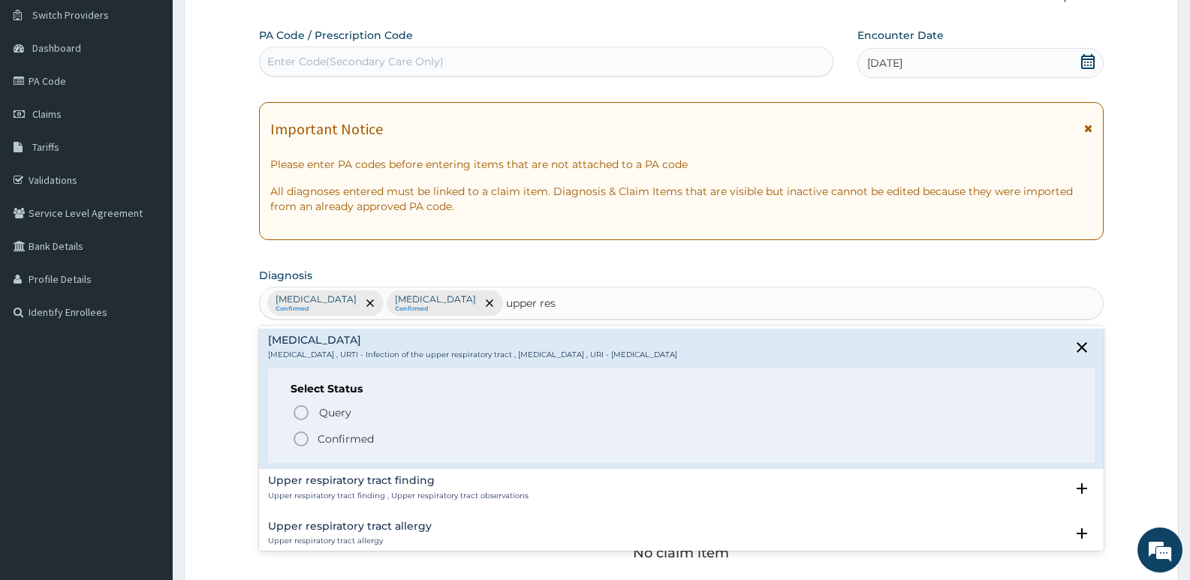
click at [305, 434] on circle "status option filled" at bounding box center [301, 439] width 14 height 14
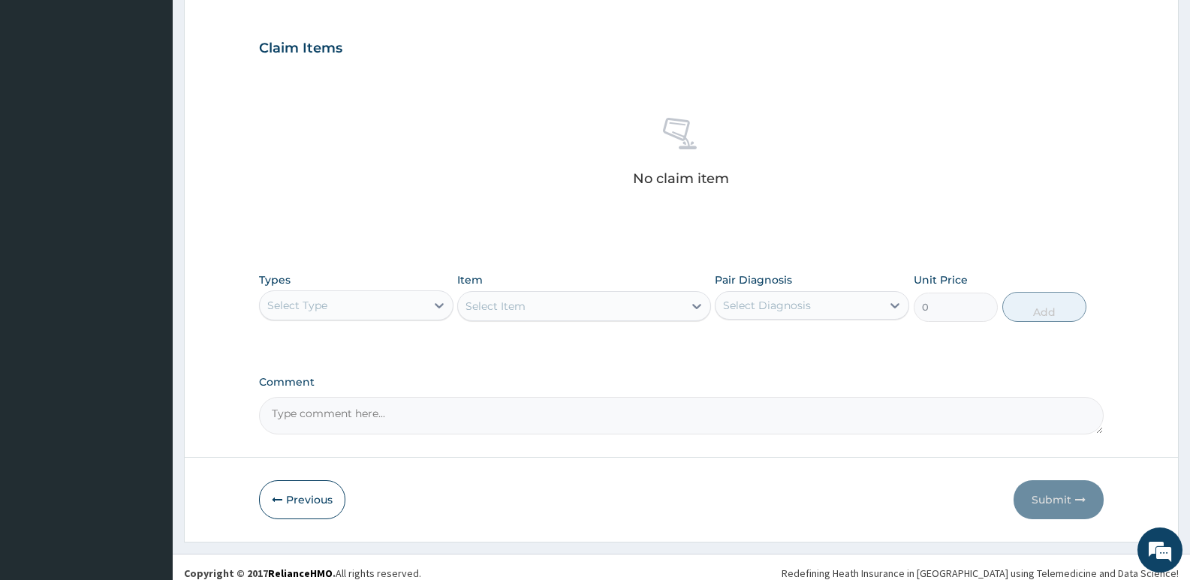
scroll to position [491, 0]
click at [340, 308] on div "Select Type" at bounding box center [343, 305] width 166 height 24
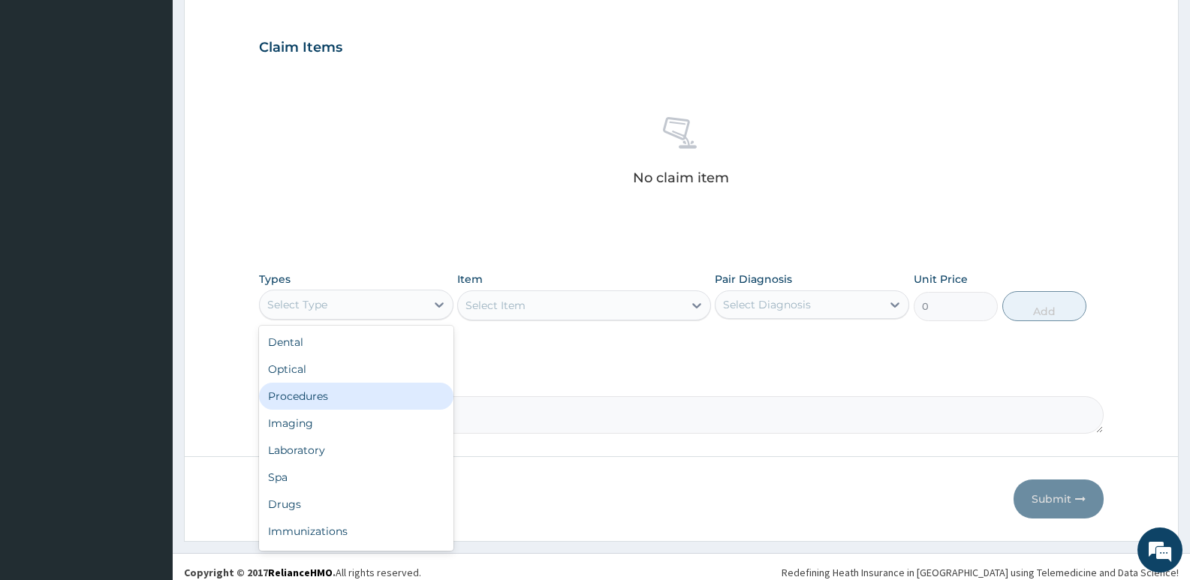
click at [302, 391] on div "Procedures" at bounding box center [356, 396] width 194 height 27
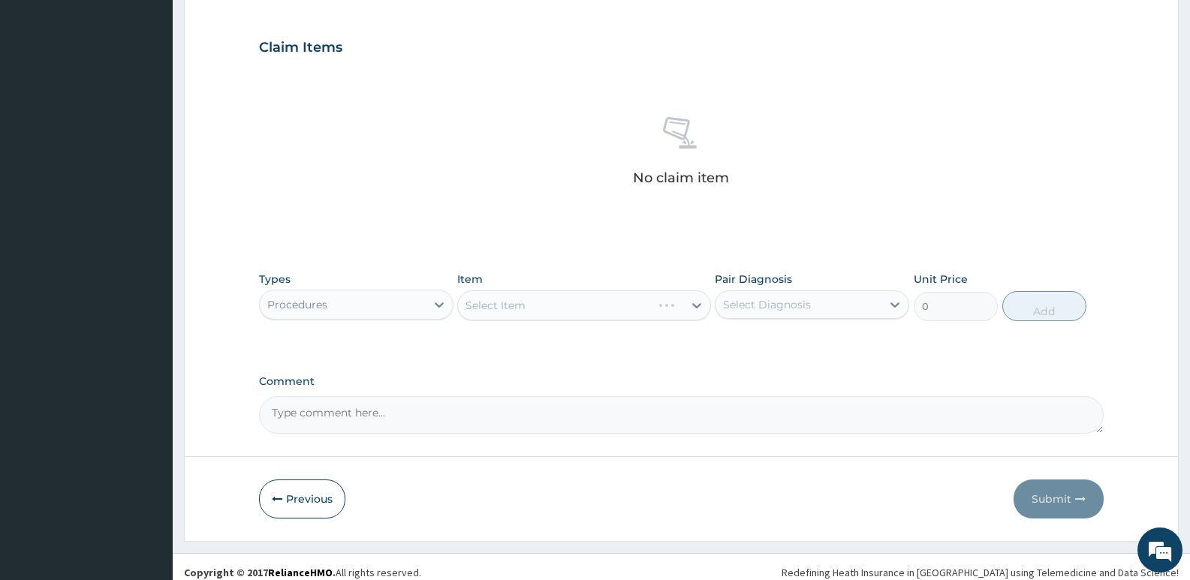
click at [525, 312] on div "Select Item" at bounding box center [583, 305] width 253 height 30
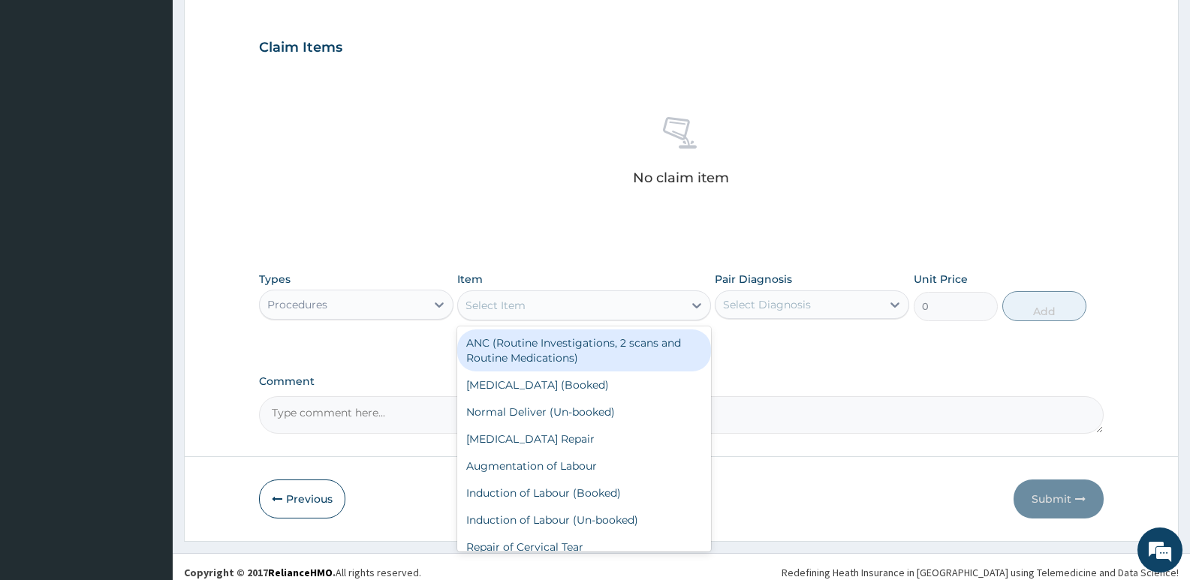
click at [492, 302] on div "Select Item" at bounding box center [495, 305] width 60 height 15
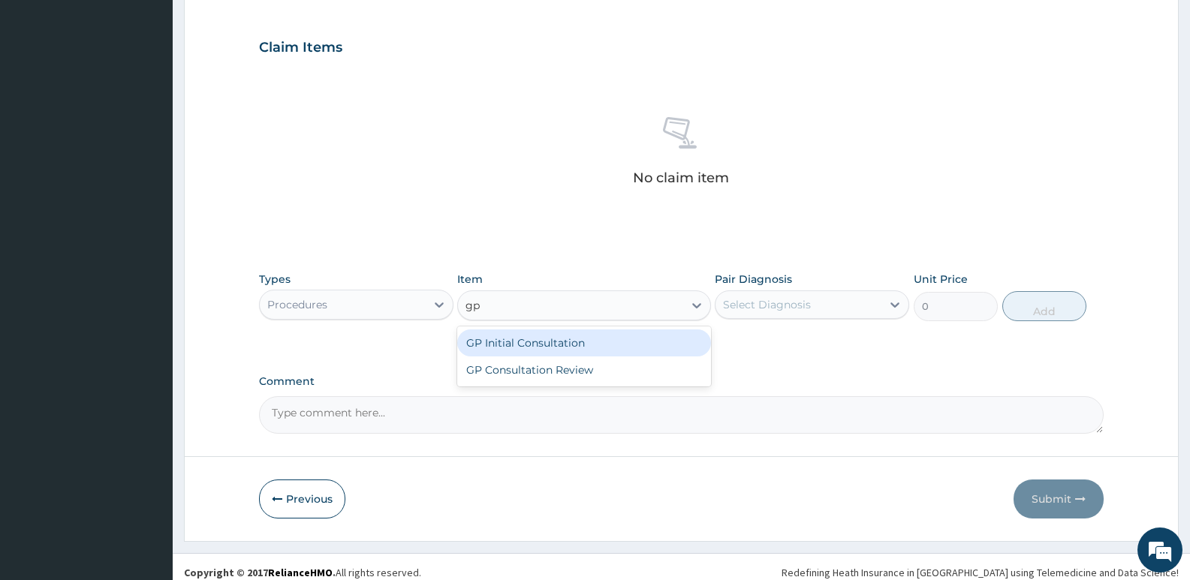
type input "gp"
click at [500, 351] on div "GP Initial Consultation" at bounding box center [583, 343] width 253 height 27
type input "2500"
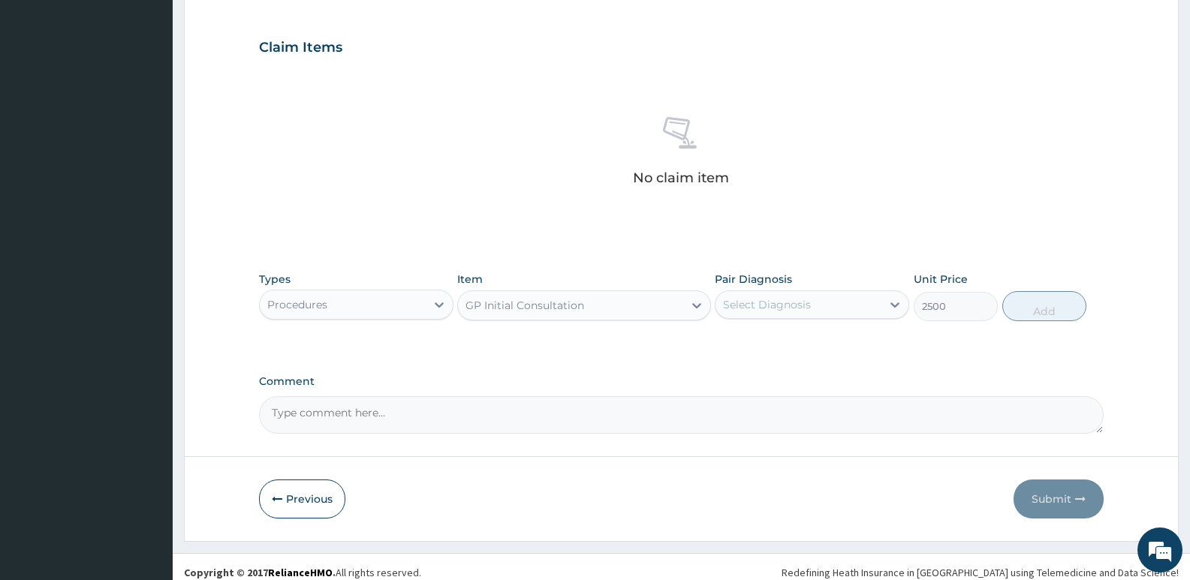
click at [803, 306] on div "Select Diagnosis" at bounding box center [767, 304] width 88 height 15
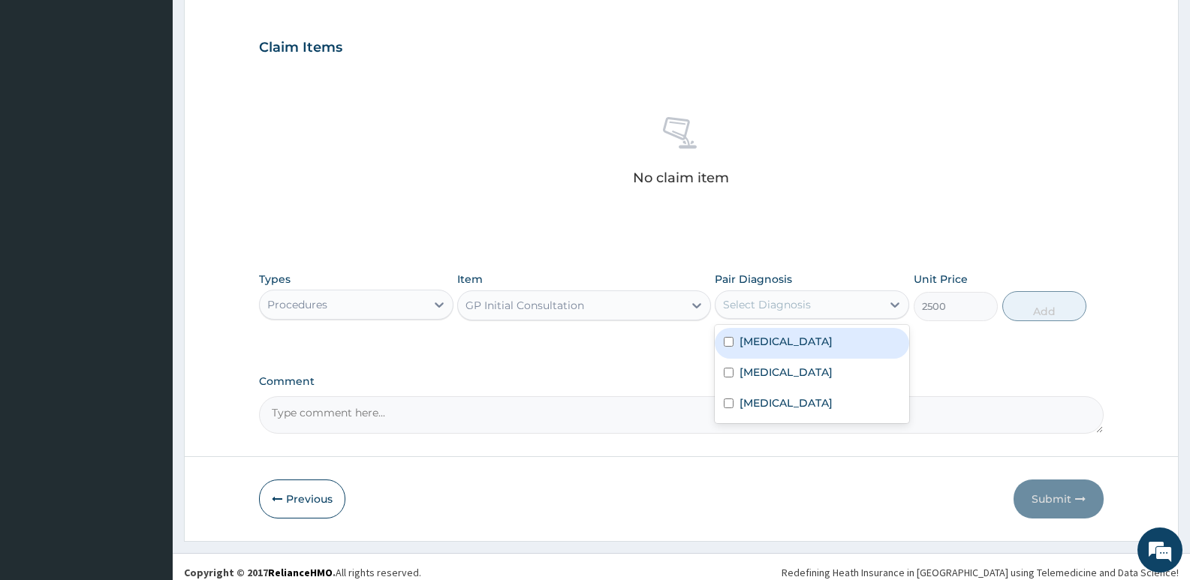
click at [796, 354] on div "[MEDICAL_DATA]" at bounding box center [812, 343] width 194 height 31
checkbox input "true"
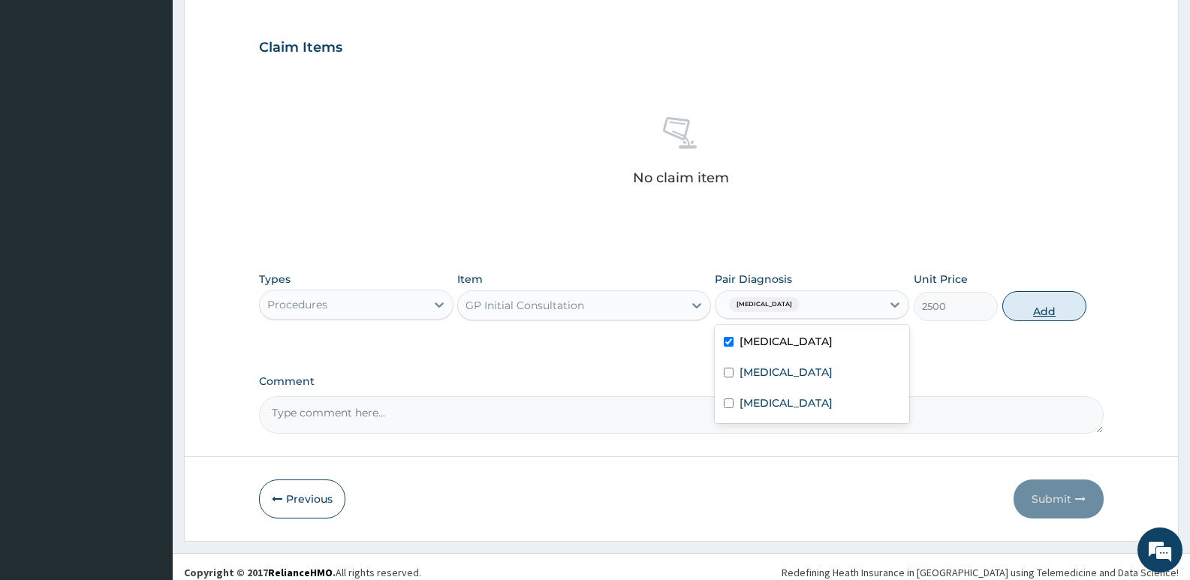
click at [1058, 303] on button "Add" at bounding box center [1044, 306] width 84 height 30
type input "0"
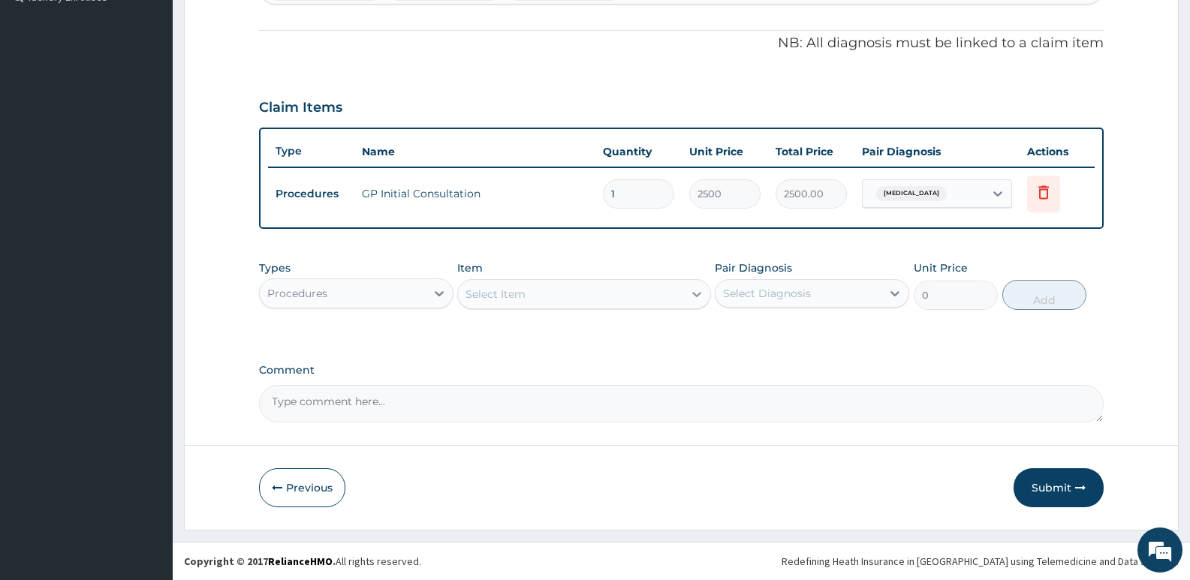
scroll to position [431, 0]
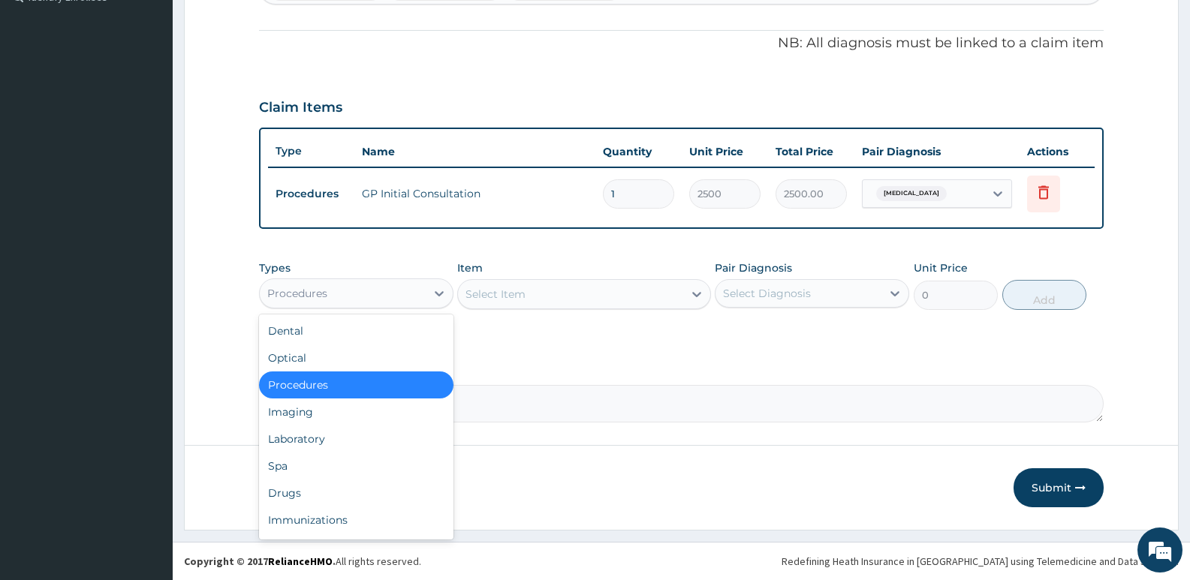
click at [378, 304] on div "Procedures" at bounding box center [343, 293] width 166 height 24
click at [330, 441] on div "Laboratory" at bounding box center [356, 439] width 194 height 27
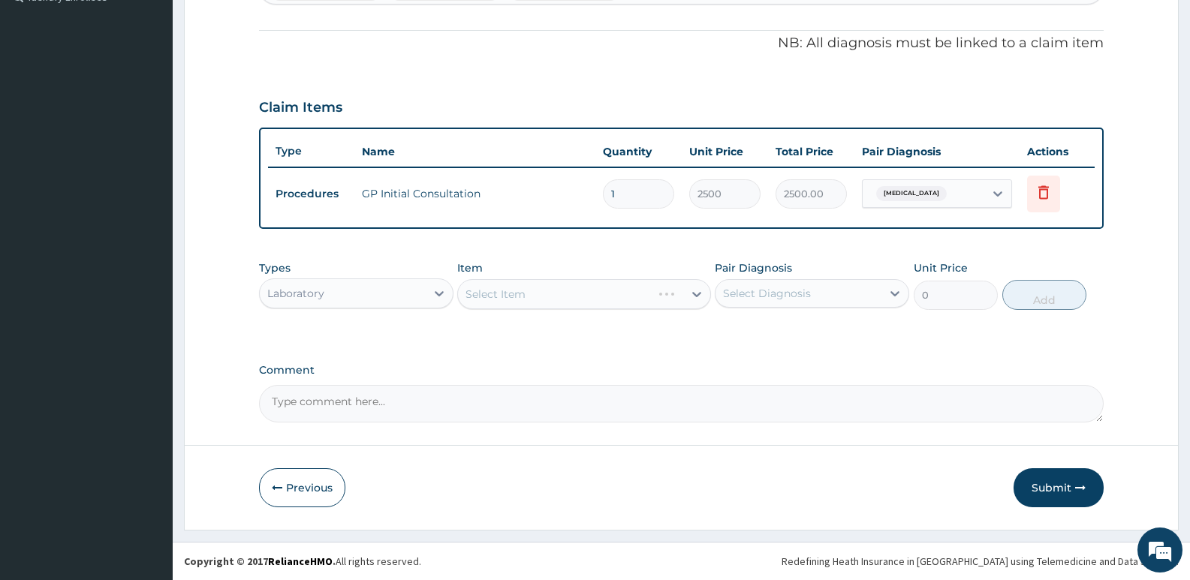
click at [510, 309] on div "Item Select Item" at bounding box center [583, 285] width 253 height 50
click at [488, 300] on div "Select Item" at bounding box center [495, 294] width 60 height 15
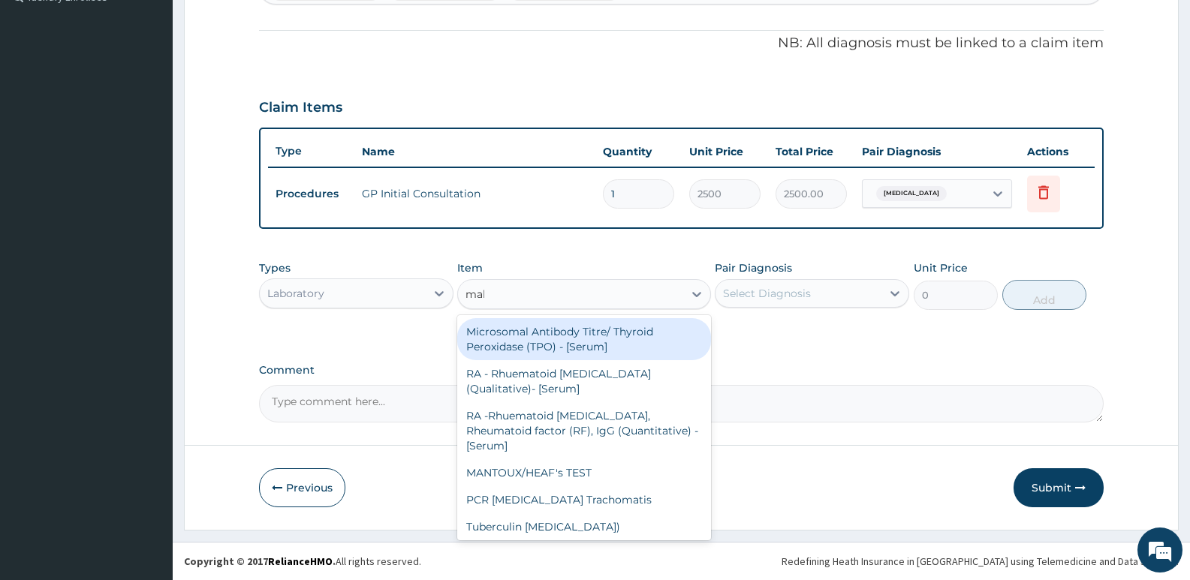
type input "mala"
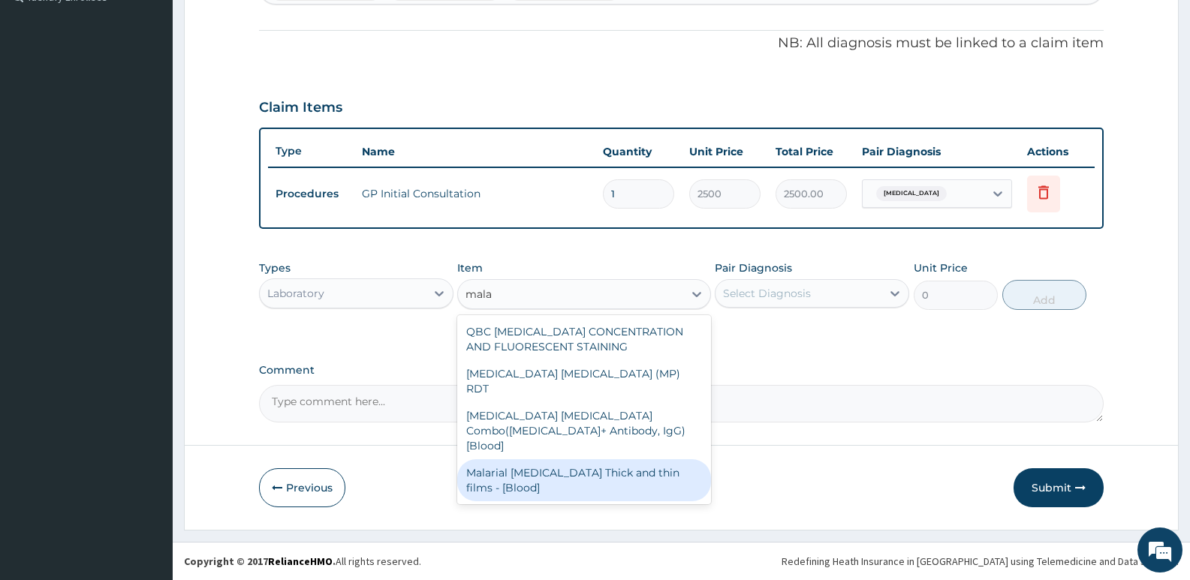
click at [504, 459] on div "Malarial [MEDICAL_DATA] Thick and thin films - [Blood]" at bounding box center [583, 480] width 253 height 42
type input "1650"
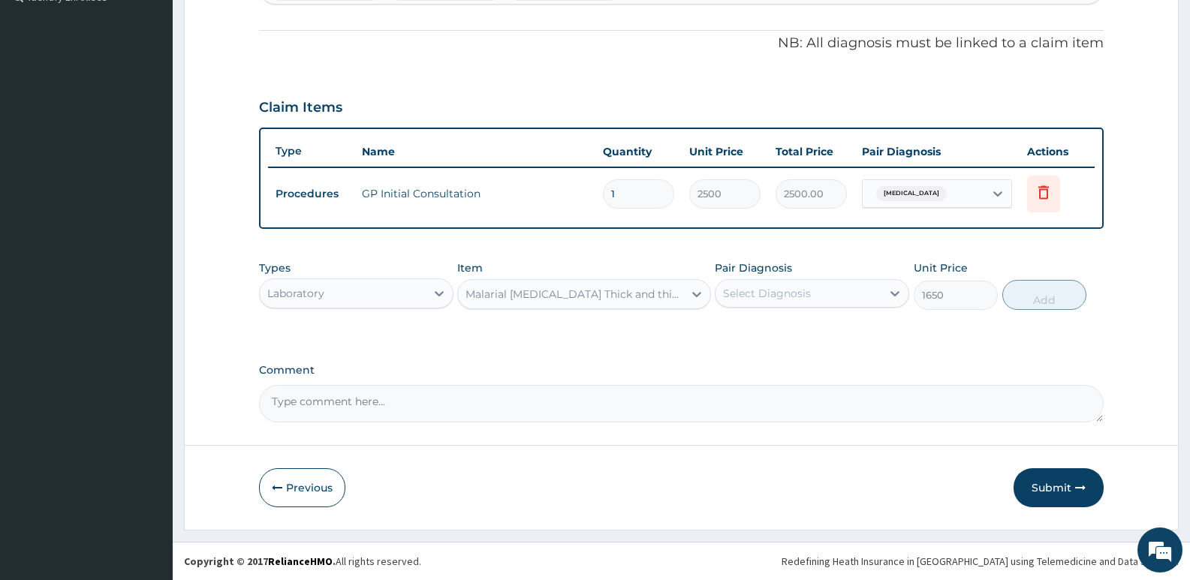
click at [812, 298] on div "Select Diagnosis" at bounding box center [798, 293] width 166 height 24
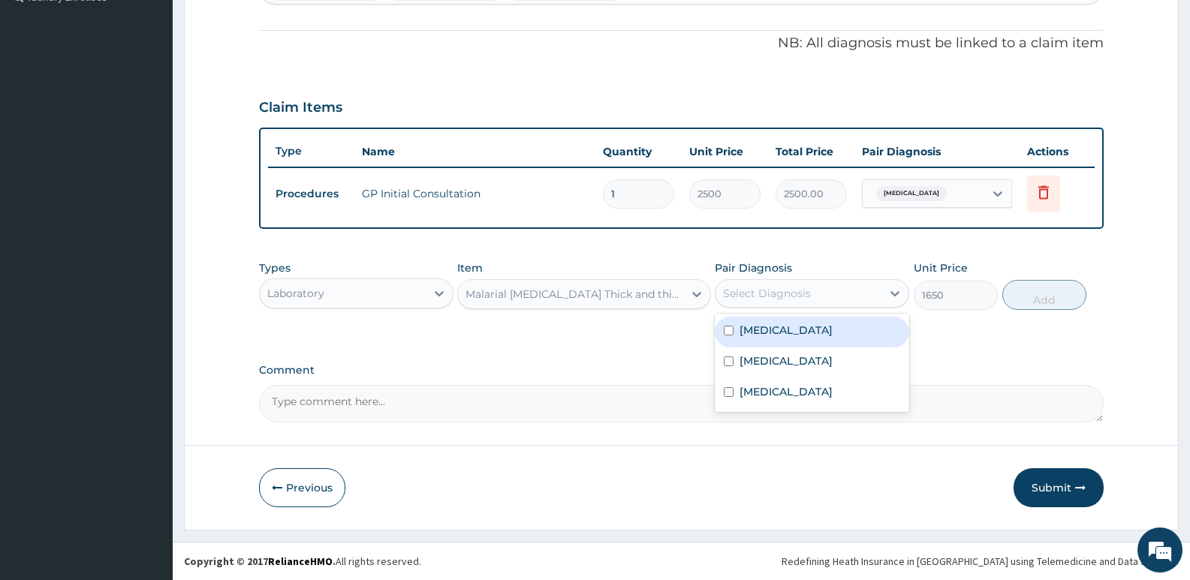
click at [793, 333] on div "[MEDICAL_DATA]" at bounding box center [812, 332] width 194 height 31
checkbox input "true"
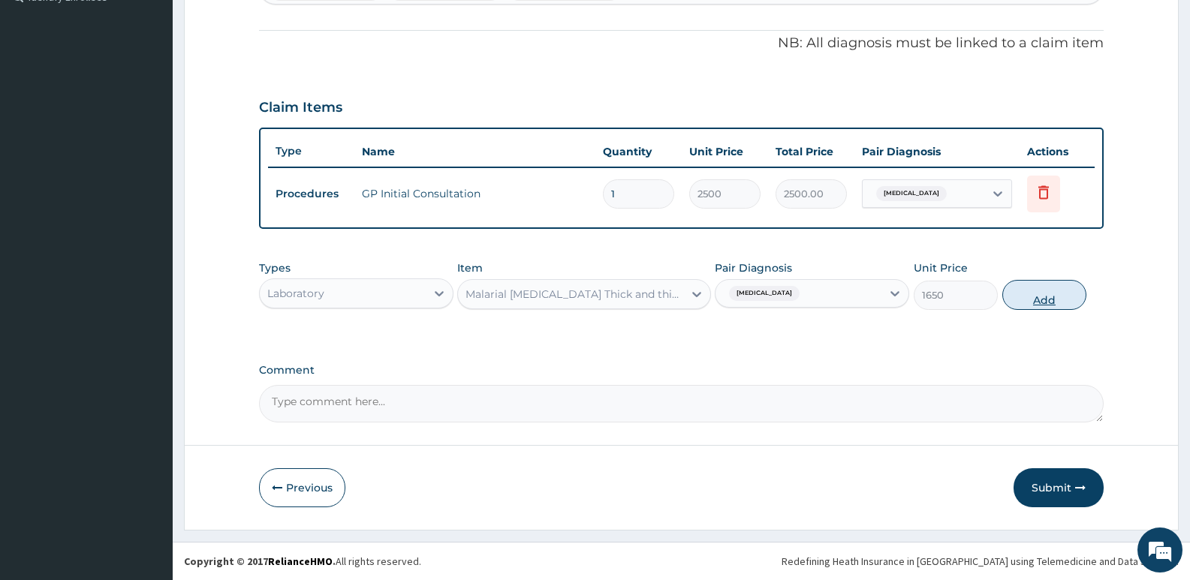
click at [1042, 300] on button "Add" at bounding box center [1044, 295] width 84 height 30
type input "0"
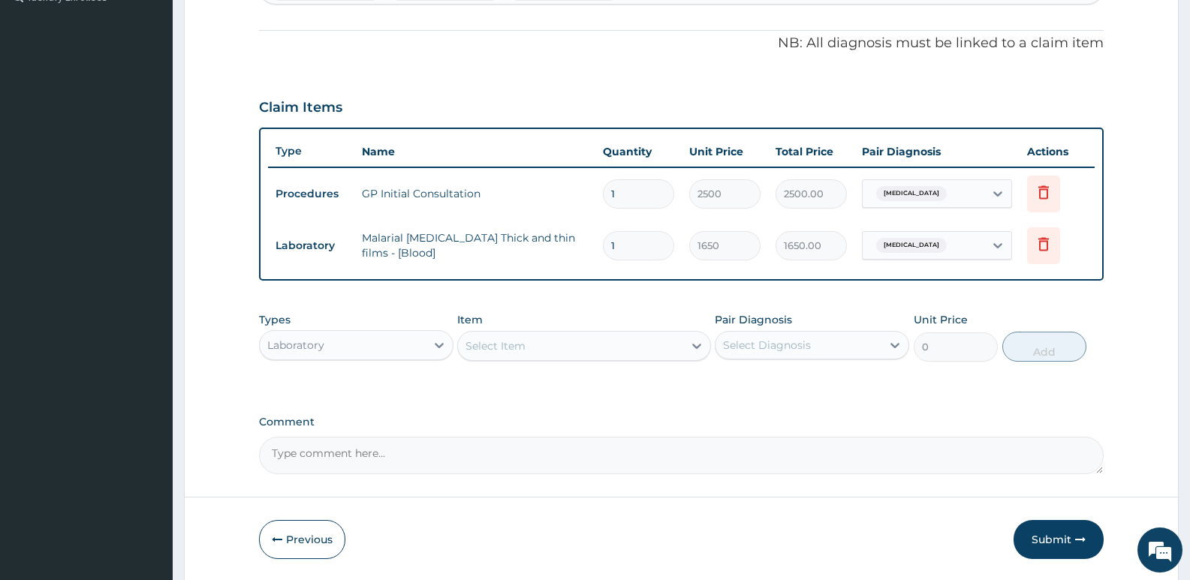
click at [509, 345] on div "Select Item" at bounding box center [495, 346] width 60 height 15
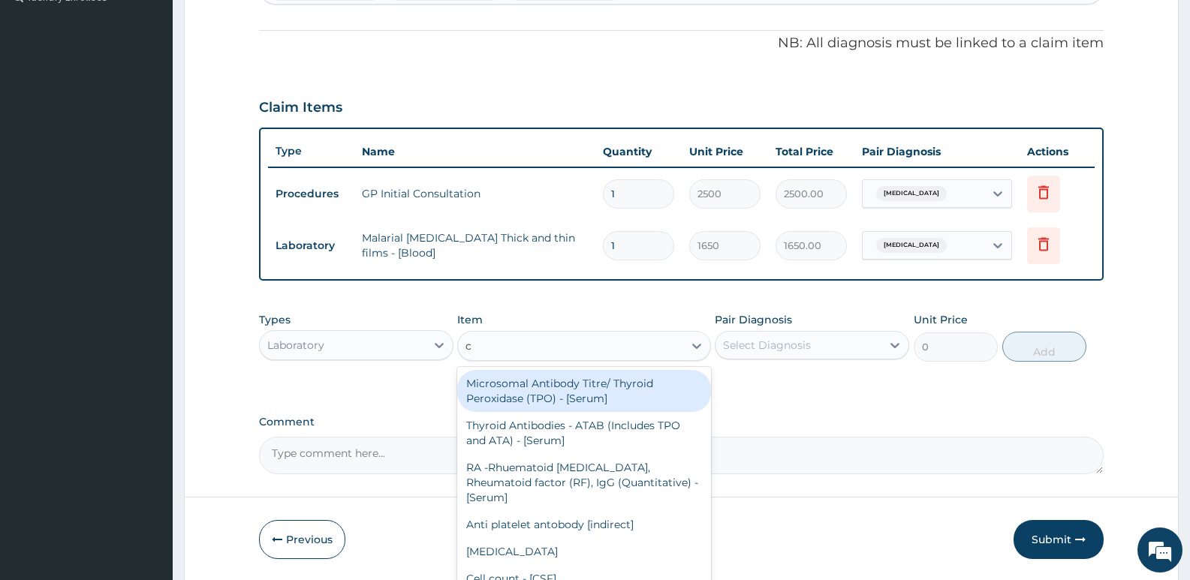
type input "cb"
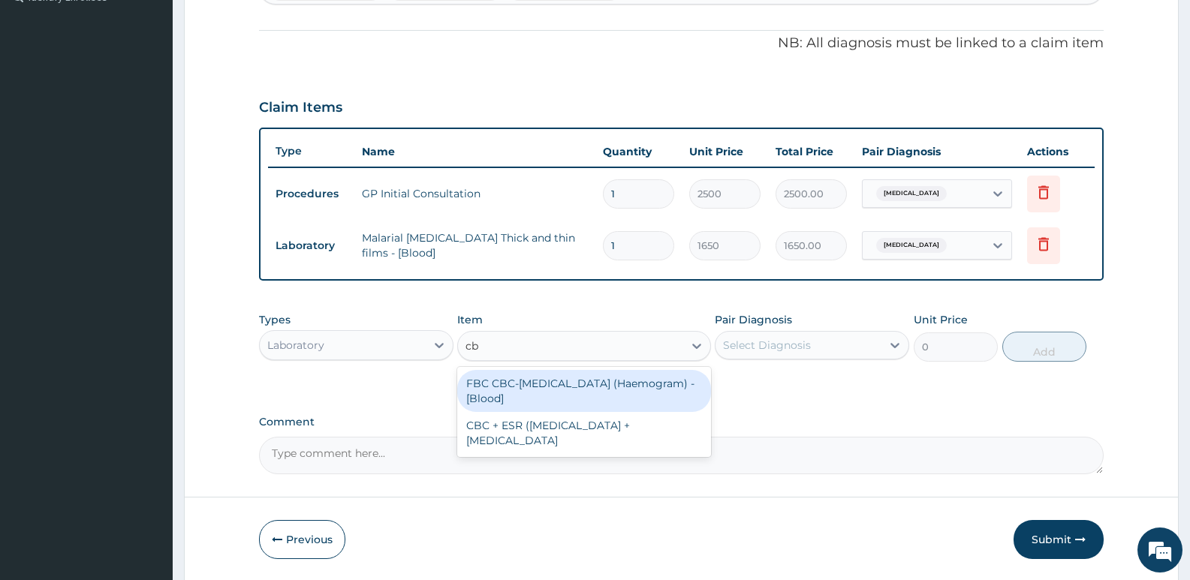
click at [519, 397] on div "FBC CBC-[MEDICAL_DATA] (Haemogram) - [Blood]" at bounding box center [583, 391] width 253 height 42
type input "3300"
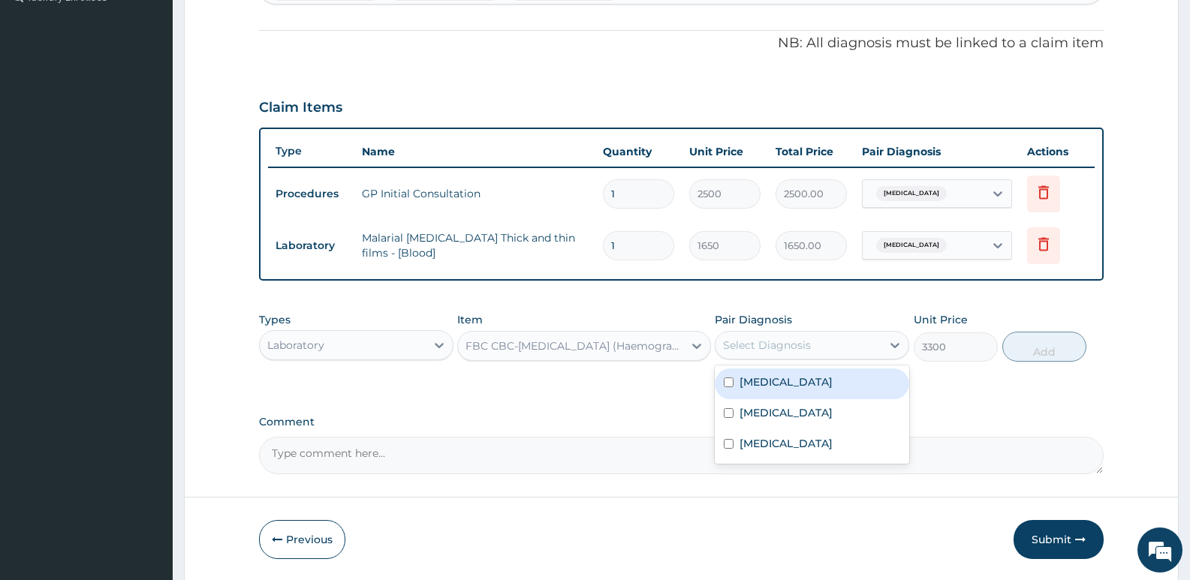
drag, startPoint x: 782, startPoint y: 342, endPoint x: 781, endPoint y: 364, distance: 21.8
click at [783, 342] on div "Select Diagnosis" at bounding box center [767, 345] width 88 height 15
click at [761, 415] on label "[MEDICAL_DATA]" at bounding box center [785, 412] width 93 height 15
checkbox input "true"
click at [1066, 348] on button "Add" at bounding box center [1044, 347] width 84 height 30
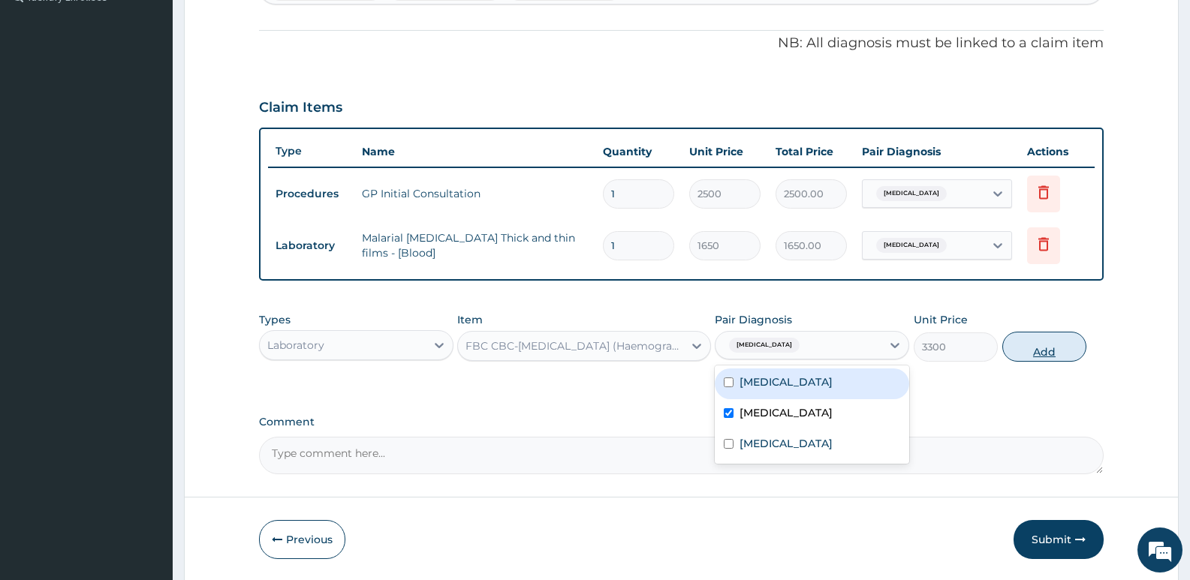
type input "0"
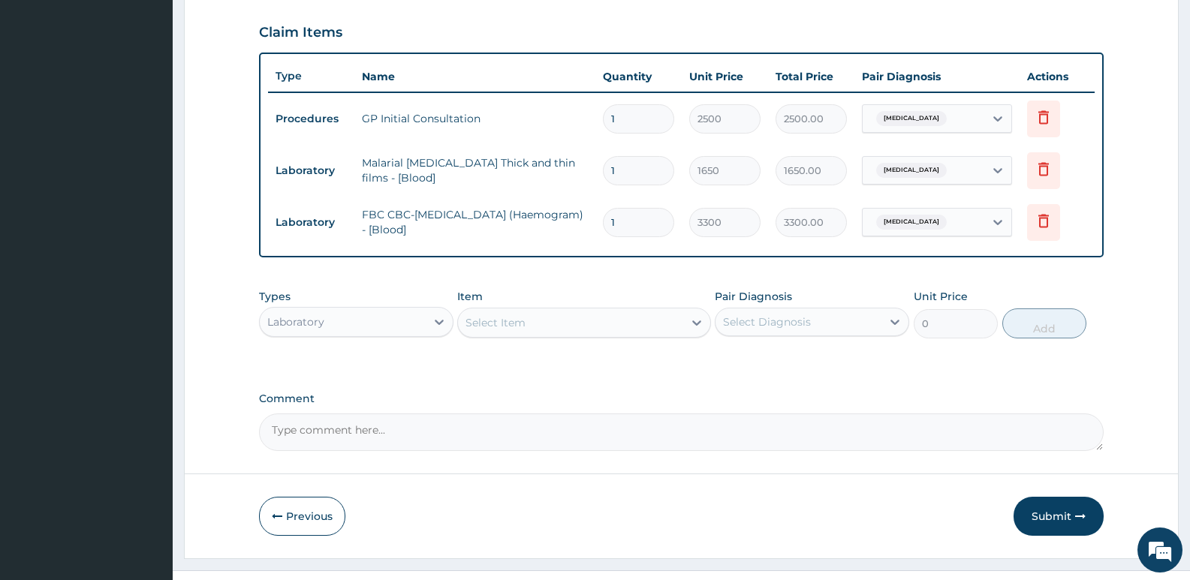
scroll to position [534, 0]
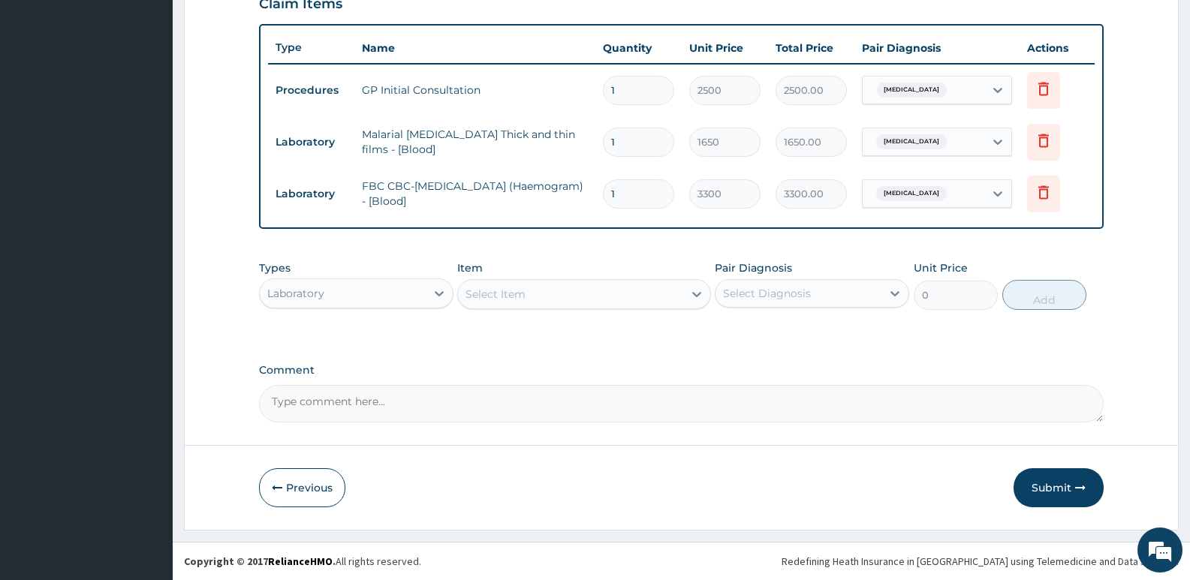
click at [381, 293] on div "Laboratory" at bounding box center [343, 293] width 166 height 24
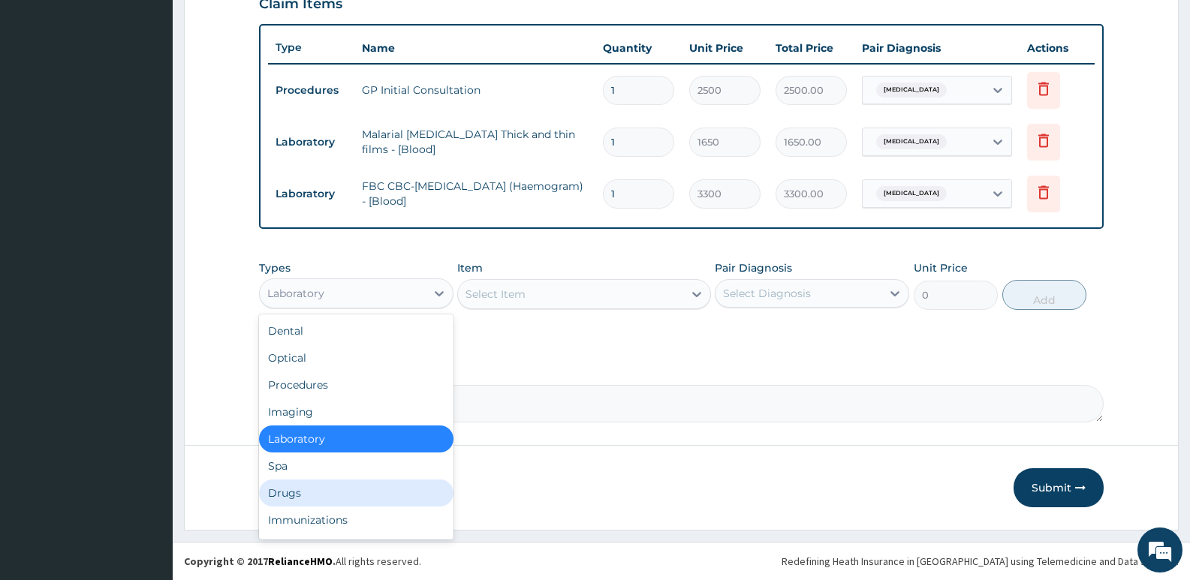
click at [293, 490] on div "Drugs" at bounding box center [356, 493] width 194 height 27
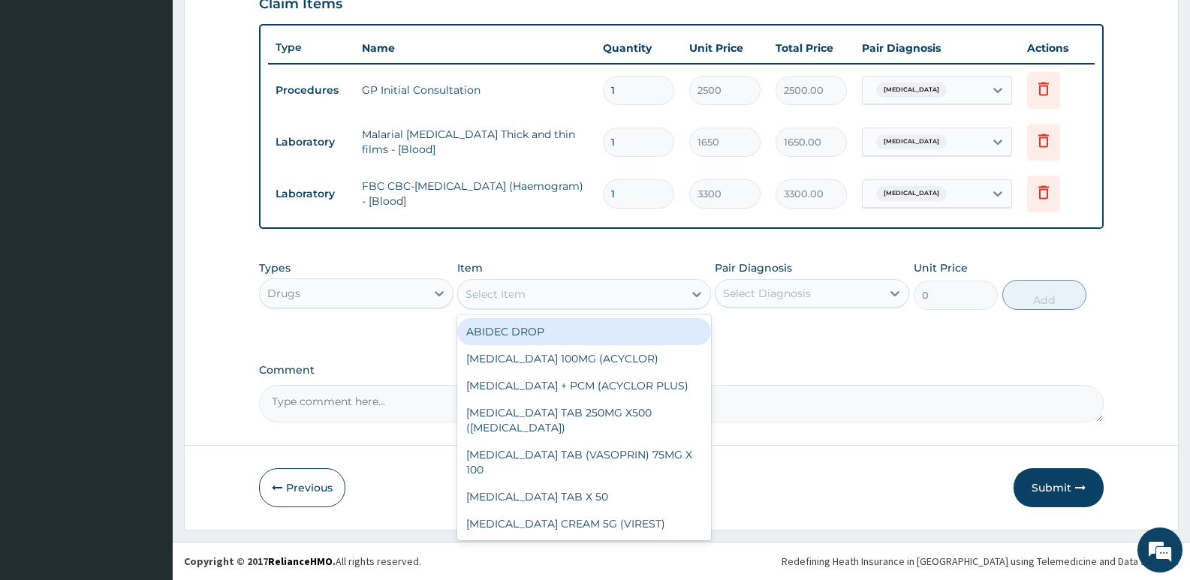
click at [504, 304] on div "Select Item" at bounding box center [570, 294] width 224 height 24
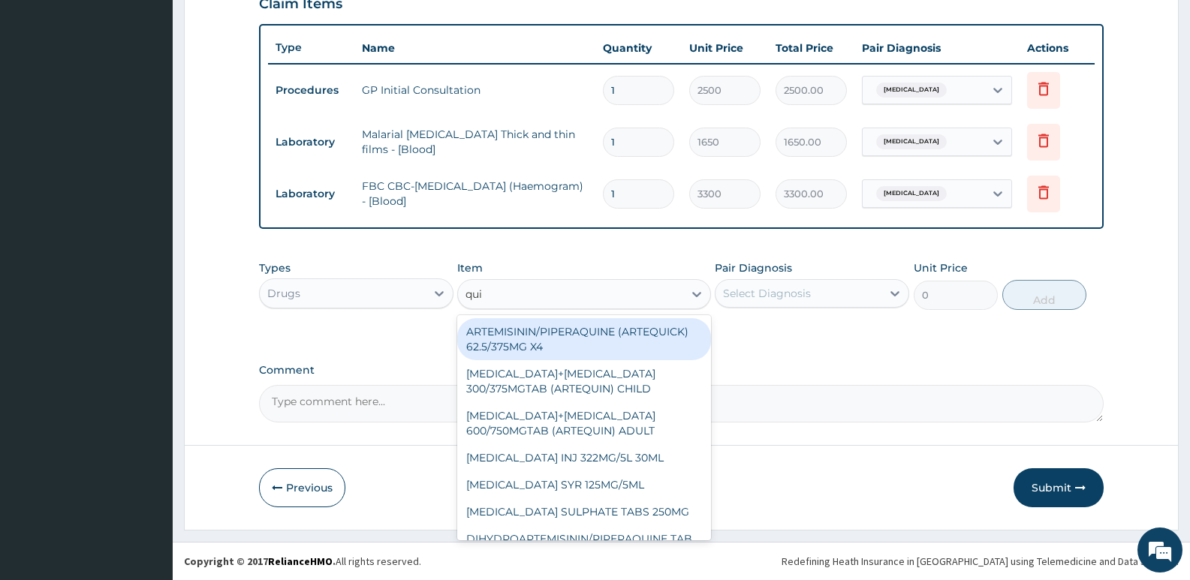
type input "quin"
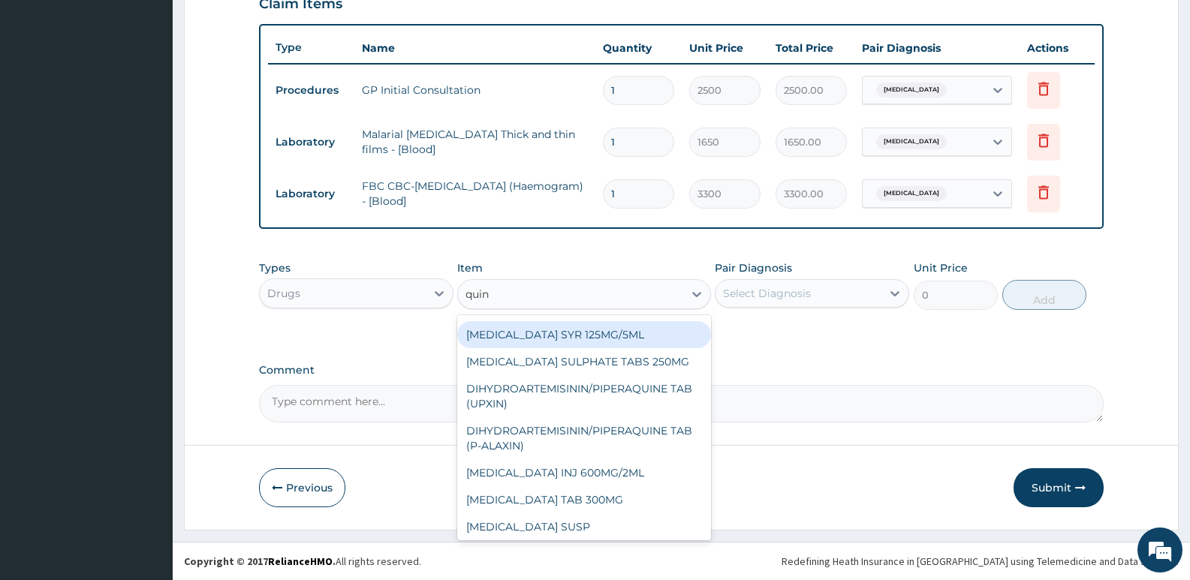
scroll to position [168, 0]
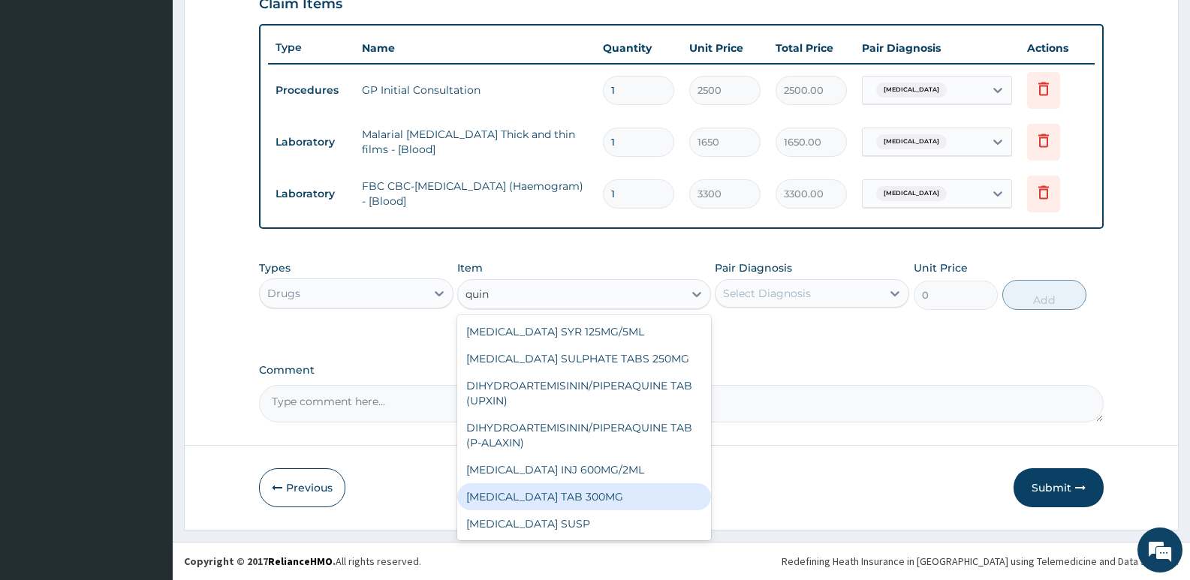
click at [546, 499] on div "[MEDICAL_DATA] TAB 300MG" at bounding box center [583, 496] width 253 height 27
type input "80"
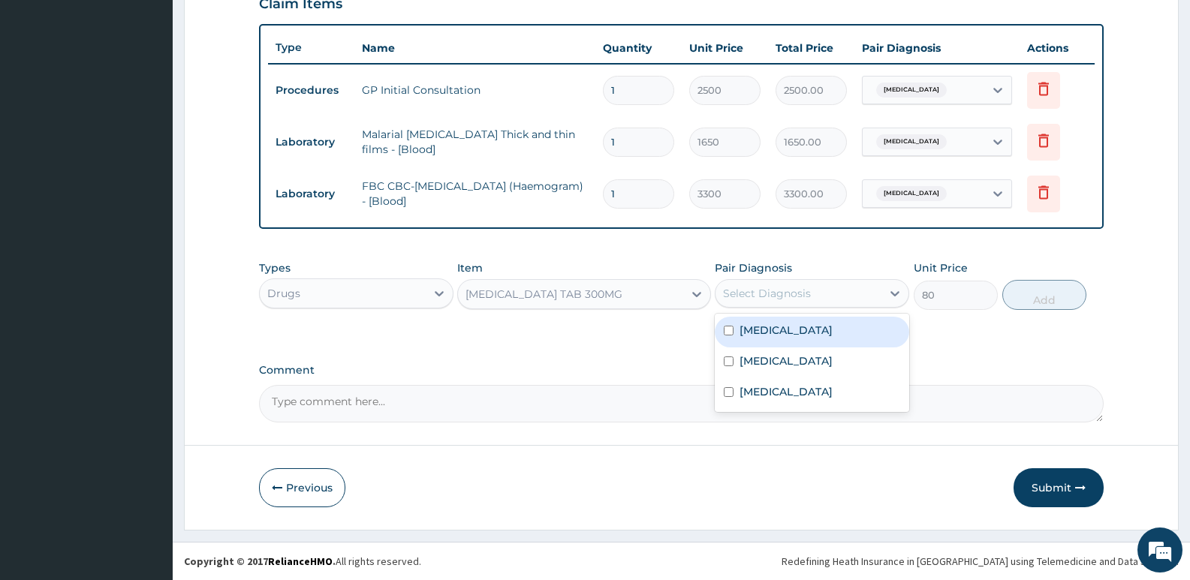
click at [751, 296] on div "Select Diagnosis" at bounding box center [767, 293] width 88 height 15
click at [752, 331] on label "Malaria" at bounding box center [785, 330] width 93 height 15
checkbox input "true"
click at [1021, 290] on button "Add" at bounding box center [1044, 295] width 84 height 30
type input "0"
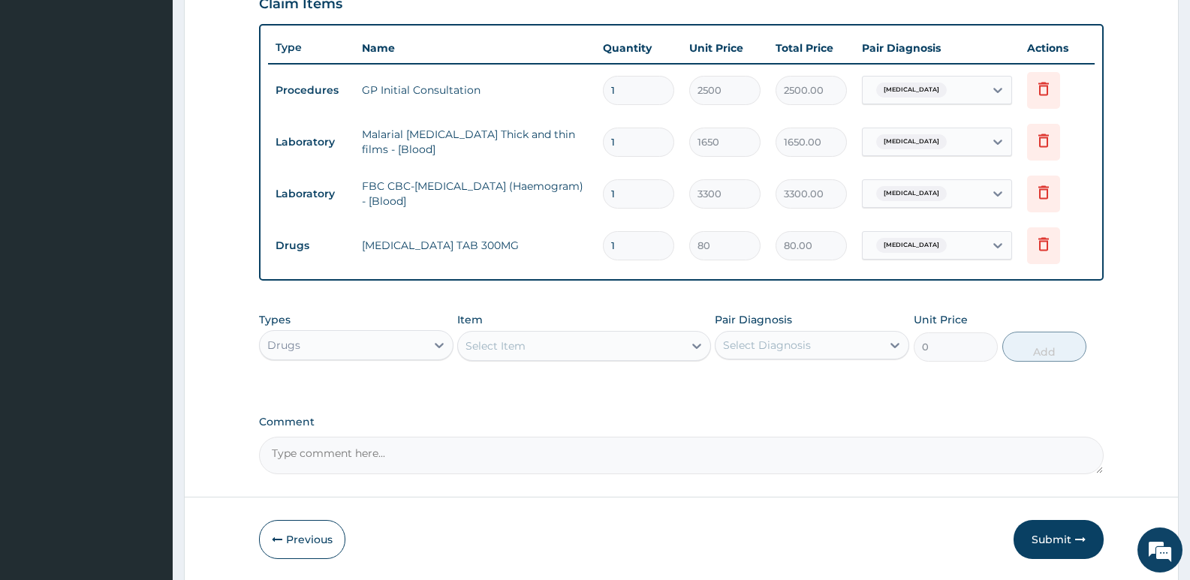
type input "10"
type input "800.00"
type input "10"
click at [540, 354] on div "Select Item" at bounding box center [570, 346] width 224 height 24
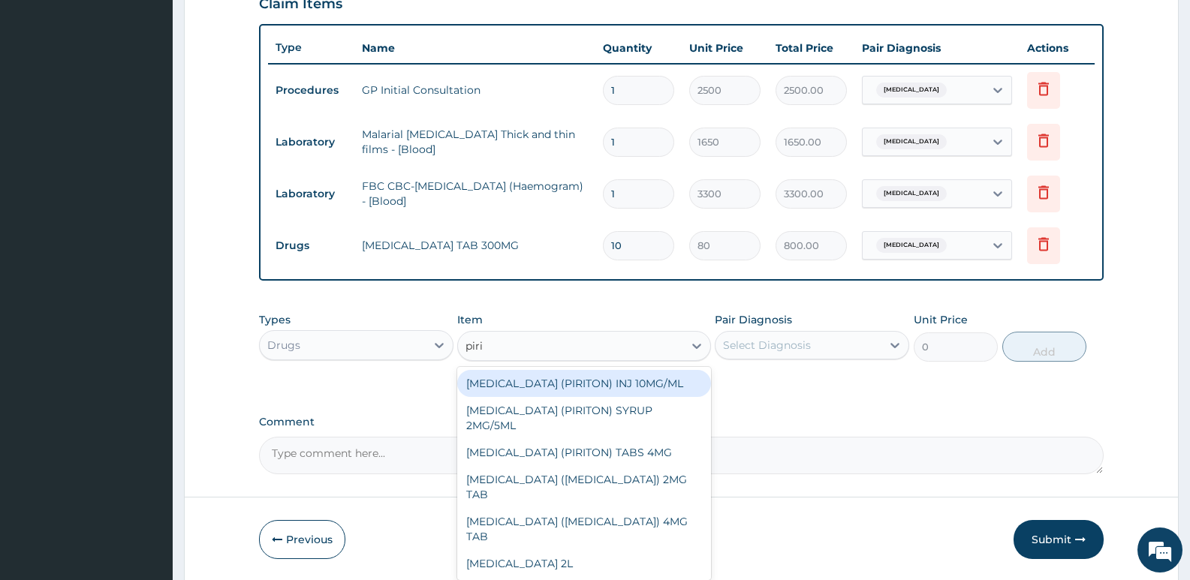
type input "pirit"
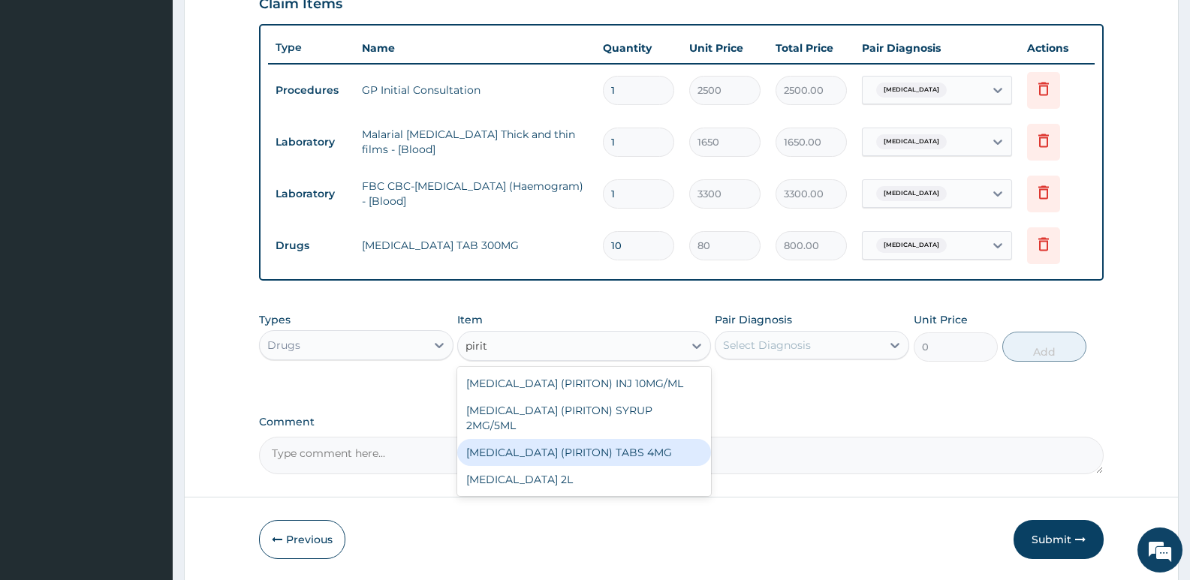
click at [585, 466] on div "[MEDICAL_DATA] (PIRITON) TABS 4MG" at bounding box center [583, 452] width 253 height 27
type input "10"
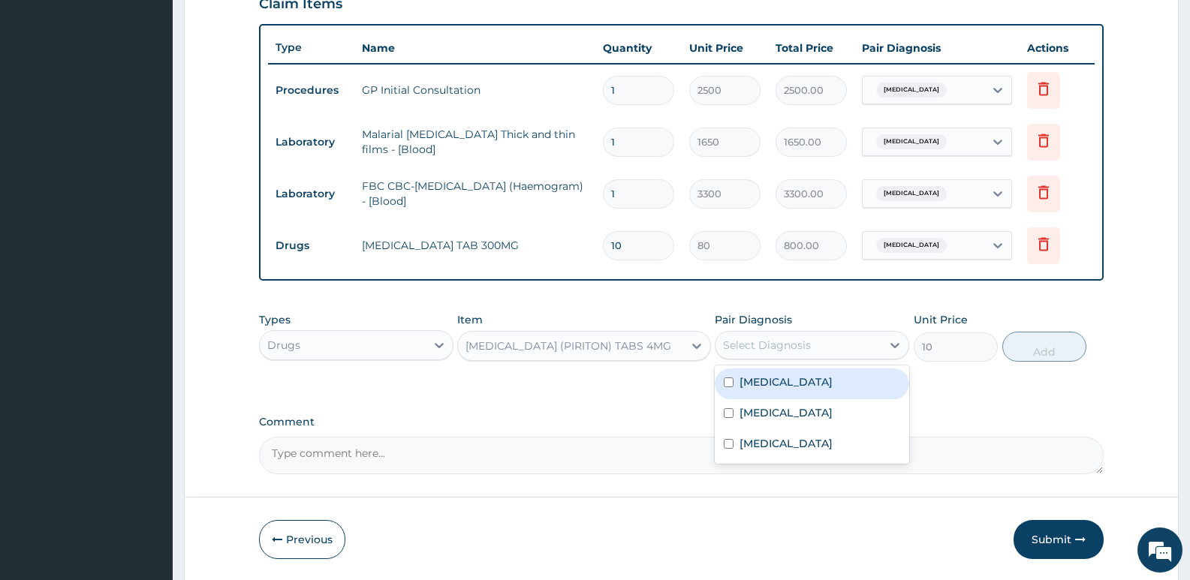
click at [775, 347] on div "Select Diagnosis" at bounding box center [767, 345] width 88 height 15
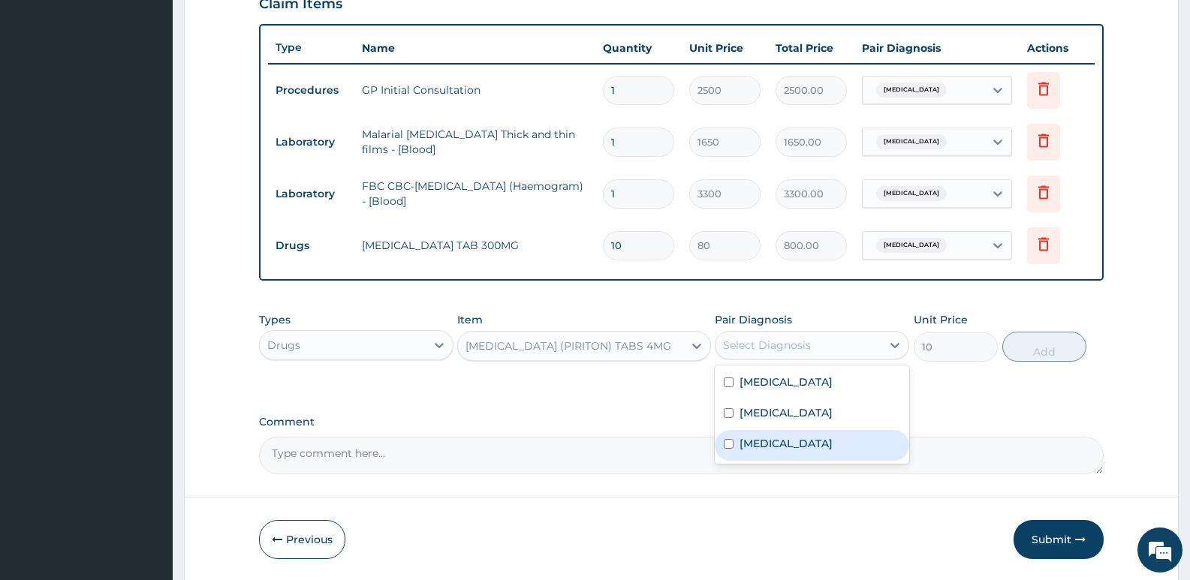
click at [771, 452] on div "[MEDICAL_DATA]" at bounding box center [812, 445] width 194 height 31
checkbox input "true"
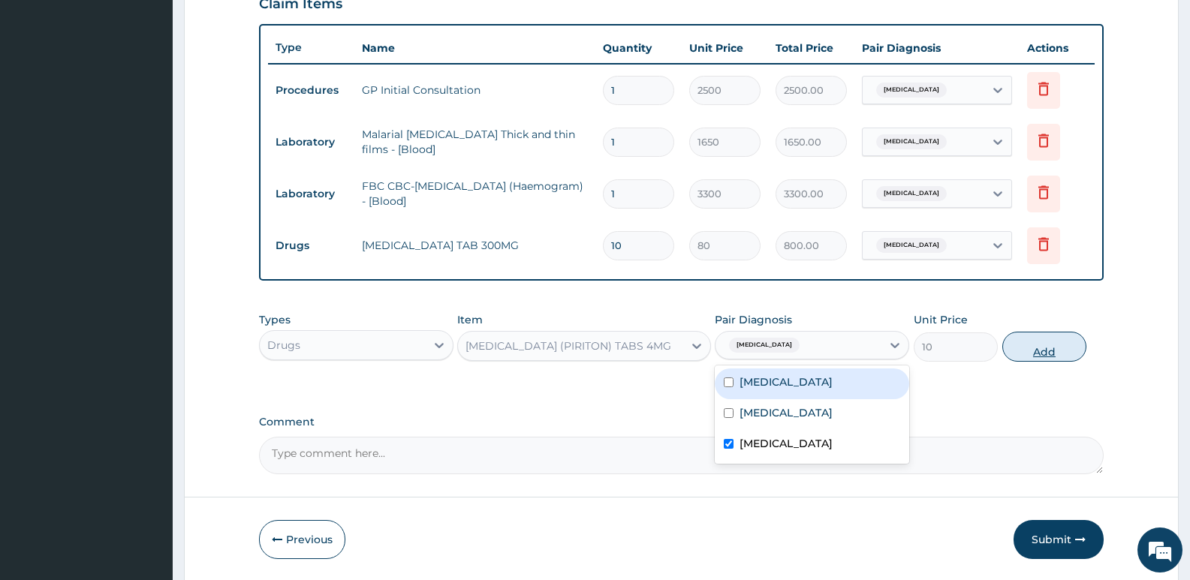
click at [1063, 351] on button "Add" at bounding box center [1044, 347] width 84 height 30
type input "0"
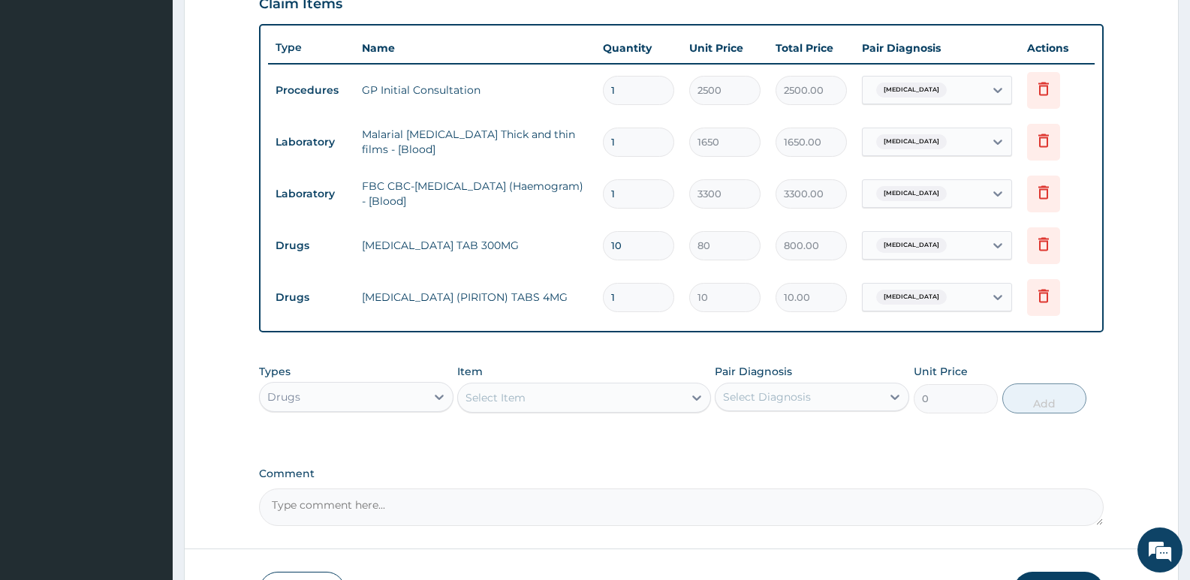
type input "10"
type input "100.00"
type input "1"
type input "10.00"
type input "0.00"
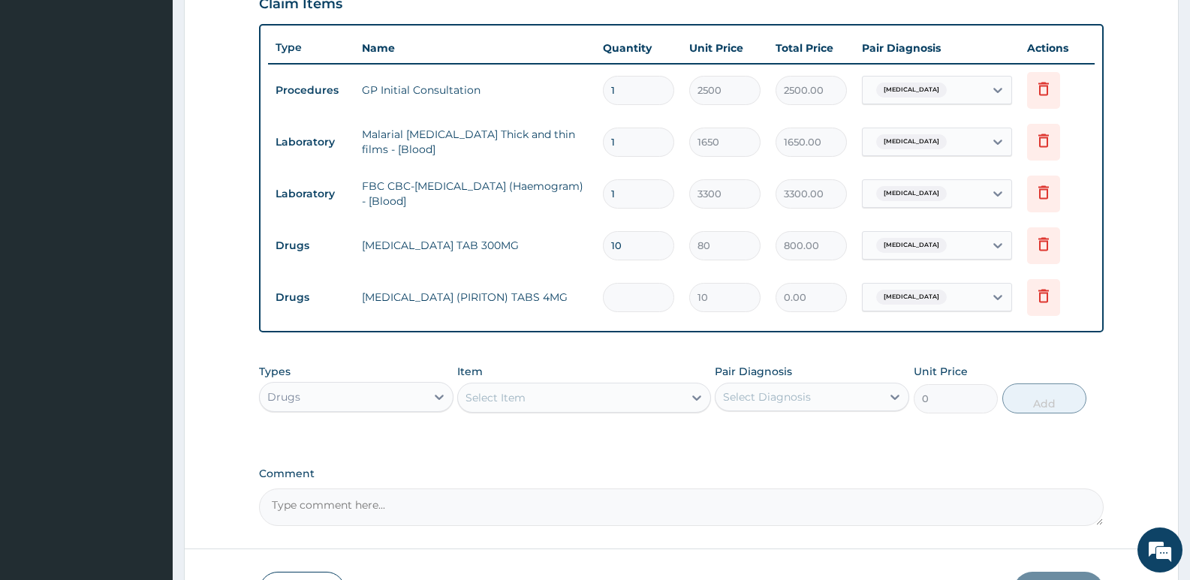
type input "6"
type input "60.00"
type input "6"
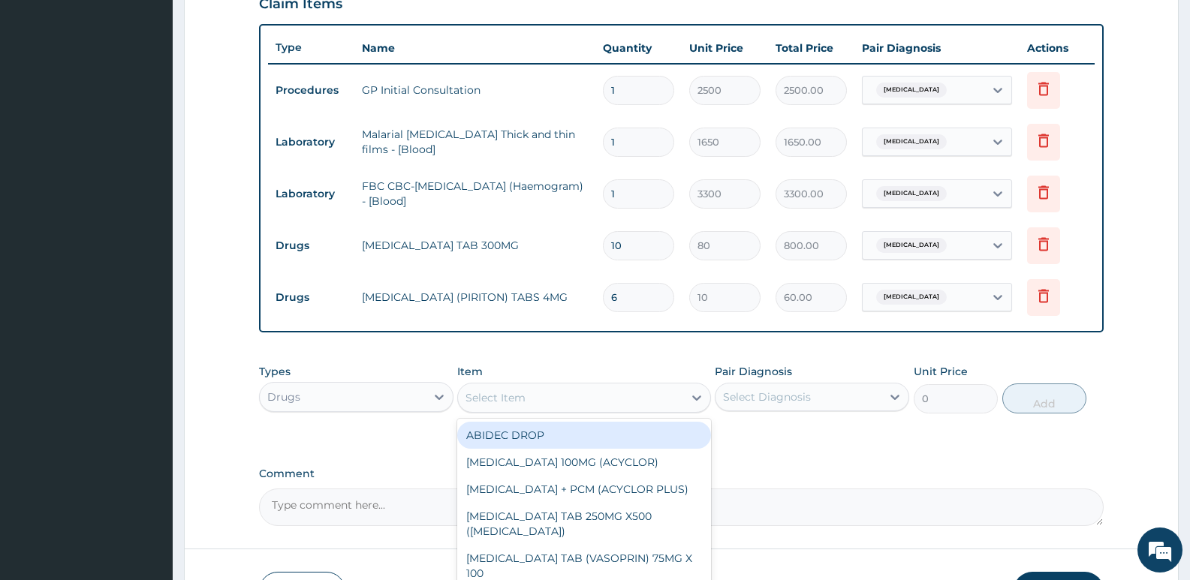
click at [509, 399] on div "Select Item" at bounding box center [495, 397] width 60 height 15
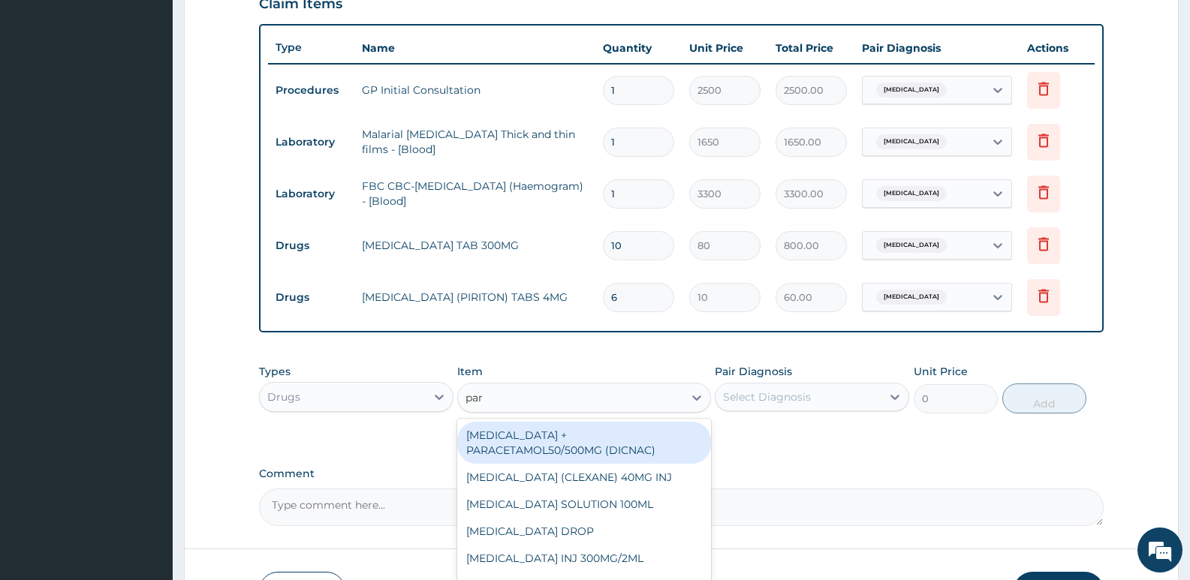
type input "para"
click at [540, 449] on div "[MEDICAL_DATA] + PARACETAMOL50/500MG (DICNAC)" at bounding box center [583, 443] width 253 height 42
type input "40"
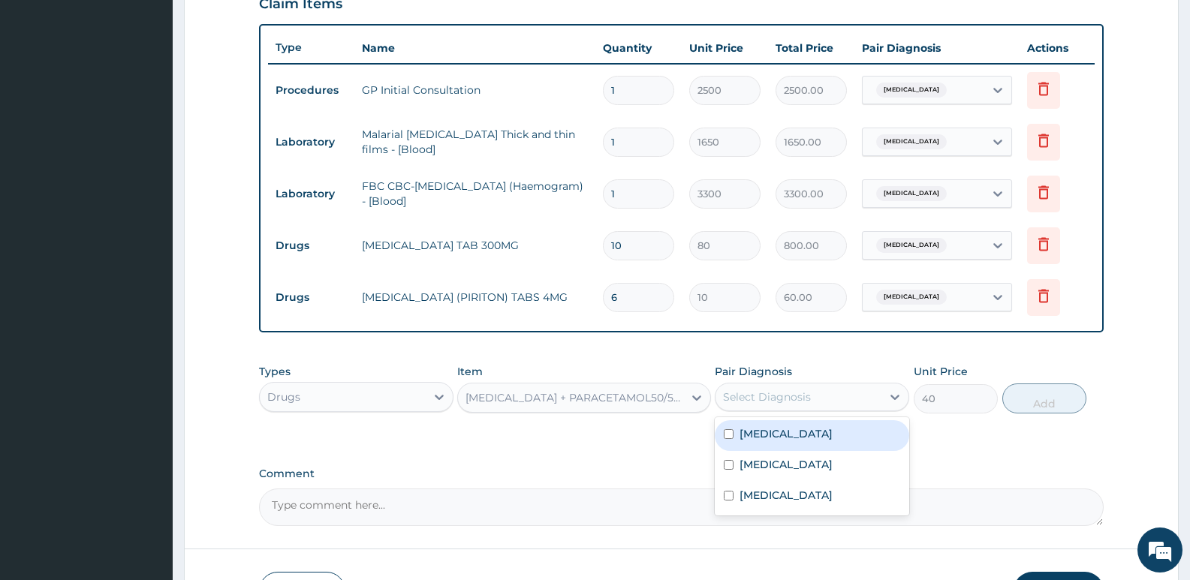
click at [745, 397] on div "Select Diagnosis" at bounding box center [767, 397] width 88 height 15
click at [745, 436] on label "Malaria" at bounding box center [785, 433] width 93 height 15
checkbox input "true"
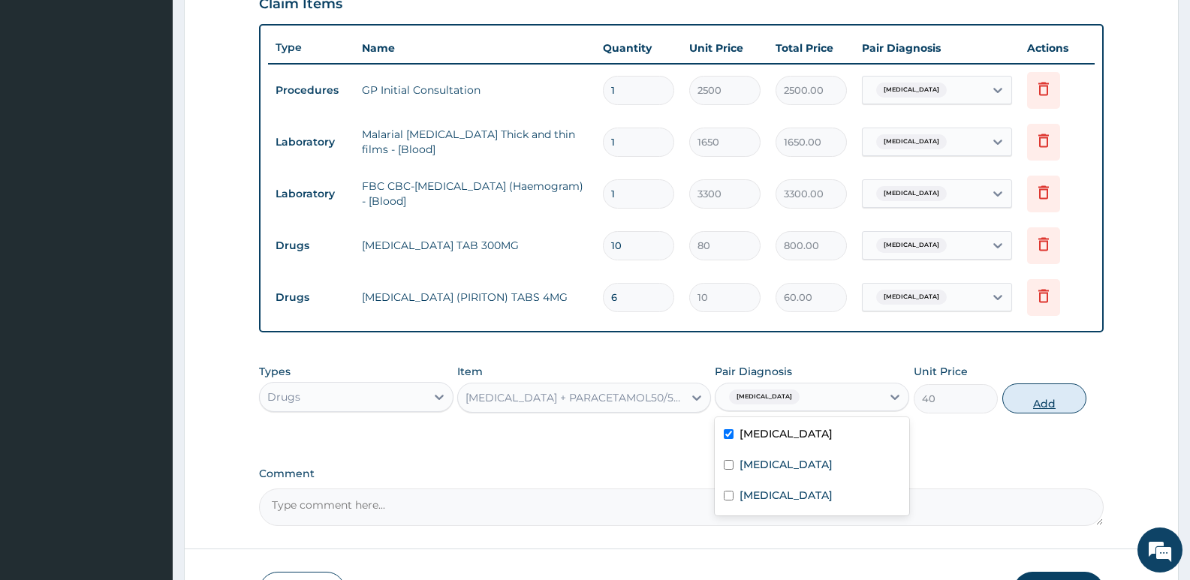
click at [1025, 405] on button "Add" at bounding box center [1044, 399] width 84 height 30
type input "0"
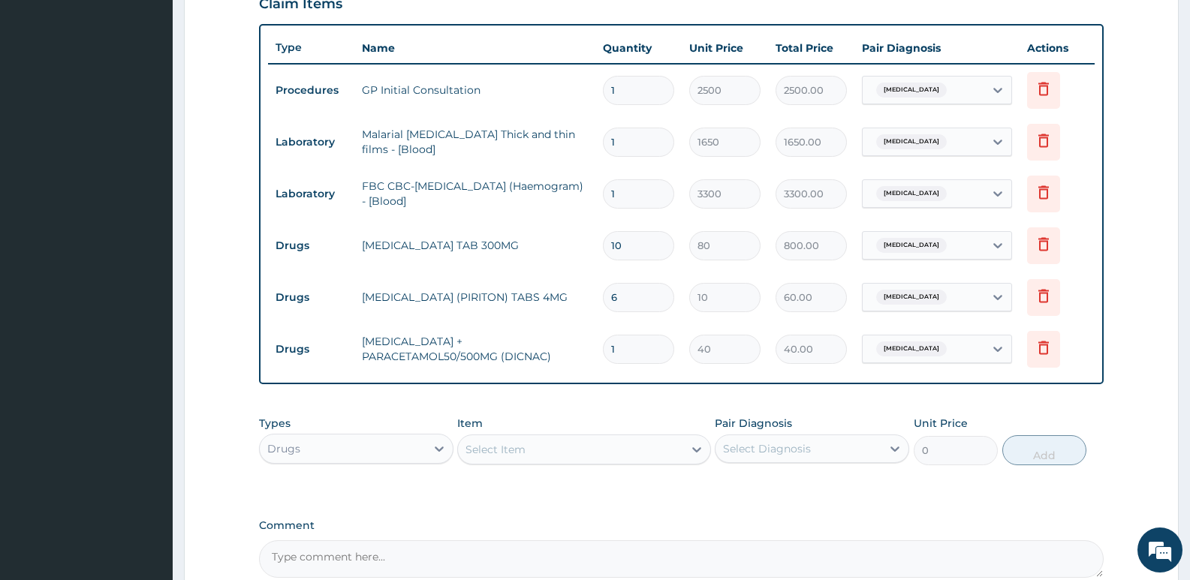
type input "18"
type input "720.00"
type input "18"
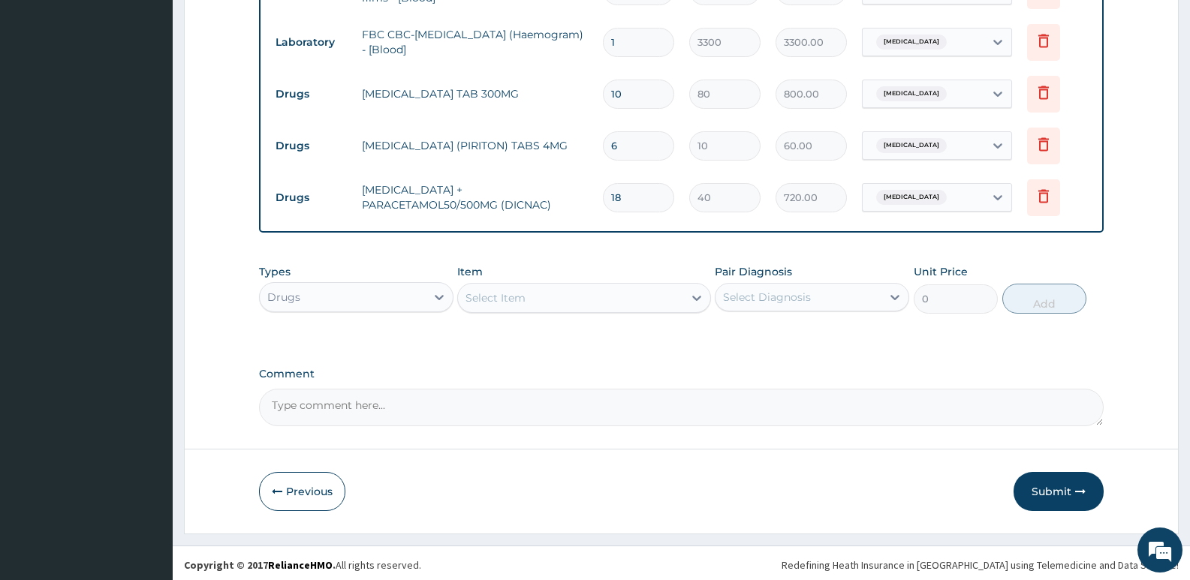
scroll to position [690, 0]
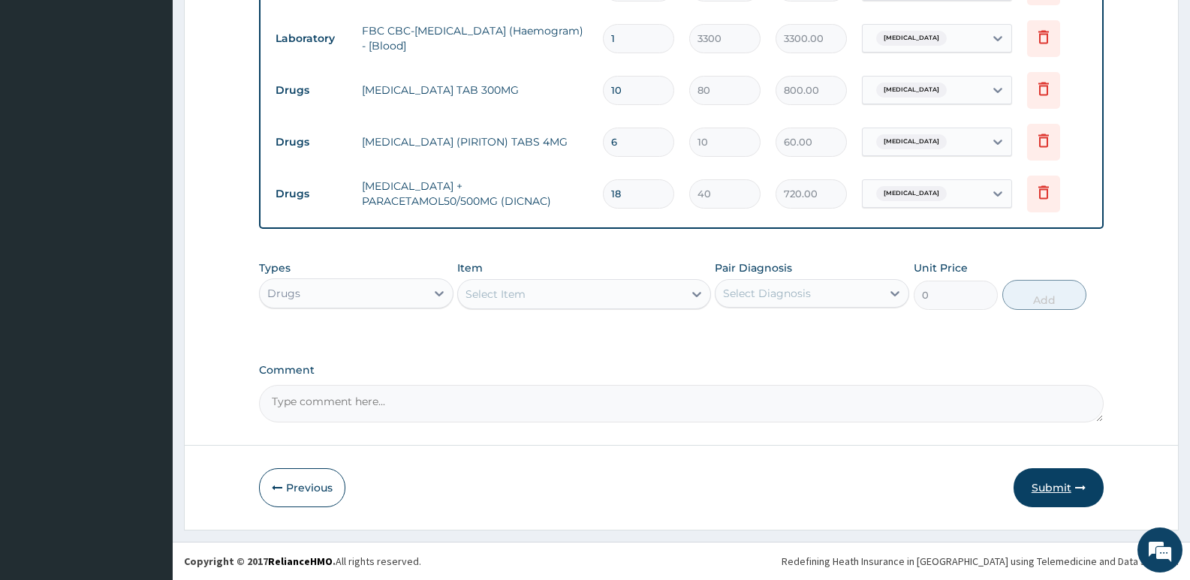
click at [1055, 482] on button "Submit" at bounding box center [1058, 487] width 90 height 39
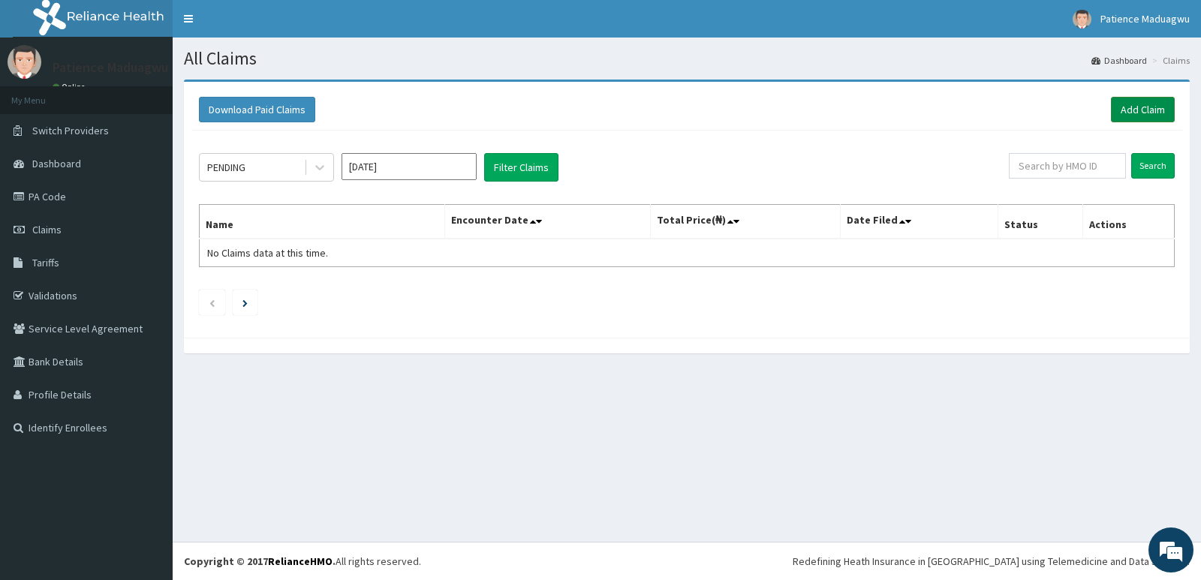
click at [1133, 113] on link "Add Claim" at bounding box center [1143, 110] width 64 height 26
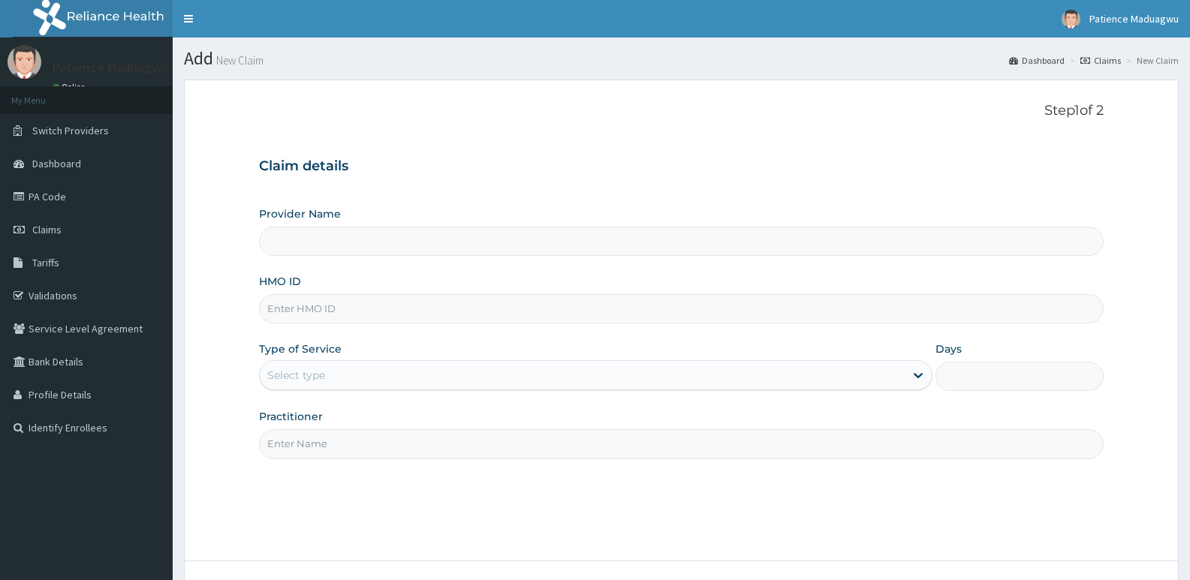
click at [330, 319] on input "HMO ID" at bounding box center [681, 308] width 844 height 29
paste input "GNL/10082/C"
type input "GNL/10082/C"
type input "[GEOGRAPHIC_DATA]"
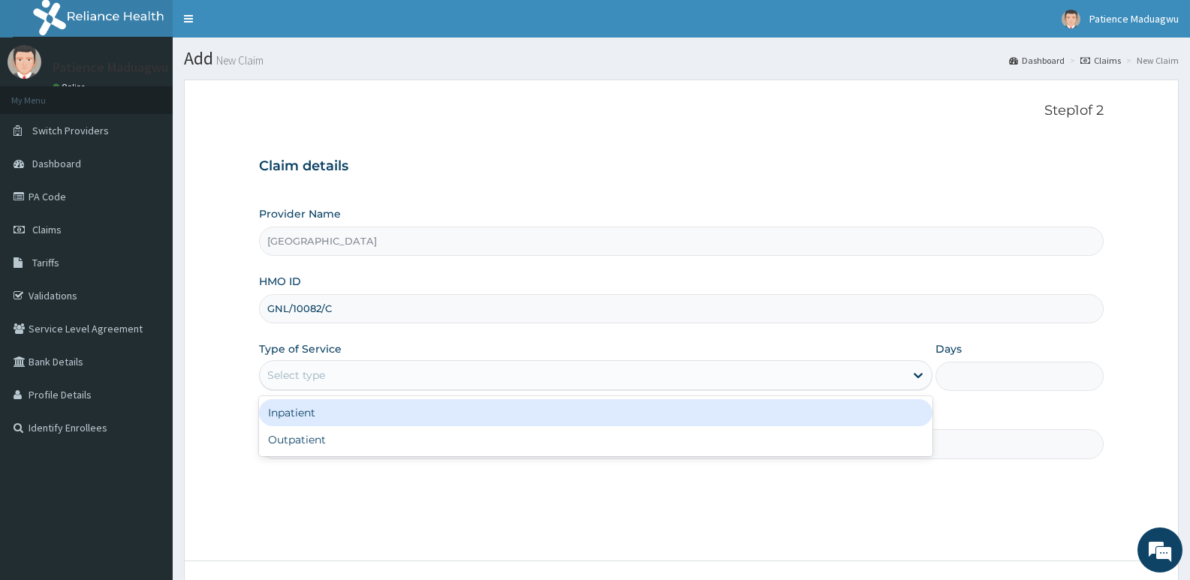
click at [324, 375] on div "Select type" at bounding box center [296, 375] width 58 height 15
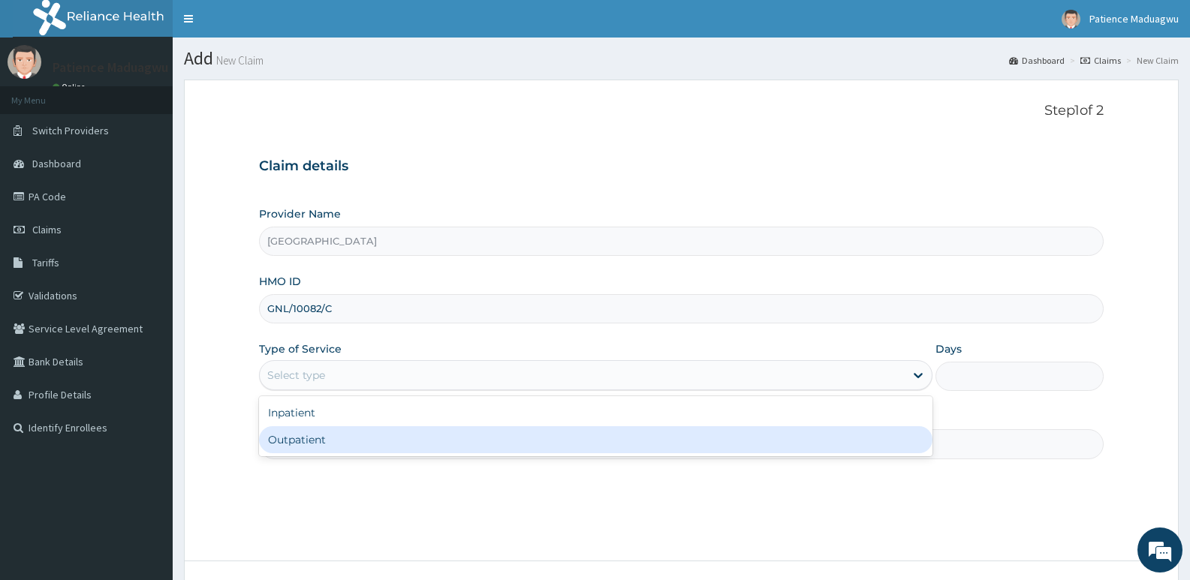
click at [280, 444] on div "Outpatient" at bounding box center [595, 439] width 673 height 27
type input "1"
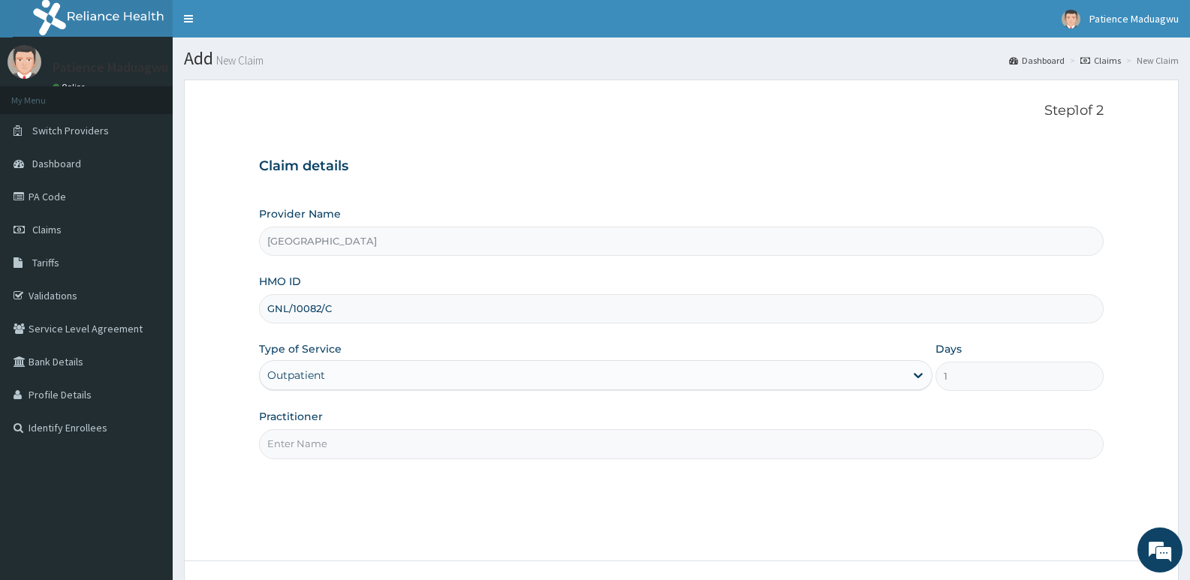
click at [339, 442] on input "Practitioner" at bounding box center [681, 443] width 844 height 29
type input "[PERSON_NAME]"
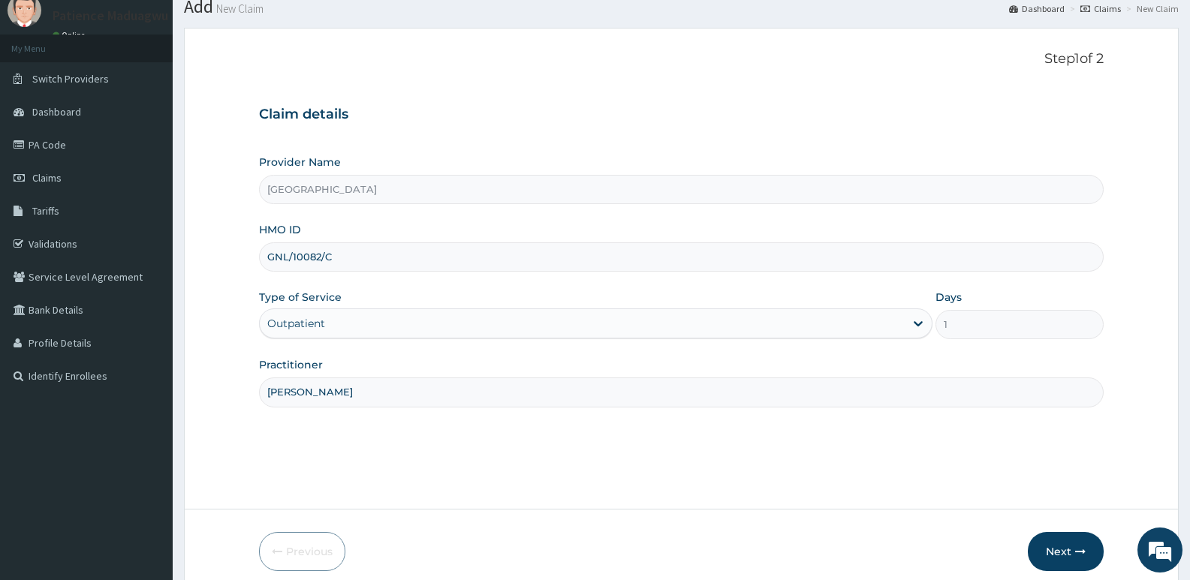
scroll to position [116, 0]
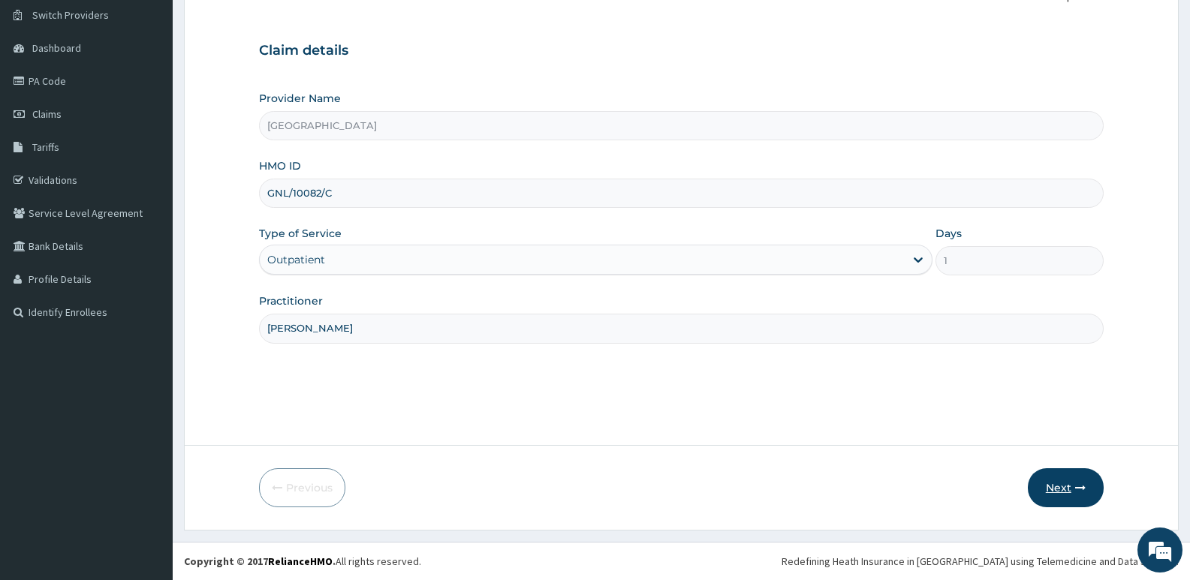
click at [1042, 480] on button "Next" at bounding box center [1066, 487] width 76 height 39
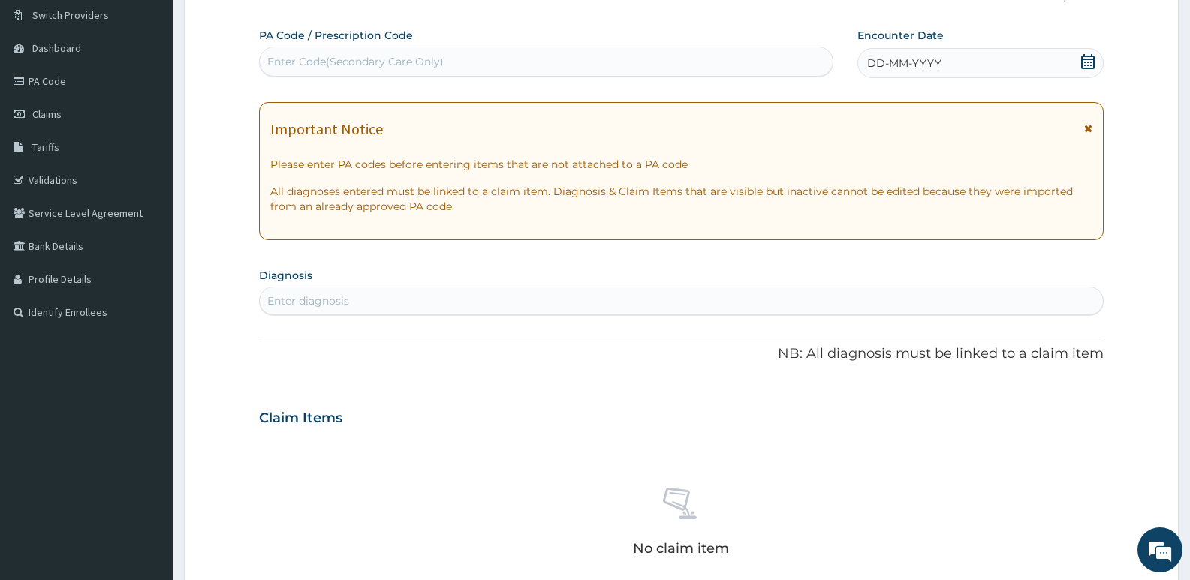
click at [1092, 65] on icon at bounding box center [1087, 61] width 15 height 15
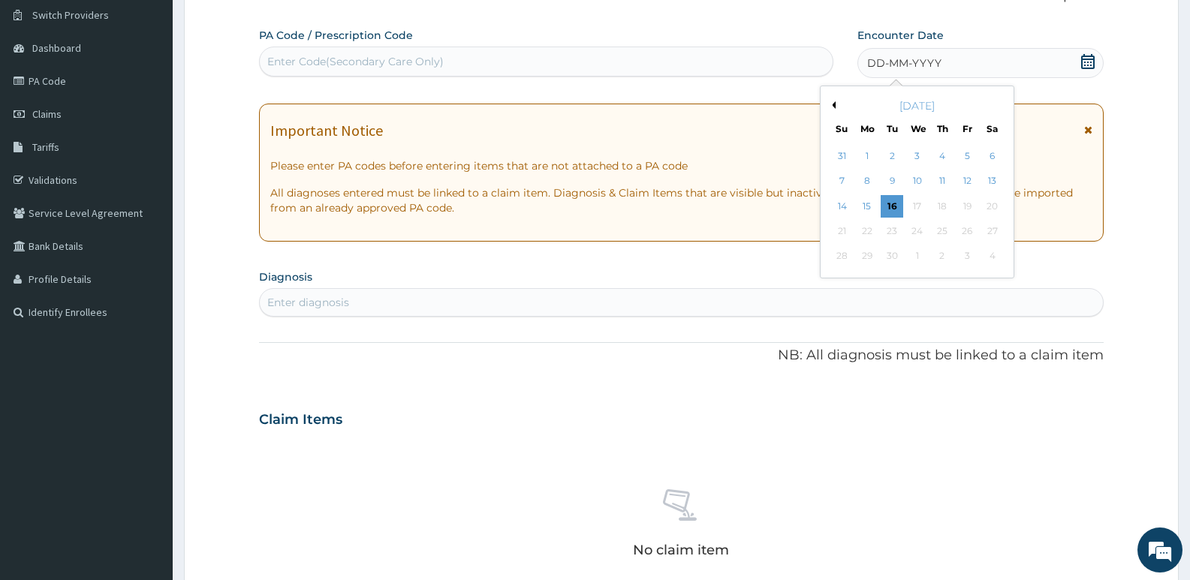
click at [829, 109] on div "[DATE]" at bounding box center [916, 105] width 181 height 15
click at [829, 101] on div "[DATE]" at bounding box center [916, 105] width 181 height 15
click at [835, 105] on div "[DATE]" at bounding box center [916, 105] width 181 height 15
click at [832, 102] on button "Previous Month" at bounding box center [832, 105] width 8 height 8
click at [837, 180] on div "3" at bounding box center [842, 181] width 23 height 23
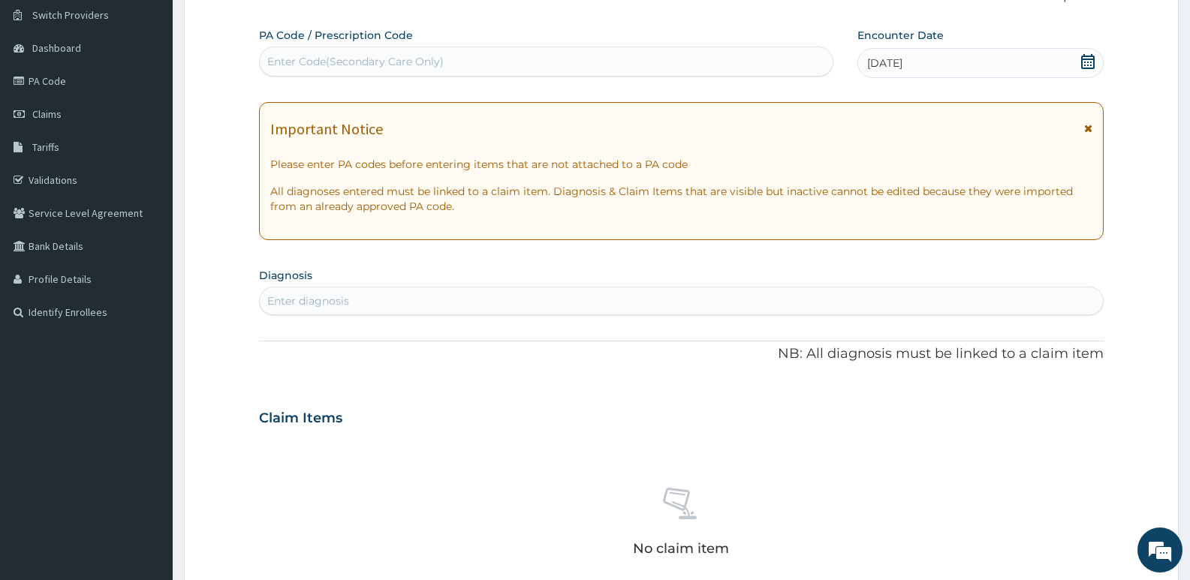
scroll to position [266, 0]
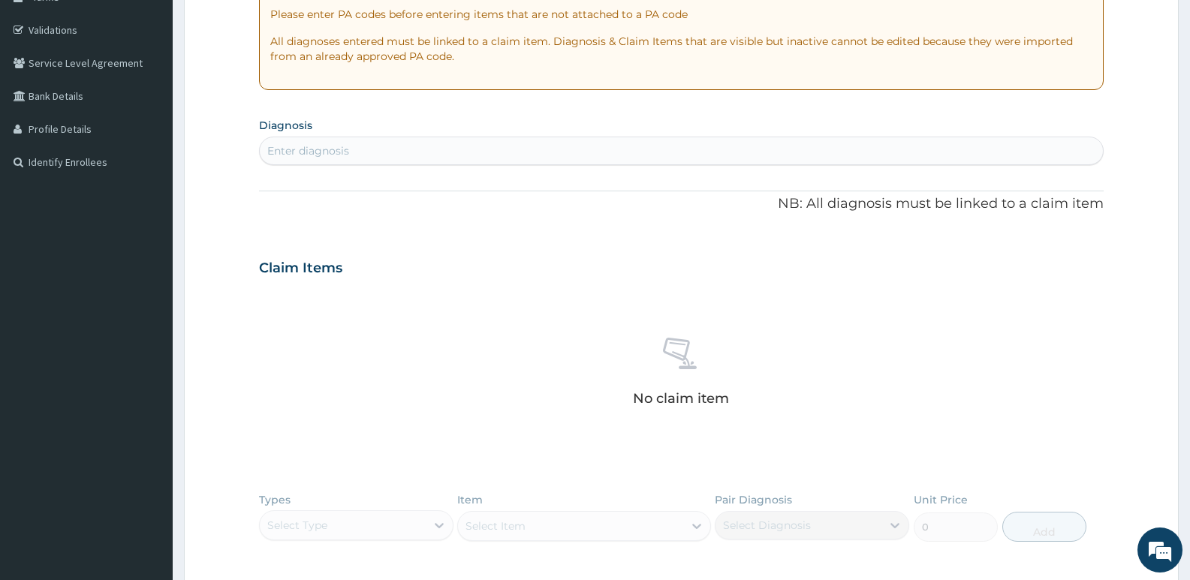
click at [375, 143] on div "Enter diagnosis" at bounding box center [681, 151] width 843 height 24
type input "CONJU"
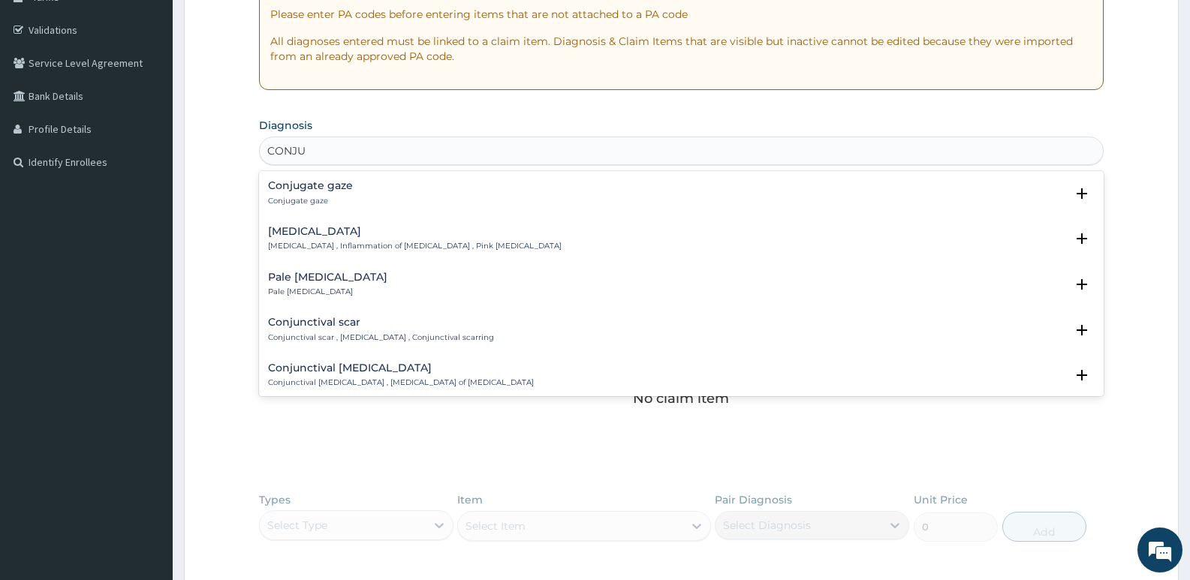
click at [321, 242] on p "[MEDICAL_DATA] , Inflammation of [MEDICAL_DATA] , Pink [MEDICAL_DATA]" at bounding box center [414, 246] width 293 height 11
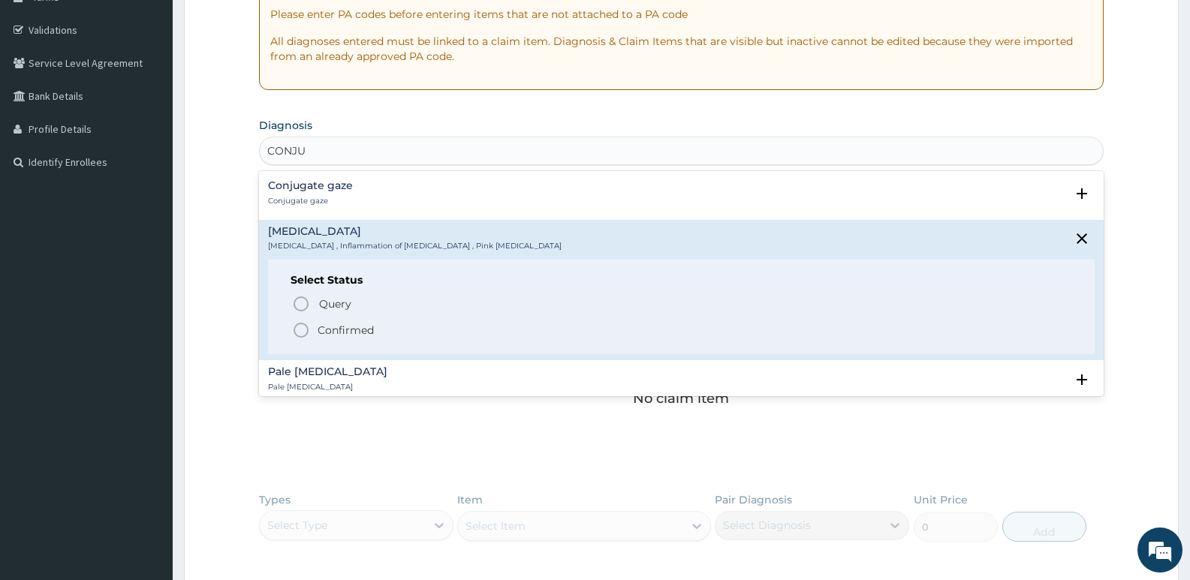
click at [301, 321] on icon "status option filled" at bounding box center [301, 330] width 18 height 18
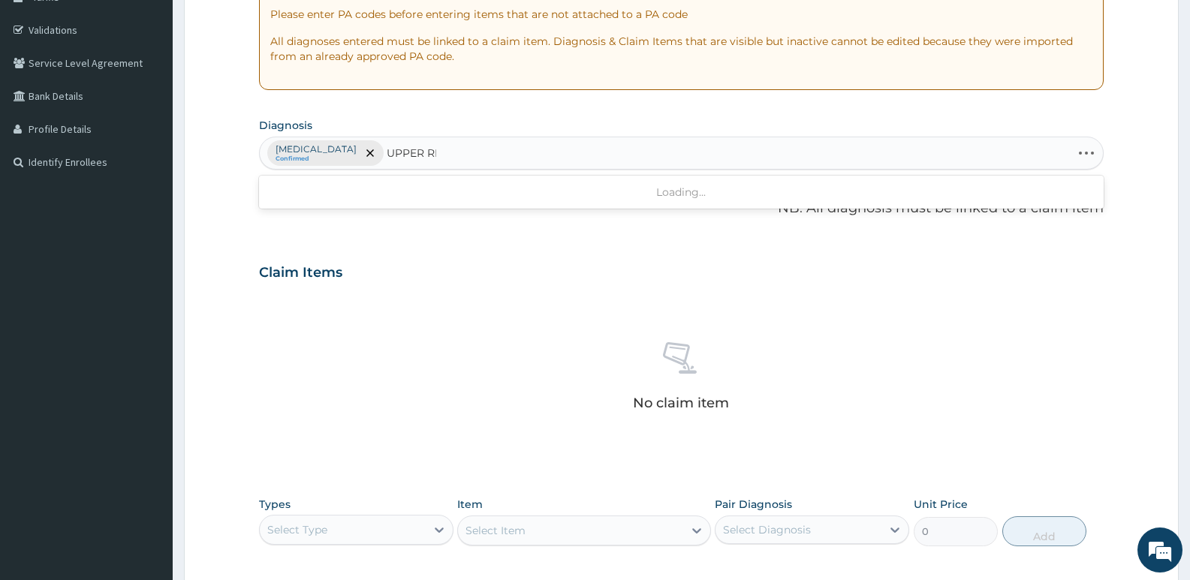
type input "UPPER RES"
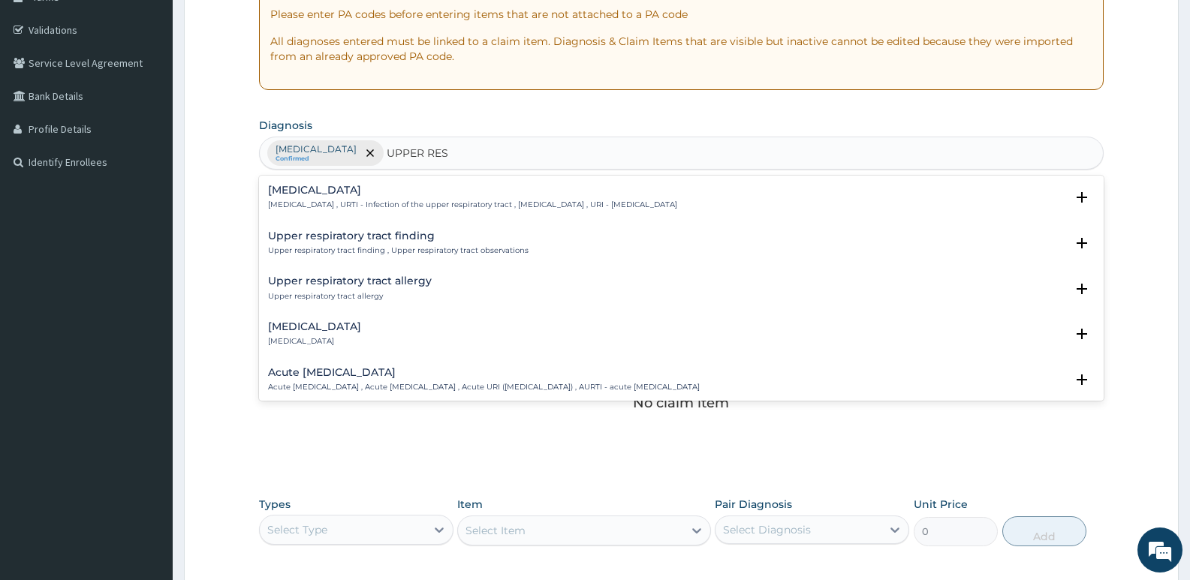
click at [372, 188] on h4 "[MEDICAL_DATA]" at bounding box center [472, 190] width 409 height 11
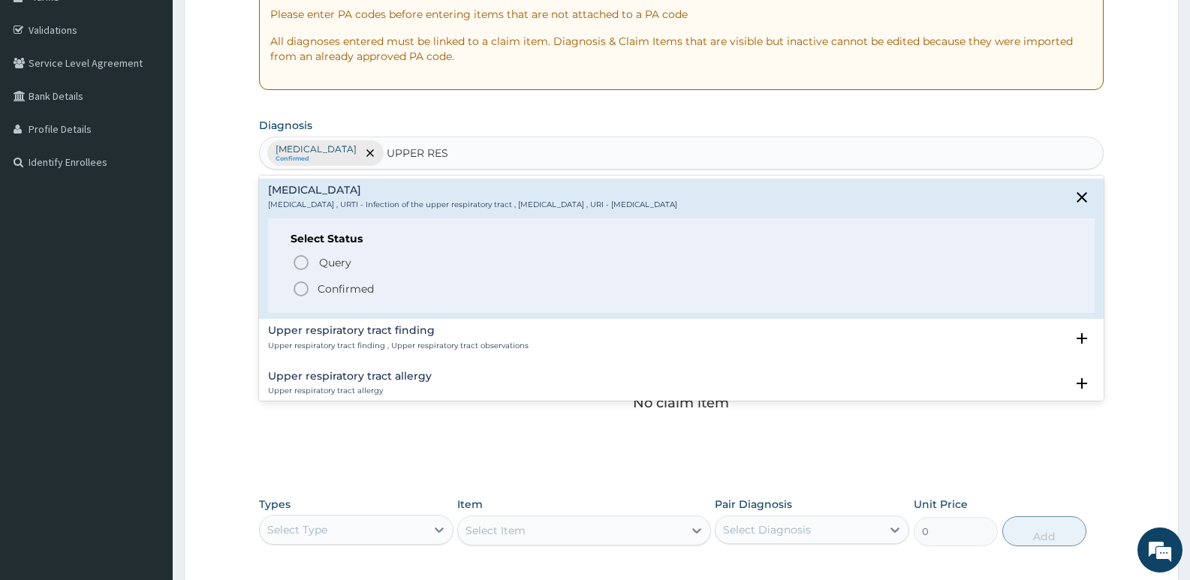
click at [304, 292] on icon "status option filled" at bounding box center [301, 289] width 18 height 18
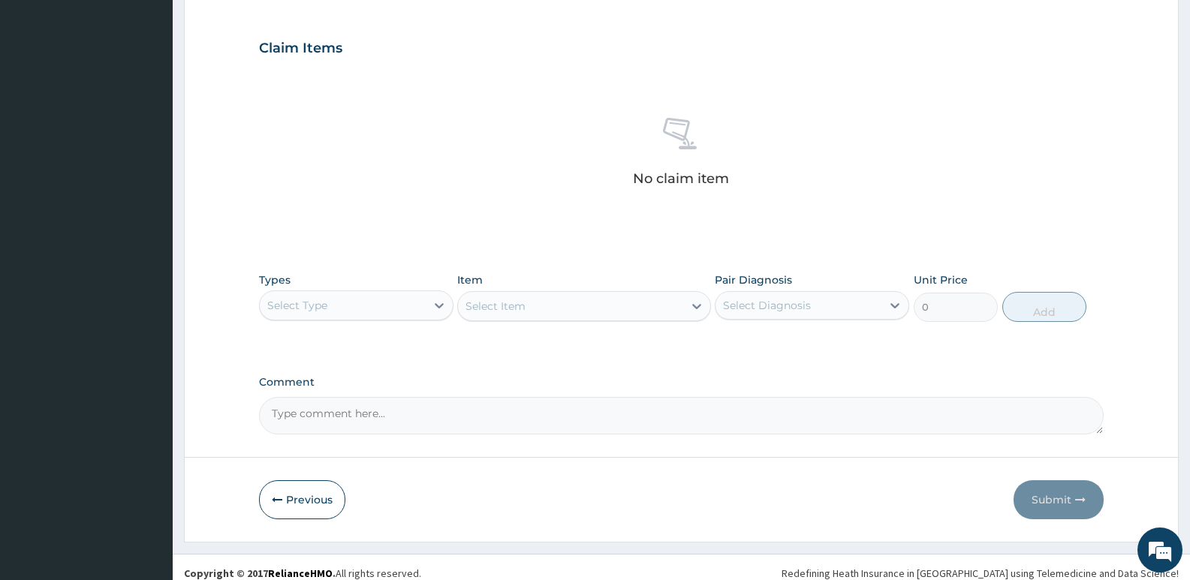
scroll to position [491, 0]
click at [342, 307] on div "Select Type" at bounding box center [343, 305] width 166 height 24
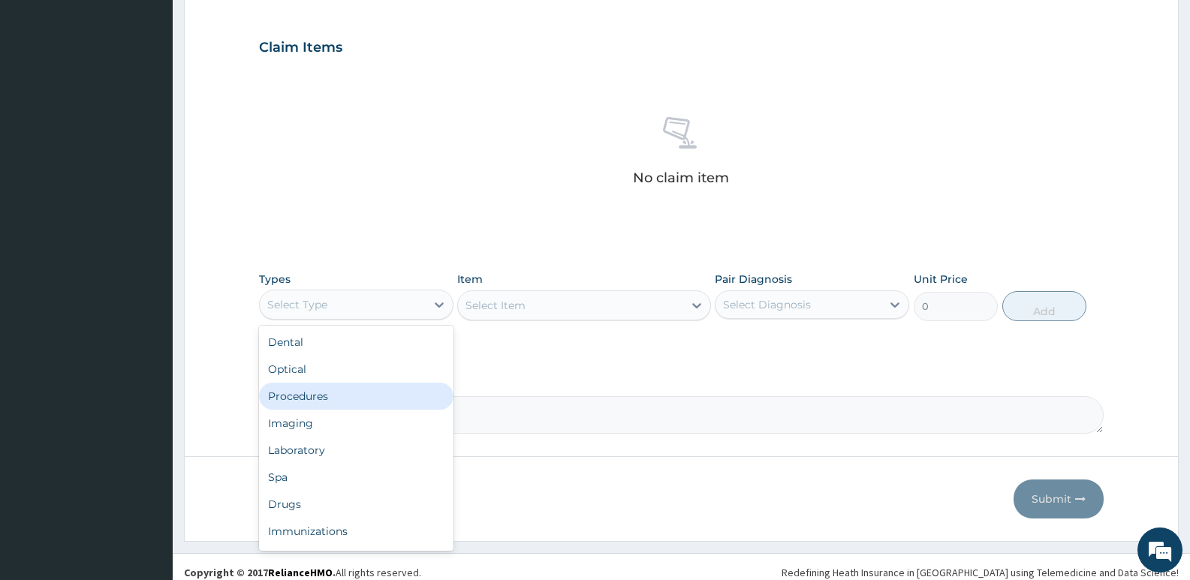
click at [313, 395] on div "Procedures" at bounding box center [356, 396] width 194 height 27
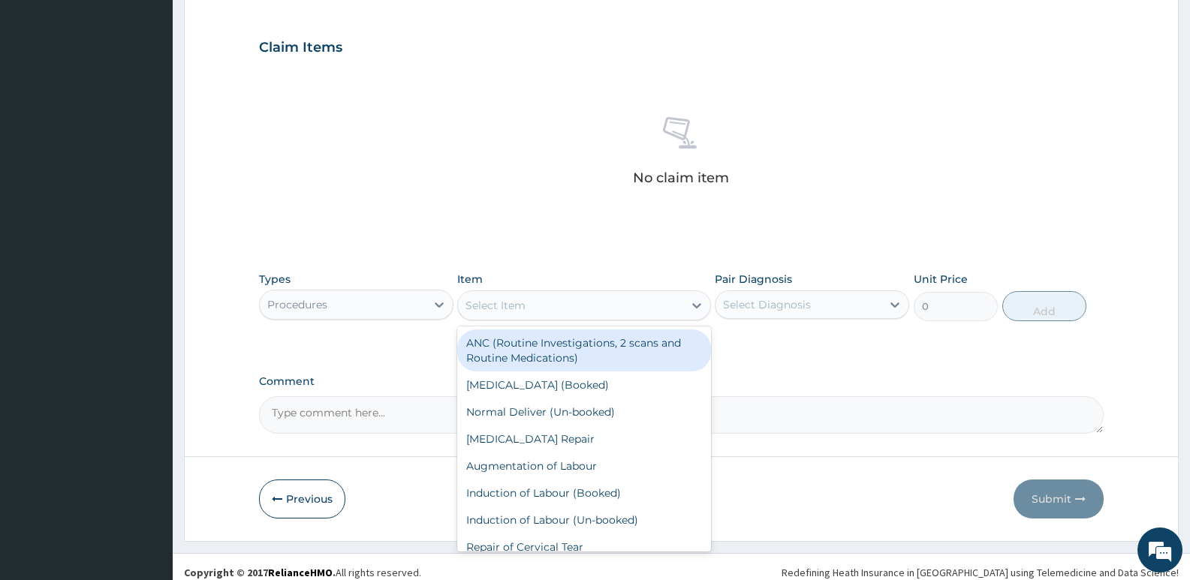
click at [534, 312] on div "Select Item" at bounding box center [570, 305] width 224 height 24
type input "GP"
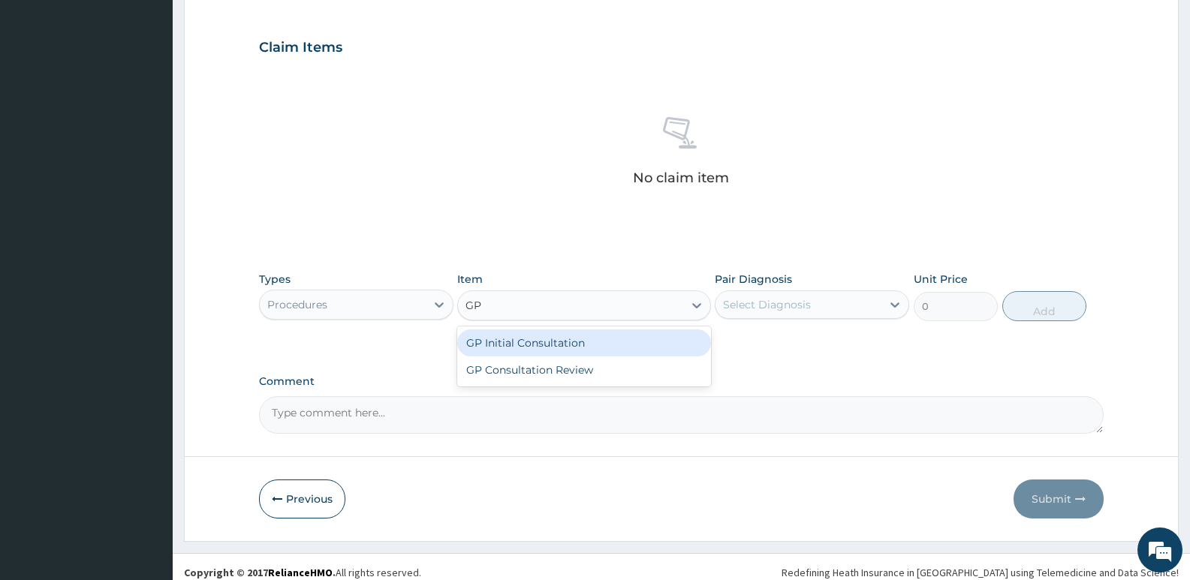
click at [532, 341] on div "GP Initial Consultation" at bounding box center [583, 343] width 253 height 27
type input "2500"
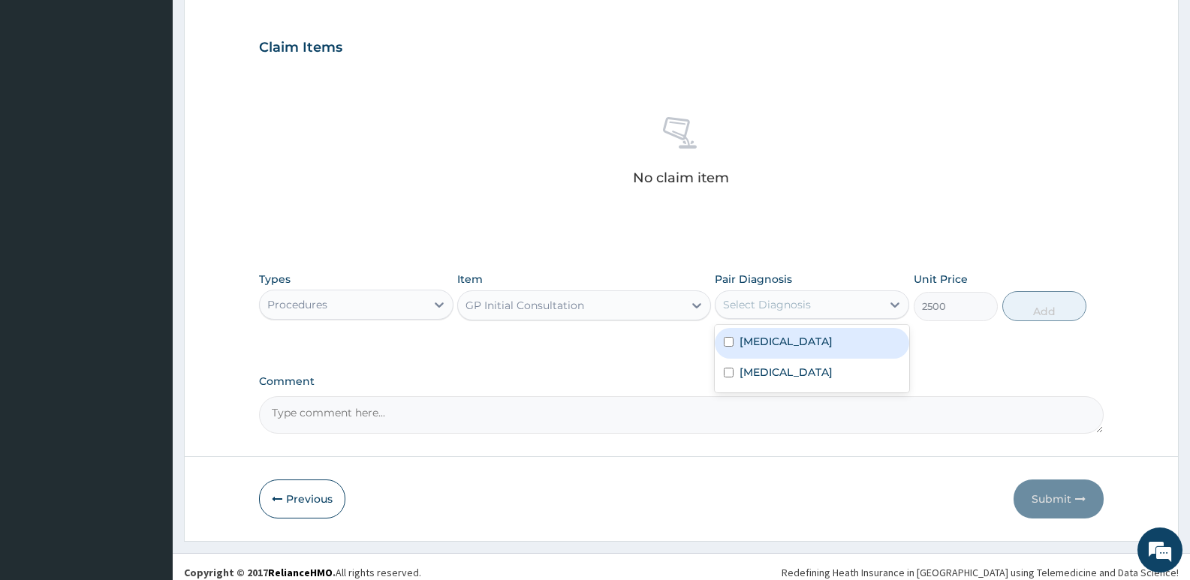
click at [823, 299] on div "Select Diagnosis" at bounding box center [798, 305] width 166 height 24
click at [787, 342] on label "Conjunctivitis" at bounding box center [785, 341] width 93 height 15
checkbox input "true"
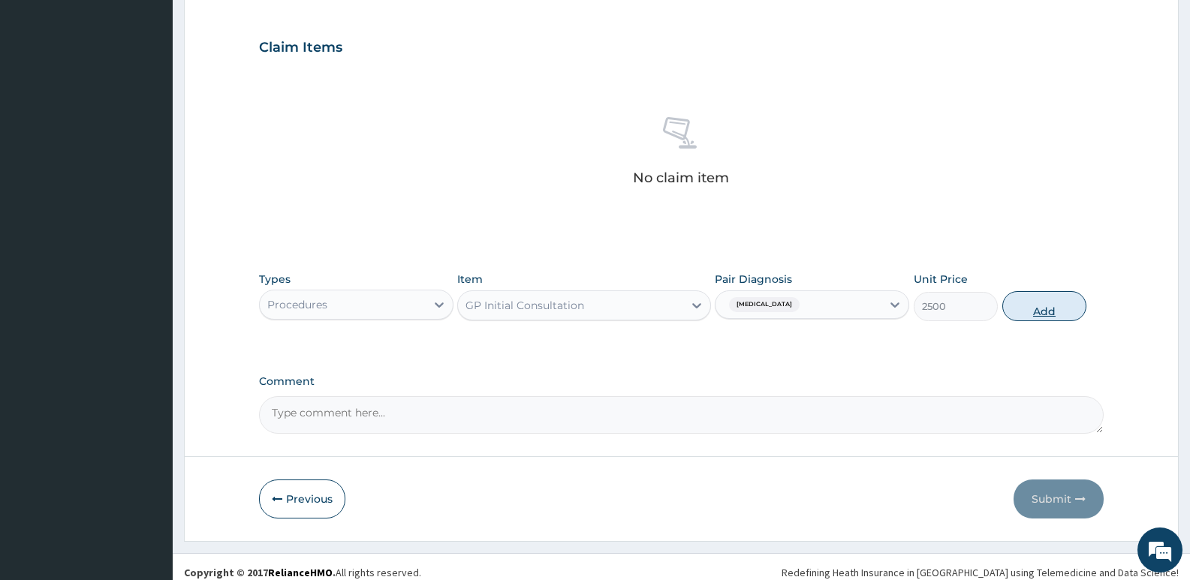
click at [1035, 308] on button "Add" at bounding box center [1044, 306] width 84 height 30
type input "0"
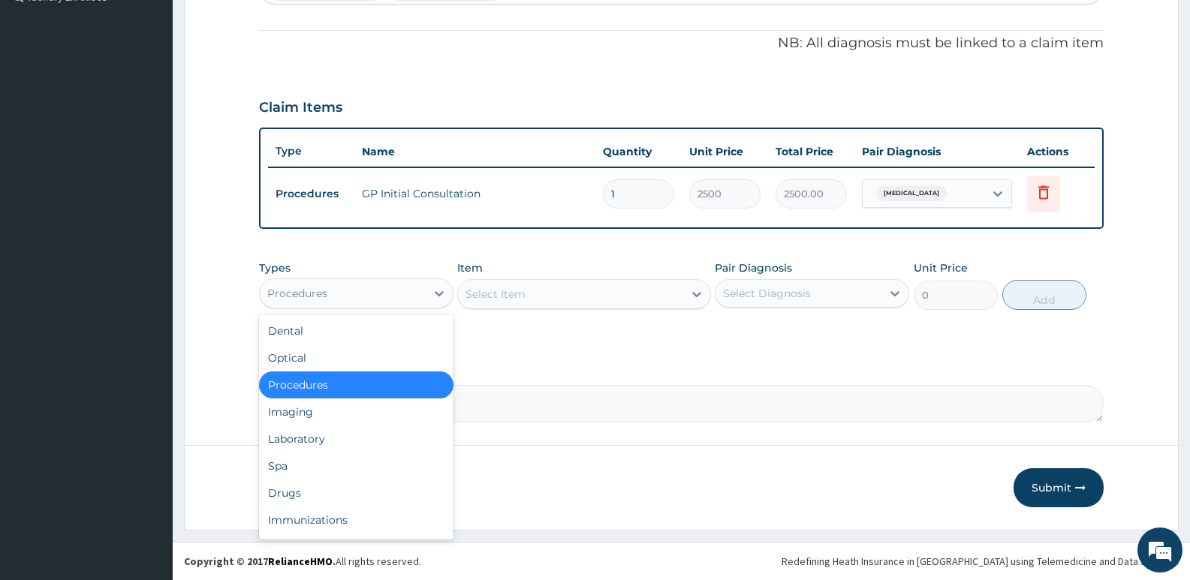
click at [385, 287] on div "Procedures" at bounding box center [343, 293] width 166 height 24
click at [288, 436] on div "Laboratory" at bounding box center [356, 439] width 194 height 27
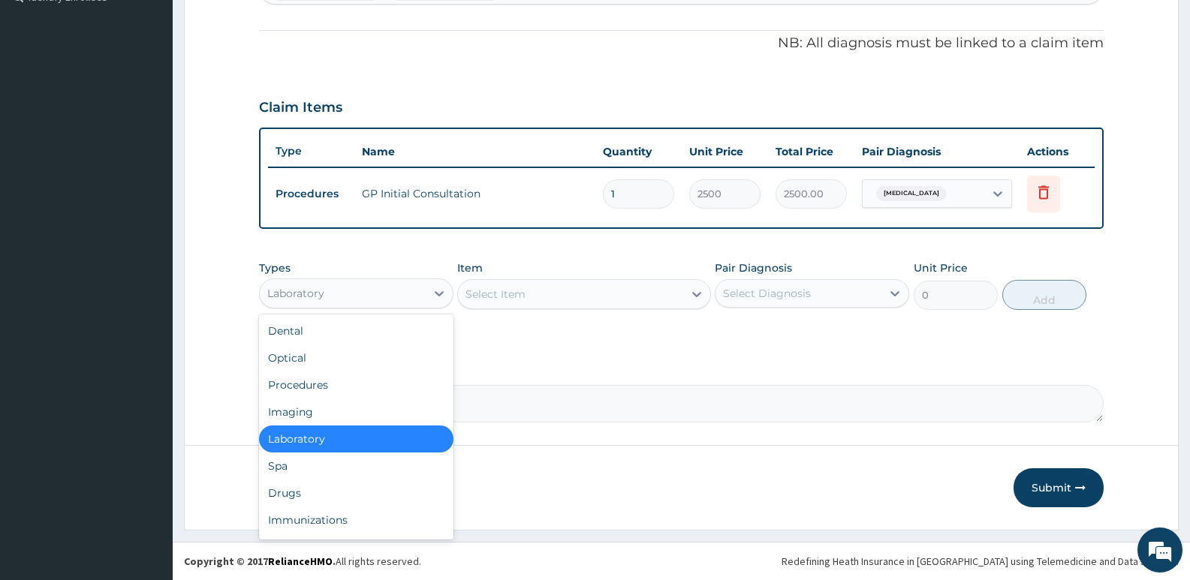
click at [355, 290] on div "Laboratory" at bounding box center [343, 293] width 166 height 24
click at [285, 486] on div "Drugs" at bounding box center [356, 493] width 194 height 27
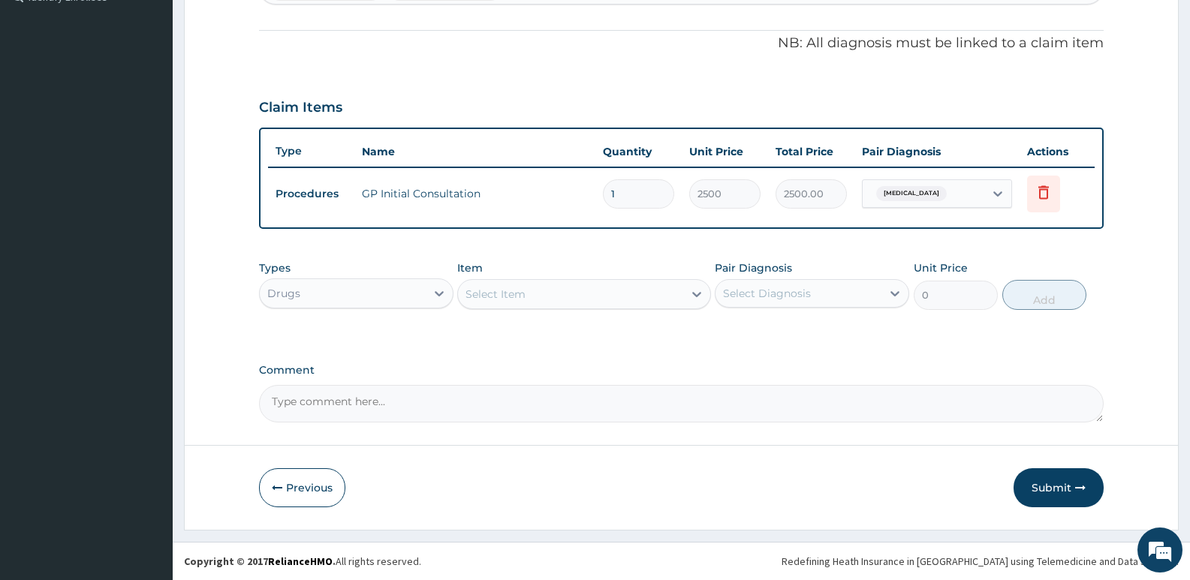
click at [508, 289] on div "Select Item" at bounding box center [495, 294] width 60 height 15
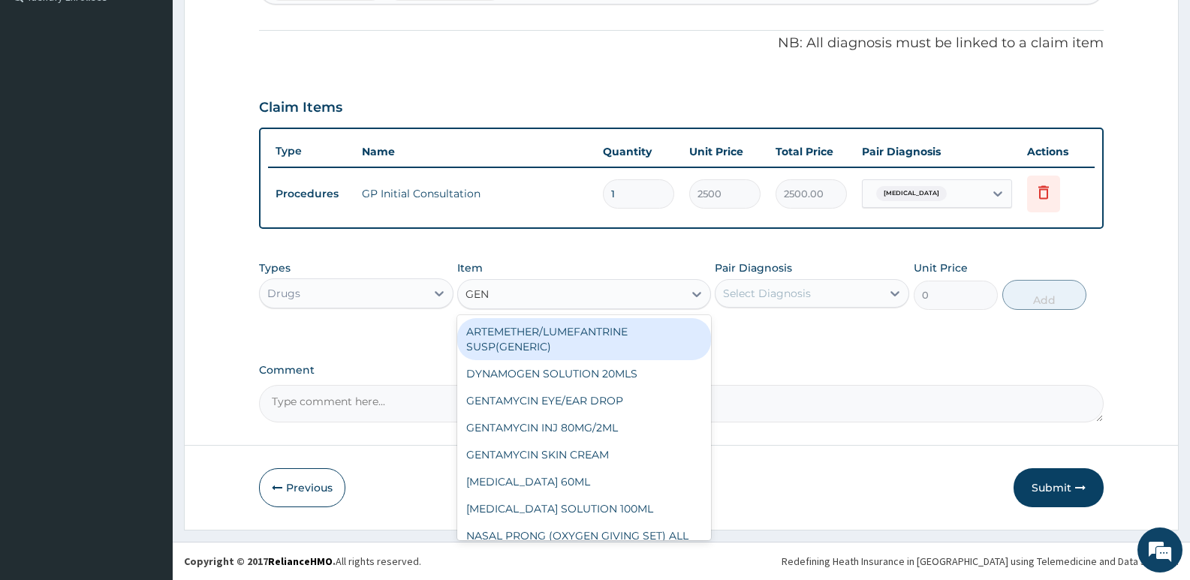
type input "GENT"
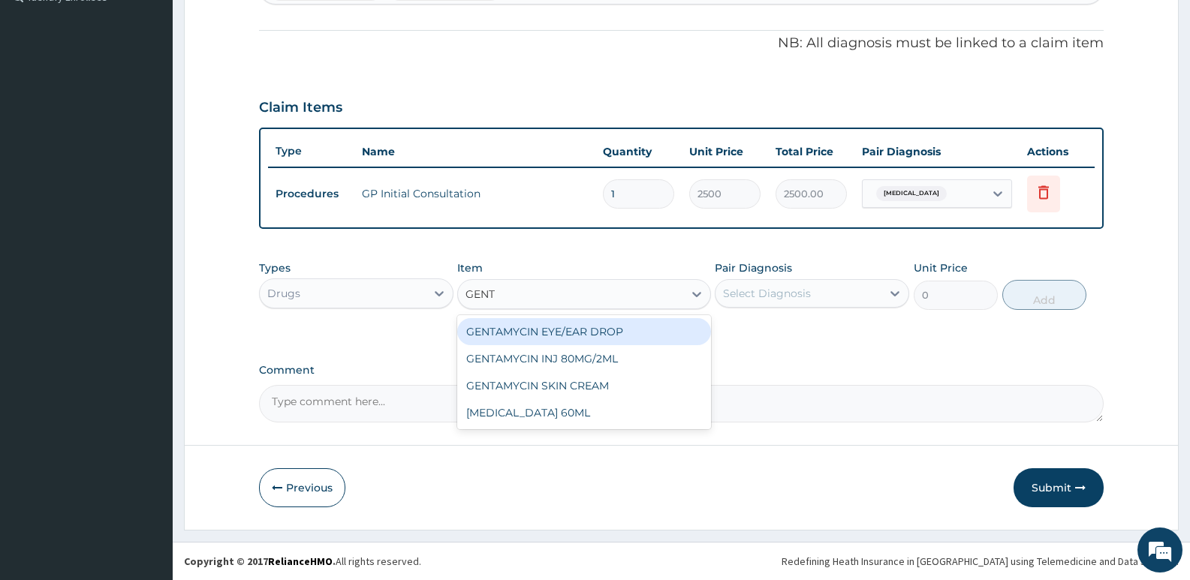
click at [525, 331] on div "GENTAMYCIN EYE/EAR DROP" at bounding box center [583, 331] width 253 height 27
type input "300"
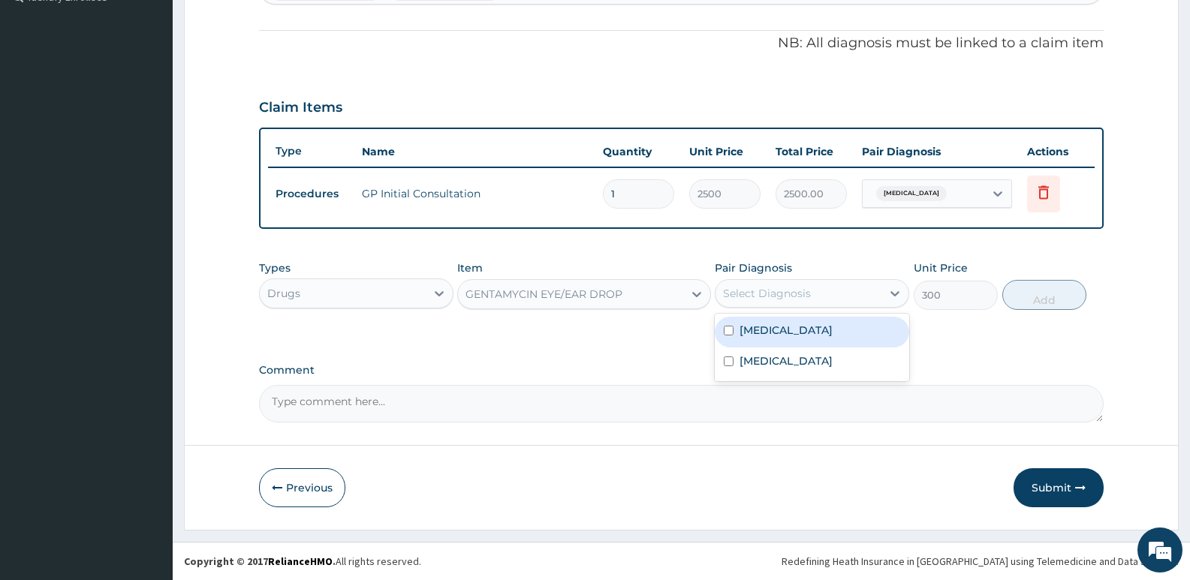
click at [793, 305] on div "Select Diagnosis" at bounding box center [798, 293] width 166 height 24
click at [794, 338] on div "Conjunctivitis" at bounding box center [812, 332] width 194 height 31
checkbox input "true"
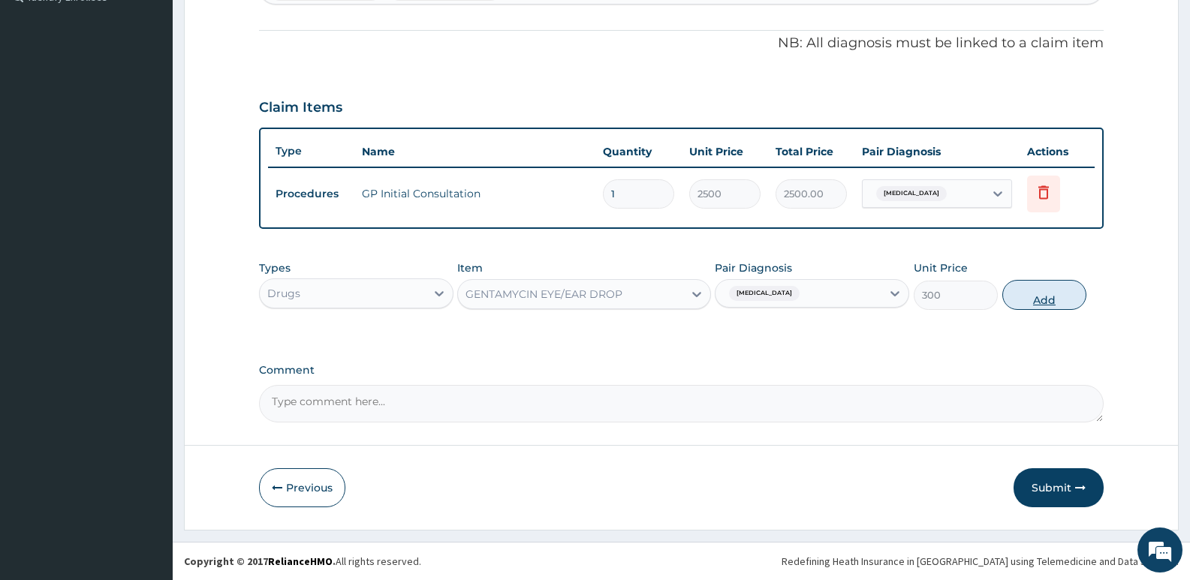
click at [1064, 295] on button "Add" at bounding box center [1044, 295] width 84 height 30
type input "0"
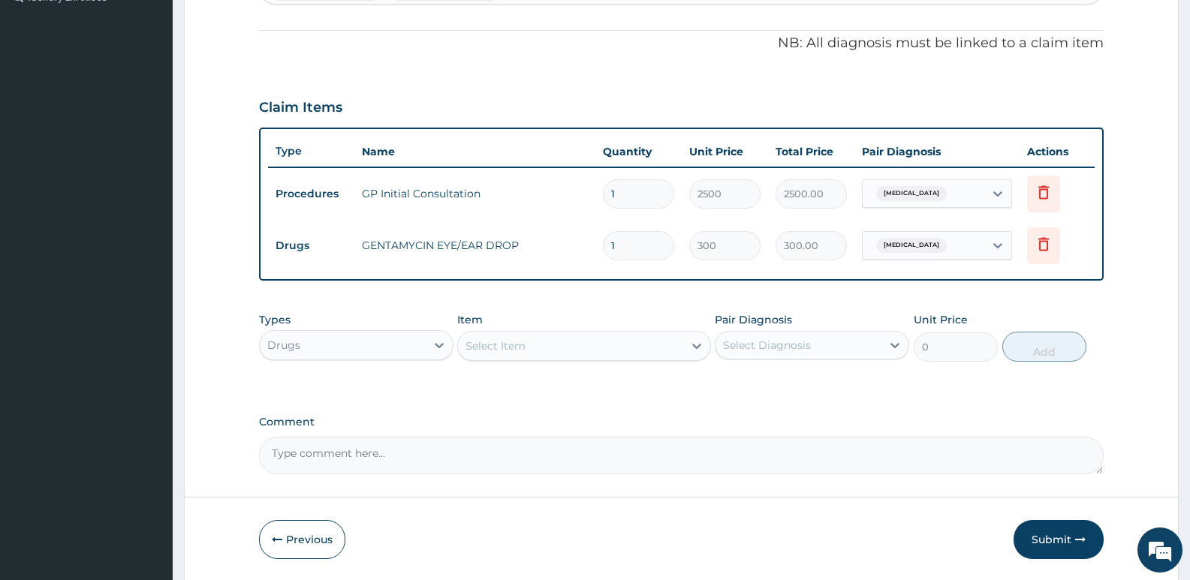
click at [485, 352] on div "Select Item" at bounding box center [495, 346] width 60 height 15
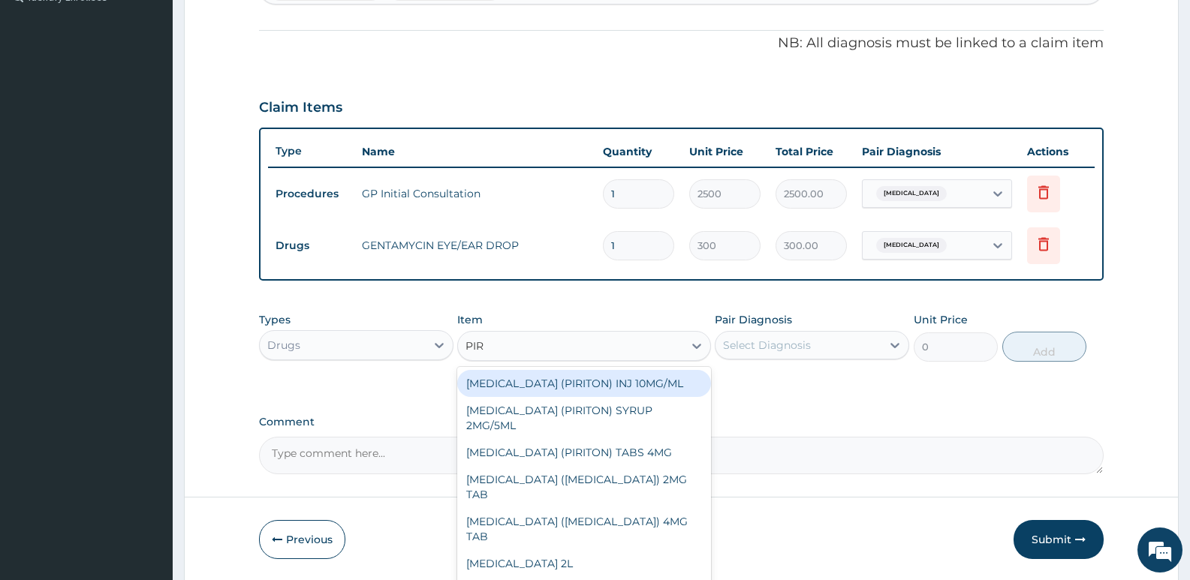
type input "PIRI"
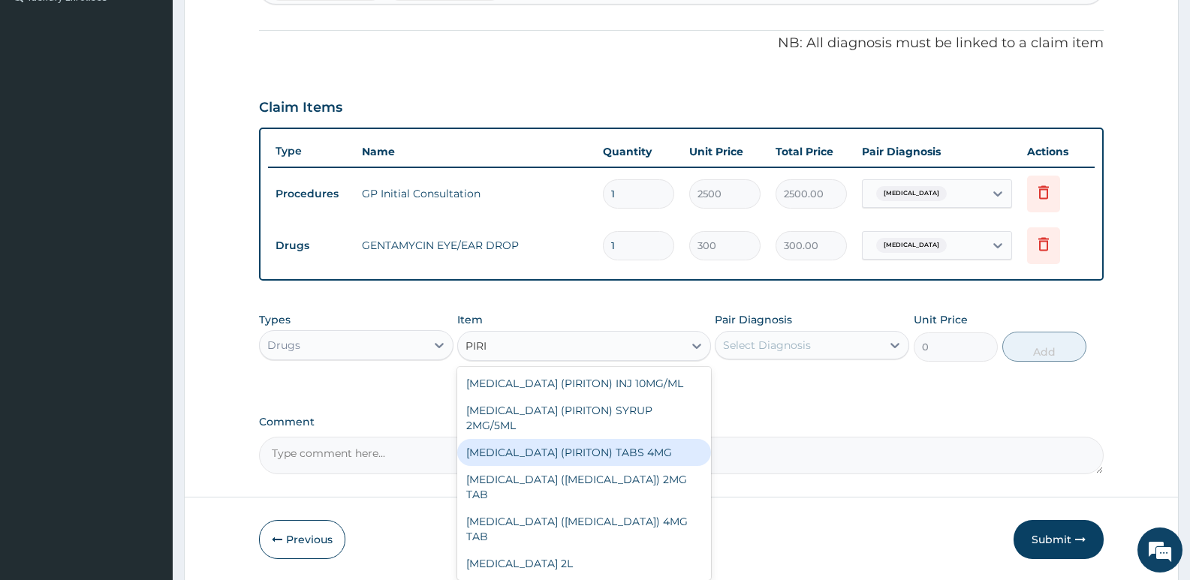
click at [556, 459] on div "[MEDICAL_DATA] (PIRITON) TABS 4MG" at bounding box center [583, 452] width 253 height 27
type input "10"
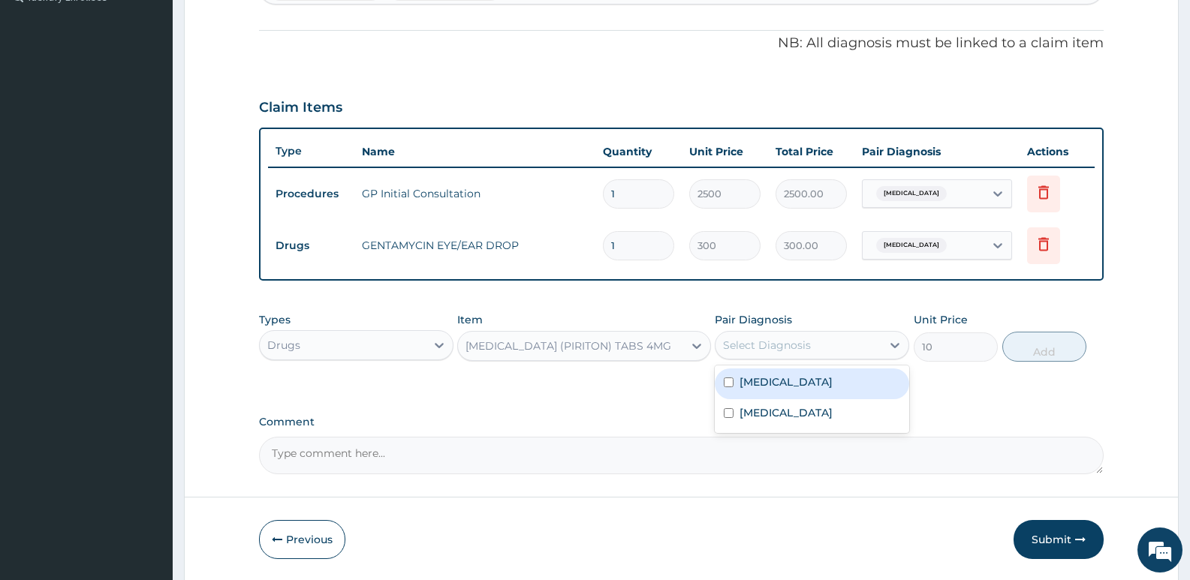
click at [787, 343] on div "Select Diagnosis" at bounding box center [767, 345] width 88 height 15
click at [790, 404] on div "[MEDICAL_DATA]" at bounding box center [812, 414] width 194 height 31
checkbox input "true"
click at [1040, 351] on button "Add" at bounding box center [1044, 347] width 84 height 30
type input "0"
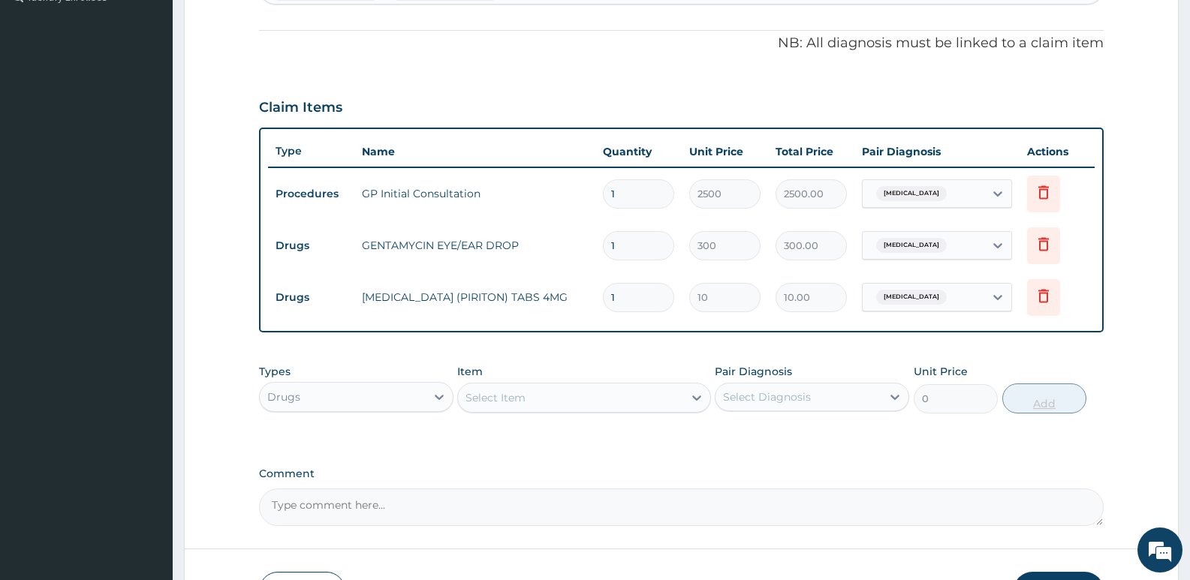
type input "0.00"
type input "5"
type input "50.00"
type input "5"
click at [579, 396] on div "Select Item" at bounding box center [570, 398] width 224 height 24
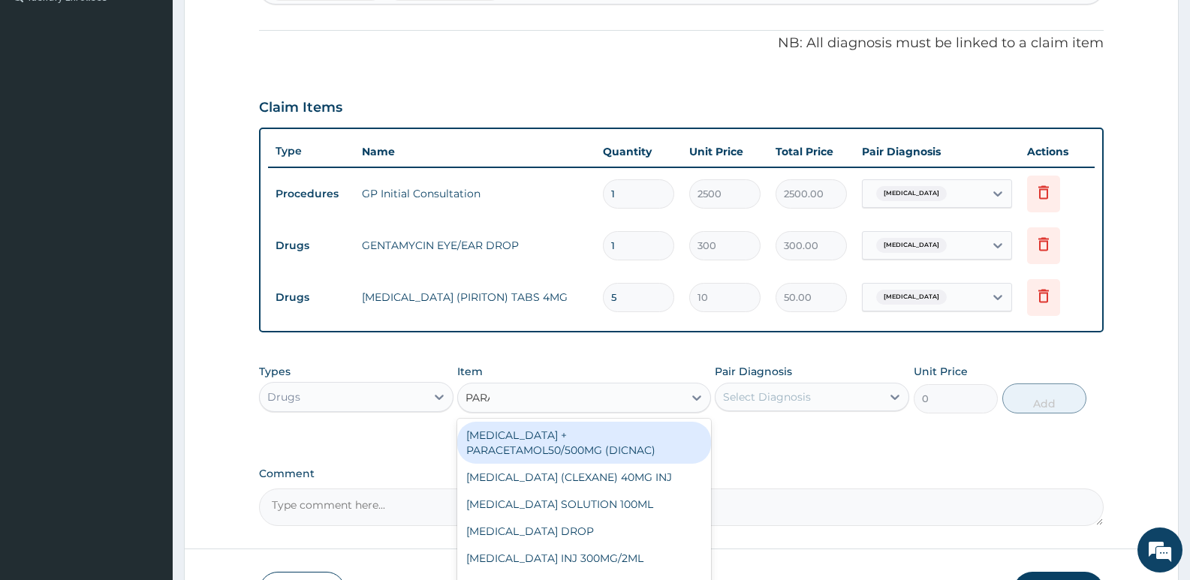
type input "PARAC"
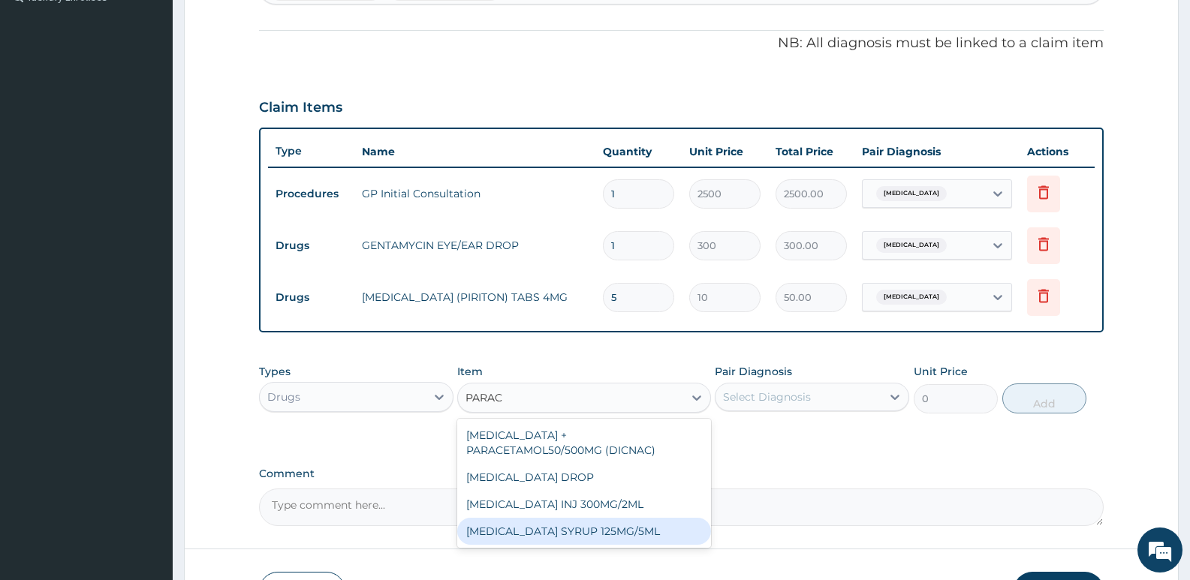
click at [569, 536] on div "[MEDICAL_DATA] SYRUP 125MG/5ML" at bounding box center [583, 531] width 253 height 27
type input "300"
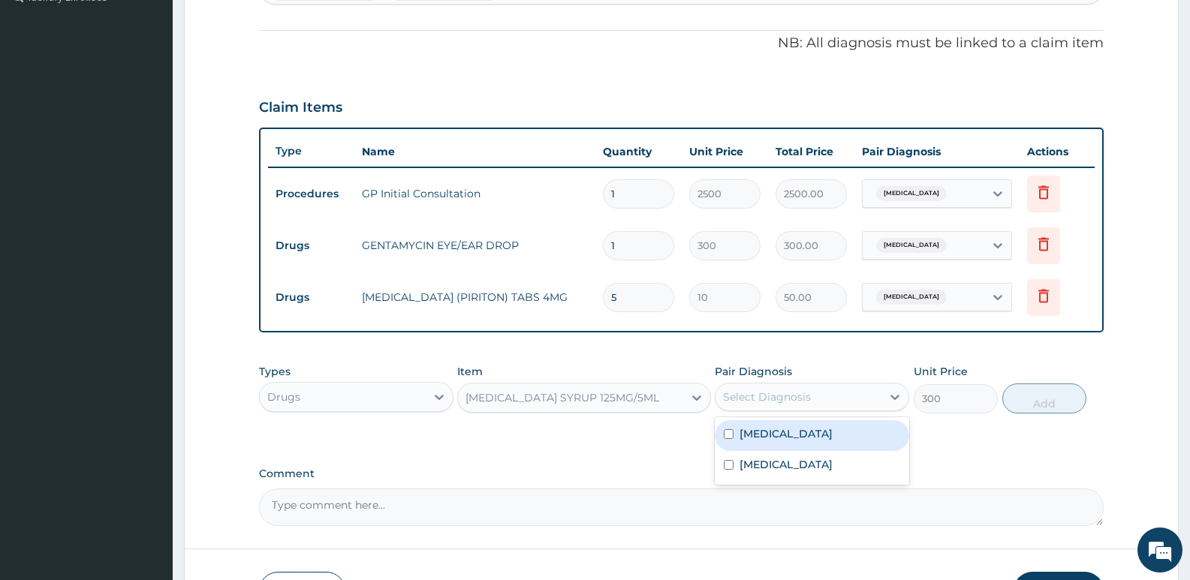
click at [785, 385] on div "Select Diagnosis" at bounding box center [798, 397] width 166 height 24
click at [766, 462] on label "[MEDICAL_DATA]" at bounding box center [785, 464] width 93 height 15
checkbox input "true"
click at [1041, 405] on button "Add" at bounding box center [1044, 399] width 84 height 30
type input "0"
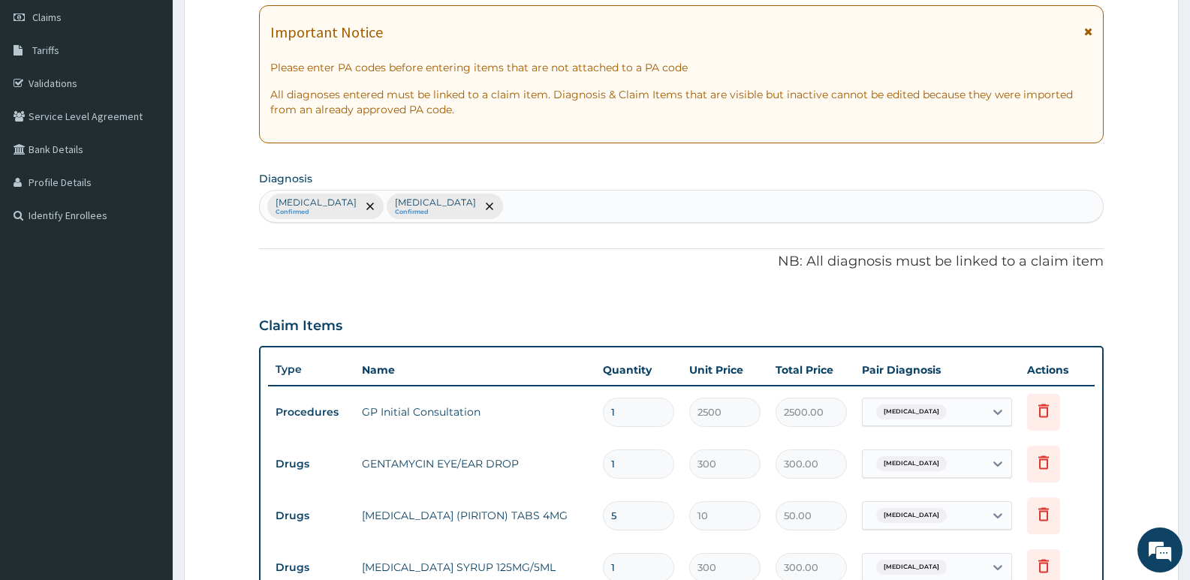
scroll to position [206, 0]
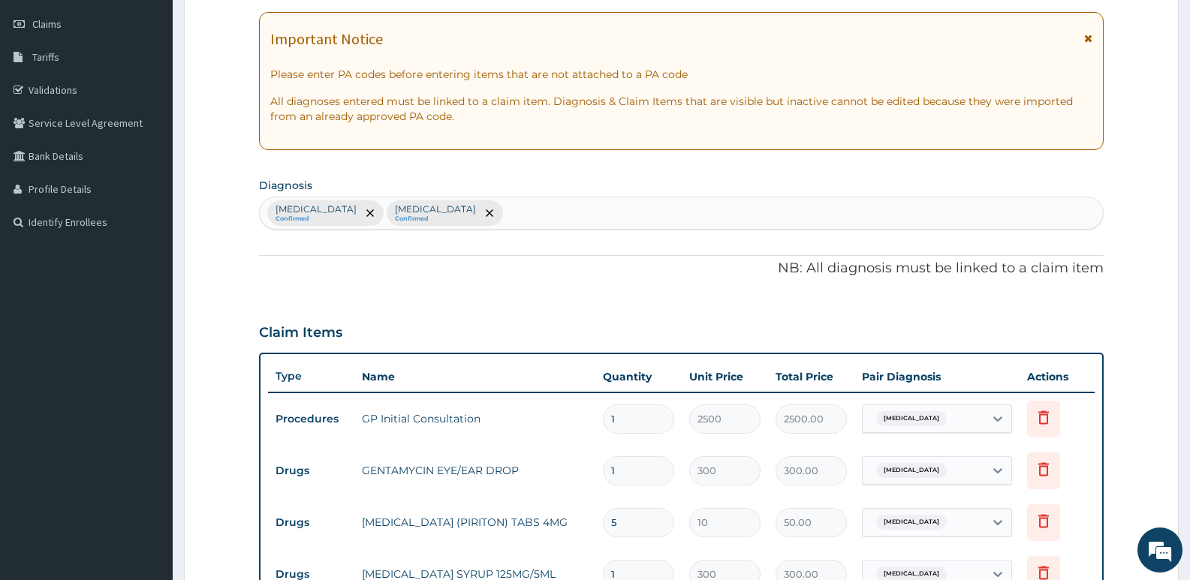
click at [565, 216] on div "Conjunctivitis Confirmed Upper respiratory infection Confirmed" at bounding box center [681, 213] width 843 height 32
type input "SEPS"
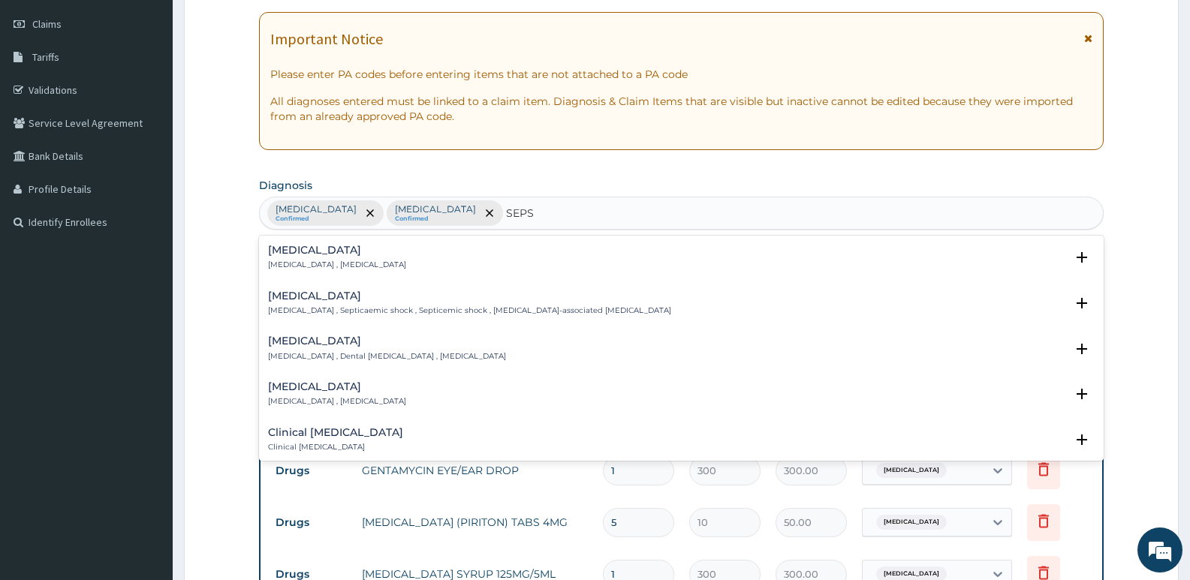
click at [327, 263] on p "Systemic infection , Sepsis" at bounding box center [337, 265] width 138 height 11
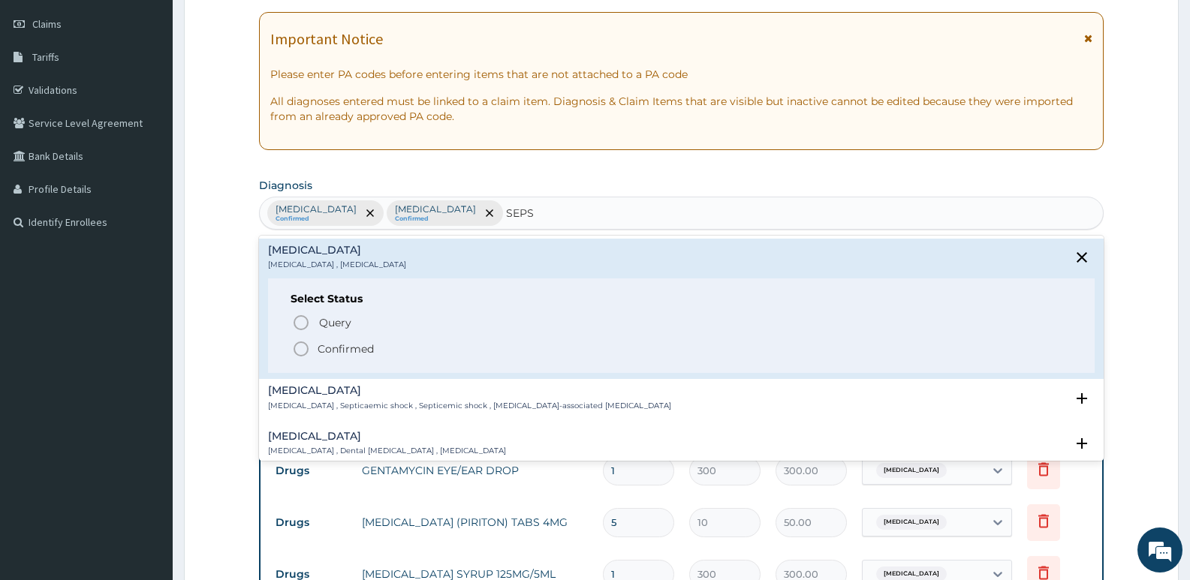
click at [314, 354] on span "Confirmed" at bounding box center [682, 349] width 780 height 18
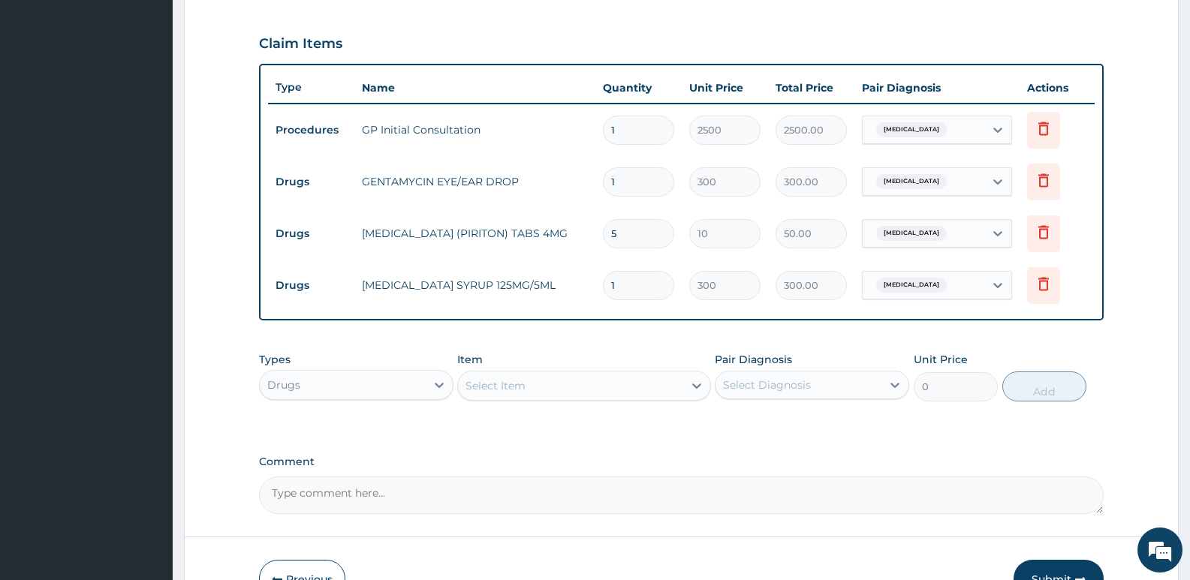
scroll to position [586, 0]
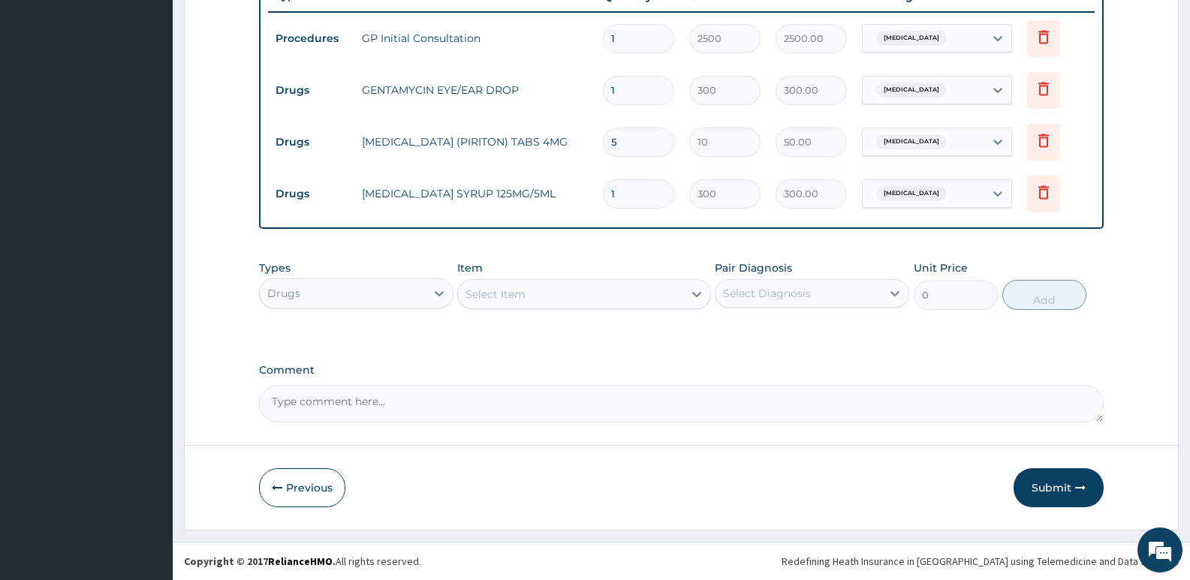
click at [495, 287] on div "Select Item" at bounding box center [495, 294] width 60 height 15
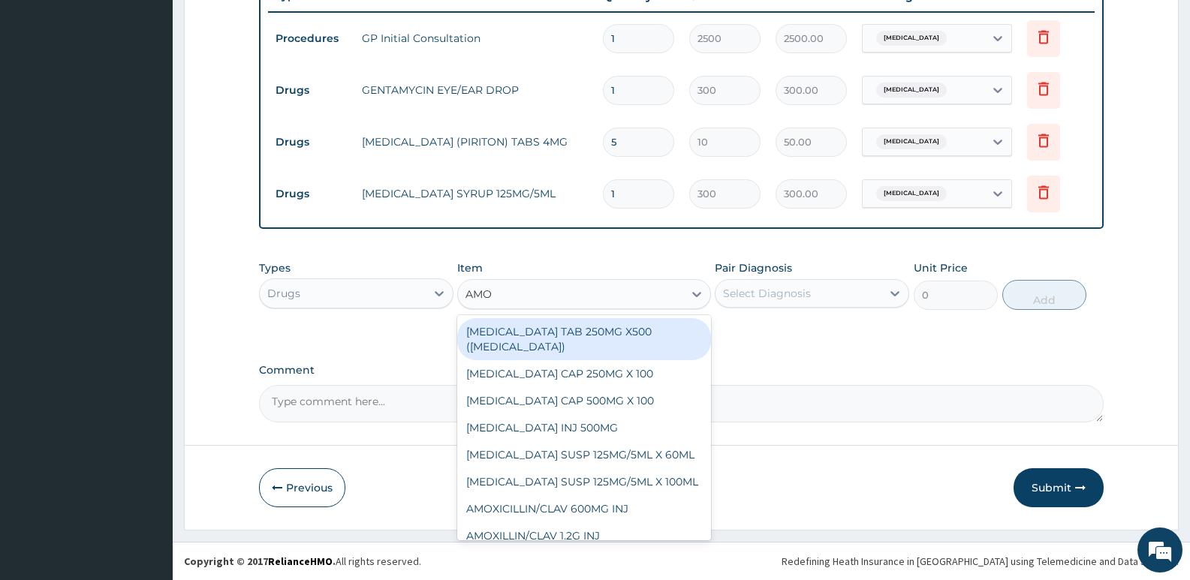
type input "AMOX"
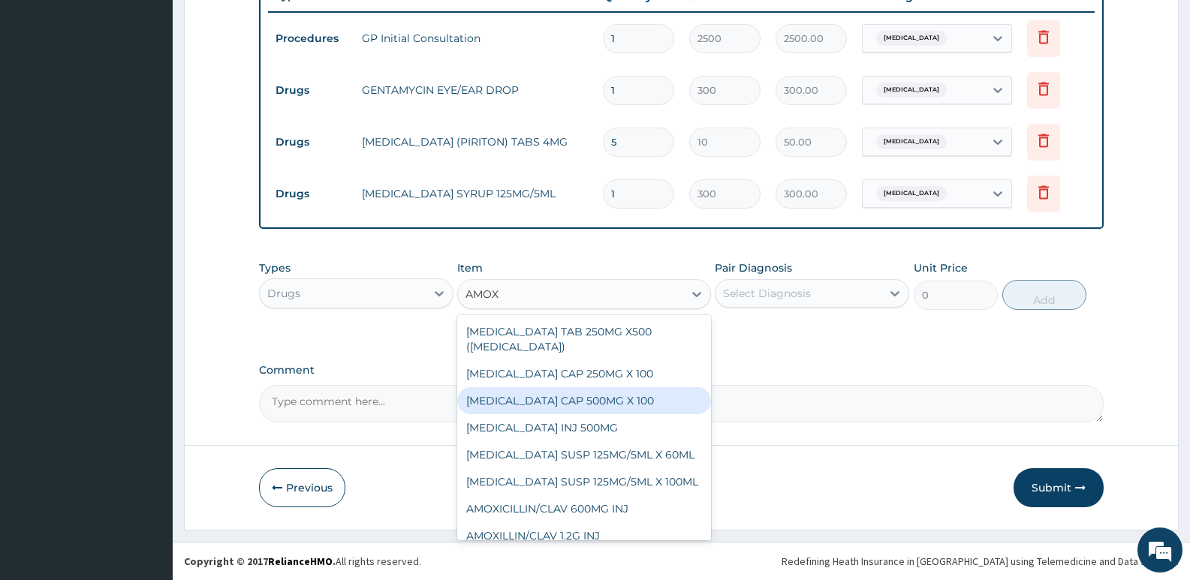
scroll to position [75, 0]
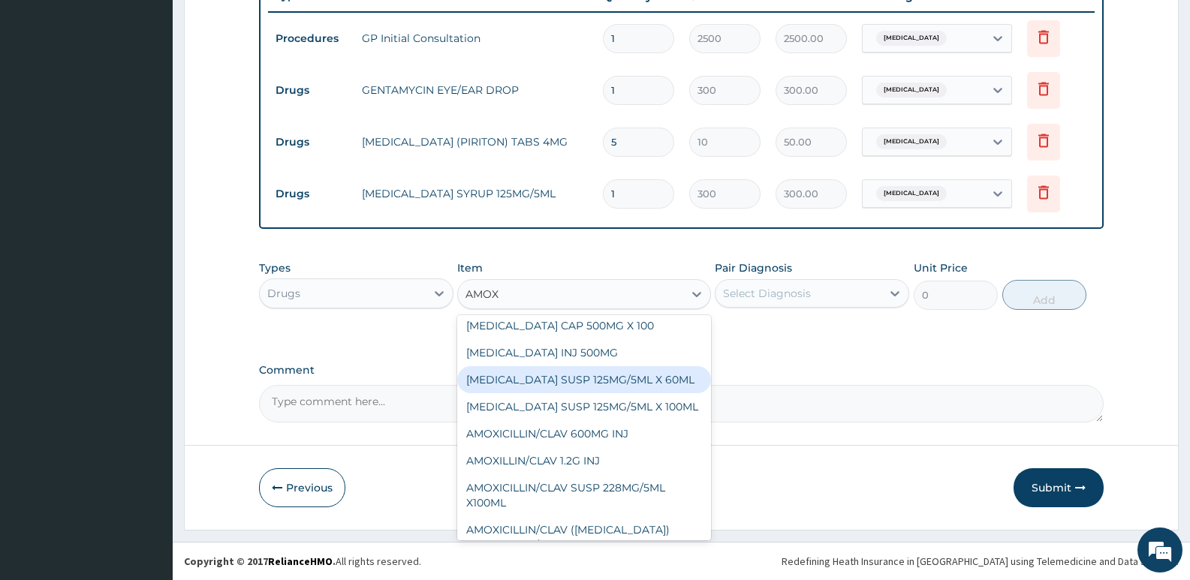
click at [641, 379] on div "[MEDICAL_DATA] SUSP 125MG/5ML X 60ML" at bounding box center [583, 379] width 253 height 27
type input "500"
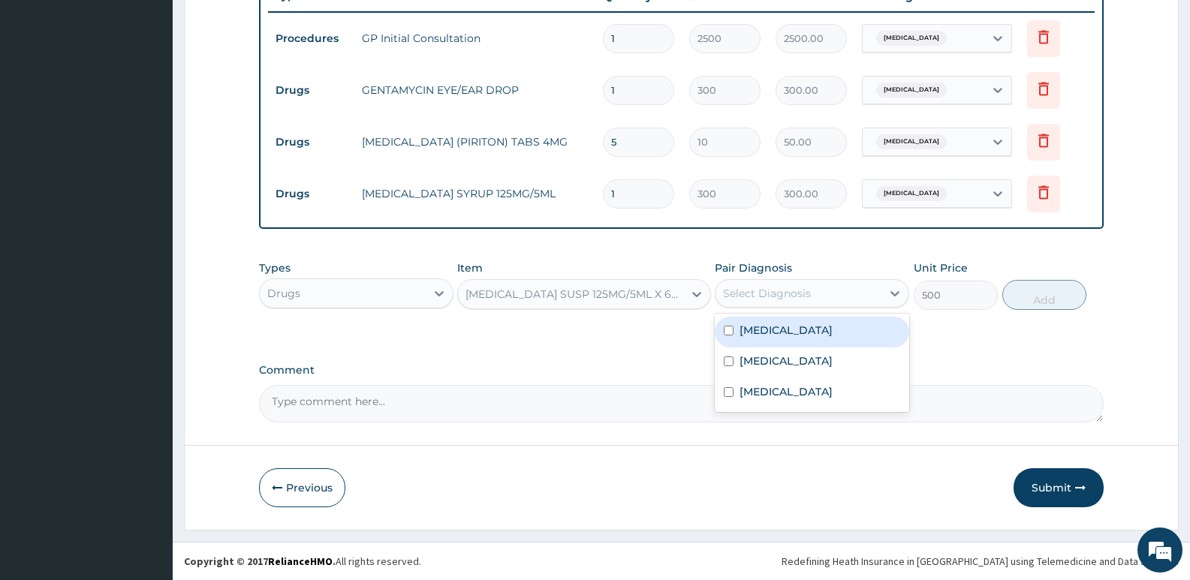
click at [766, 299] on div "Select Diagnosis" at bounding box center [767, 293] width 88 height 15
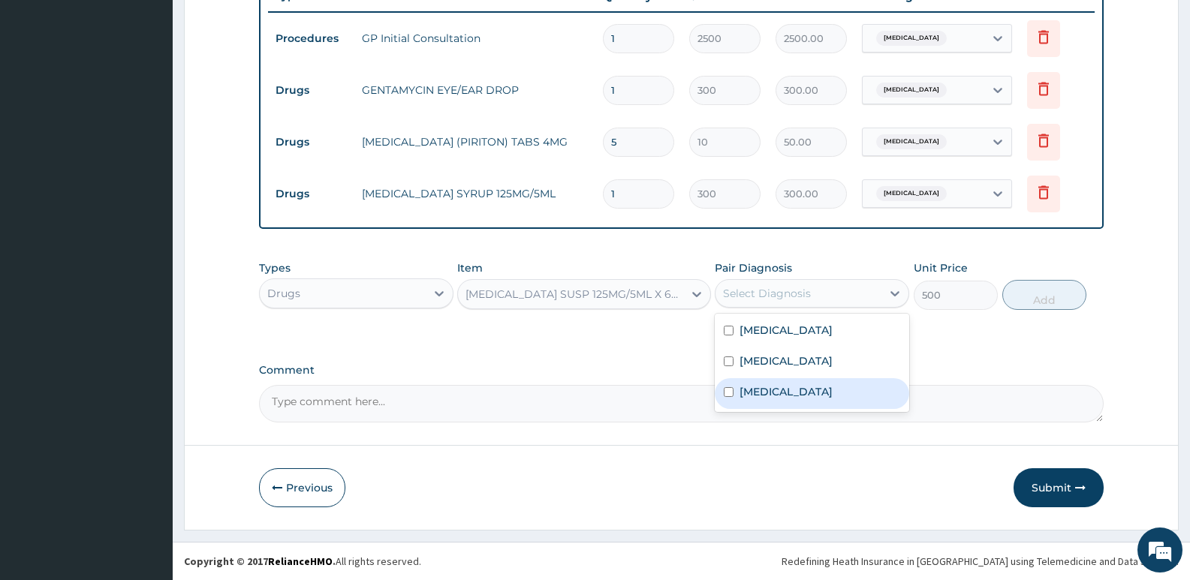
click at [769, 383] on div "Sepsis" at bounding box center [812, 393] width 194 height 31
checkbox input "true"
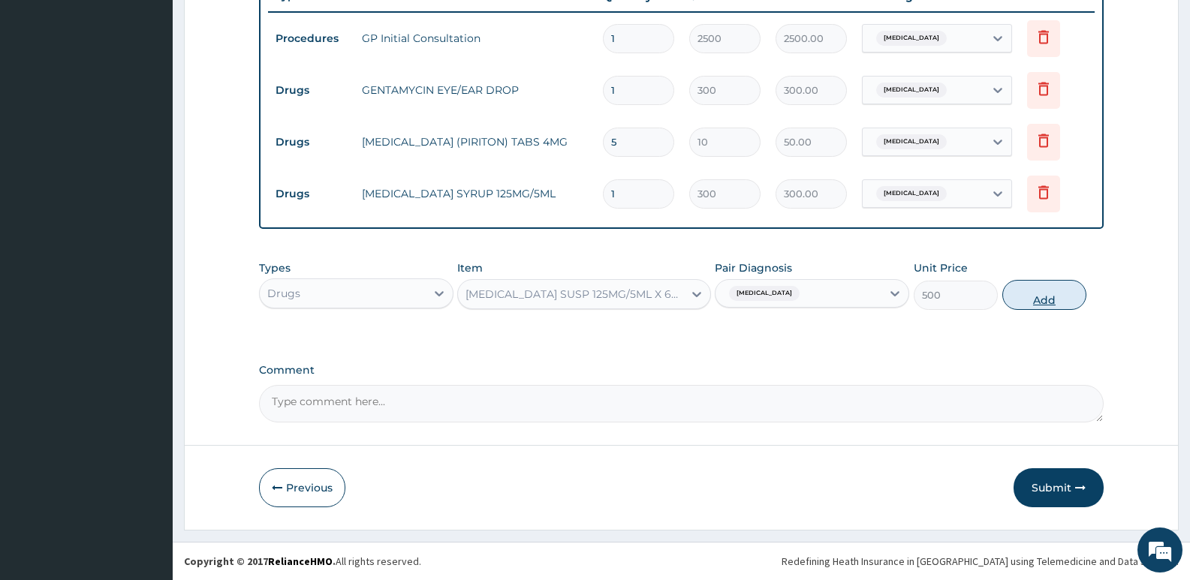
click at [1022, 293] on button "Add" at bounding box center [1044, 295] width 84 height 30
type input "0"
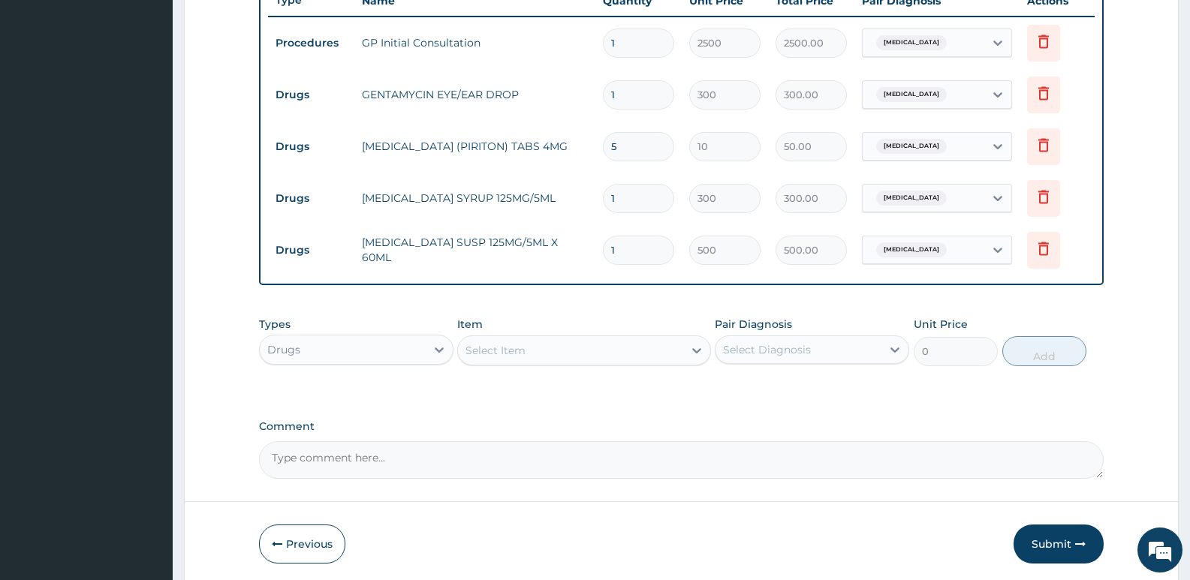
scroll to position [586, 0]
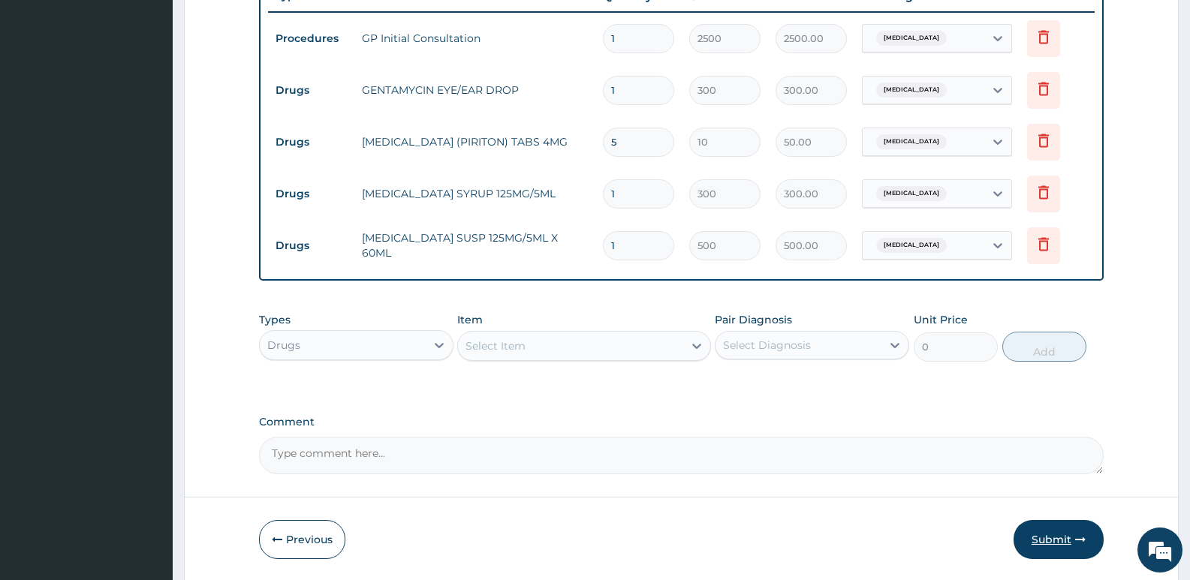
click at [1055, 531] on button "Submit" at bounding box center [1058, 539] width 90 height 39
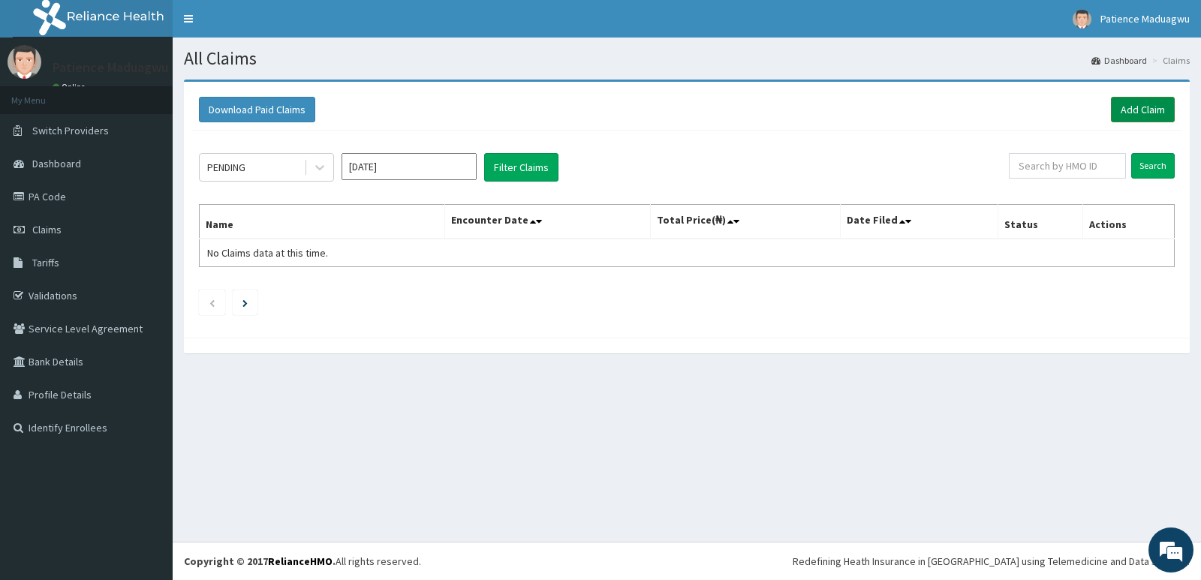
click at [1130, 98] on link "Add Claim" at bounding box center [1143, 110] width 64 height 26
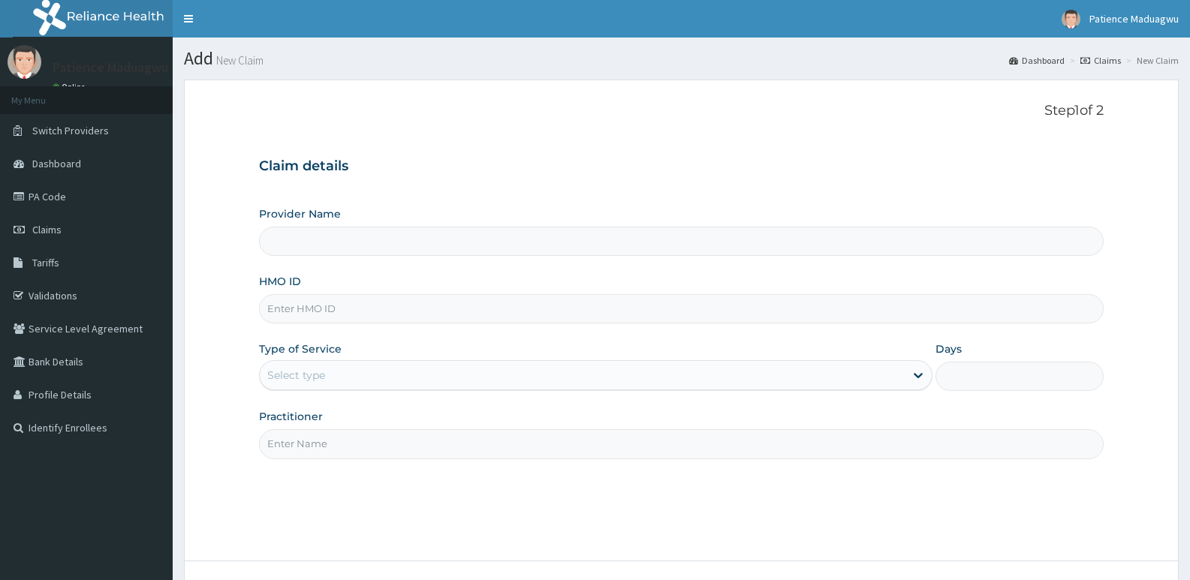
click at [302, 305] on input "HMO ID" at bounding box center [681, 308] width 844 height 29
paste input "GMT/10250/A"
type input "GMT/10250/A"
type input "[GEOGRAPHIC_DATA]"
type input "GMT/10250/A"
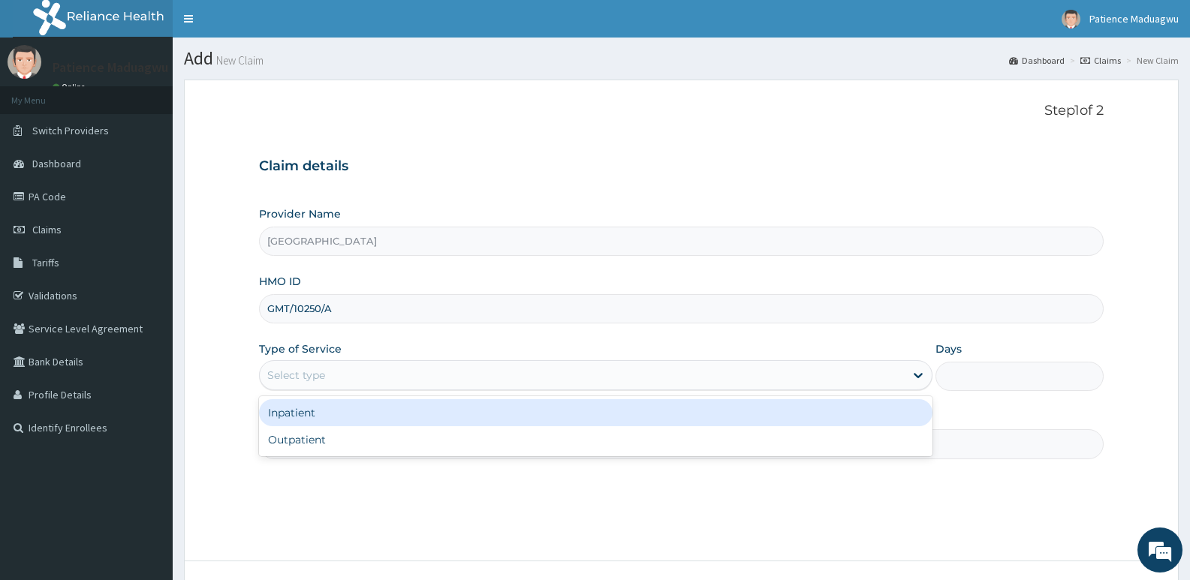
click at [312, 364] on div "Select type" at bounding box center [582, 375] width 644 height 24
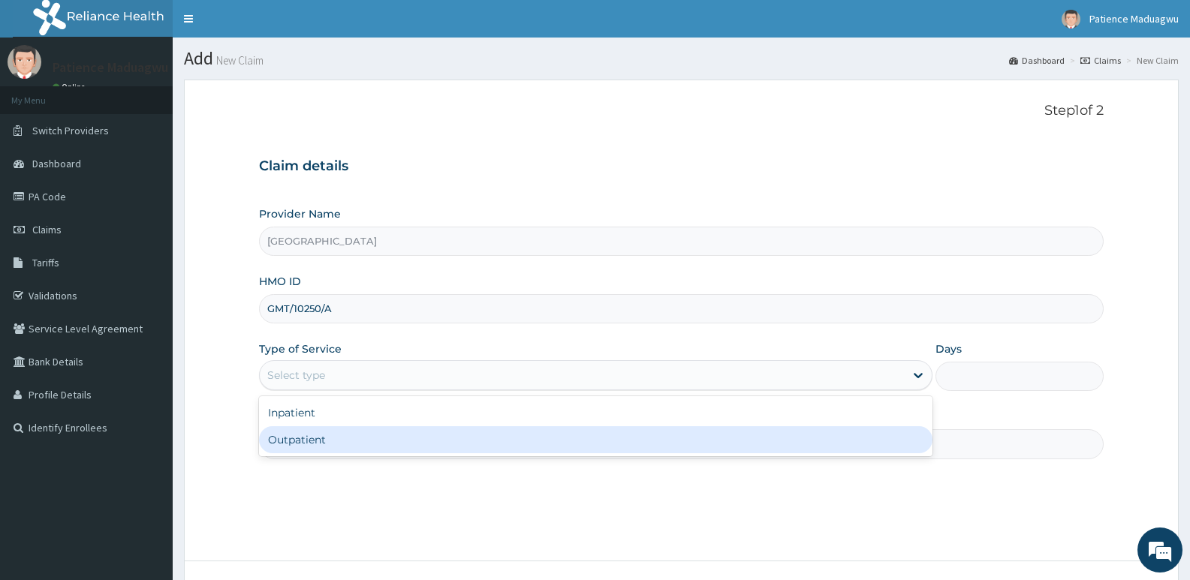
click at [286, 442] on div "Outpatient" at bounding box center [595, 439] width 673 height 27
type input "1"
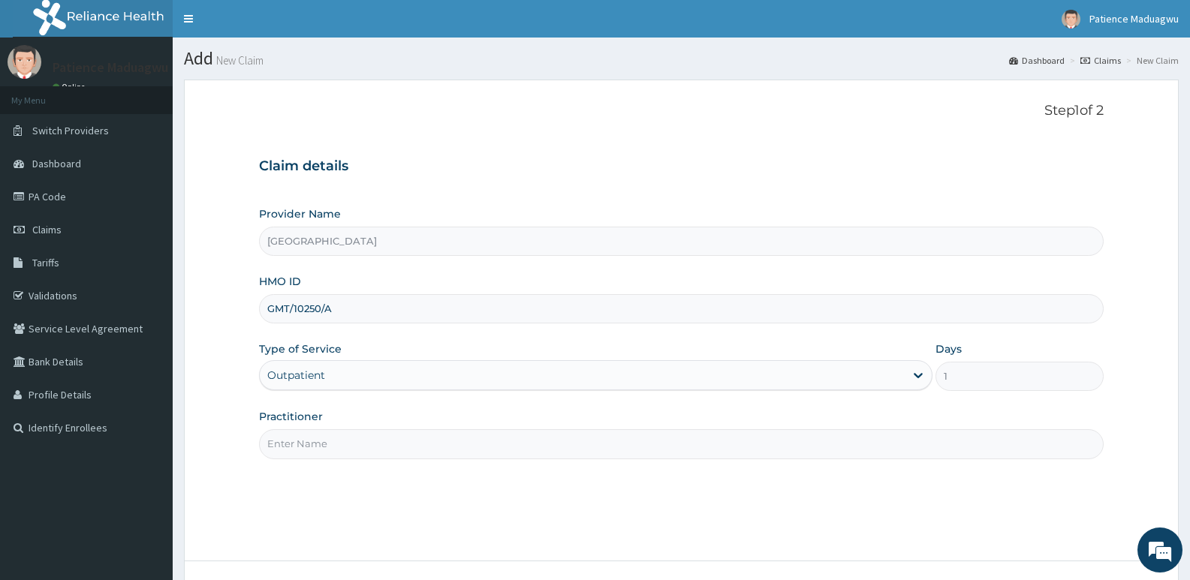
click at [322, 441] on input "Practitioner" at bounding box center [681, 443] width 844 height 29
type input "[PERSON_NAME]"
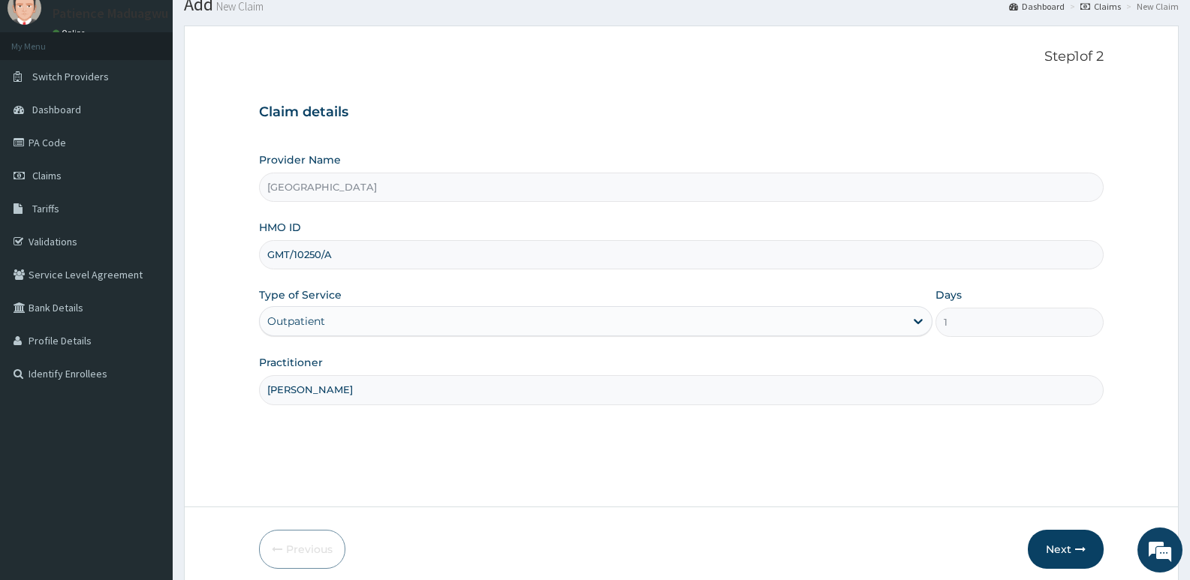
scroll to position [116, 0]
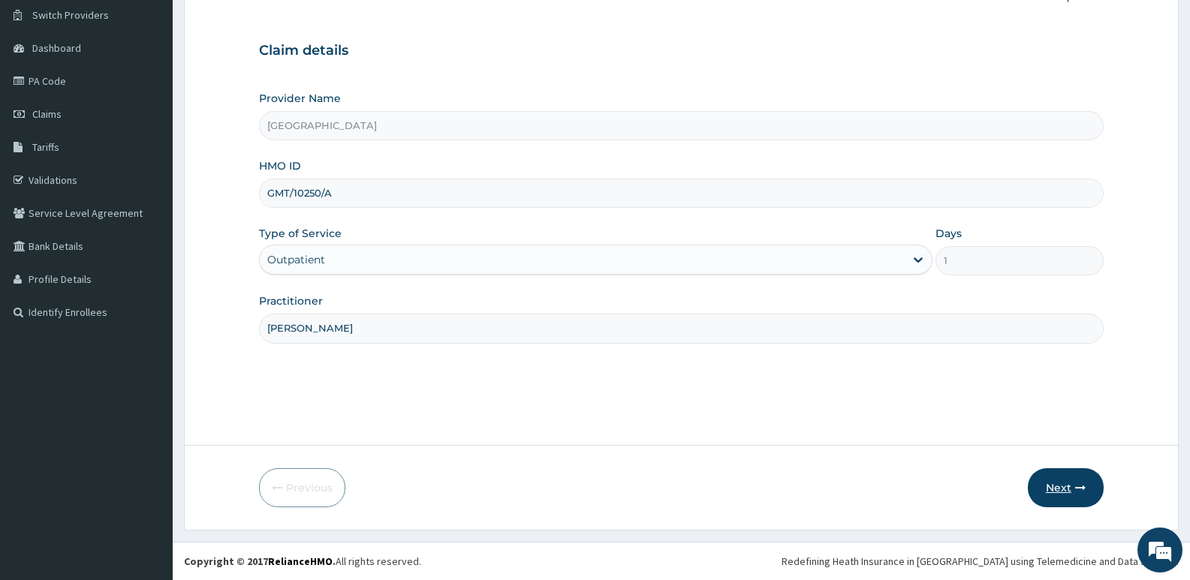
click at [1064, 501] on button "Next" at bounding box center [1066, 487] width 76 height 39
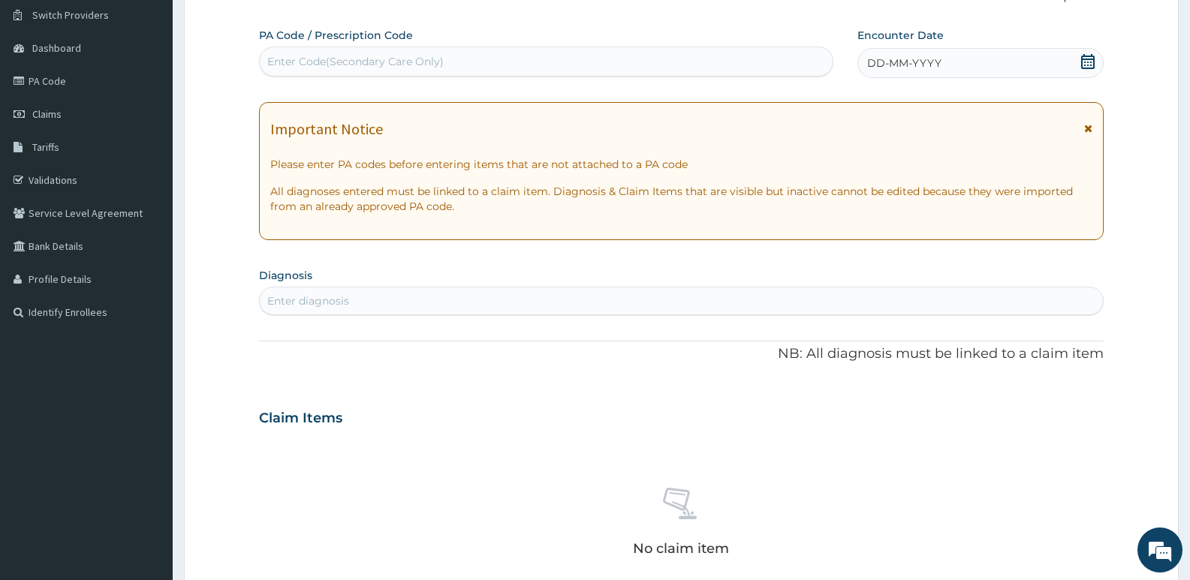
click at [1091, 64] on icon at bounding box center [1087, 61] width 15 height 15
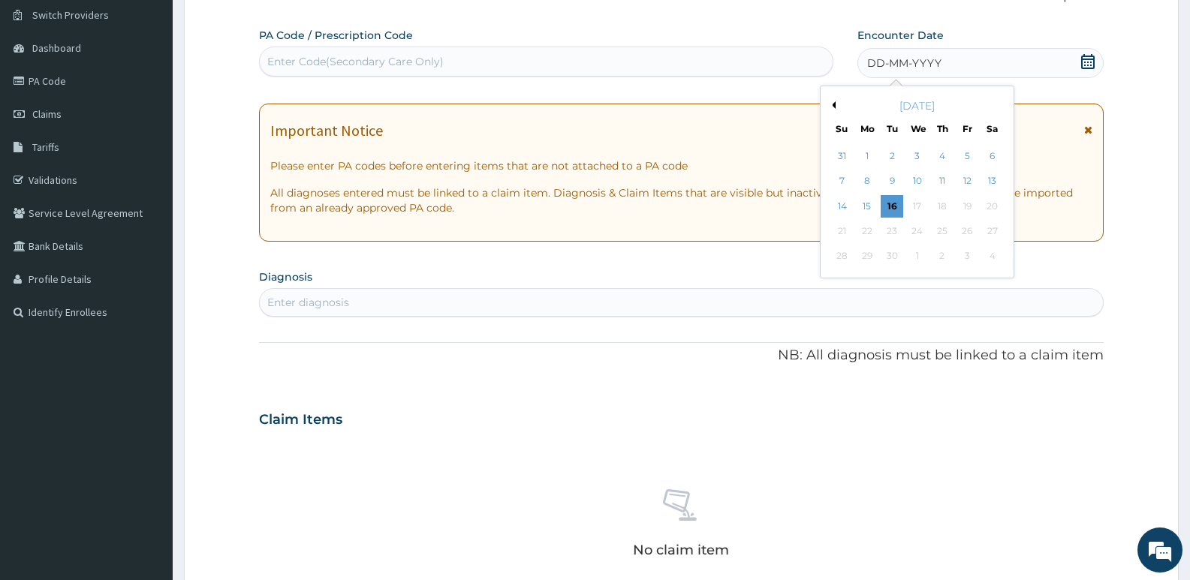
click at [832, 104] on button "Previous Month" at bounding box center [832, 105] width 8 height 8
click at [970, 203] on div "15" at bounding box center [967, 206] width 23 height 23
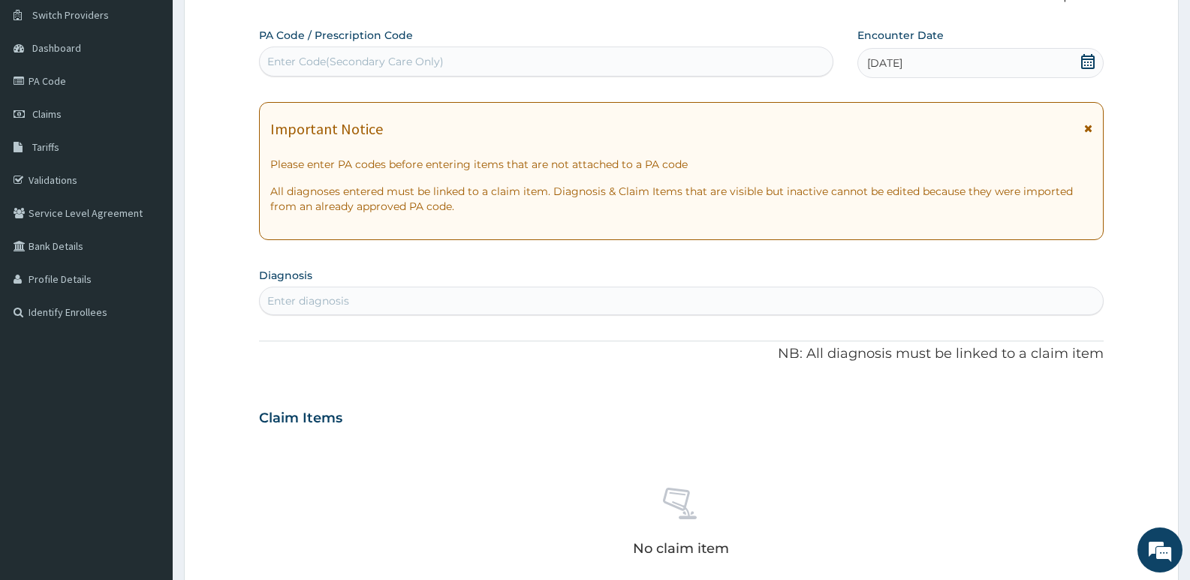
click at [310, 296] on div "Enter diagnosis" at bounding box center [308, 300] width 82 height 15
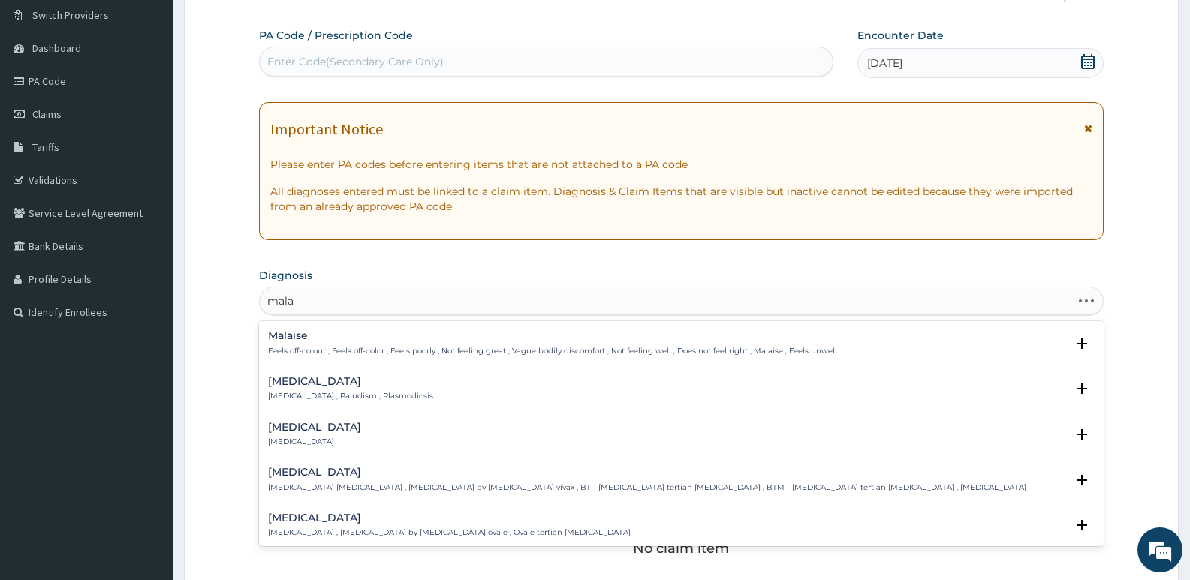
type input "malar"
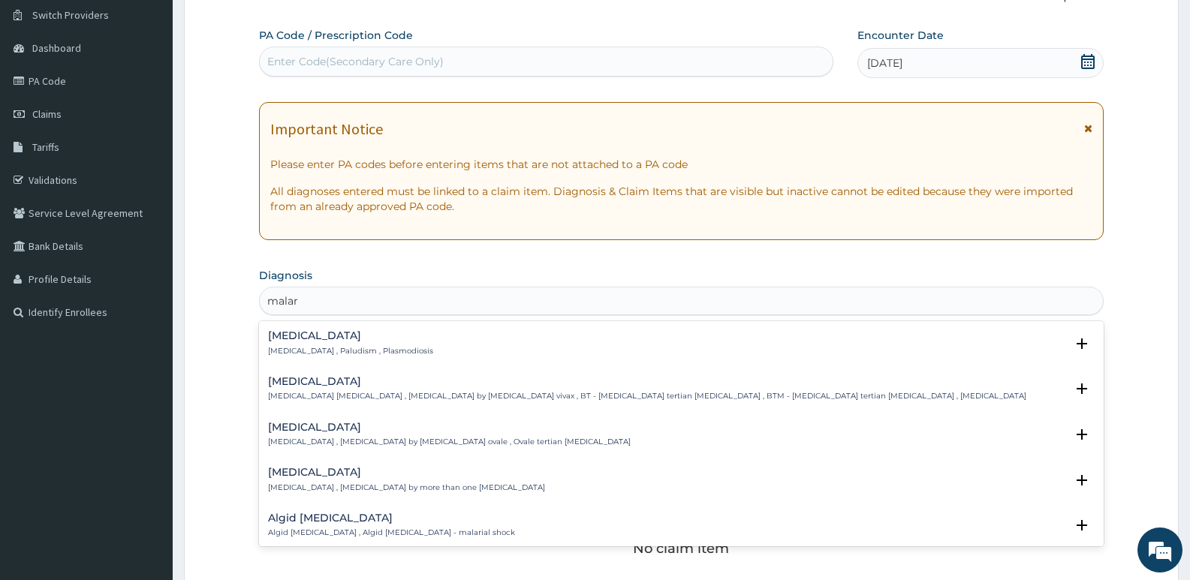
click at [313, 337] on h4 "[MEDICAL_DATA]" at bounding box center [350, 335] width 165 height 11
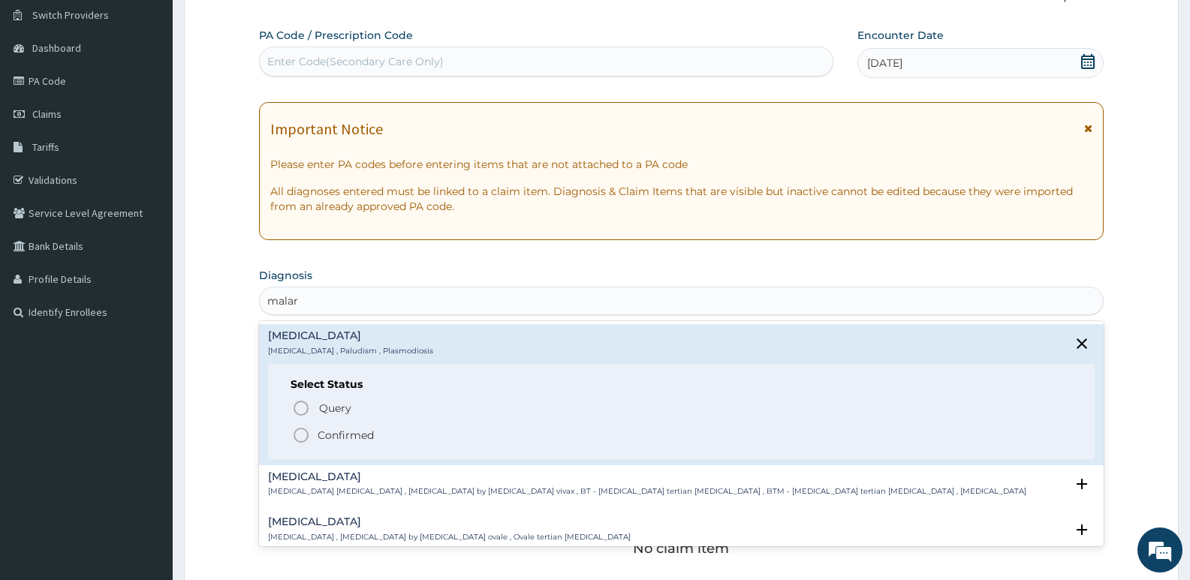
click at [296, 430] on icon "status option filled" at bounding box center [301, 435] width 18 height 18
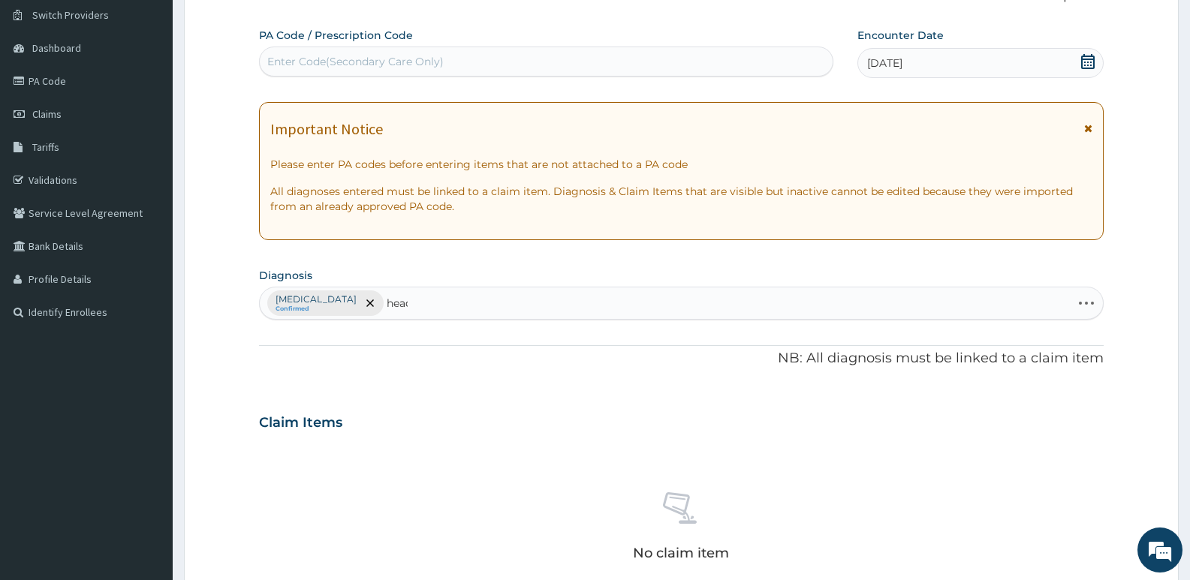
type input "heada"
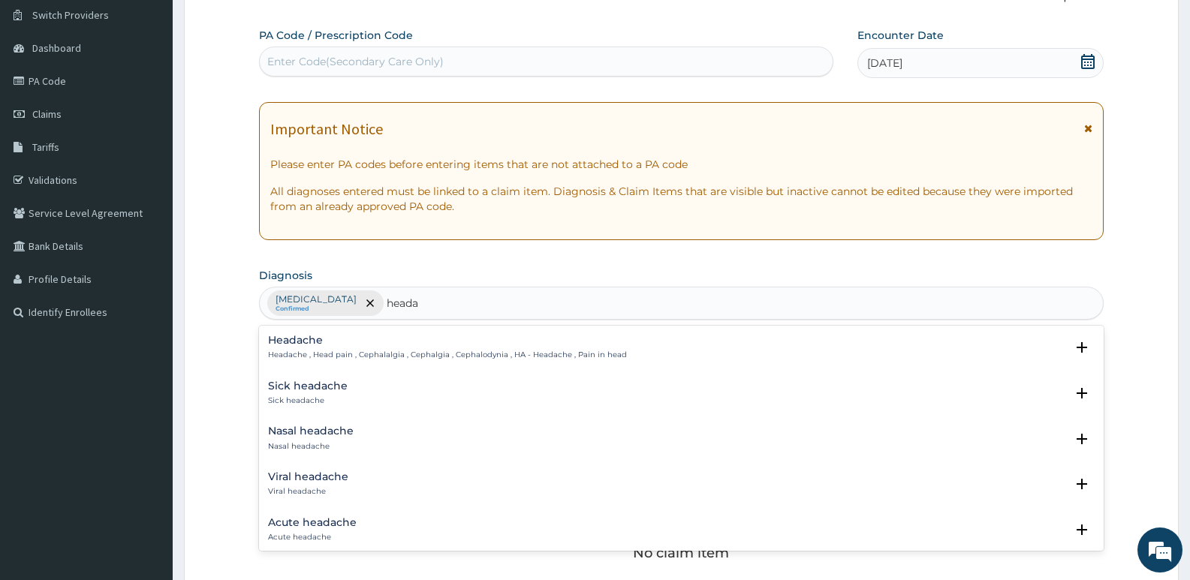
click at [342, 351] on p "Headache , Head pain , Cephalalgia , Cephalgia , Cephalodynia , HA - Headache ,…" at bounding box center [447, 355] width 359 height 11
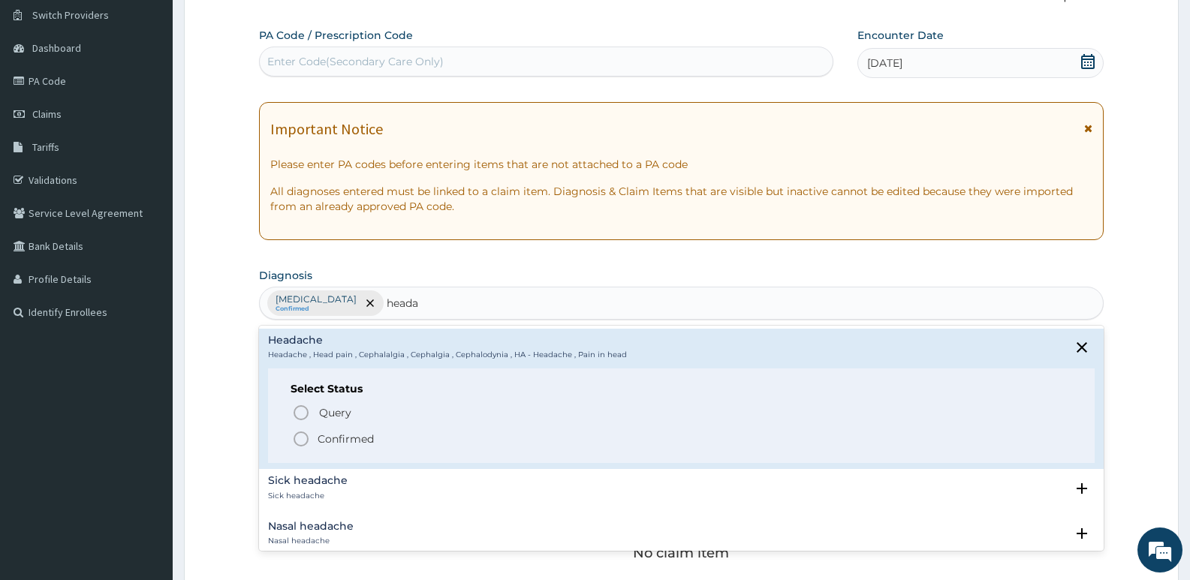
click at [296, 443] on icon "status option filled" at bounding box center [301, 439] width 18 height 18
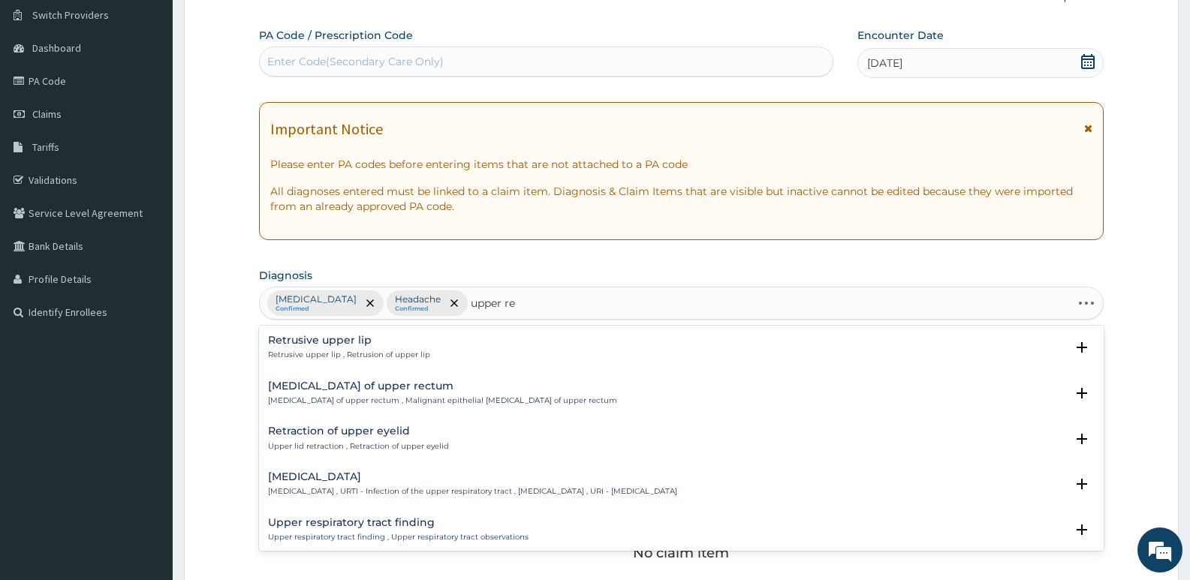
type input "upper res"
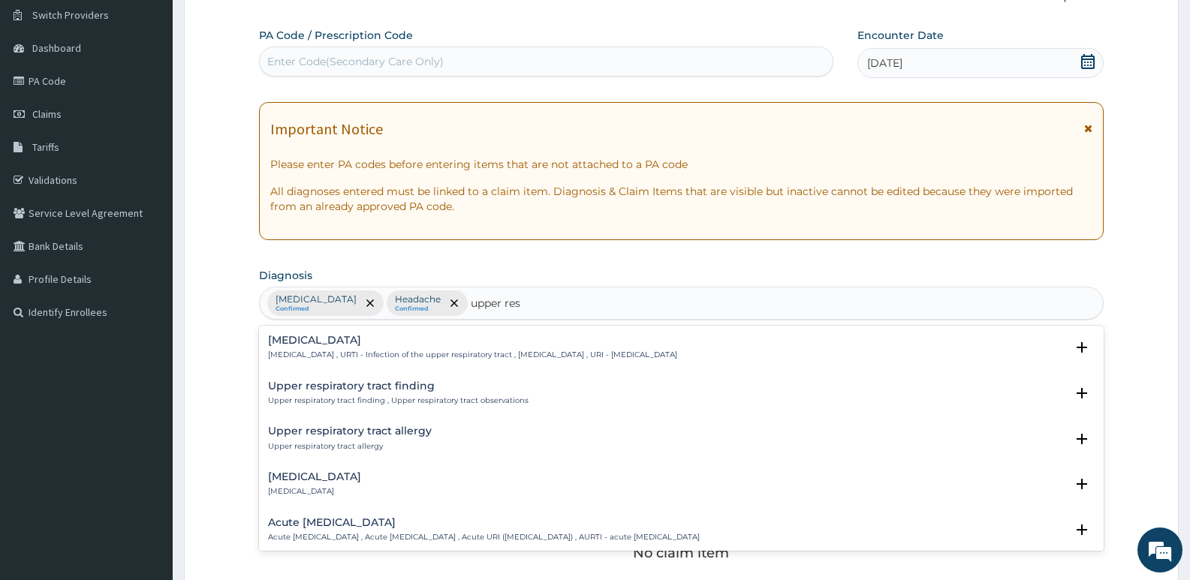
click at [368, 349] on div "[MEDICAL_DATA] [MEDICAL_DATA] , URTI - Infection of the upper respiratory tract…" at bounding box center [472, 348] width 409 height 26
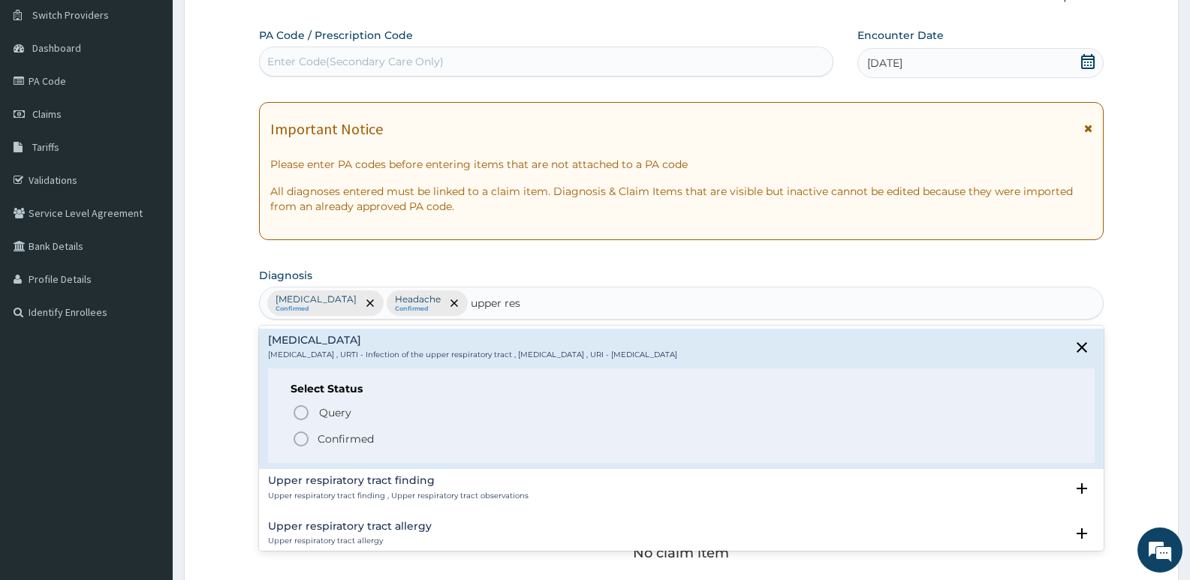
click at [296, 440] on icon "status option filled" at bounding box center [301, 439] width 18 height 18
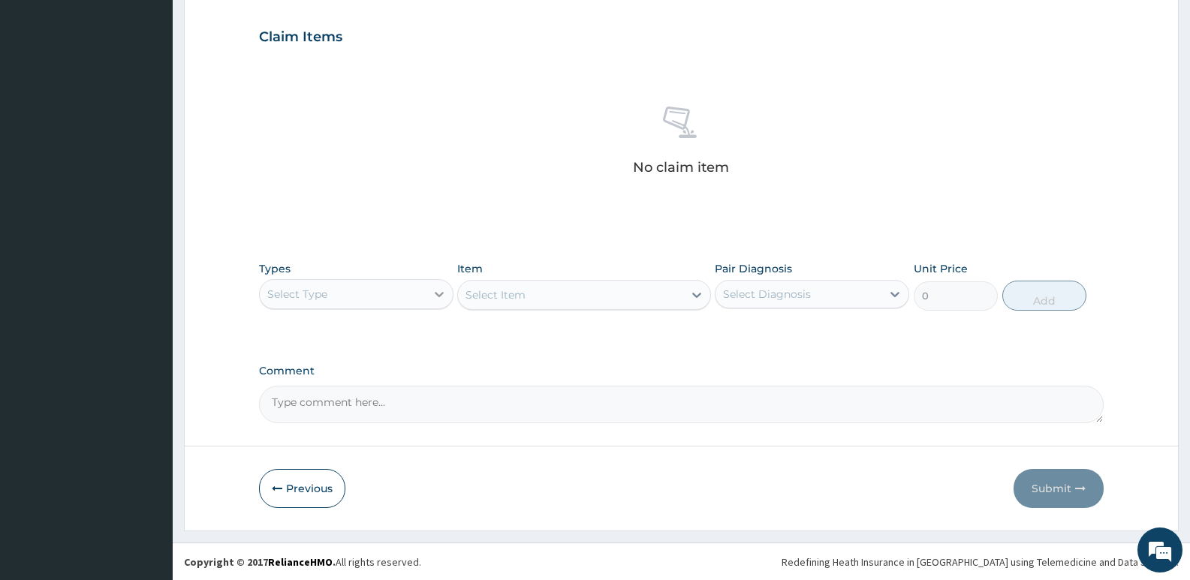
scroll to position [502, 0]
click at [296, 299] on div "Select Type" at bounding box center [297, 293] width 60 height 15
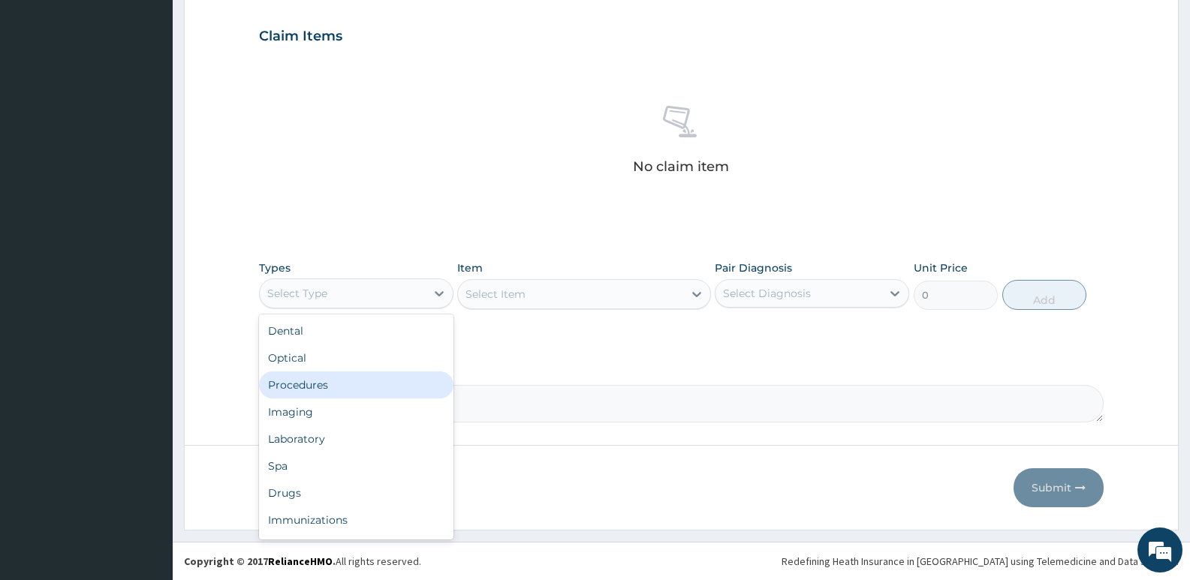
click at [302, 385] on div "Procedures" at bounding box center [356, 385] width 194 height 27
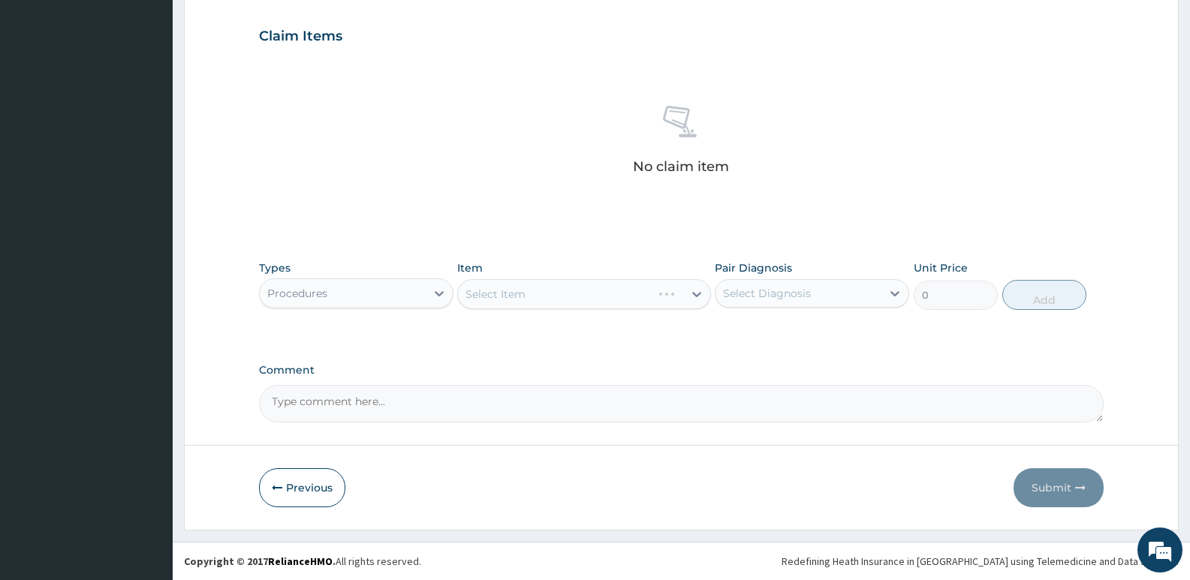
click at [554, 296] on div "Select Item" at bounding box center [583, 294] width 253 height 30
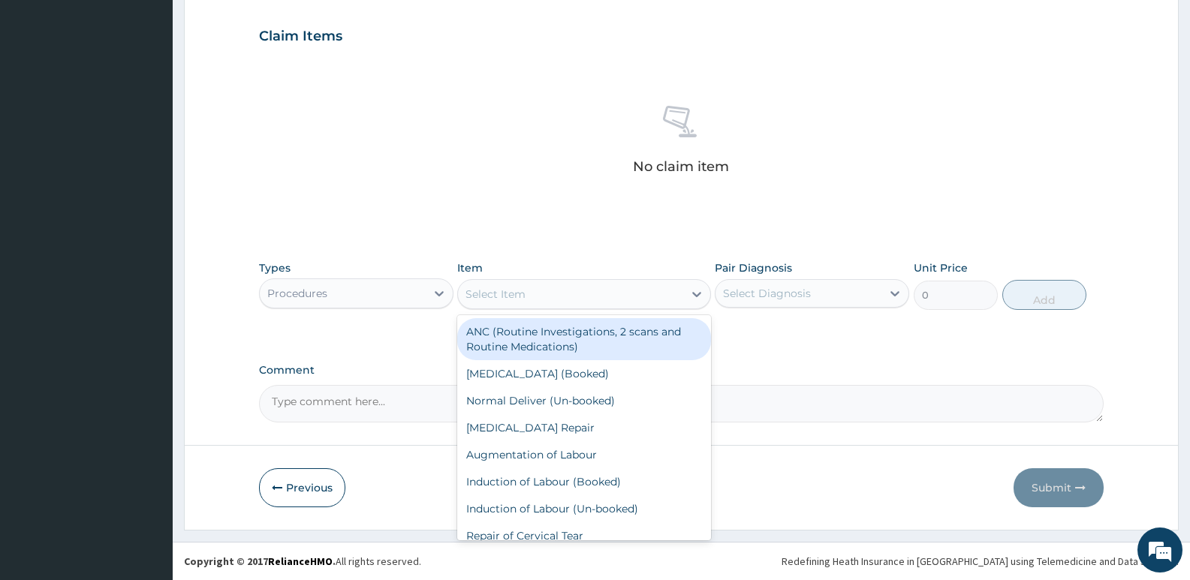
click at [544, 293] on div "Select Item" at bounding box center [570, 294] width 224 height 24
type input "gp"
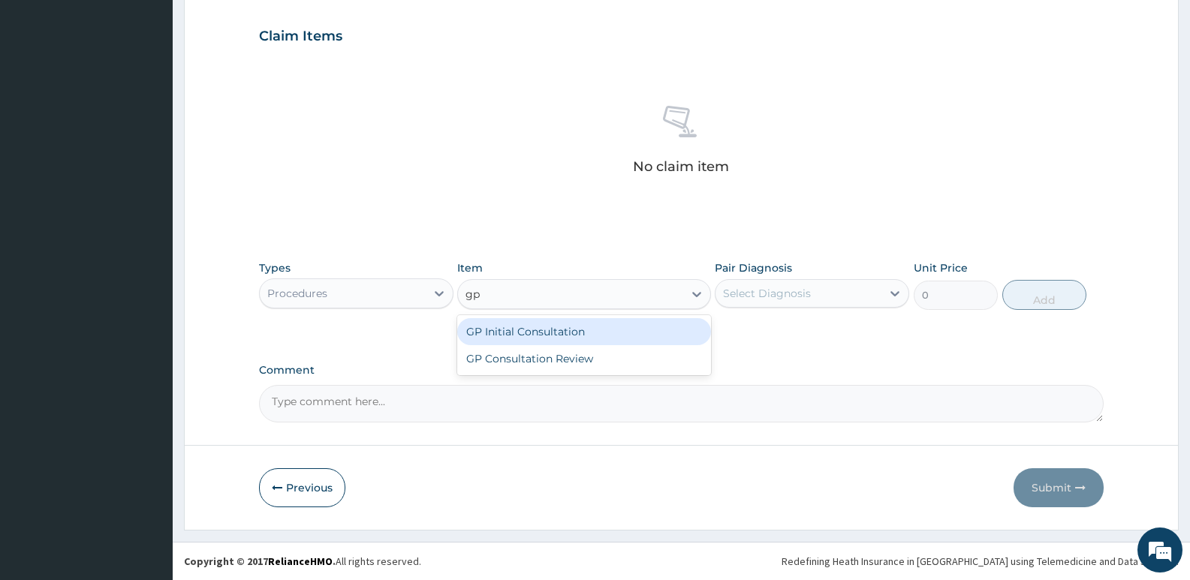
click at [552, 332] on div "GP Initial Consultation" at bounding box center [583, 331] width 253 height 27
type input "2500"
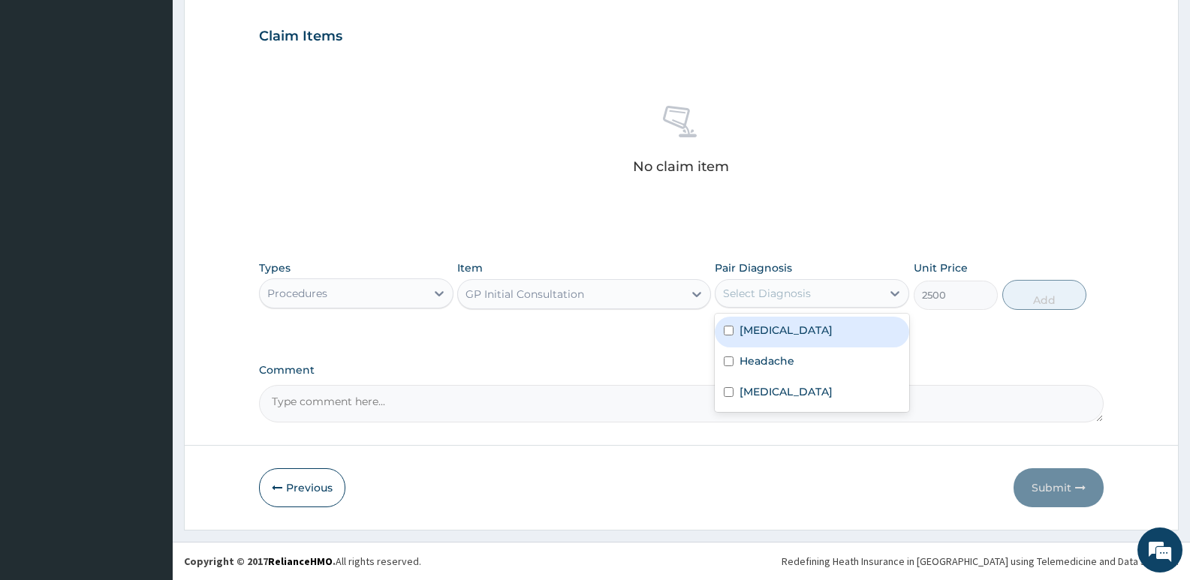
click at [826, 293] on div "Select Diagnosis" at bounding box center [798, 293] width 166 height 24
click at [808, 333] on div "[MEDICAL_DATA]" at bounding box center [812, 332] width 194 height 31
checkbox input "true"
click at [1064, 299] on button "Add" at bounding box center [1044, 295] width 84 height 30
type input "0"
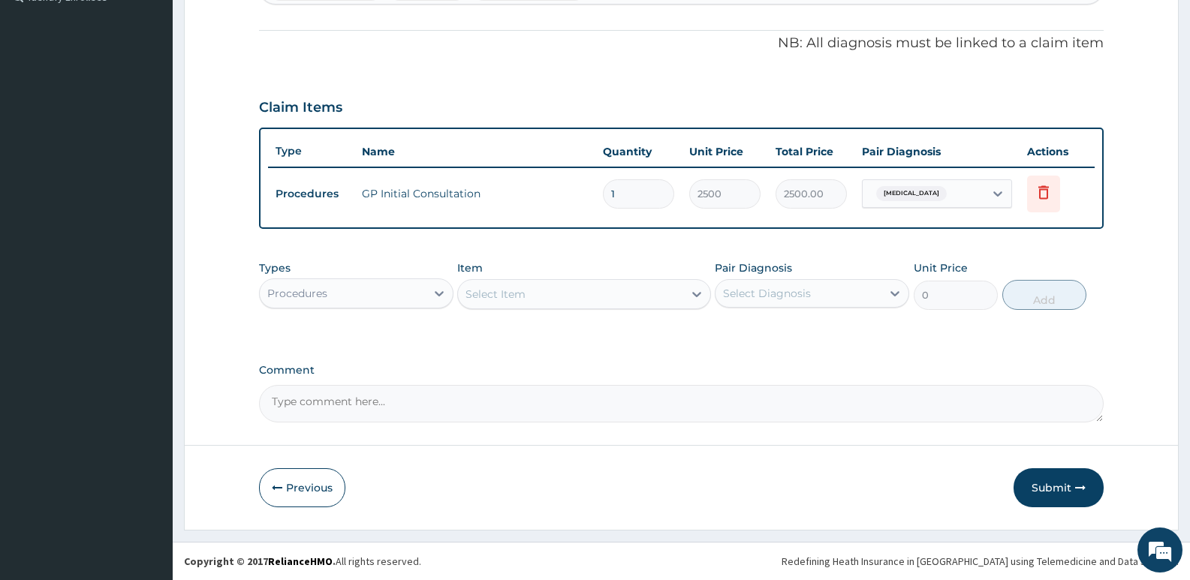
scroll to position [431, 0]
click at [408, 302] on div "Procedures" at bounding box center [343, 293] width 166 height 24
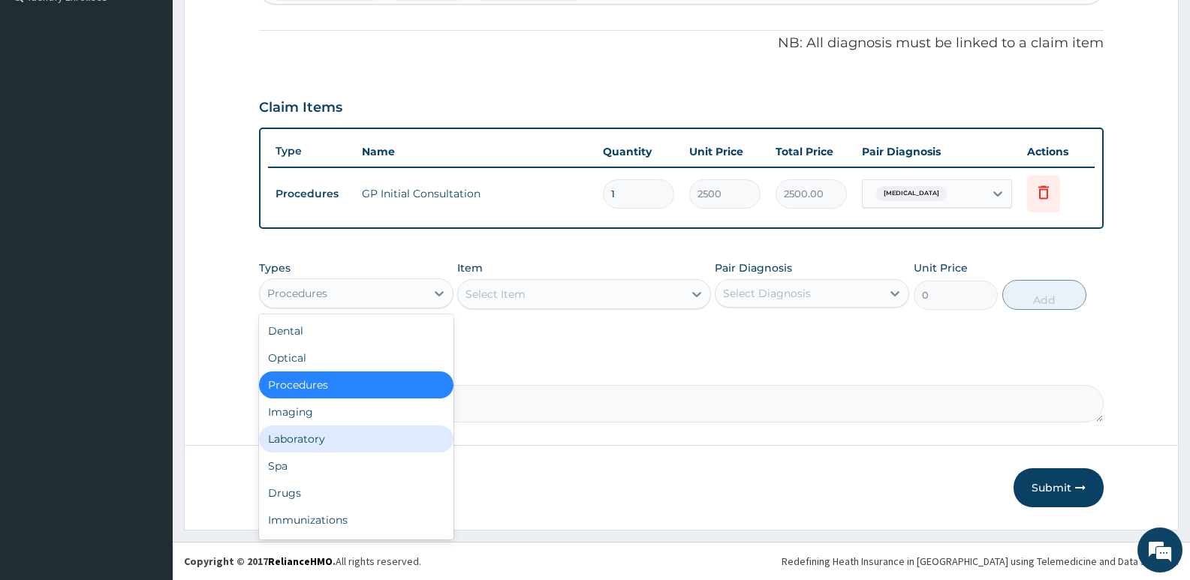
click at [302, 441] on div "Laboratory" at bounding box center [356, 439] width 194 height 27
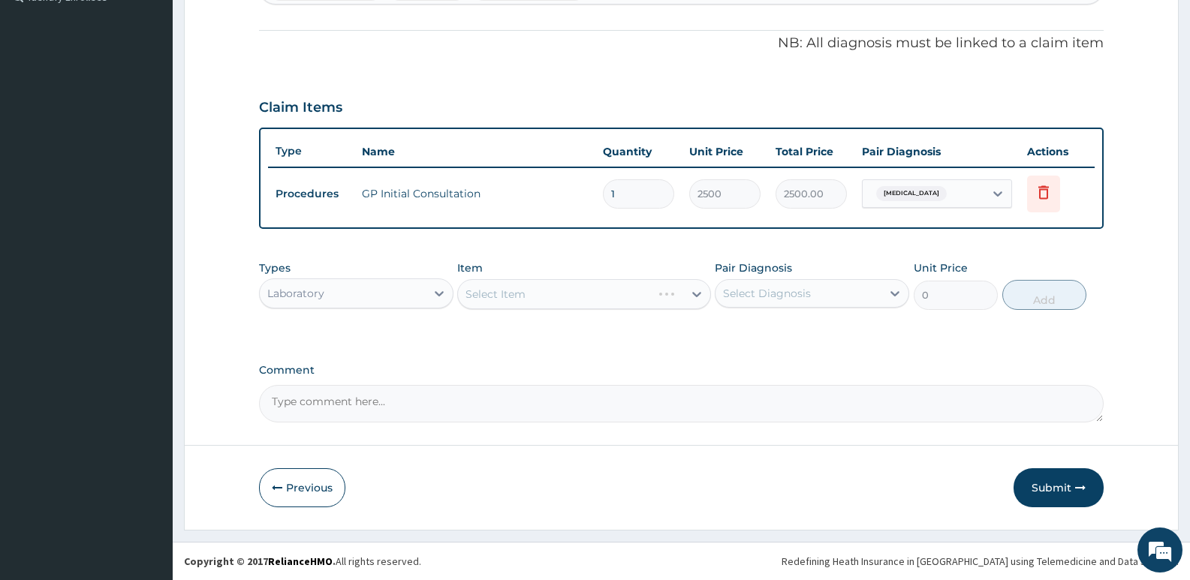
click at [528, 296] on div "Select Item" at bounding box center [583, 294] width 253 height 30
click at [525, 291] on div "Select Item" at bounding box center [583, 294] width 253 height 30
click at [525, 295] on div "Select Item" at bounding box center [495, 294] width 60 height 15
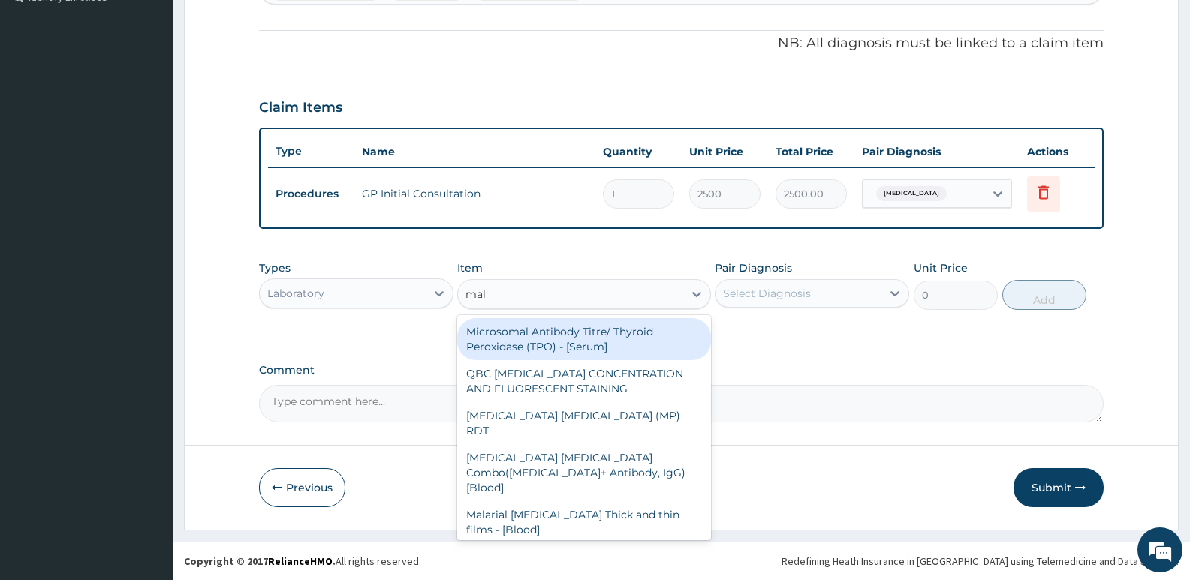
type input "mala"
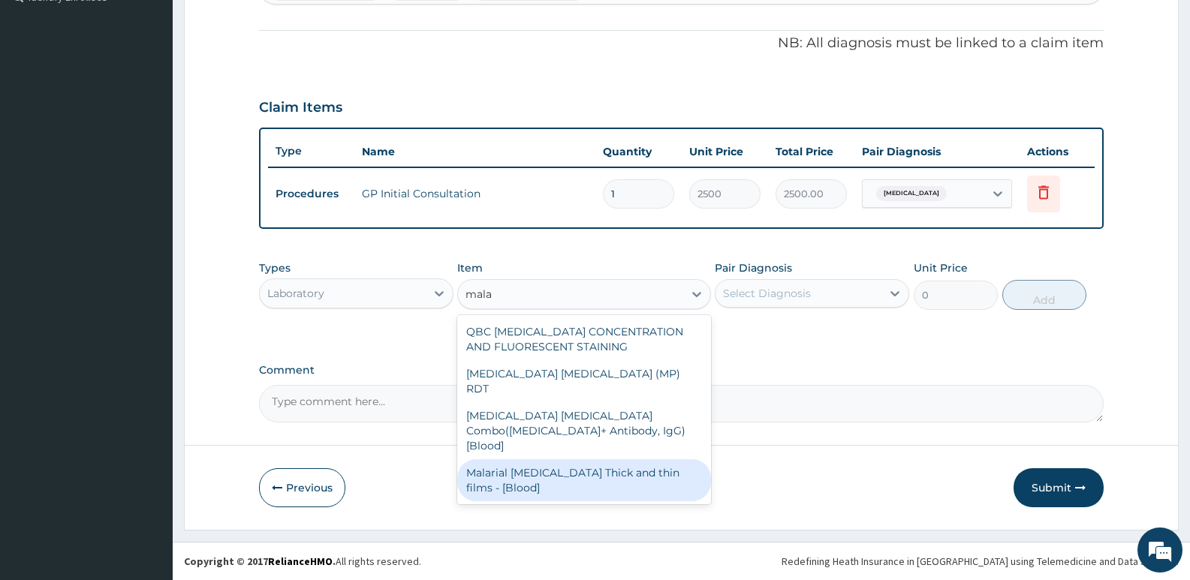
click at [558, 459] on div "Malarial [MEDICAL_DATA] Thick and thin films - [Blood]" at bounding box center [583, 480] width 253 height 42
type input "1650"
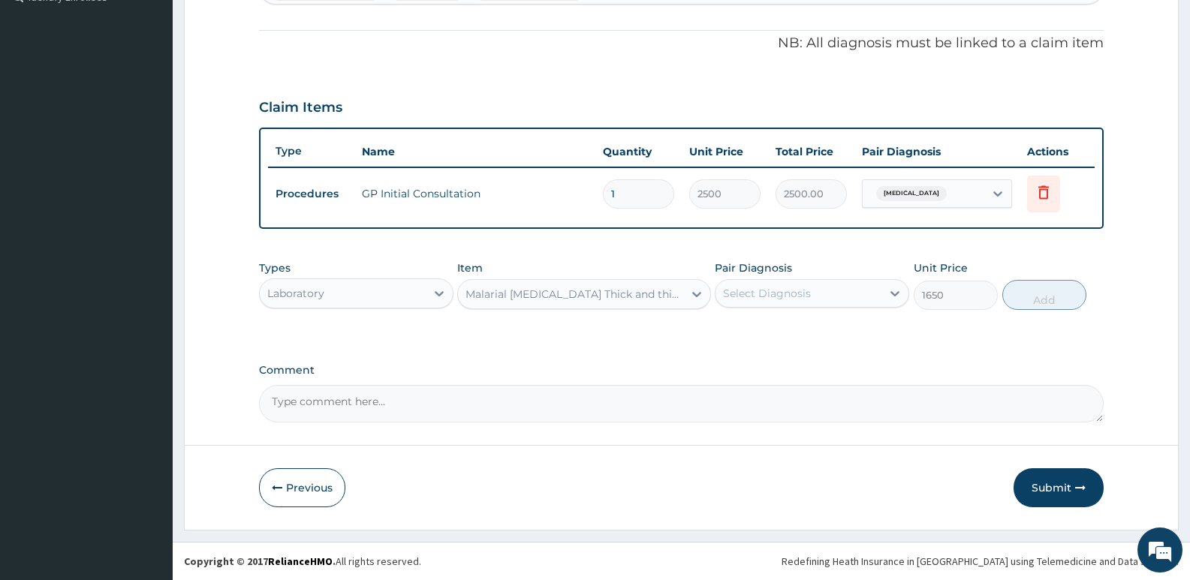
click at [765, 284] on div "Select Diagnosis" at bounding box center [798, 293] width 166 height 24
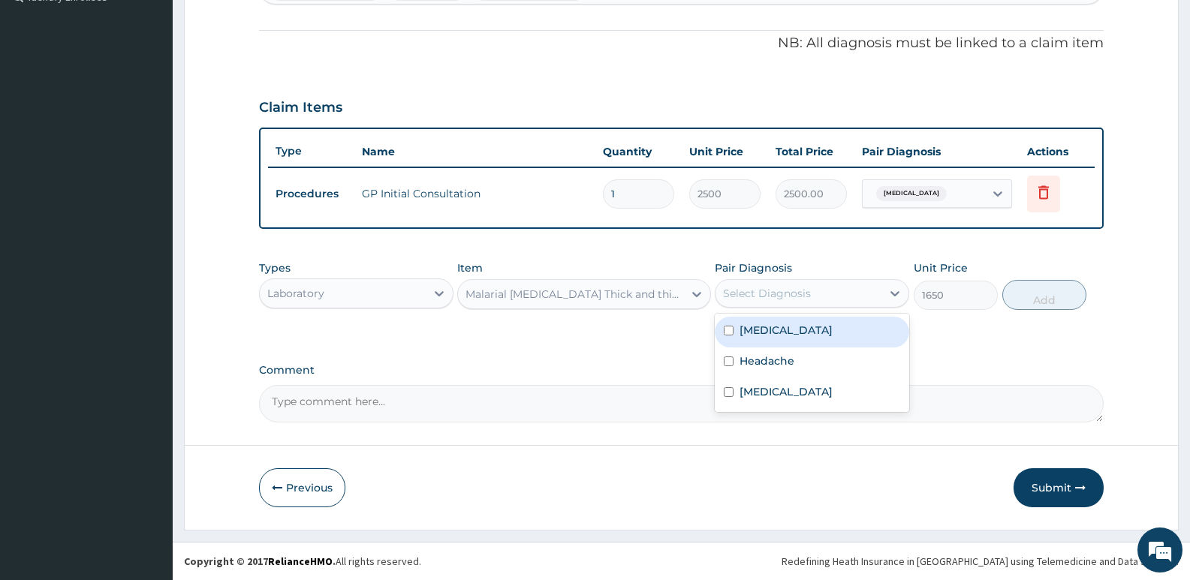
click at [773, 339] on div "[MEDICAL_DATA]" at bounding box center [812, 332] width 194 height 31
checkbox input "true"
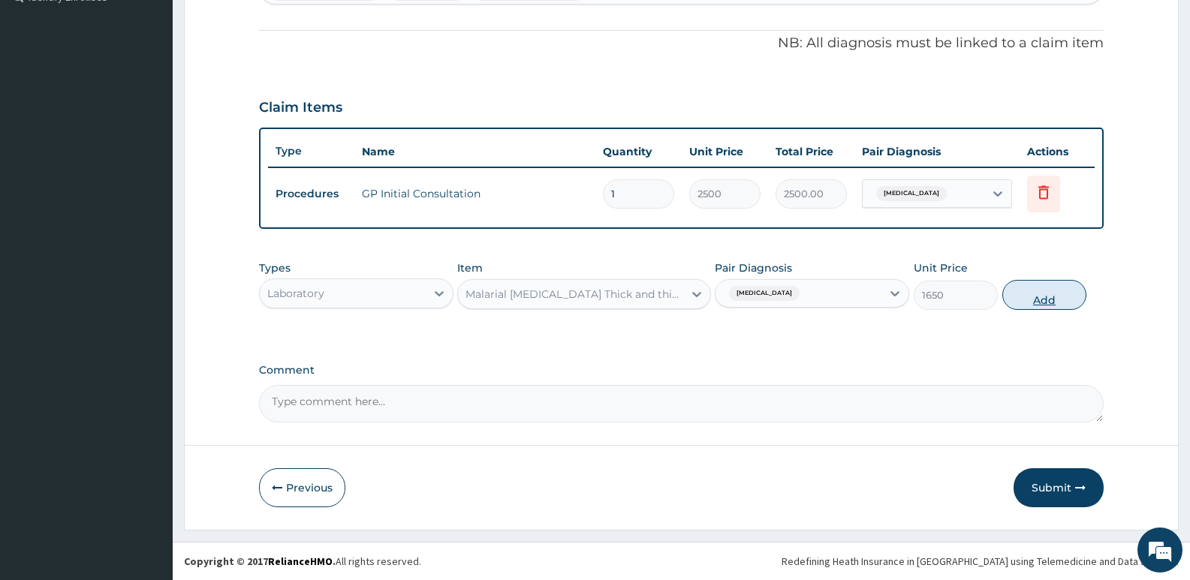
click at [1040, 299] on button "Add" at bounding box center [1044, 295] width 84 height 30
type input "0"
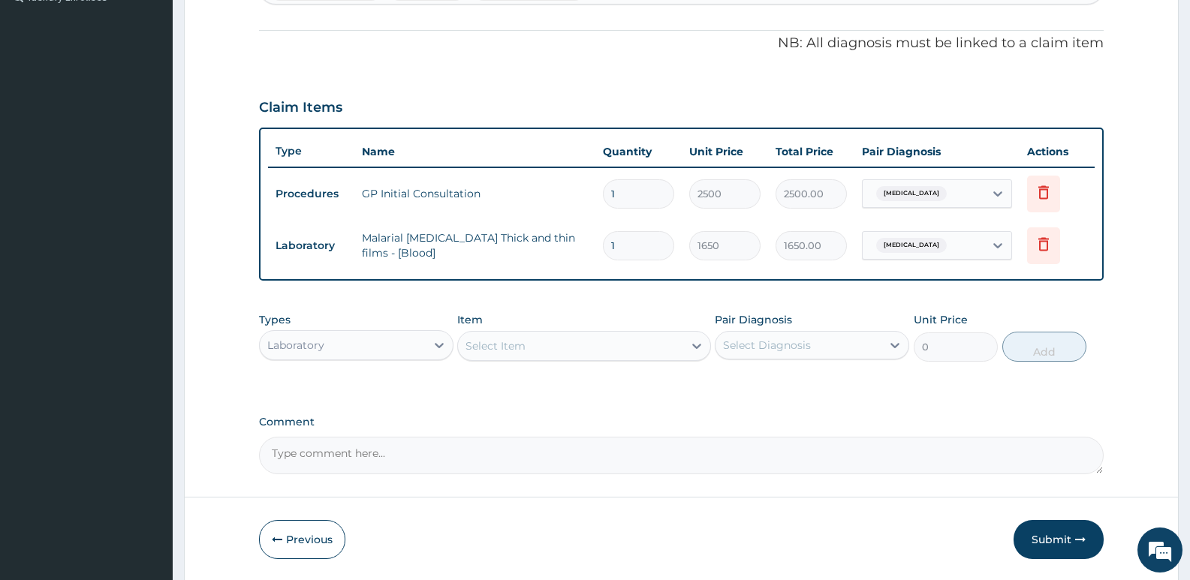
click at [387, 351] on div "Laboratory" at bounding box center [343, 345] width 166 height 24
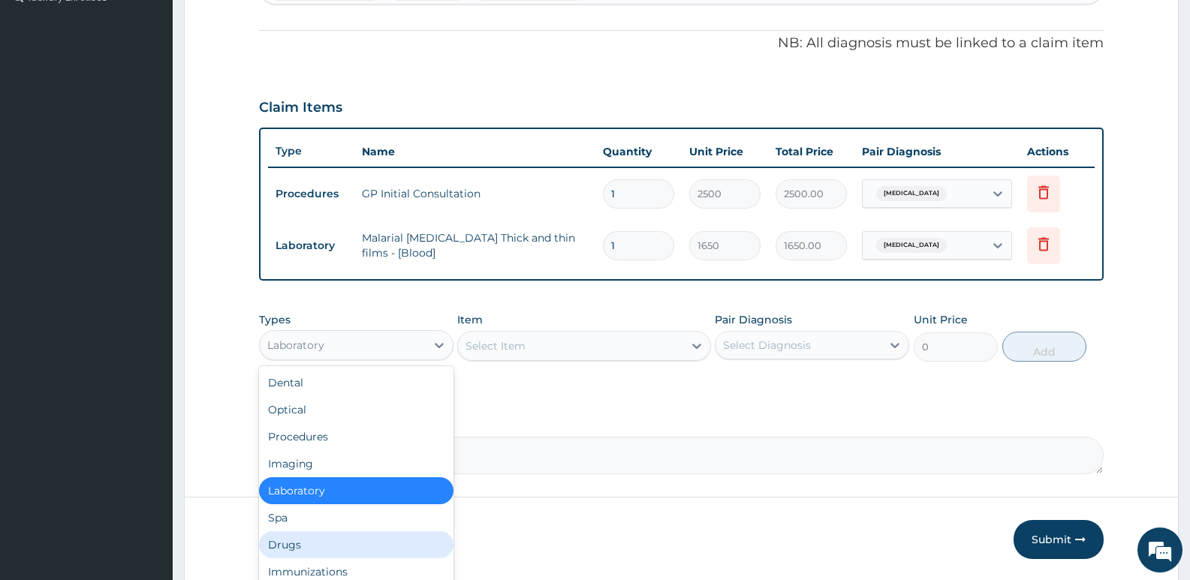
click at [284, 538] on div "Drugs" at bounding box center [356, 544] width 194 height 27
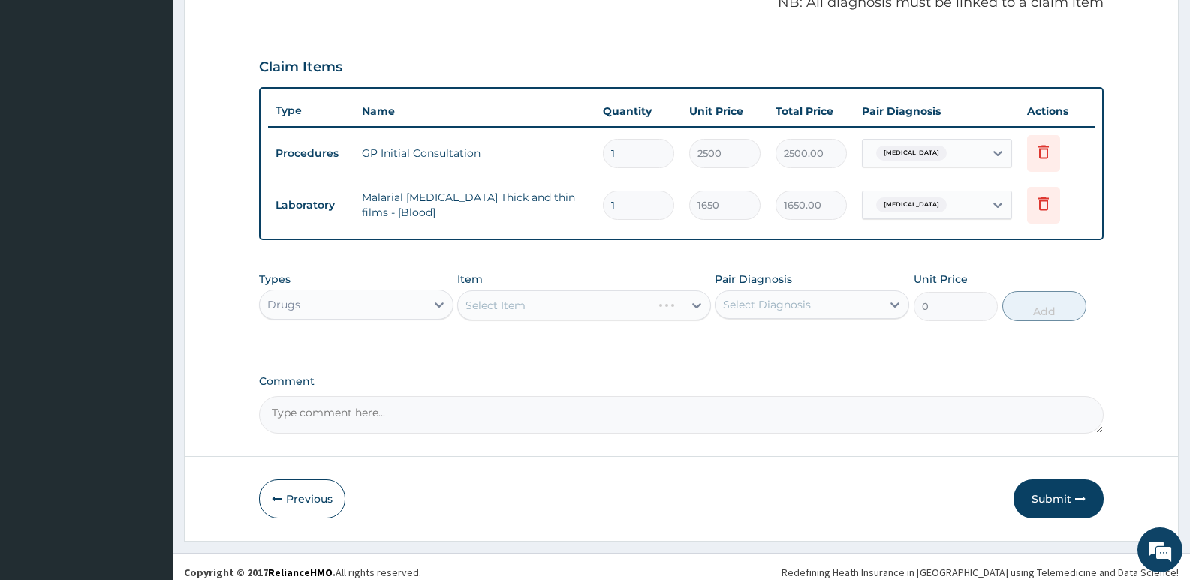
scroll to position [483, 0]
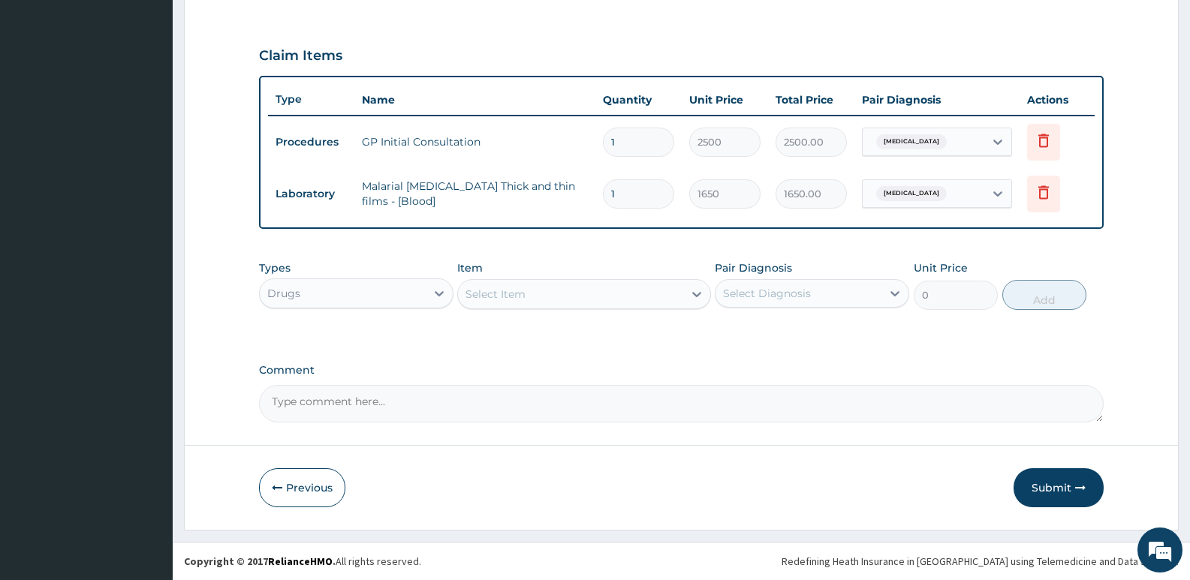
click at [525, 297] on div "Select Item" at bounding box center [495, 294] width 60 height 15
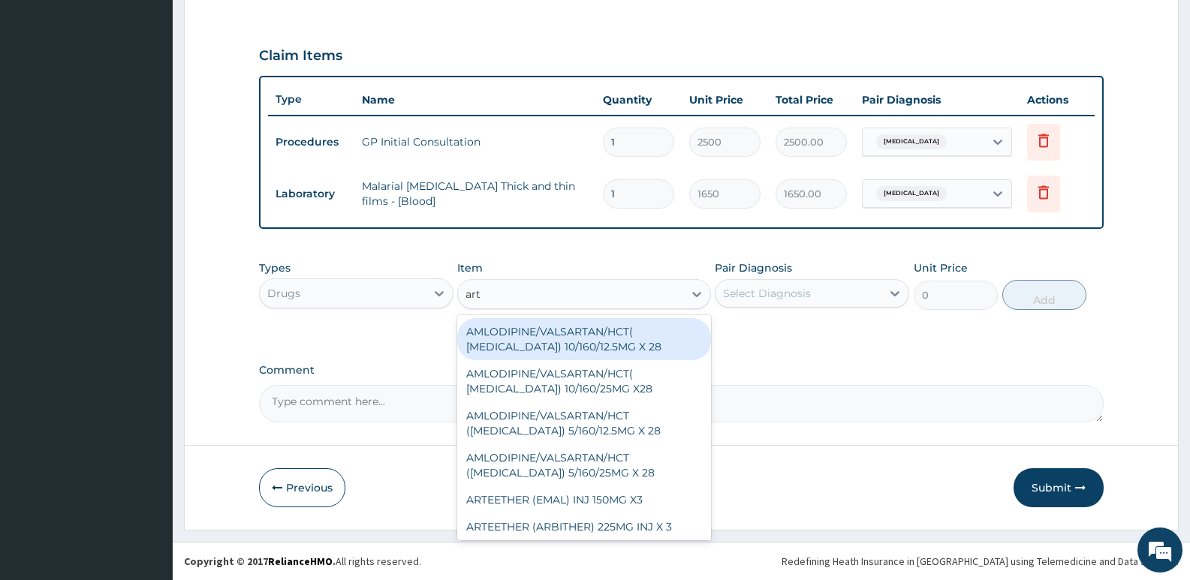
type input "arte"
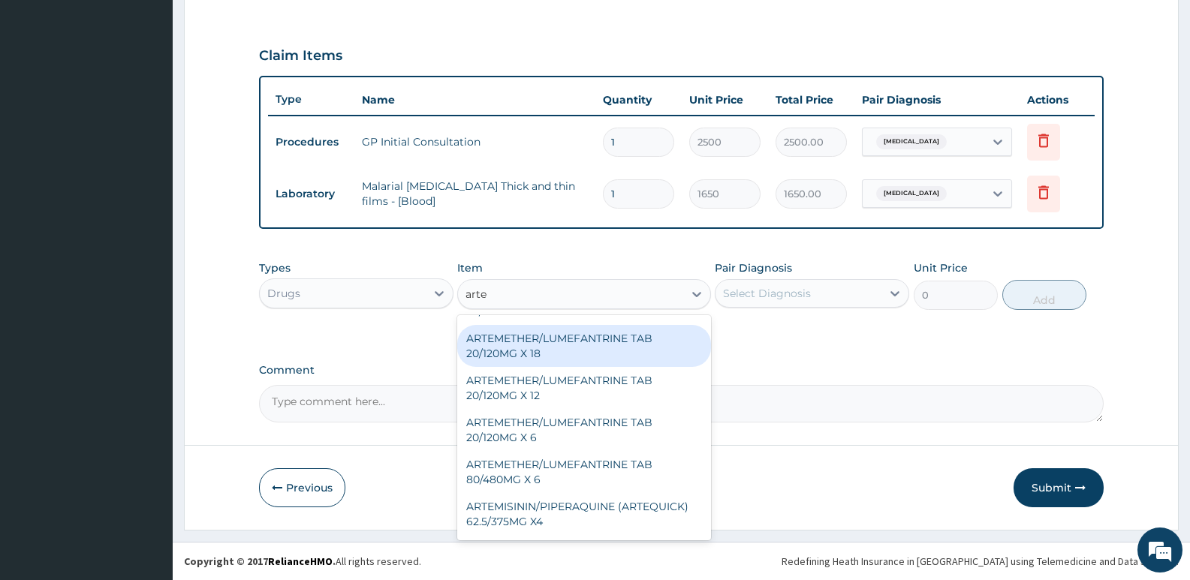
scroll to position [225, 0]
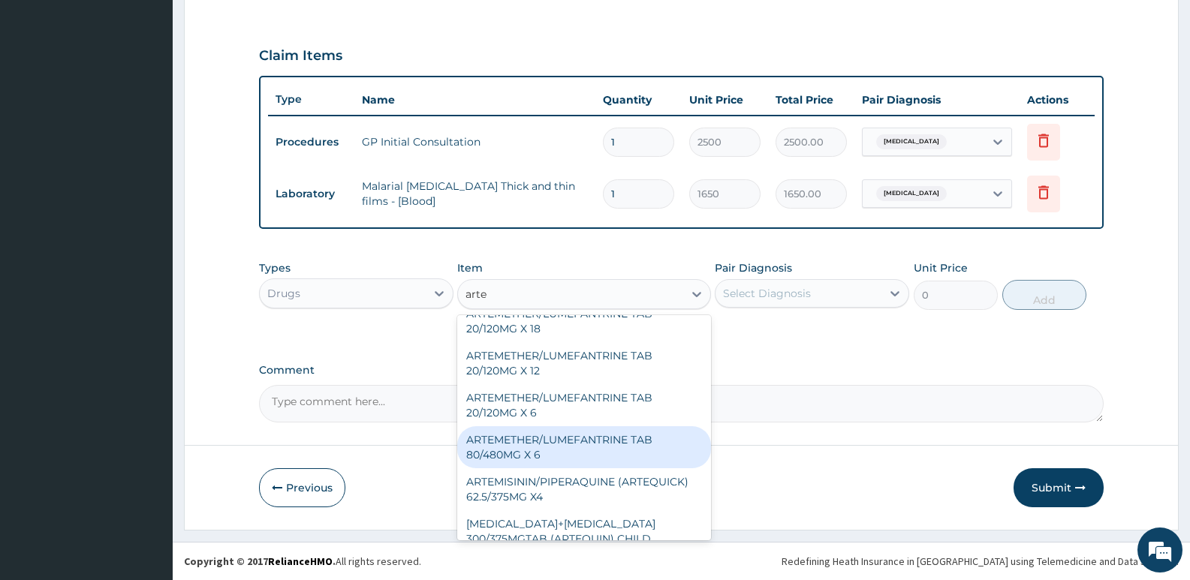
click at [548, 450] on div "ARTEMETHER/LUMEFANTRINE TAB 80/480MG X 6" at bounding box center [583, 447] width 253 height 42
type input "700"
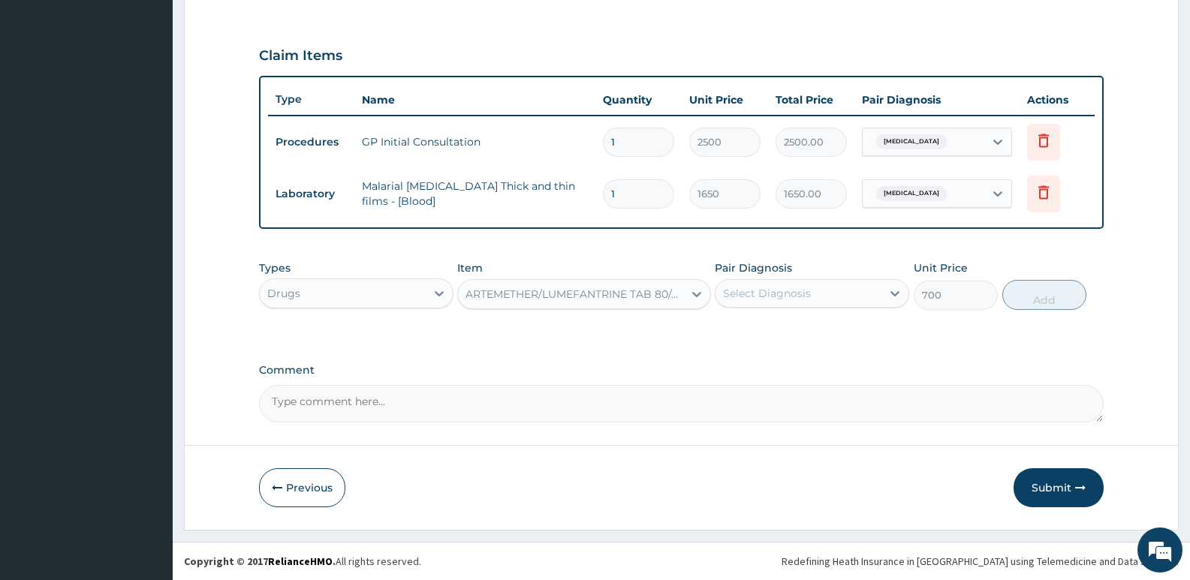
click at [768, 281] on div "Select Diagnosis" at bounding box center [798, 293] width 166 height 24
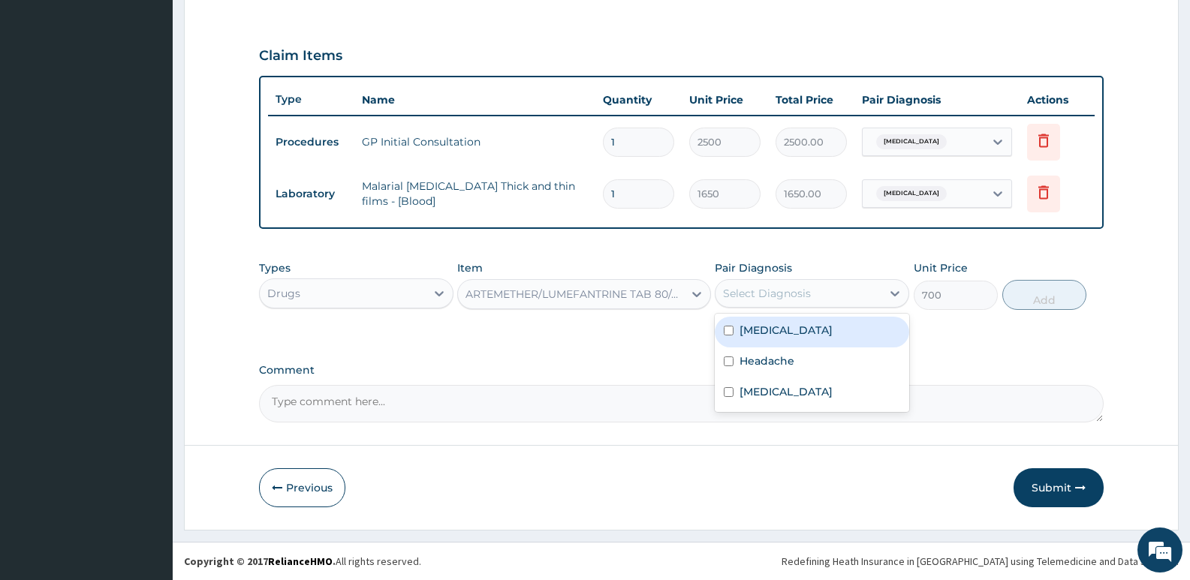
click at [770, 333] on label "[MEDICAL_DATA]" at bounding box center [785, 330] width 93 height 15
checkbox input "true"
click at [1020, 300] on button "Add" at bounding box center [1044, 295] width 84 height 30
type input "0"
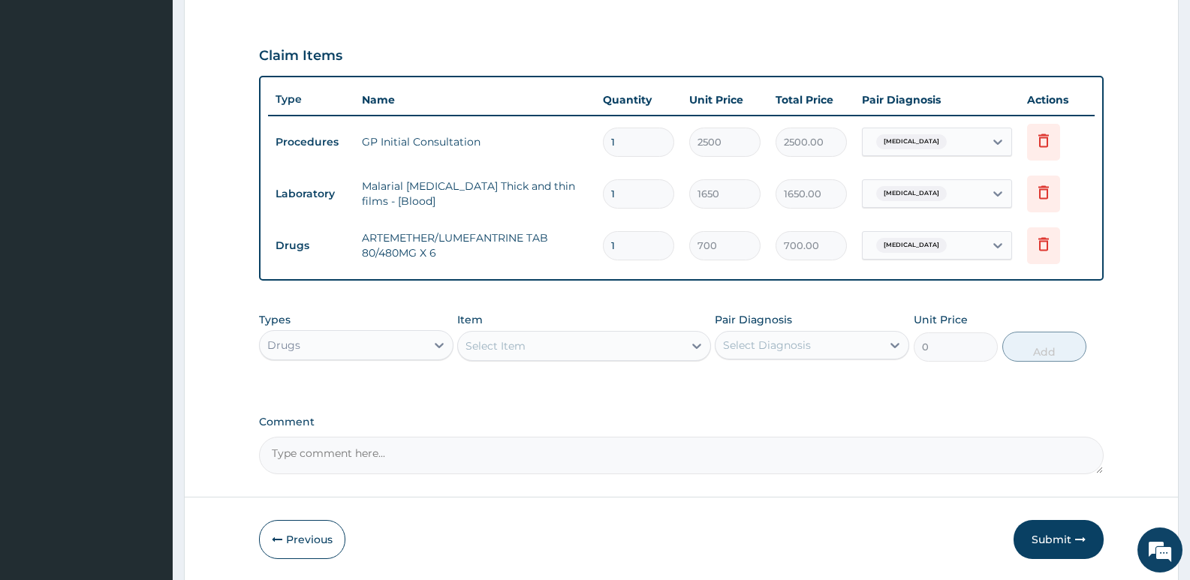
type input "0.00"
type input "6"
type input "4200.00"
type input "6"
click at [579, 347] on div "Select Item" at bounding box center [570, 346] width 224 height 24
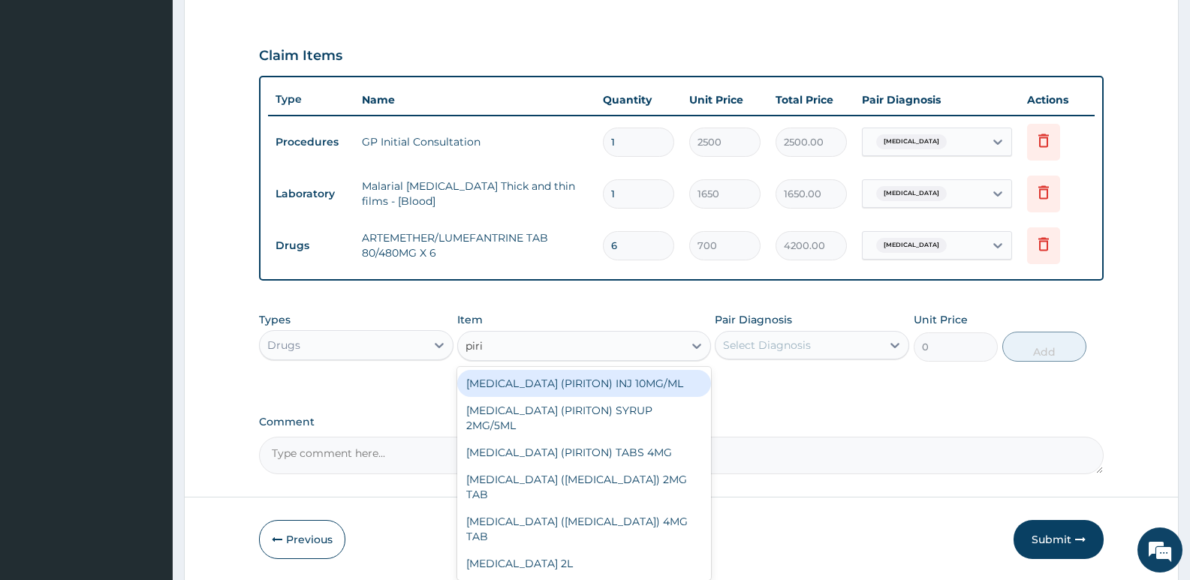
type input "pirit"
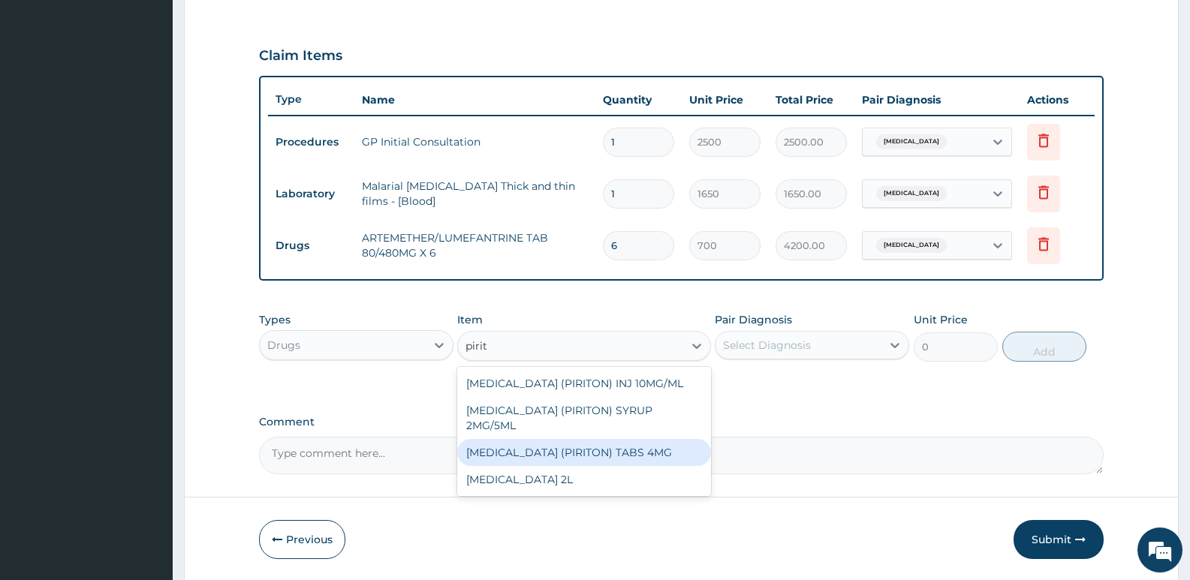
click at [591, 466] on div "[MEDICAL_DATA] (PIRITON) TABS 4MG" at bounding box center [583, 452] width 253 height 27
type input "10"
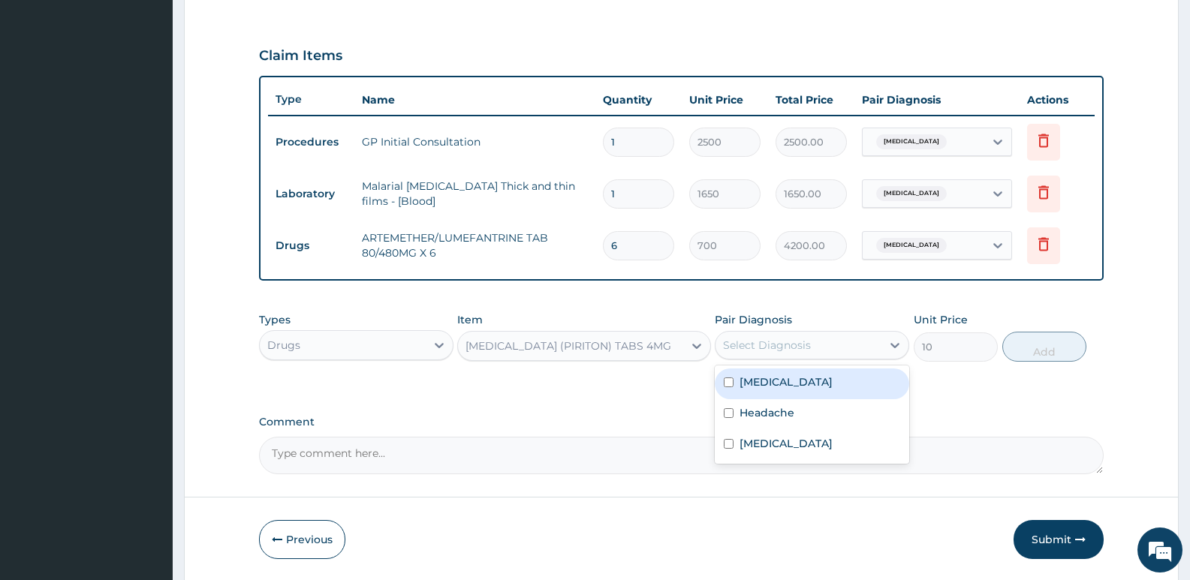
click at [772, 348] on div "Select Diagnosis" at bounding box center [767, 345] width 88 height 15
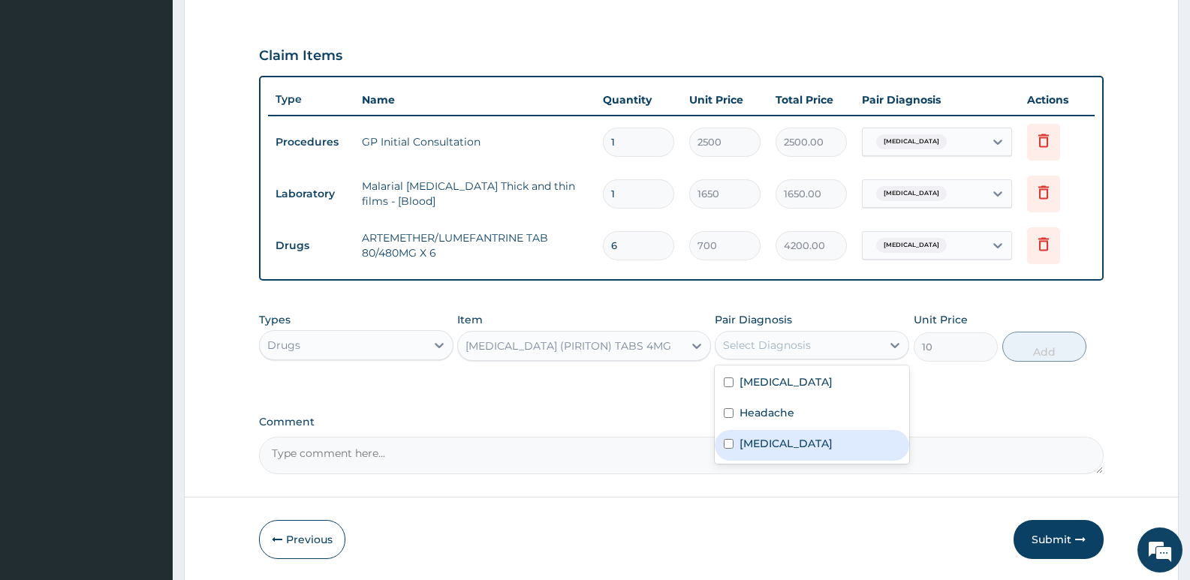
click at [754, 441] on label "[MEDICAL_DATA]" at bounding box center [785, 443] width 93 height 15
checkbox input "true"
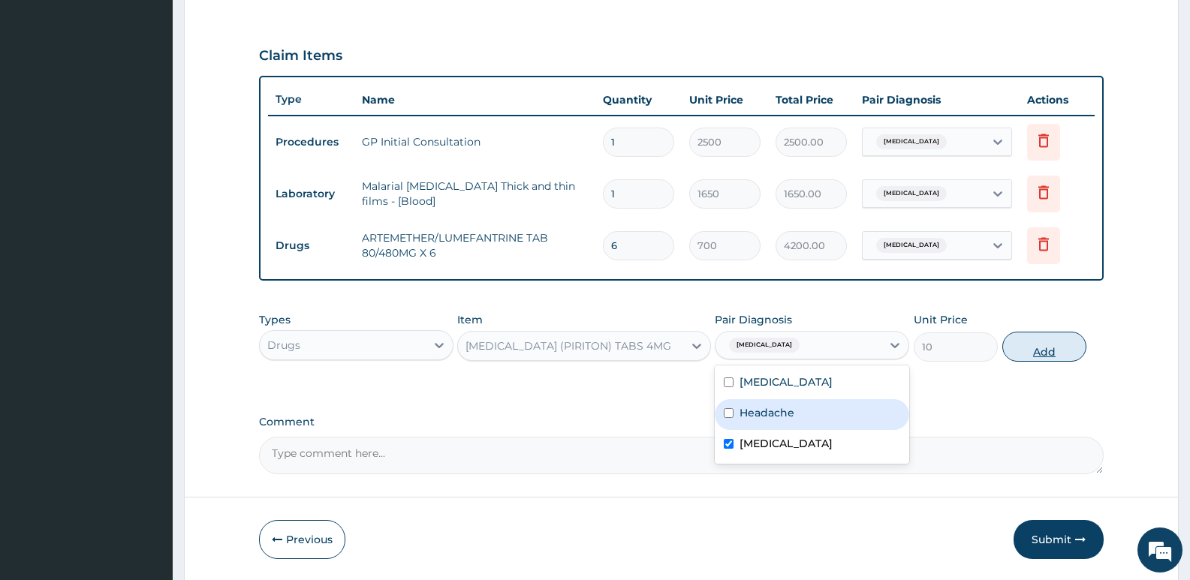
click at [1057, 348] on button "Add" at bounding box center [1044, 347] width 84 height 30
type input "0"
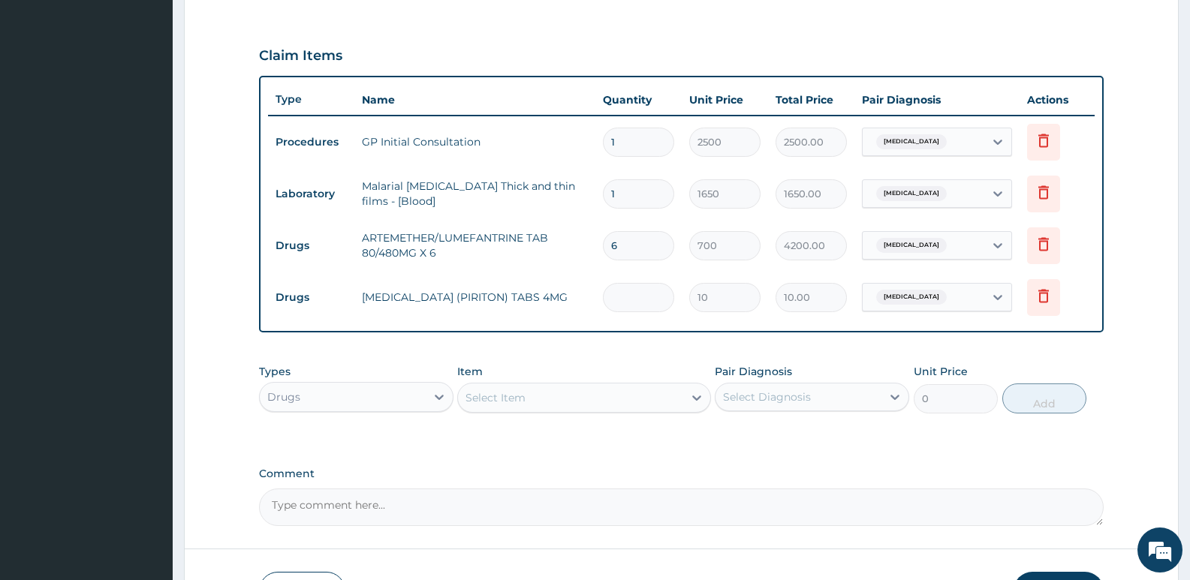
type input "0.00"
type input "6"
type input "60.00"
type input "6"
click at [497, 387] on div "Select Item" at bounding box center [570, 398] width 224 height 24
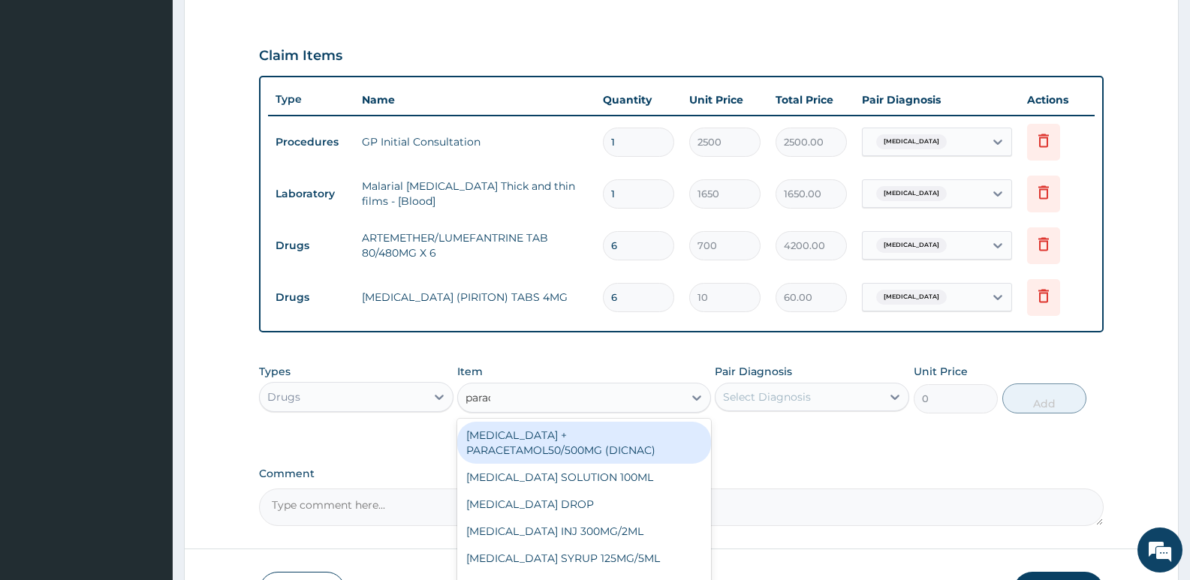
type input "parace"
click at [521, 430] on div "[MEDICAL_DATA] + PARACETAMOL50/500MG (DICNAC)" at bounding box center [583, 443] width 253 height 42
type input "40"
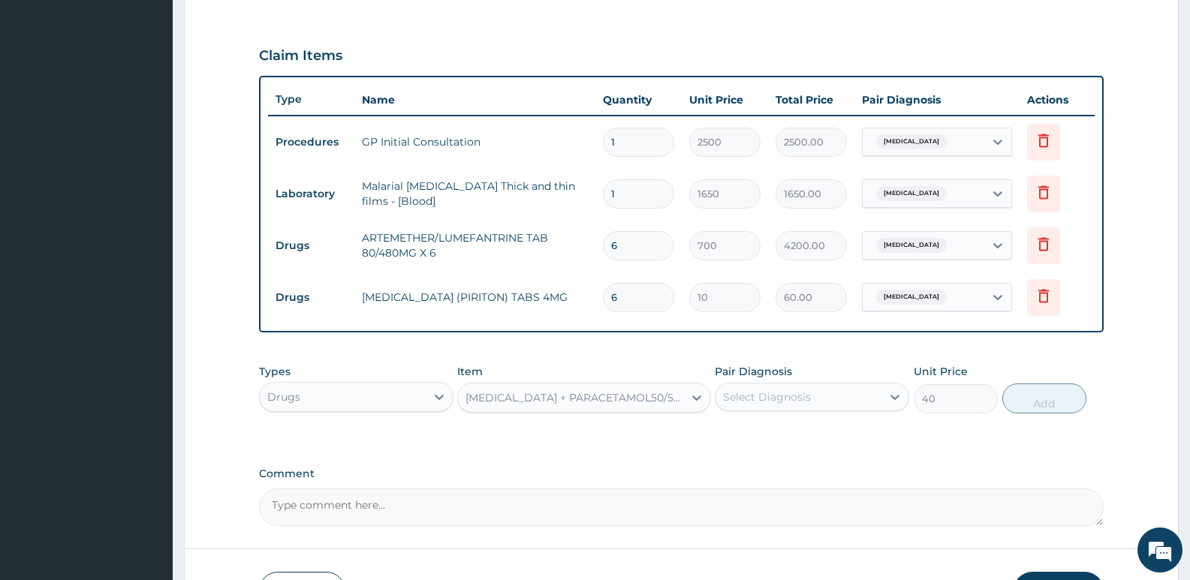
click at [782, 396] on div "Select Diagnosis" at bounding box center [767, 397] width 88 height 15
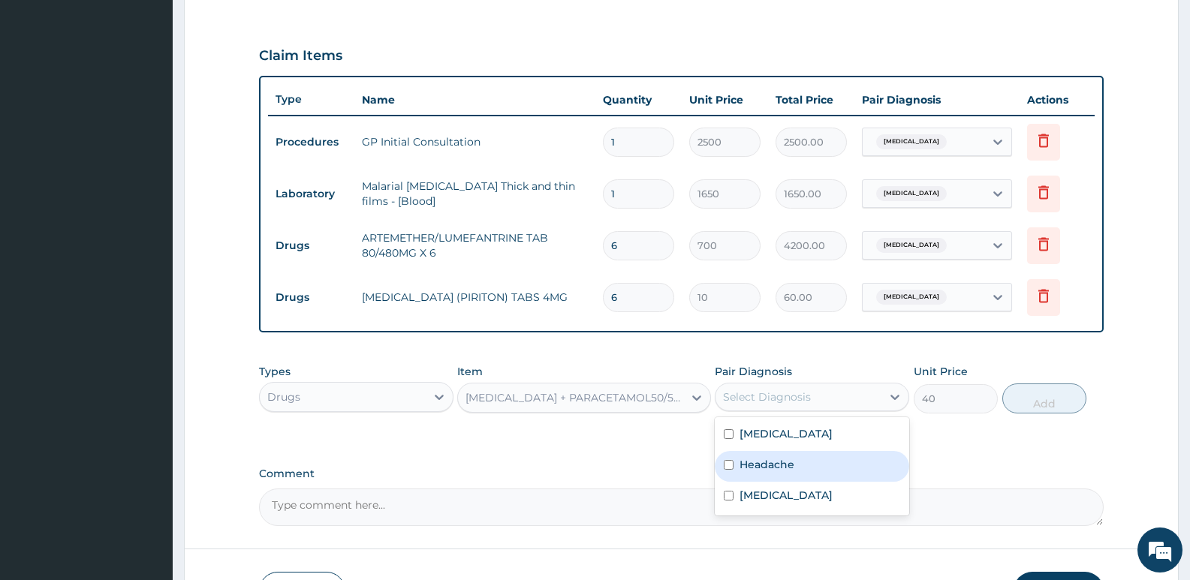
click at [780, 465] on label "Headache" at bounding box center [766, 464] width 55 height 15
checkbox input "true"
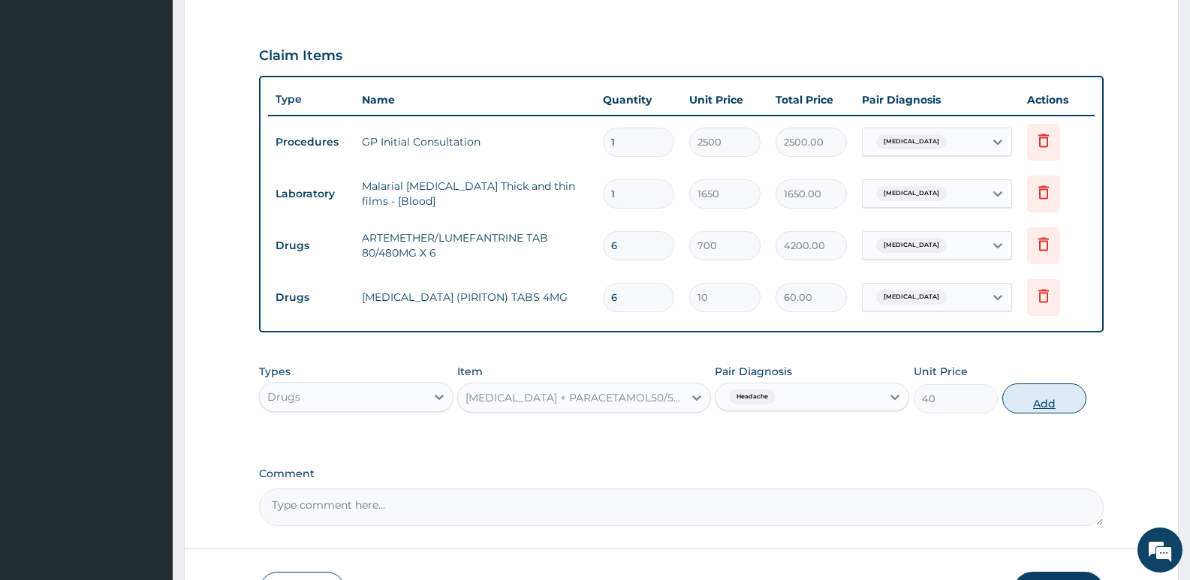
click at [1028, 402] on button "Add" at bounding box center [1044, 399] width 84 height 30
type input "0"
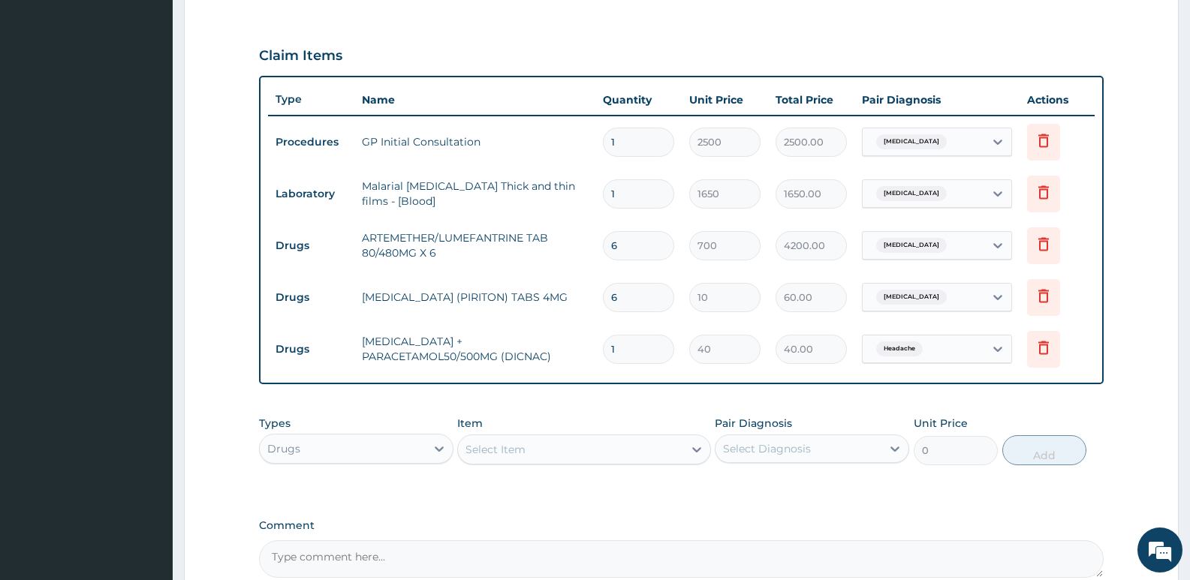
type input "18"
type input "720.00"
type input "18"
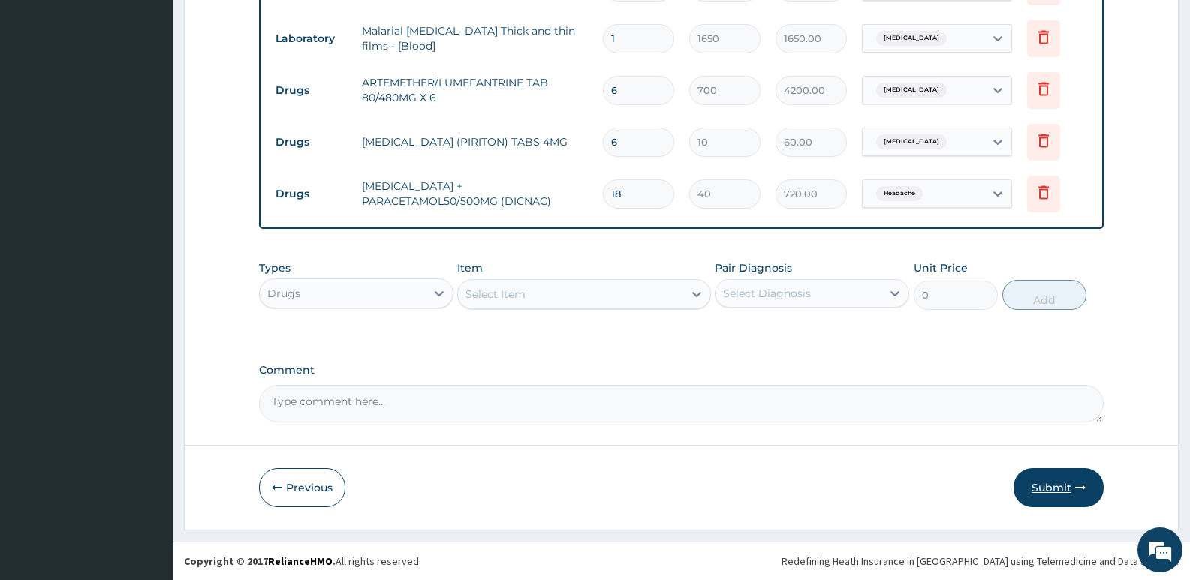
click at [1027, 491] on button "Submit" at bounding box center [1058, 487] width 90 height 39
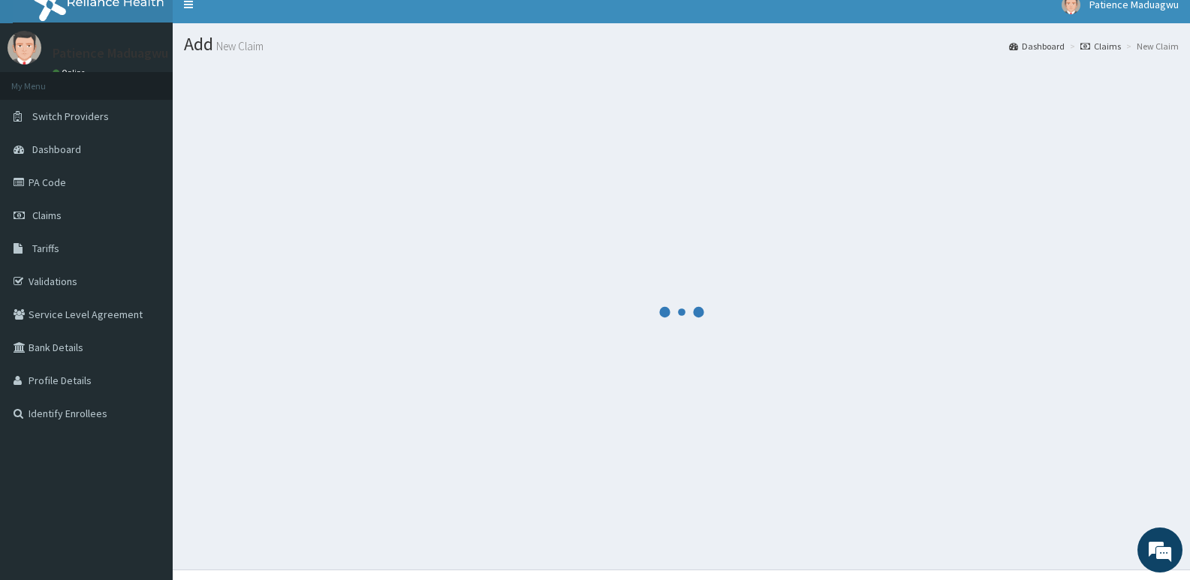
scroll to position [0, 0]
